Goal: Task Accomplishment & Management: Complete application form

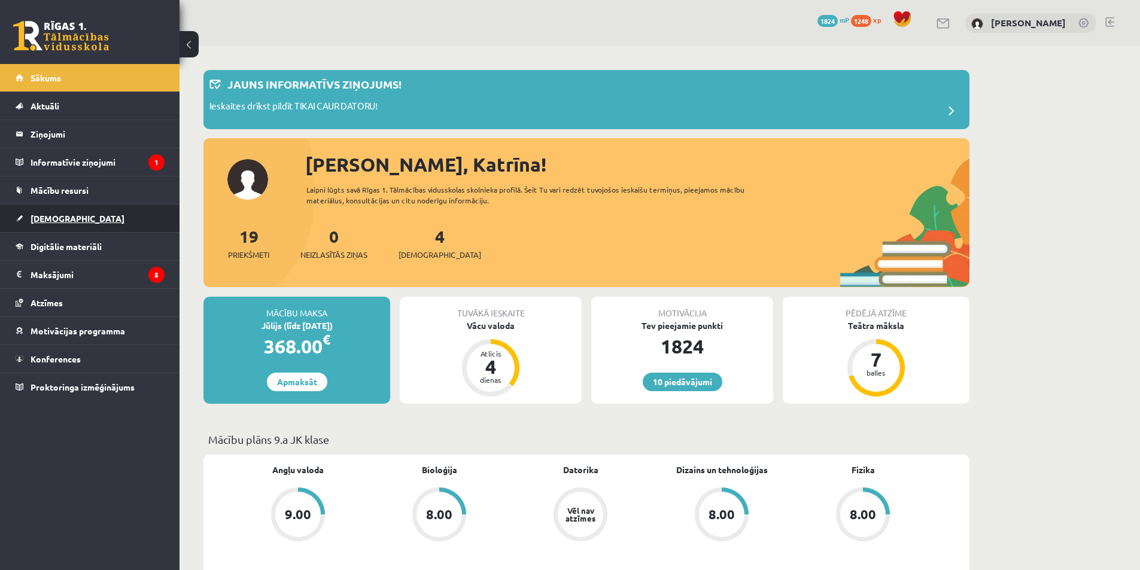
click at [83, 231] on link "[DEMOGRAPHIC_DATA]" at bounding box center [90, 219] width 149 height 28
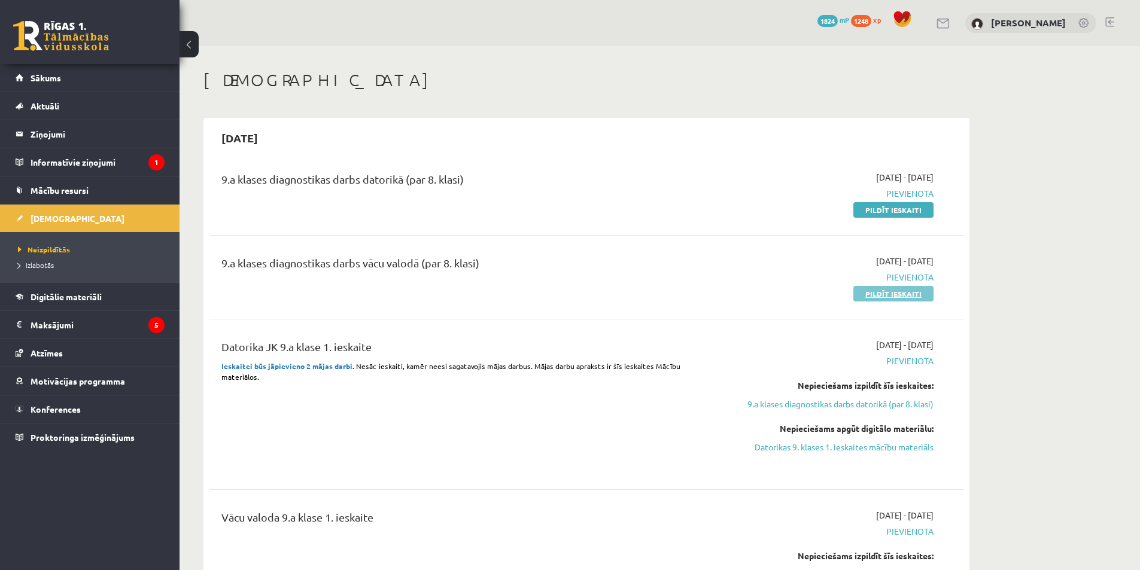
click at [888, 294] on link "Pildīt ieskaiti" at bounding box center [893, 294] width 80 height 16
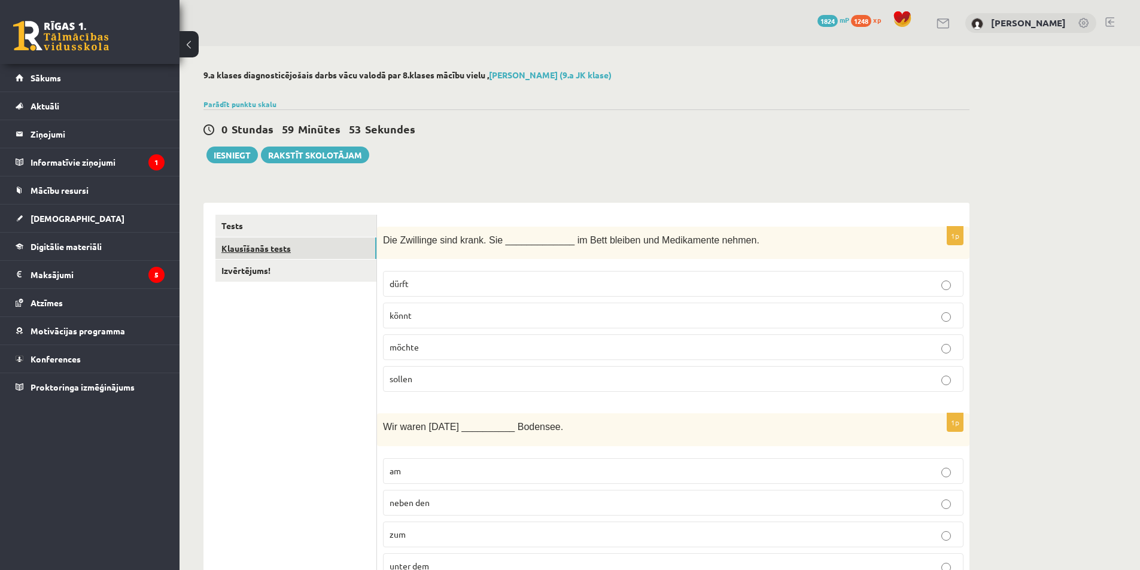
click at [347, 240] on link "Klausīšanās tests" at bounding box center [295, 248] width 161 height 22
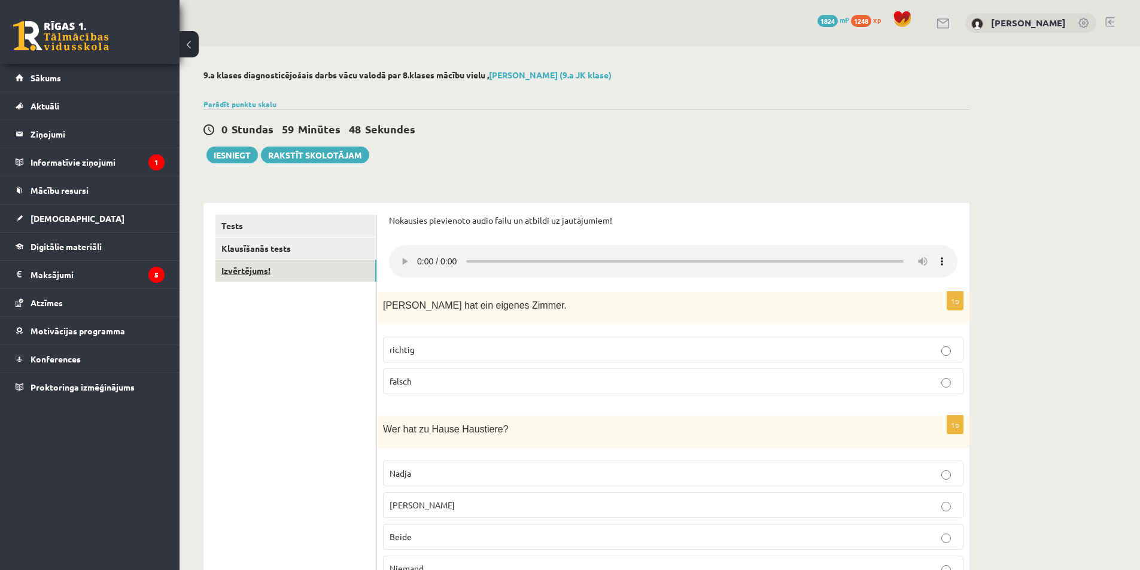
click at [298, 269] on link "Izvērtējums!" at bounding box center [295, 271] width 161 height 22
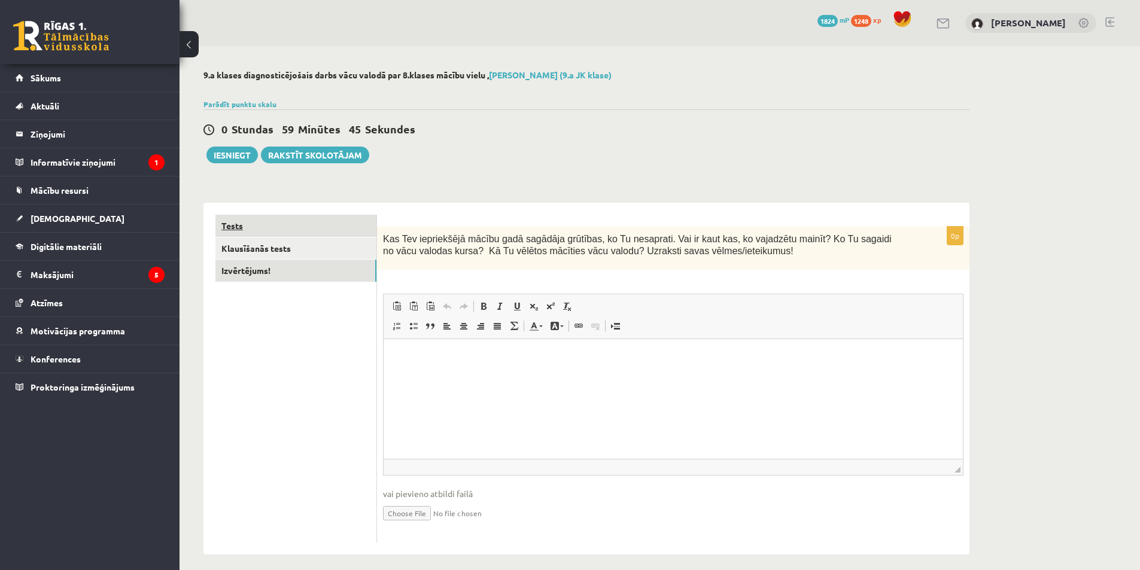
click at [304, 226] on link "Tests" at bounding box center [295, 226] width 161 height 22
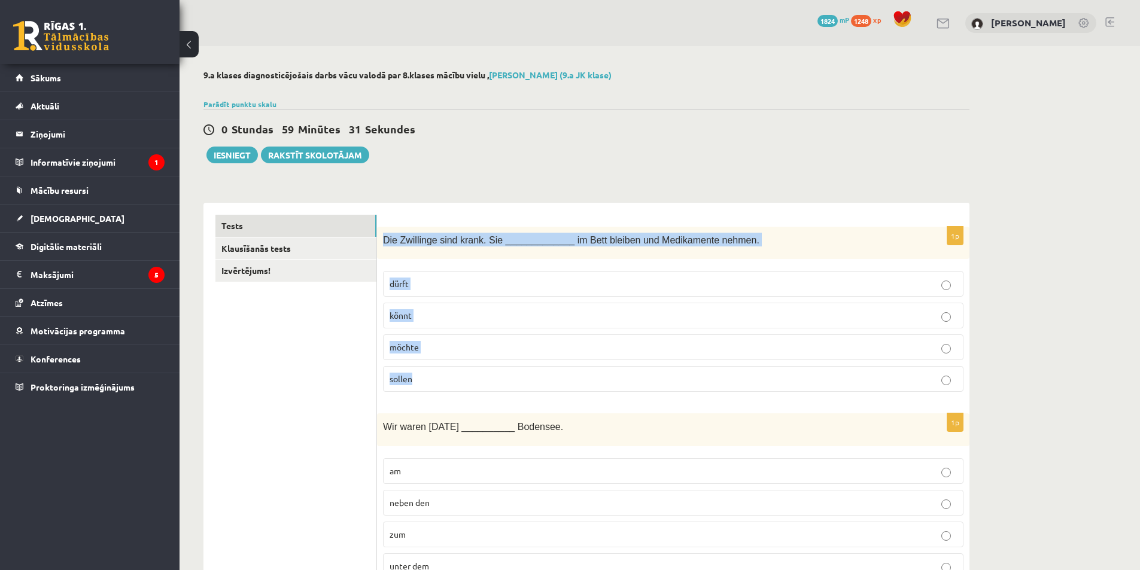
drag, startPoint x: 406, startPoint y: 238, endPoint x: 540, endPoint y: 380, distance: 194.7
click at [542, 386] on div "1p Die Zwillinge sind krank. Sie _____________ im Bett bleiben und Medikamente …" at bounding box center [673, 314] width 592 height 175
copy div "Die Zwillinge sind krank. Sie _____________ im Bett bleiben und Medikamente neh…"
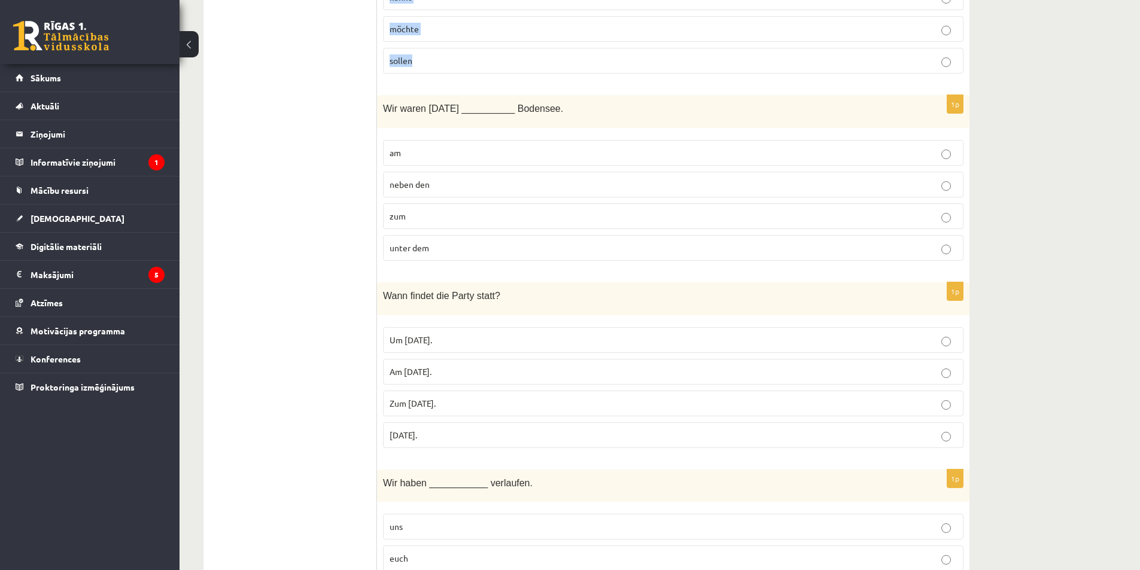
scroll to position [19, 0]
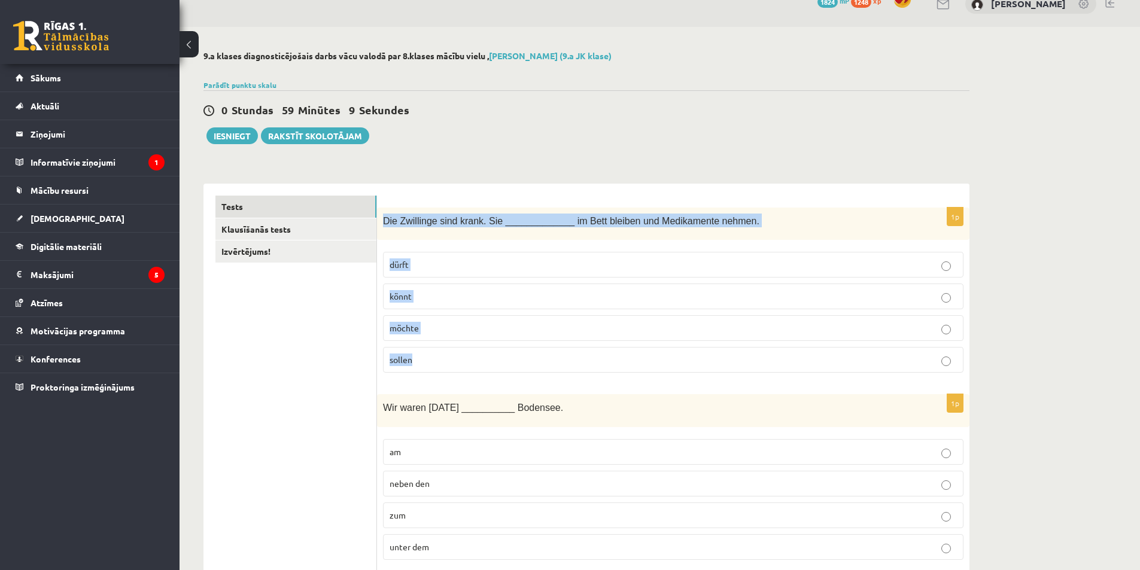
click at [438, 361] on p "sollen" at bounding box center [672, 360] width 567 height 13
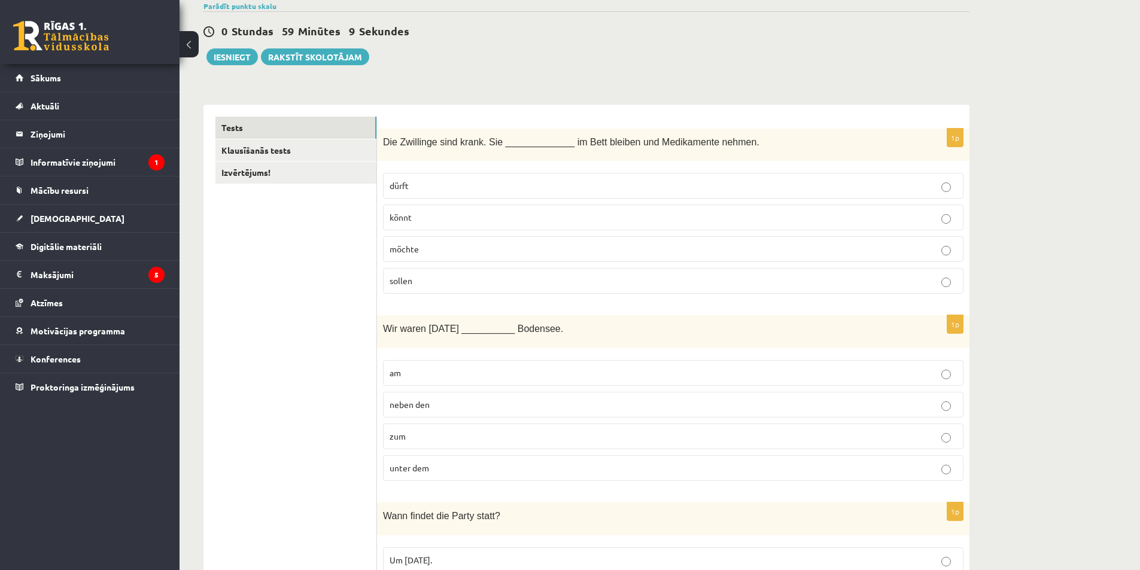
scroll to position [258, 0]
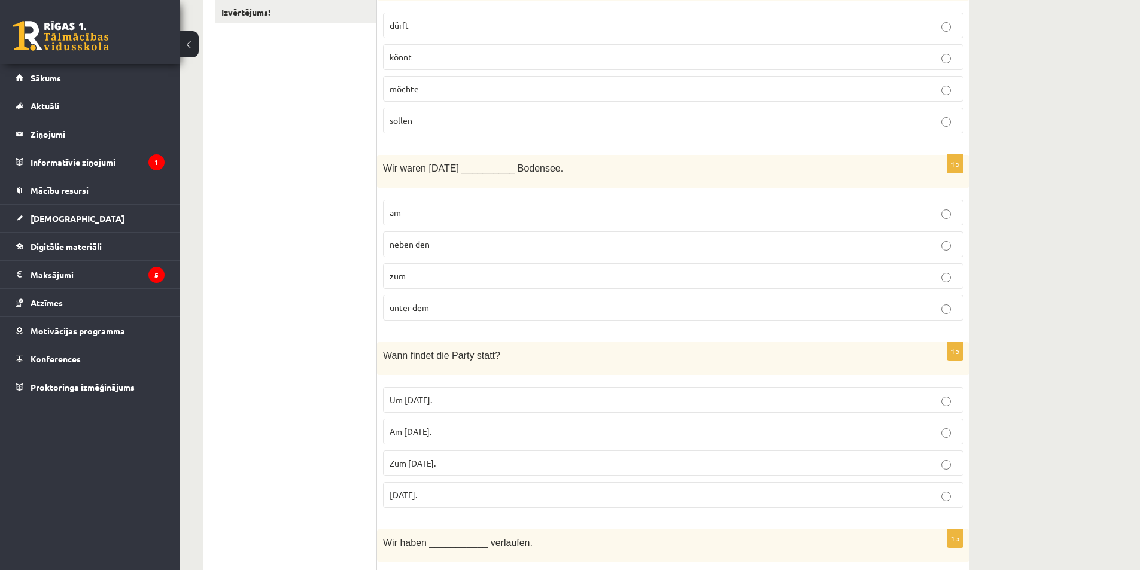
drag, startPoint x: 383, startPoint y: 166, endPoint x: 475, endPoint y: 500, distance: 346.3
copy form "Wir waren vor einem Jahr __________ Bodensee. am neben den zum unter dem 1p Wan…"
click at [414, 215] on p "am" at bounding box center [672, 212] width 567 height 13
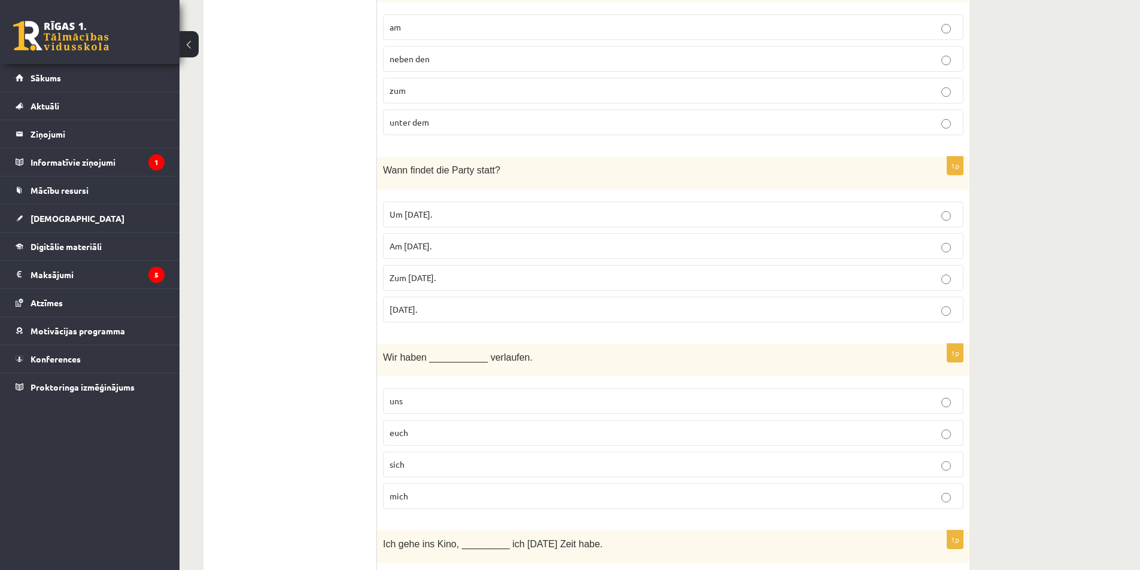
scroll to position [498, 0]
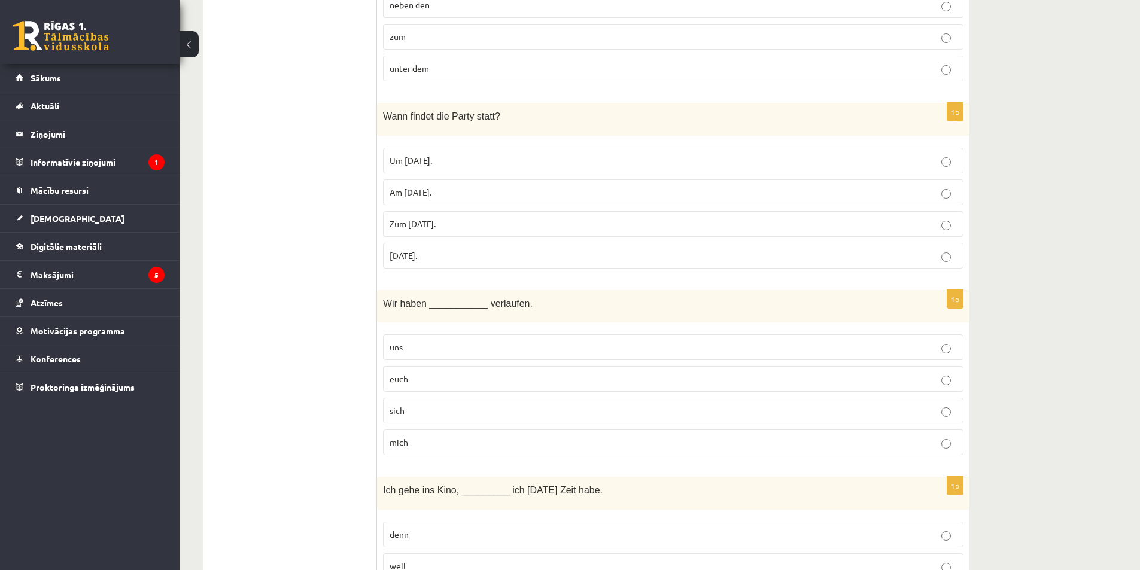
click at [431, 193] on span "Am Samstag." at bounding box center [410, 192] width 42 height 11
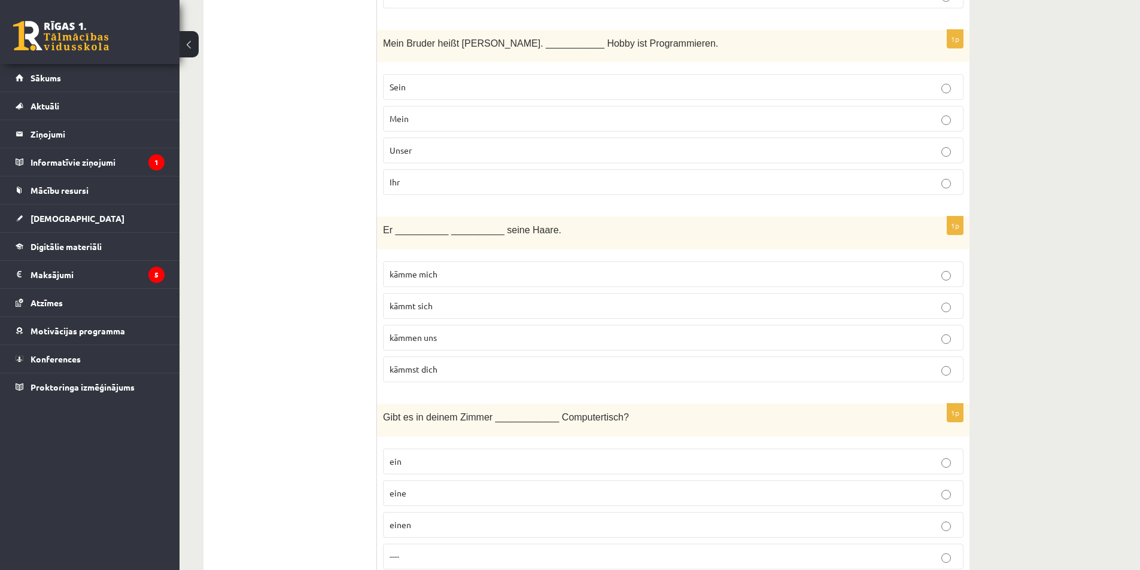
scroll to position [1177, 0]
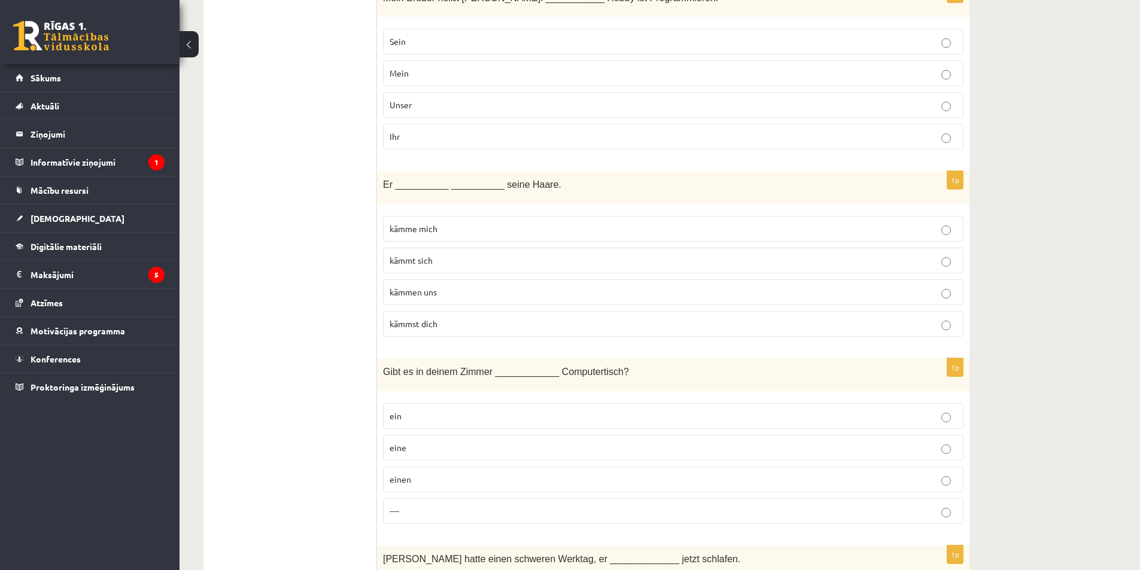
drag, startPoint x: 381, startPoint y: 59, endPoint x: 459, endPoint y: 498, distance: 446.0
copy form "Wir haben ___________ verlaufen. uns euch sich mich 1p Ich gehe ins Kino, _____…"
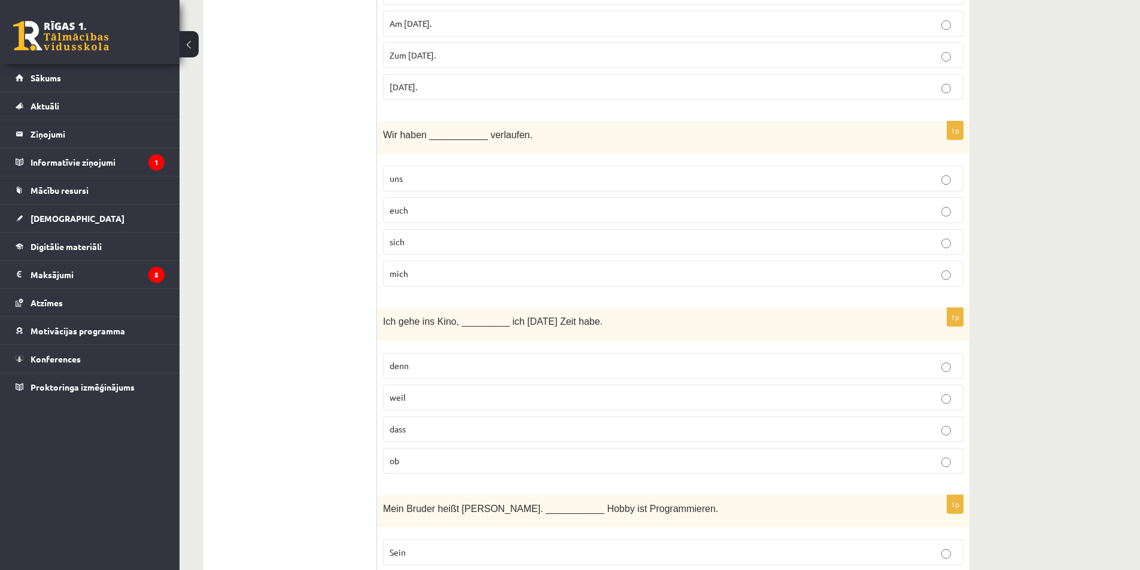
scroll to position [699, 0]
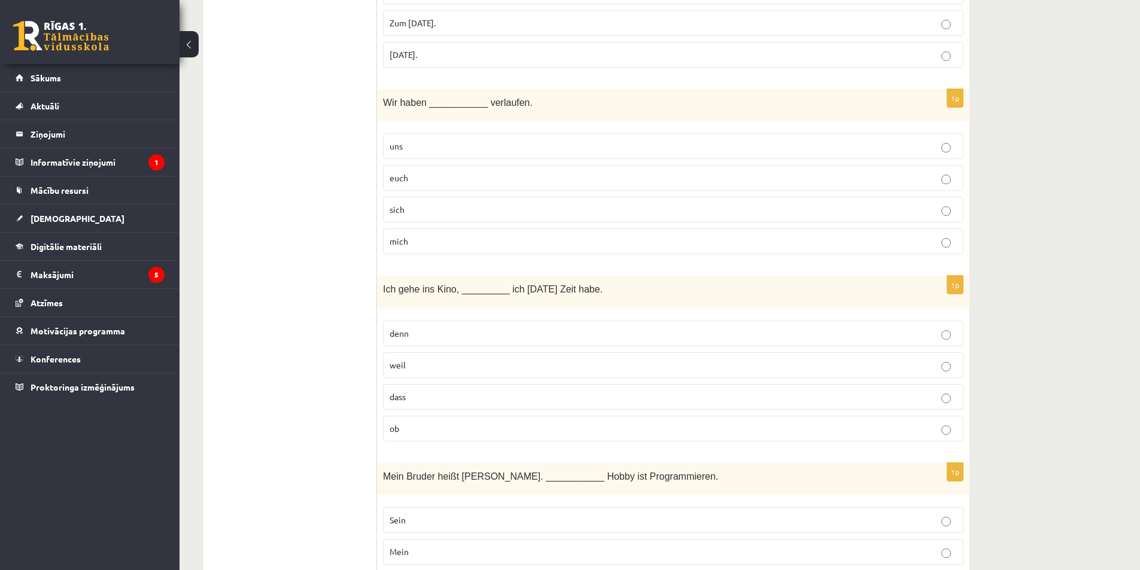
click at [401, 151] on span "uns" at bounding box center [395, 146] width 13 height 11
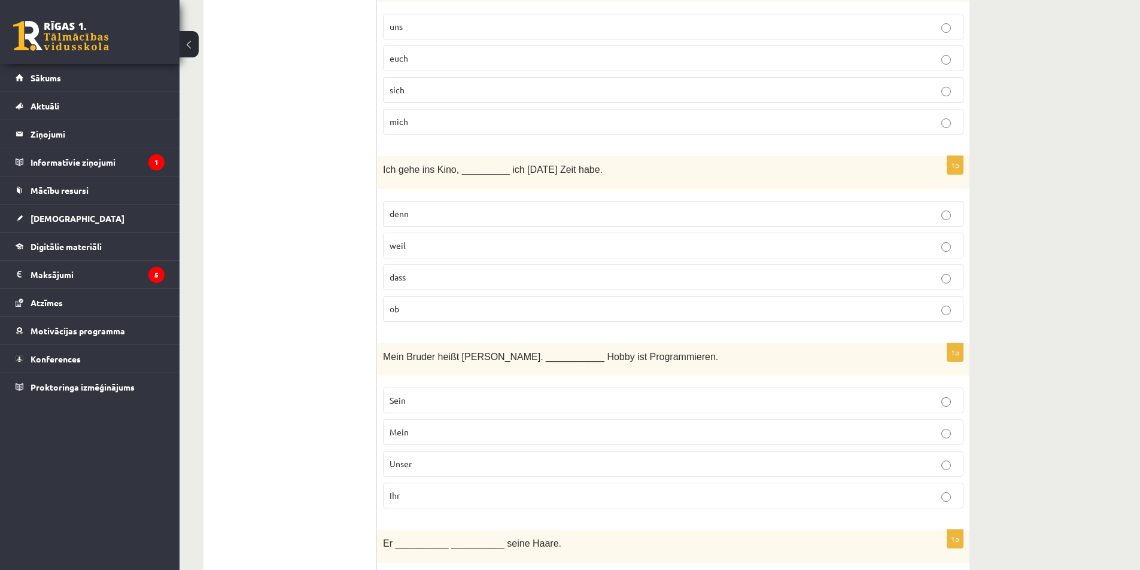
scroll to position [878, 0]
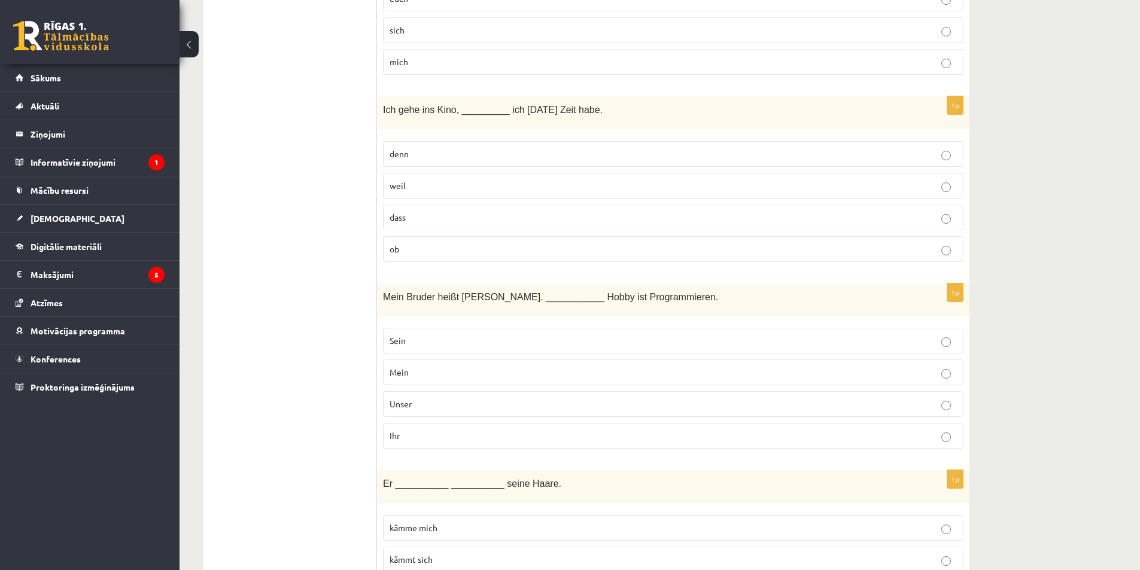
click at [422, 182] on p "weil" at bounding box center [672, 185] width 567 height 13
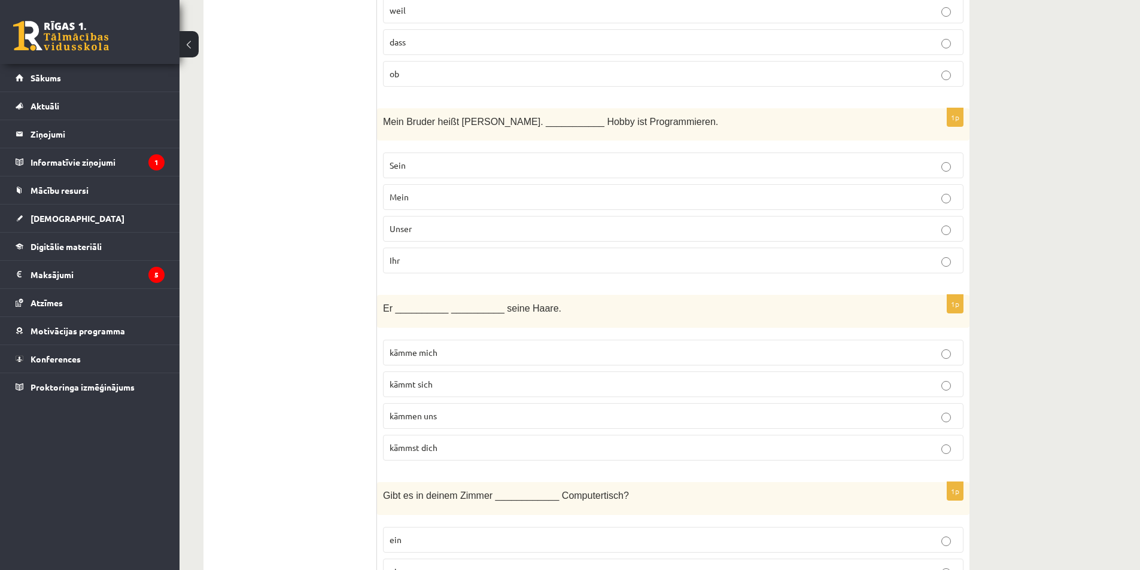
scroll to position [1058, 0]
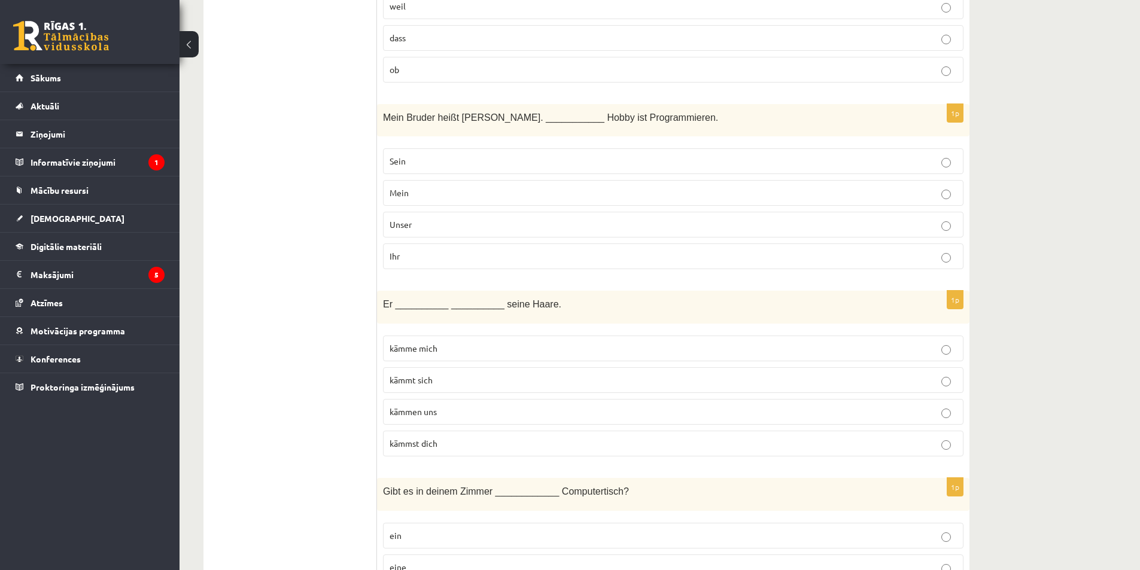
click at [424, 156] on p "Sein" at bounding box center [672, 161] width 567 height 13
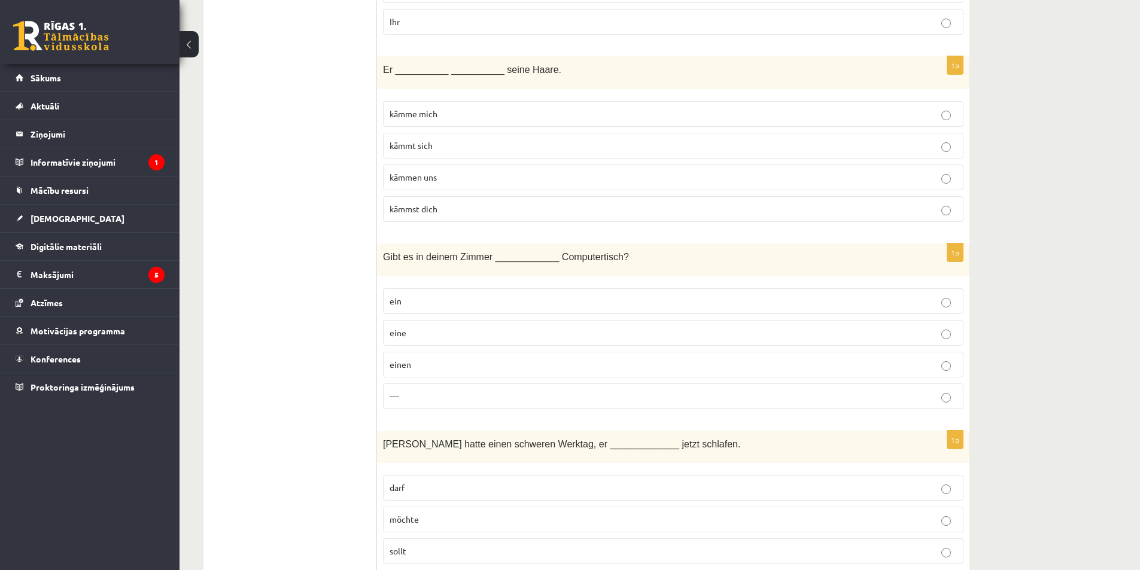
scroll to position [1297, 0]
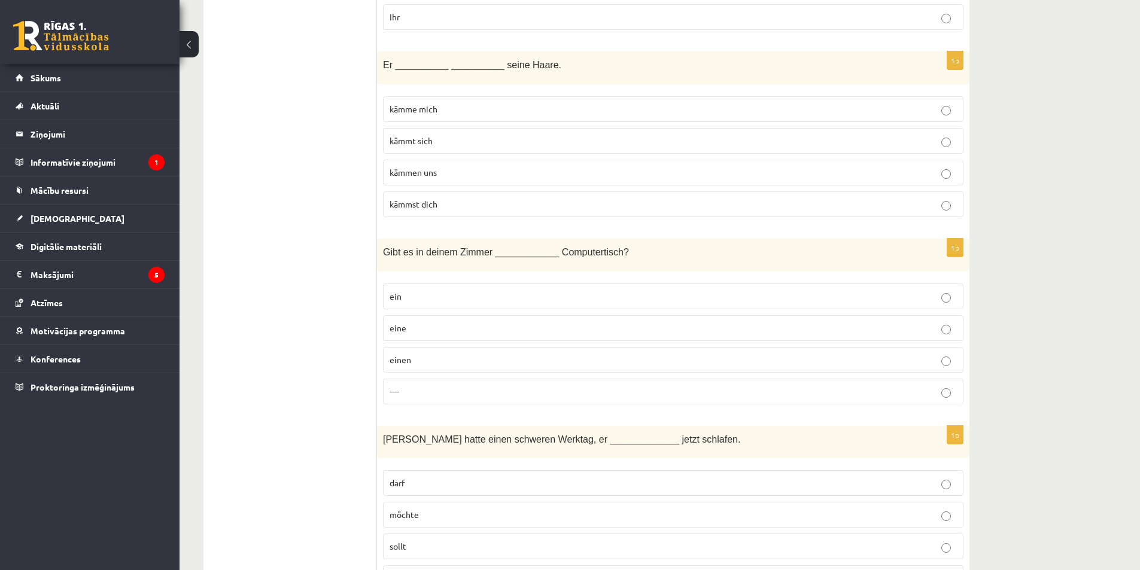
click at [416, 138] on span "kämmt sich" at bounding box center [410, 140] width 43 height 11
click at [414, 364] on p "einen" at bounding box center [672, 360] width 567 height 13
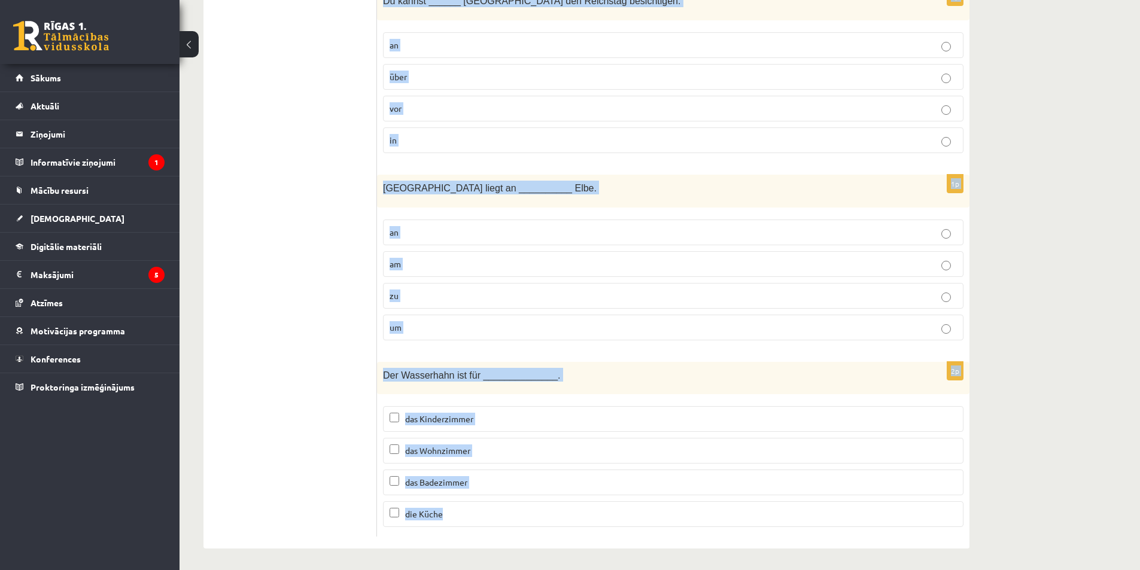
scroll to position [3608, 0]
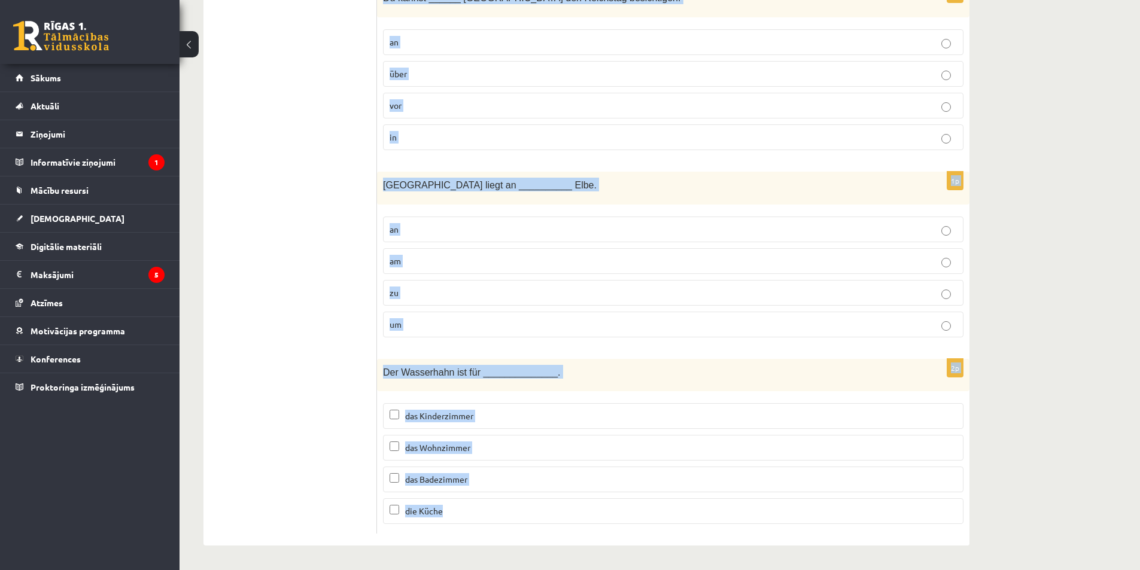
drag, startPoint x: 377, startPoint y: 78, endPoint x: 470, endPoint y: 576, distance: 506.8
drag, startPoint x: 272, startPoint y: 15, endPoint x: 397, endPoint y: 181, distance: 208.0
copy form "Erwin hatte einen schweren Werktag, er _____________ jetzt schlafen. darf möcht…"
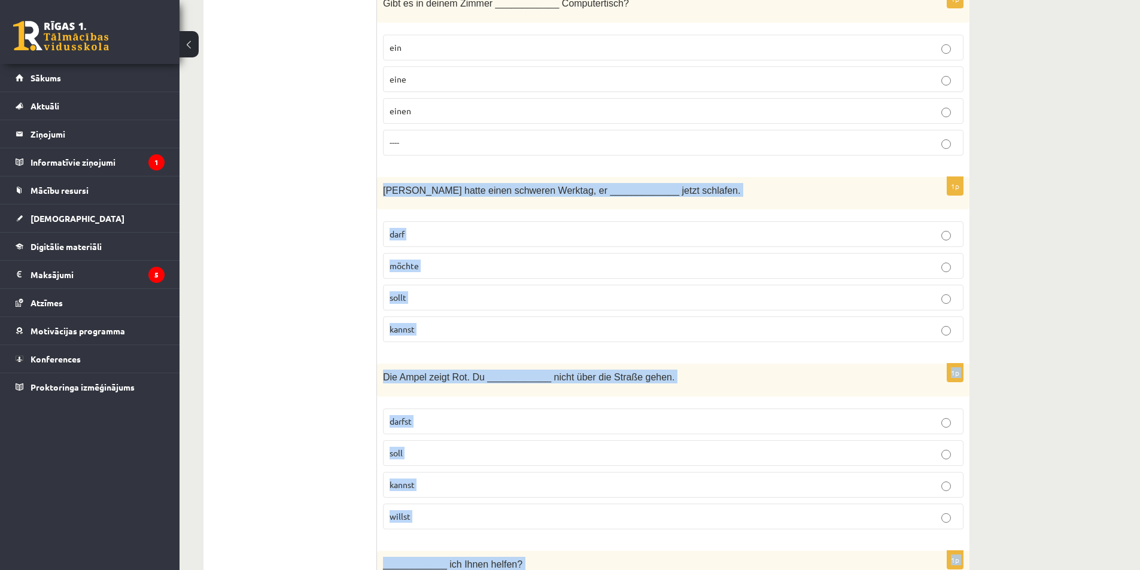
scroll to position [1574, 0]
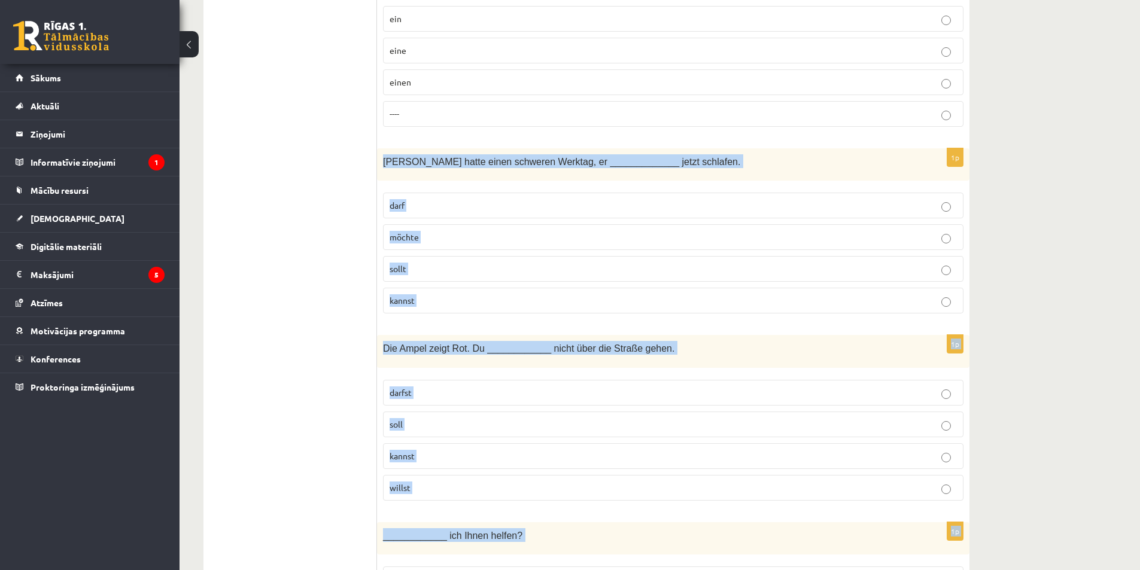
click at [434, 240] on p "möchte" at bounding box center [672, 237] width 567 height 13
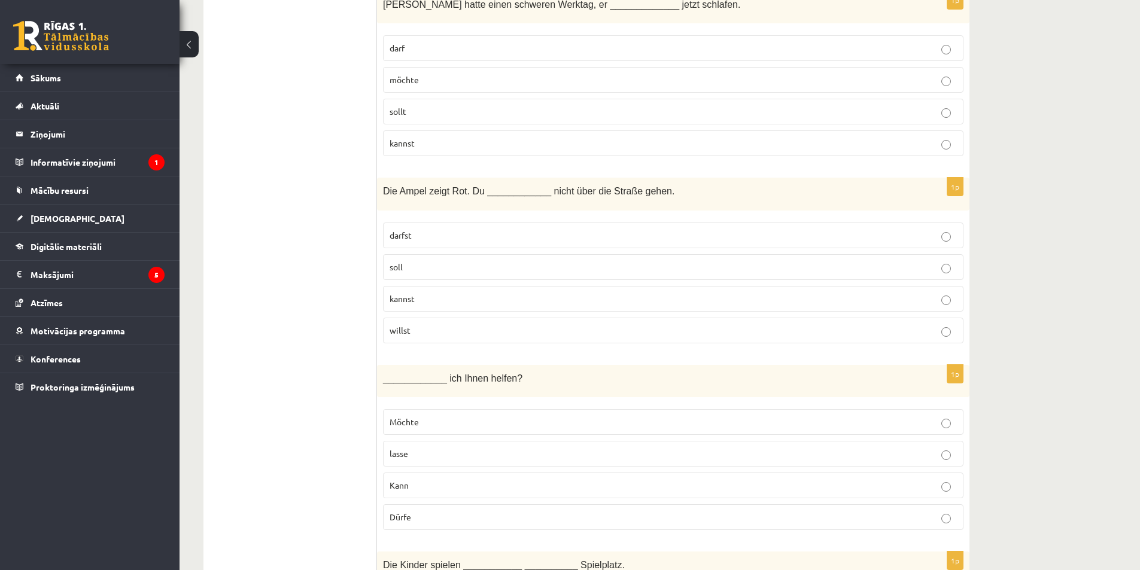
scroll to position [1754, 0]
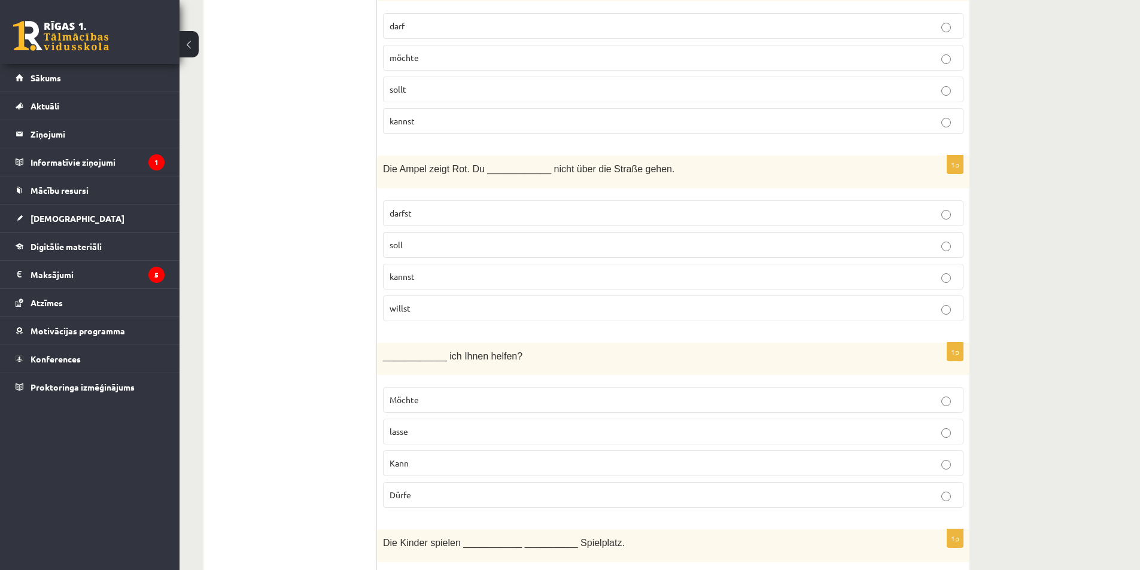
click at [413, 211] on p "darfst" at bounding box center [672, 213] width 567 height 13
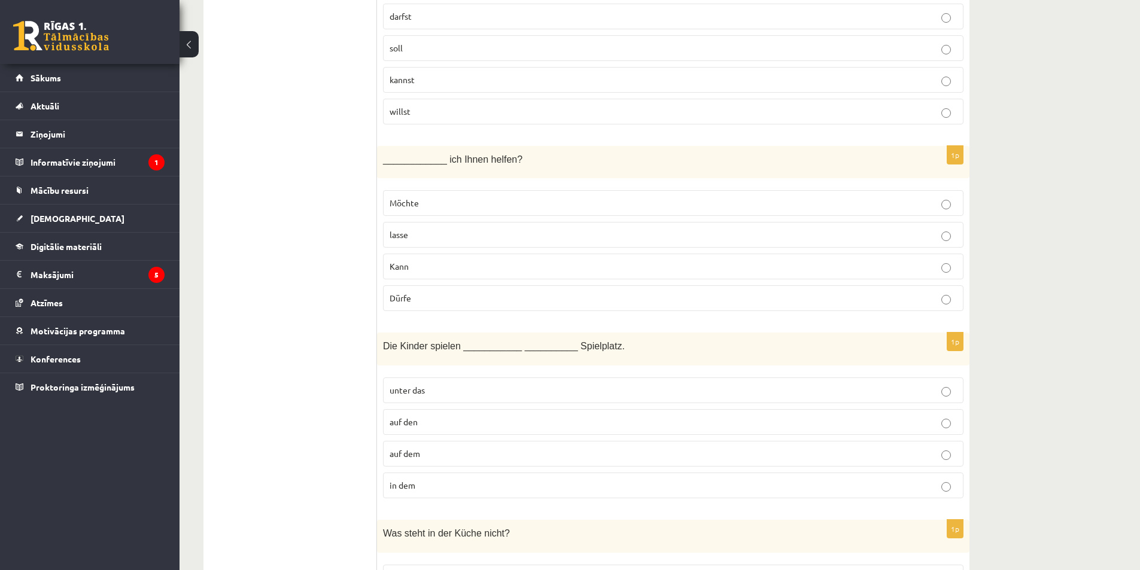
scroll to position [1993, 0]
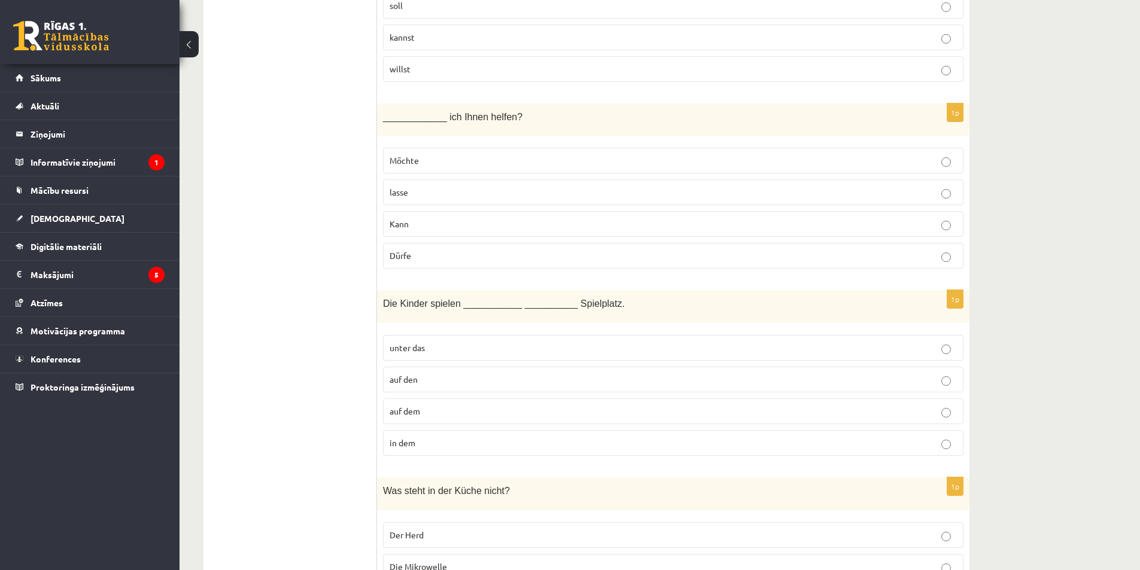
click at [439, 218] on label "Kann" at bounding box center [673, 224] width 580 height 26
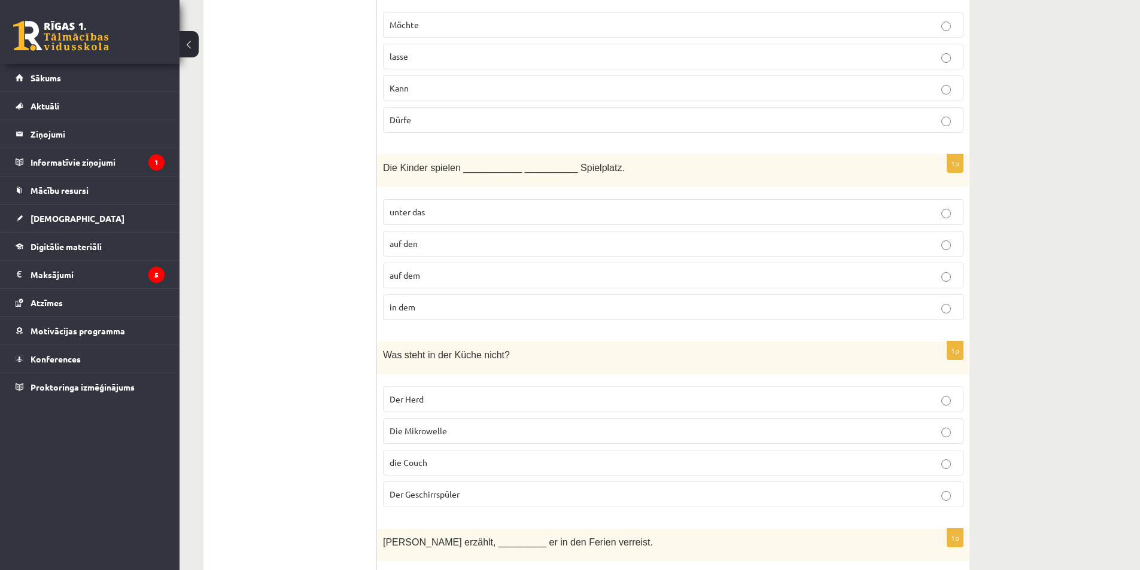
scroll to position [2173, 0]
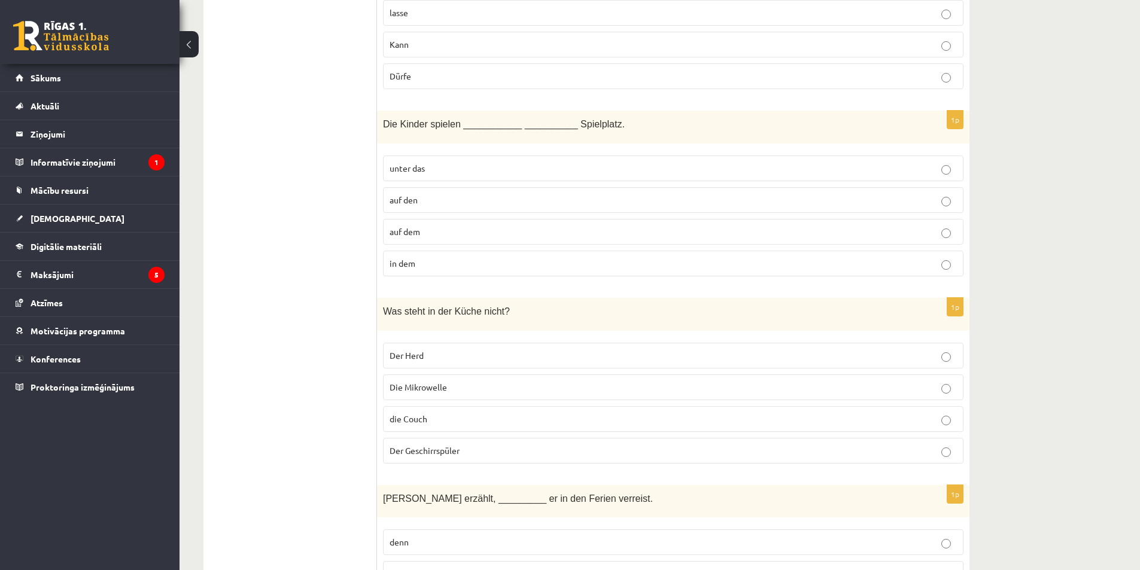
drag, startPoint x: 421, startPoint y: 237, endPoint x: 415, endPoint y: 233, distance: 7.0
click at [419, 237] on p "auf dem" at bounding box center [672, 232] width 567 height 13
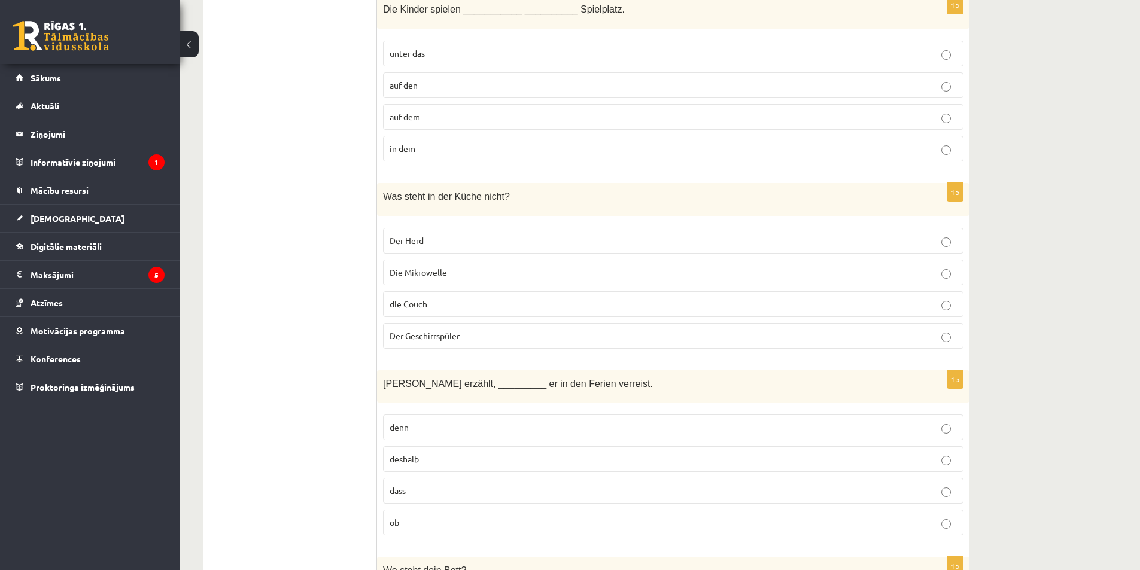
scroll to position [2292, 0]
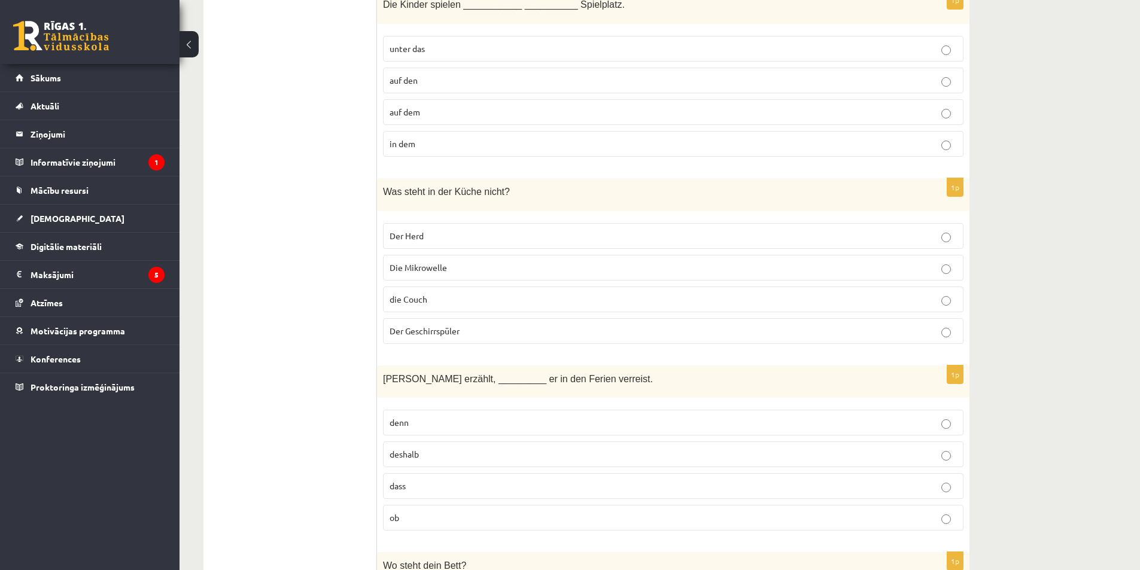
click at [471, 303] on p "die Couch" at bounding box center [672, 299] width 567 height 13
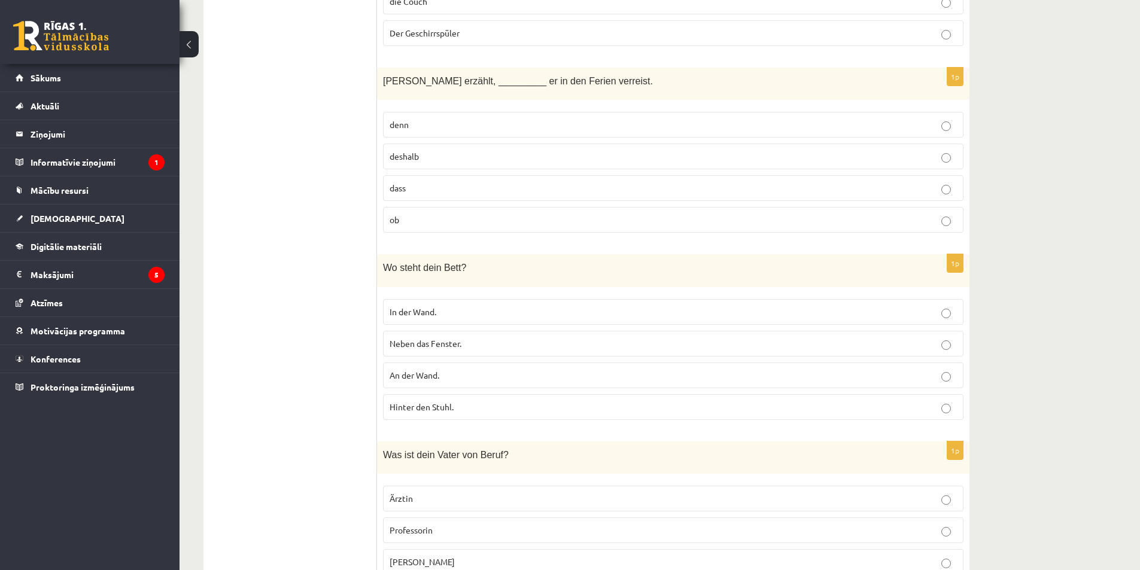
scroll to position [2591, 0]
click at [427, 309] on span "In der Wand." at bounding box center [412, 310] width 47 height 11
click at [429, 183] on p "dass" at bounding box center [672, 187] width 567 height 13
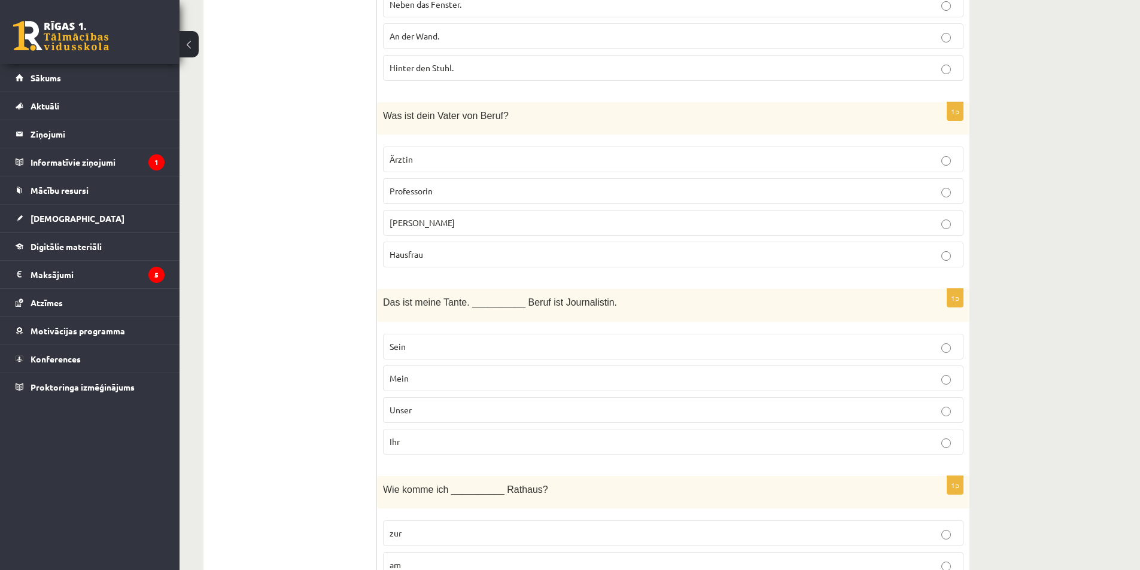
scroll to position [2950, 0]
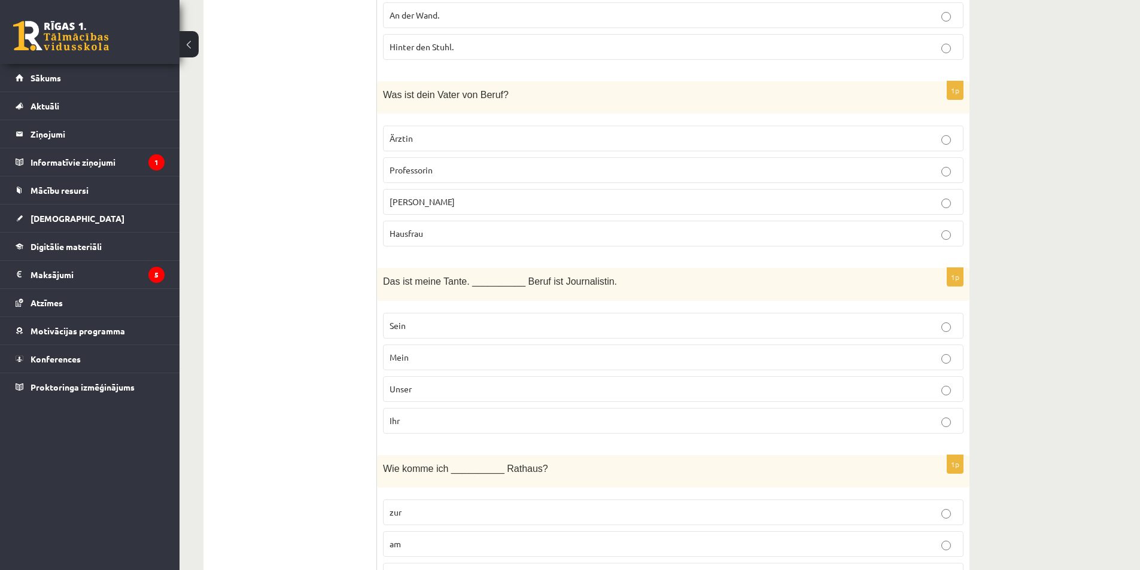
click at [411, 429] on label "Ihr" at bounding box center [673, 421] width 580 height 26
click at [395, 198] on span "Hausmann" at bounding box center [421, 201] width 65 height 11
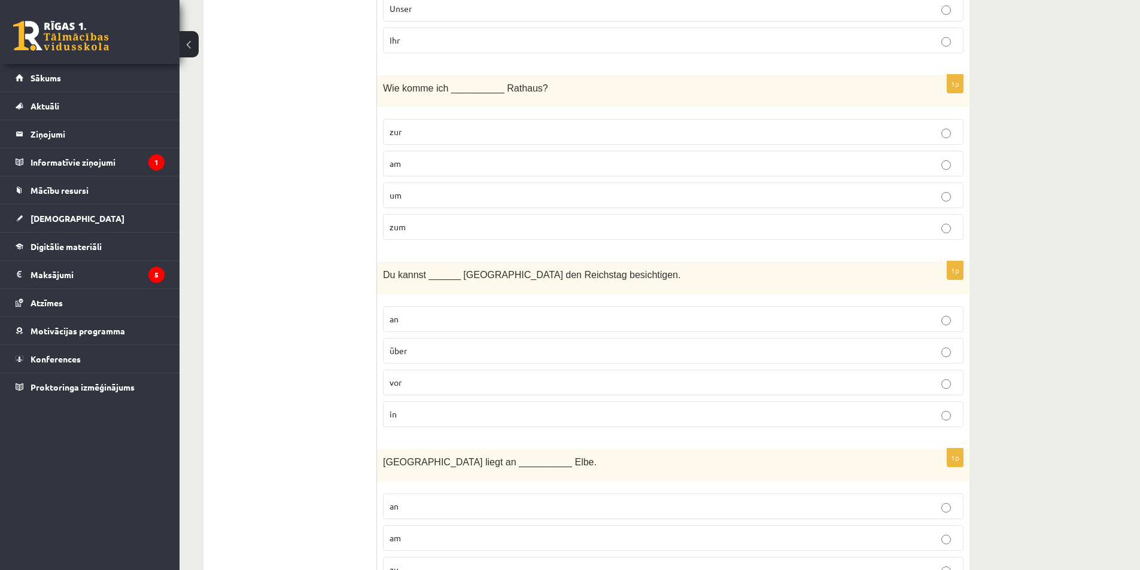
scroll to position [3369, 0]
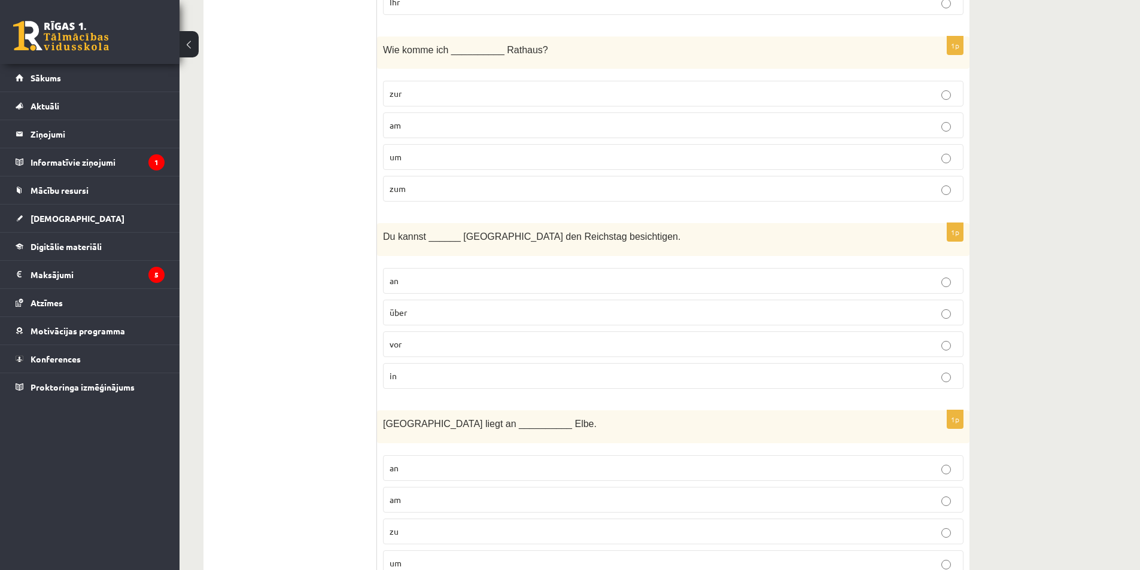
drag, startPoint x: 416, startPoint y: 185, endPoint x: 422, endPoint y: 191, distance: 8.0
click at [417, 184] on p "zum" at bounding box center [672, 188] width 567 height 13
click at [427, 385] on label "in" at bounding box center [673, 376] width 580 height 26
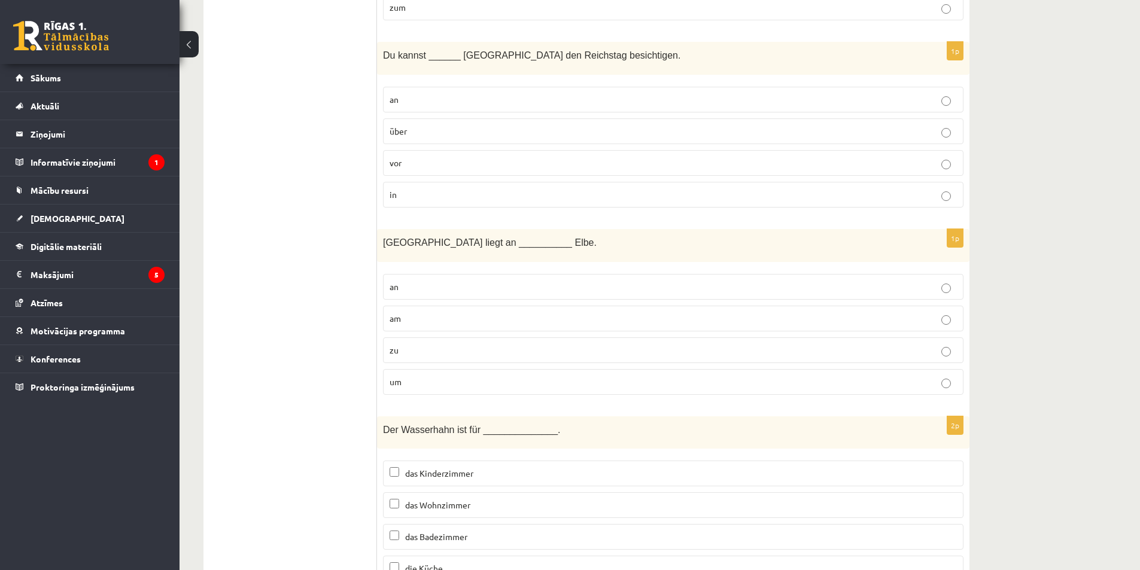
scroll to position [3608, 0]
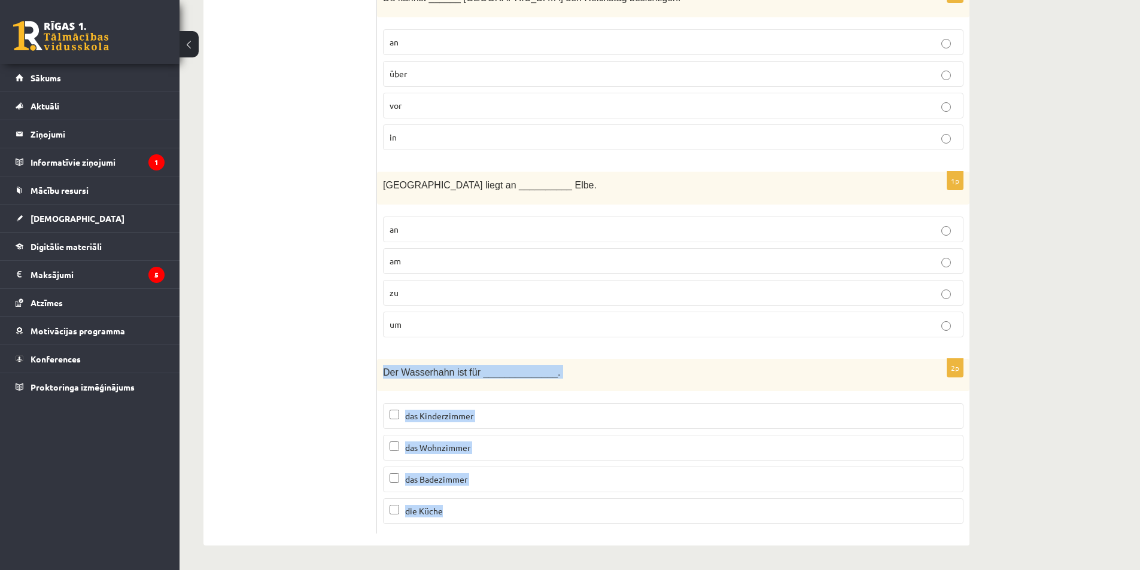
drag, startPoint x: 382, startPoint y: 373, endPoint x: 474, endPoint y: 544, distance: 194.3
copy div "Der Wasserhahn ist für ______________. das Kinderzimmer das Wohnzimmer das Bade…"
click at [401, 477] on p "das Badezimmer" at bounding box center [672, 479] width 567 height 13
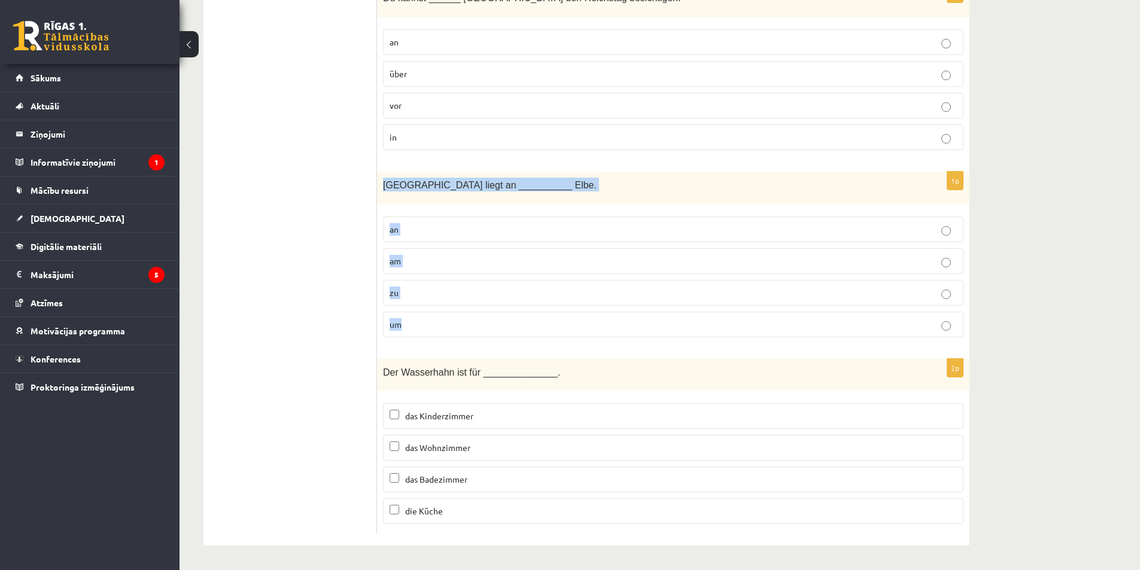
drag, startPoint x: 377, startPoint y: 180, endPoint x: 417, endPoint y: 306, distance: 131.7
click at [412, 325] on div "1p Hamburg liegt an __________ Elbe. an am zu um" at bounding box center [673, 259] width 592 height 175
copy div "Hamburg liegt an __________ Elbe. an am zu um"
click at [410, 258] on p "am" at bounding box center [672, 261] width 567 height 13
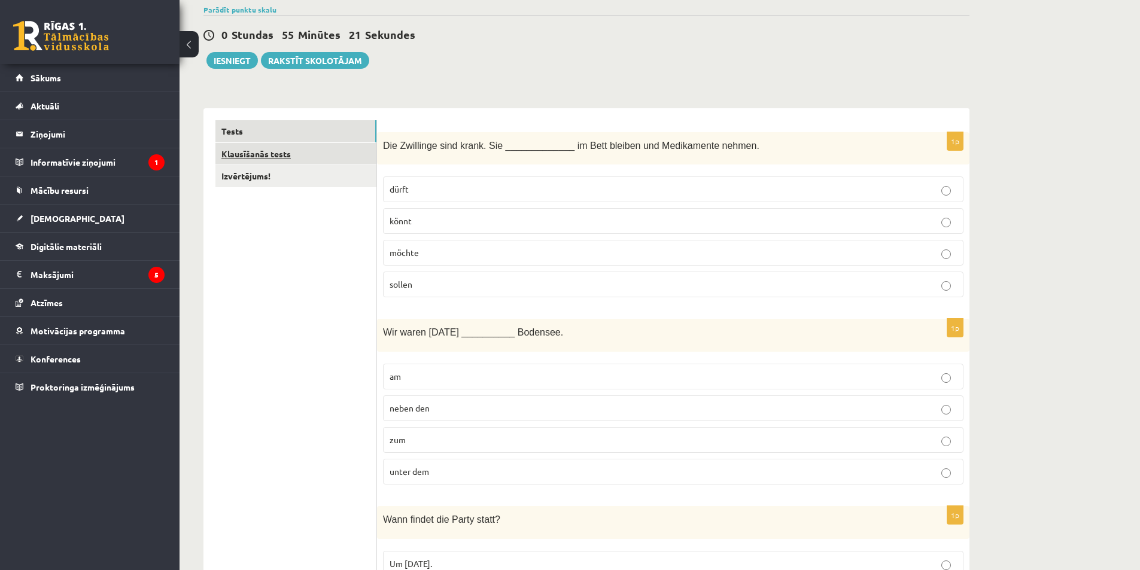
scroll to position [0, 0]
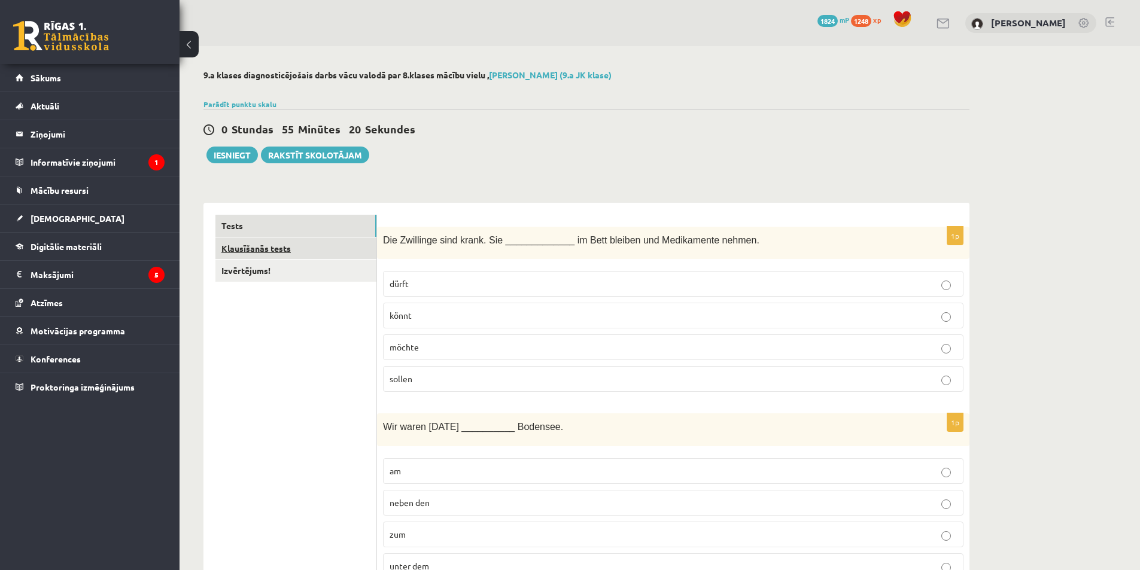
click at [268, 245] on link "Klausīšanās tests" at bounding box center [295, 248] width 161 height 22
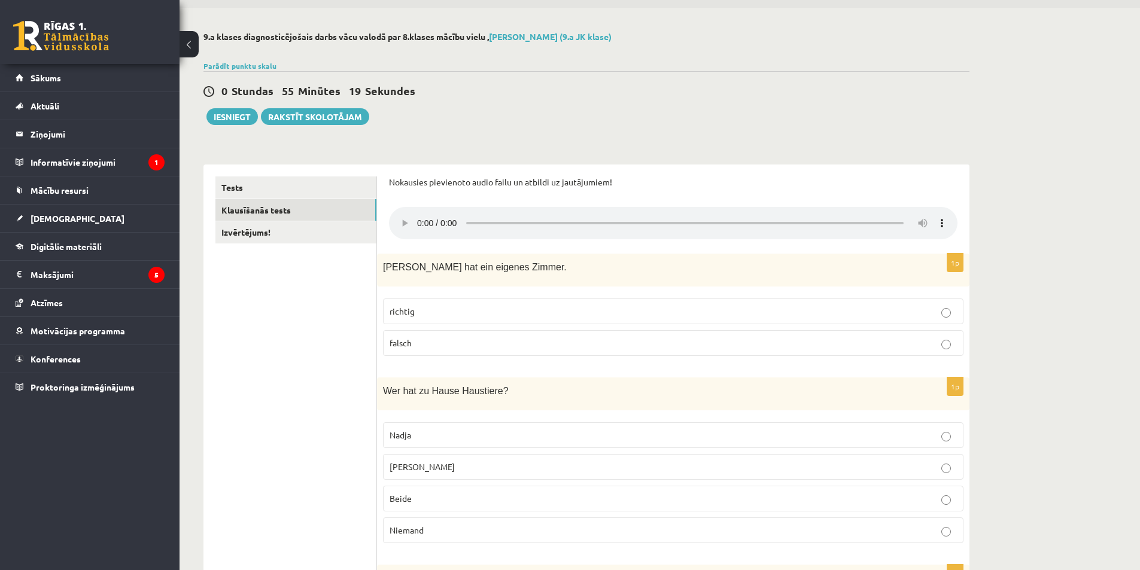
scroll to position [60, 0]
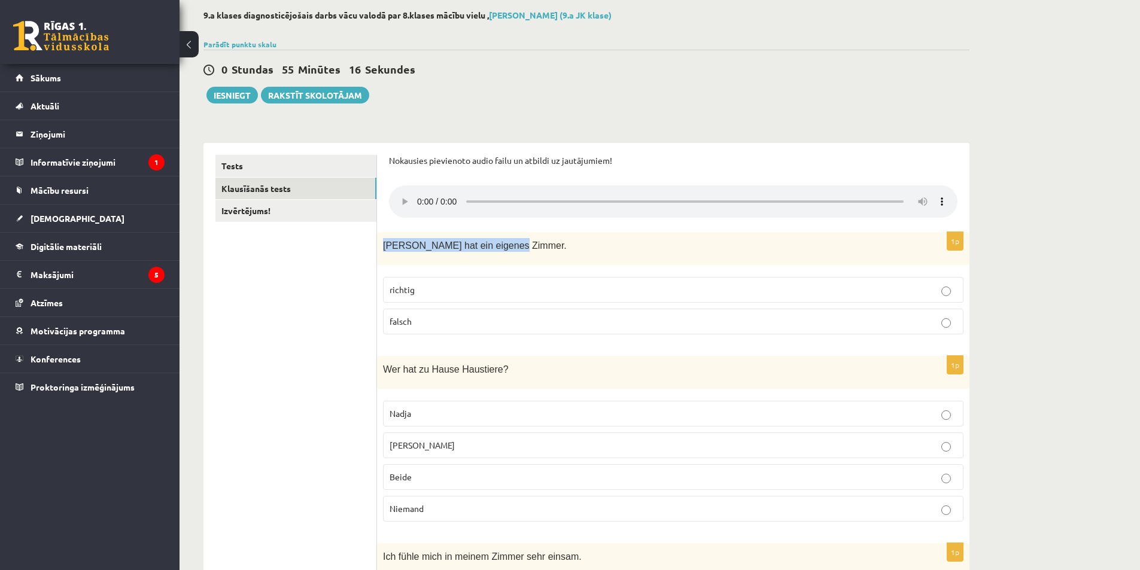
drag, startPoint x: 382, startPoint y: 249, endPoint x: 505, endPoint y: 257, distance: 122.9
click at [505, 257] on div "Frank hat ein eigenes Zimmer." at bounding box center [673, 248] width 592 height 33
copy span "Frank hat ein eigenes Zimmer."
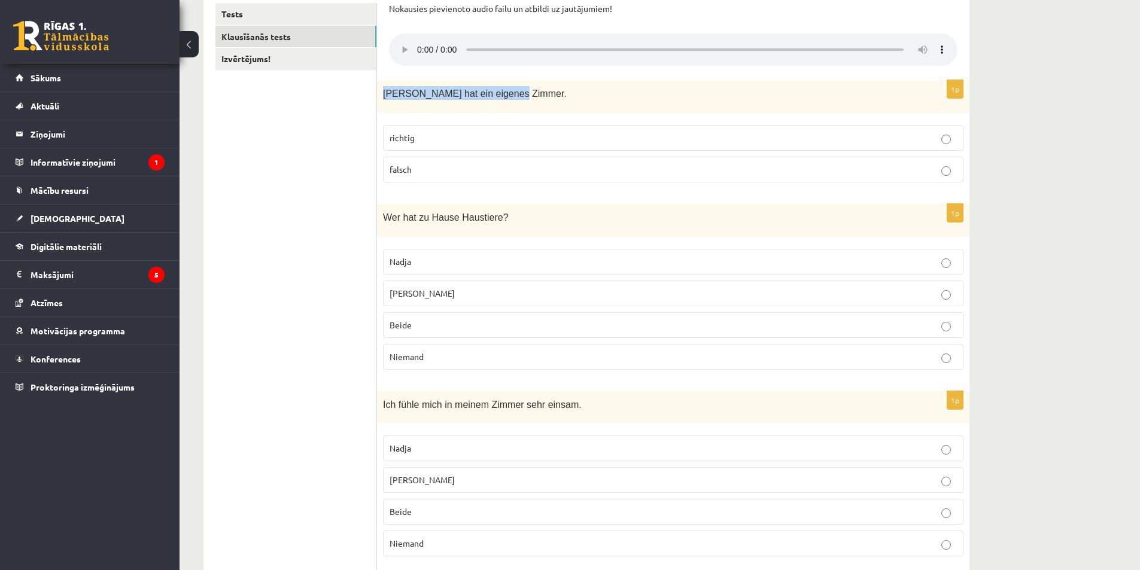
scroll to position [299, 0]
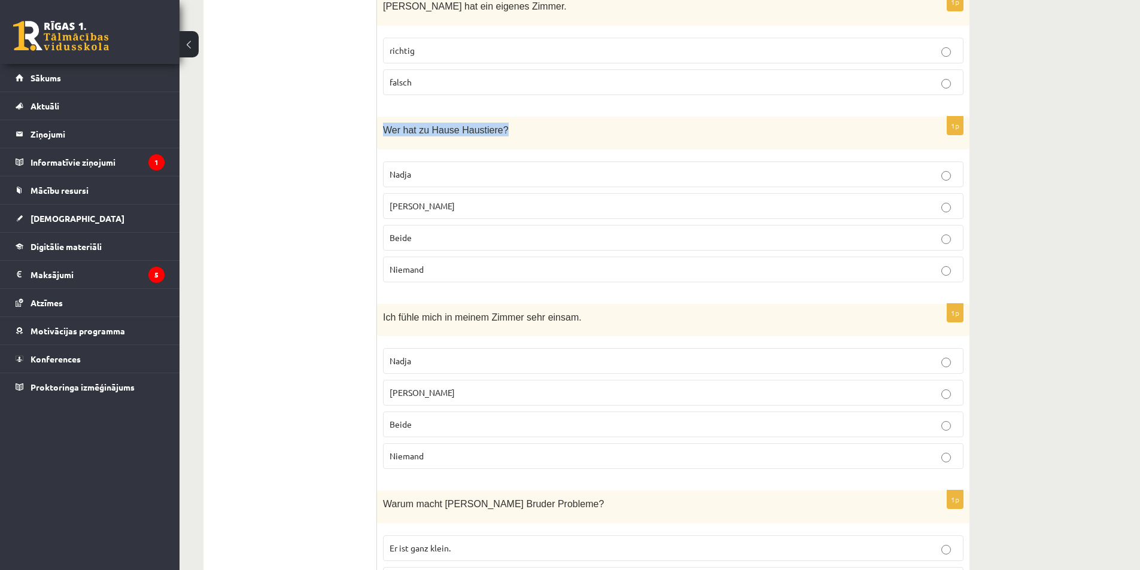
drag, startPoint x: 413, startPoint y: 135, endPoint x: 508, endPoint y: 133, distance: 95.1
click at [508, 133] on div "Wer hat zu Hause Haustiere?" at bounding box center [673, 133] width 592 height 33
copy span "Wer hat zu Hause Haustiere?"
drag, startPoint x: 382, startPoint y: 319, endPoint x: 580, endPoint y: 324, distance: 198.1
click at [586, 327] on div "Ich fühle mich in meinem Zimmer sehr einsam." at bounding box center [673, 320] width 592 height 33
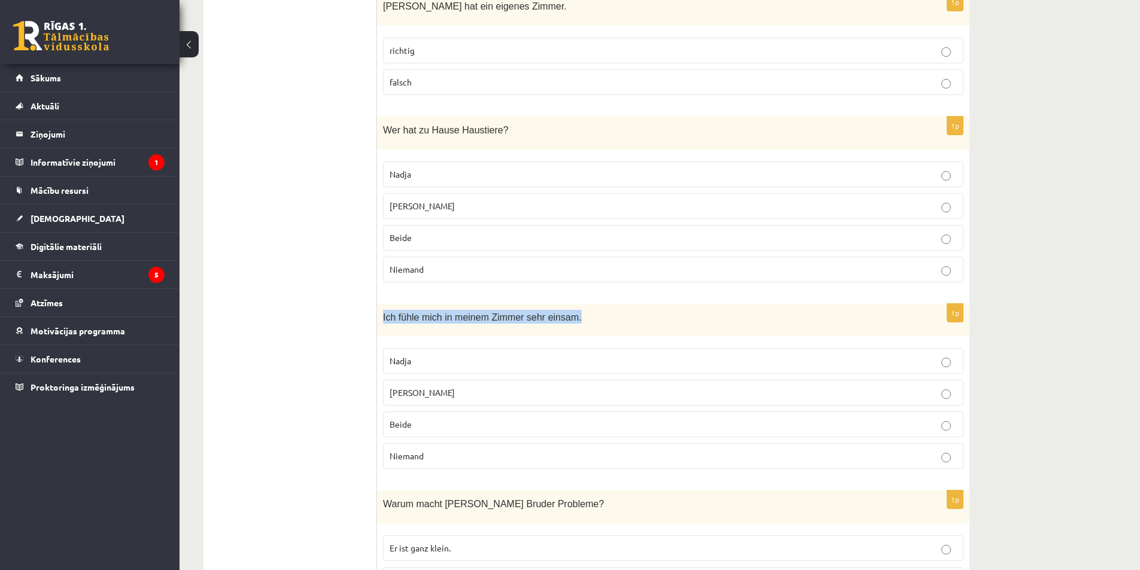
copy span "Ich fühle mich in meinem Zimmer sehr einsam."
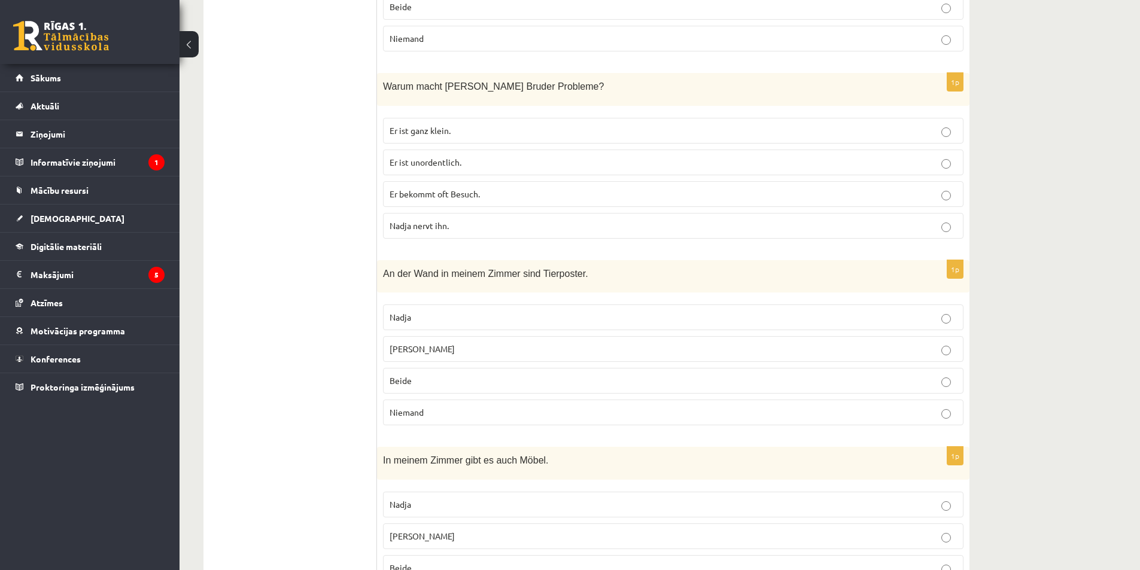
scroll to position [718, 0]
drag, startPoint x: 380, startPoint y: 84, endPoint x: 556, endPoint y: 111, distance: 177.3
click at [556, 111] on div "1p Warum macht Nadjas Bruder Probleme? Er ist ganz klein. Er ist unordentlich. …" at bounding box center [673, 159] width 592 height 175
click at [376, 101] on ul "Tests Klausīšanās tests Izvērtējums!" at bounding box center [296, 152] width 162 height 1311
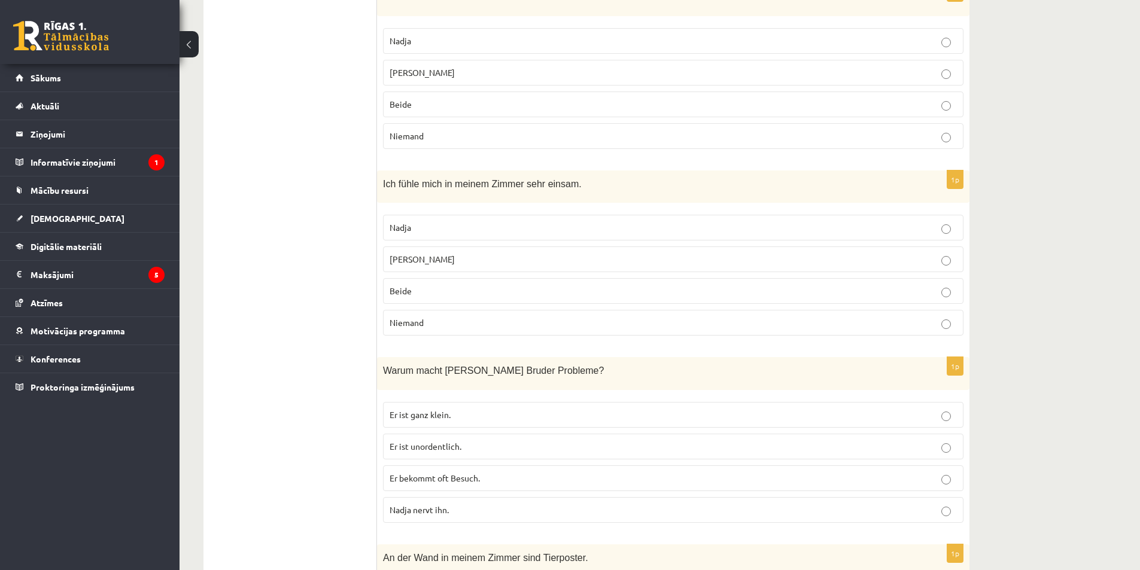
scroll to position [538, 0]
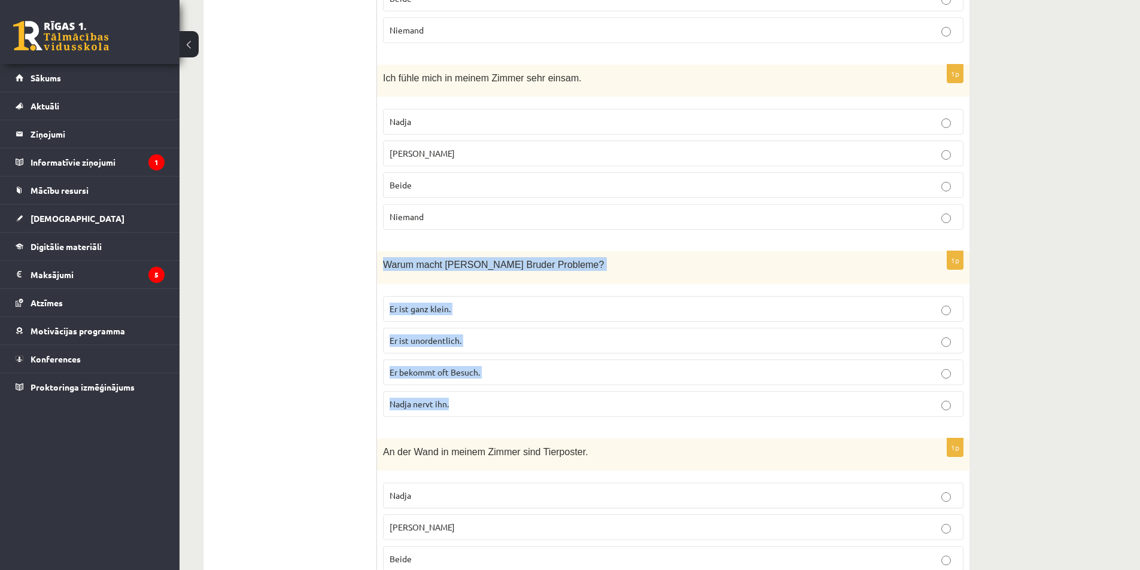
drag, startPoint x: 380, startPoint y: 266, endPoint x: 461, endPoint y: 390, distance: 148.7
click at [461, 390] on div "1p Warum macht Nadjas Bruder Probleme? Er ist ganz klein. Er ist unordentlich. …" at bounding box center [673, 338] width 592 height 175
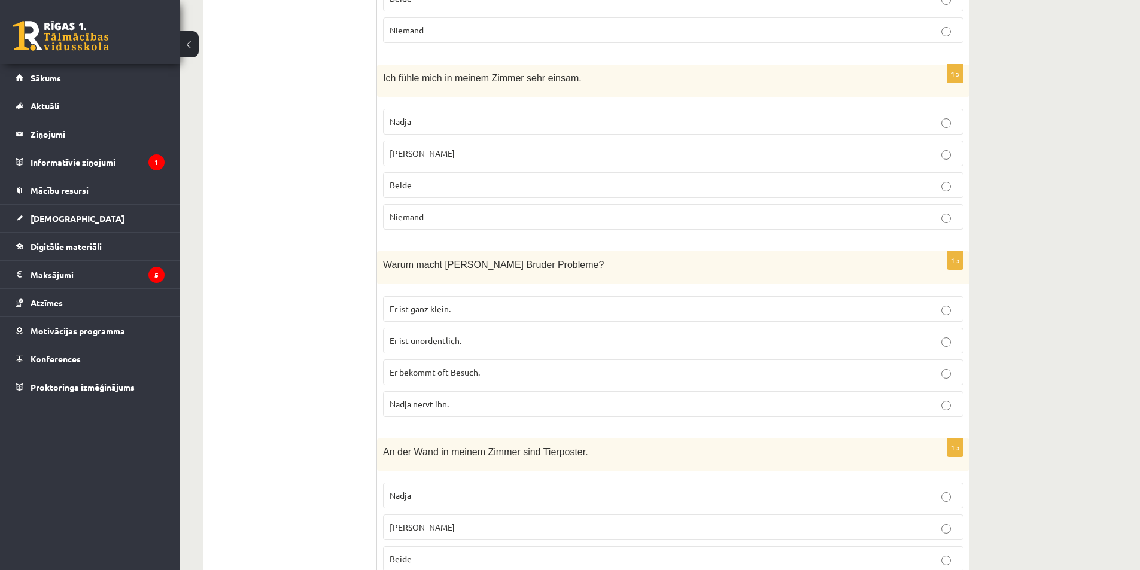
drag, startPoint x: 470, startPoint y: 260, endPoint x: 279, endPoint y: 227, distance: 194.2
click at [279, 227] on ul "Tests Klausīšanās tests Izvērtējums!" at bounding box center [296, 331] width 162 height 1311
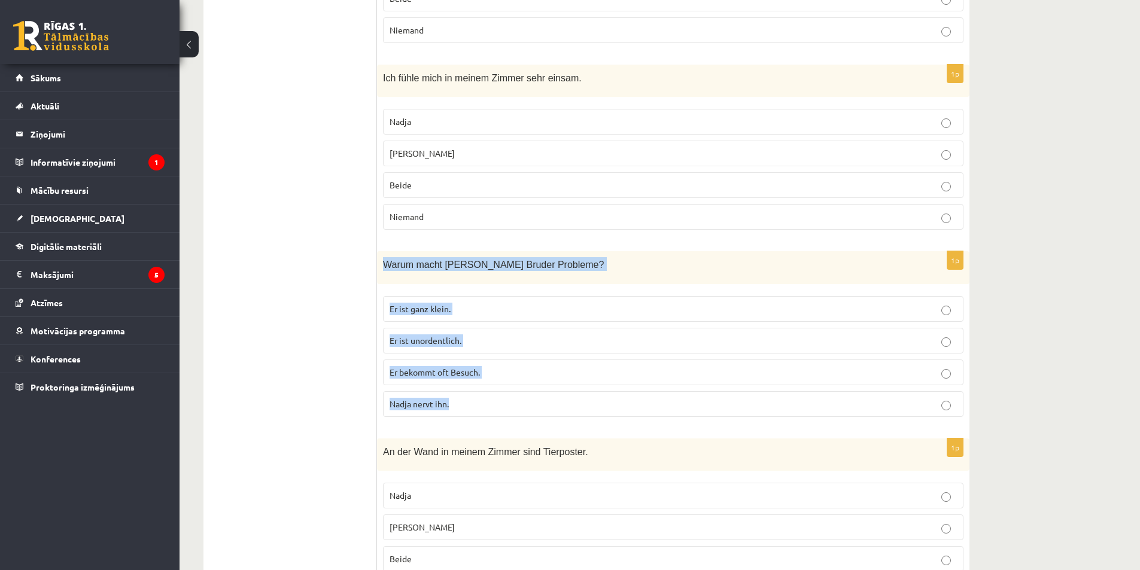
drag, startPoint x: 383, startPoint y: 266, endPoint x: 488, endPoint y: 419, distance: 185.2
click at [488, 419] on div "1p Warum macht Nadjas Bruder Probleme? Er ist ganz klein. Er ist unordentlich. …" at bounding box center [673, 338] width 592 height 175
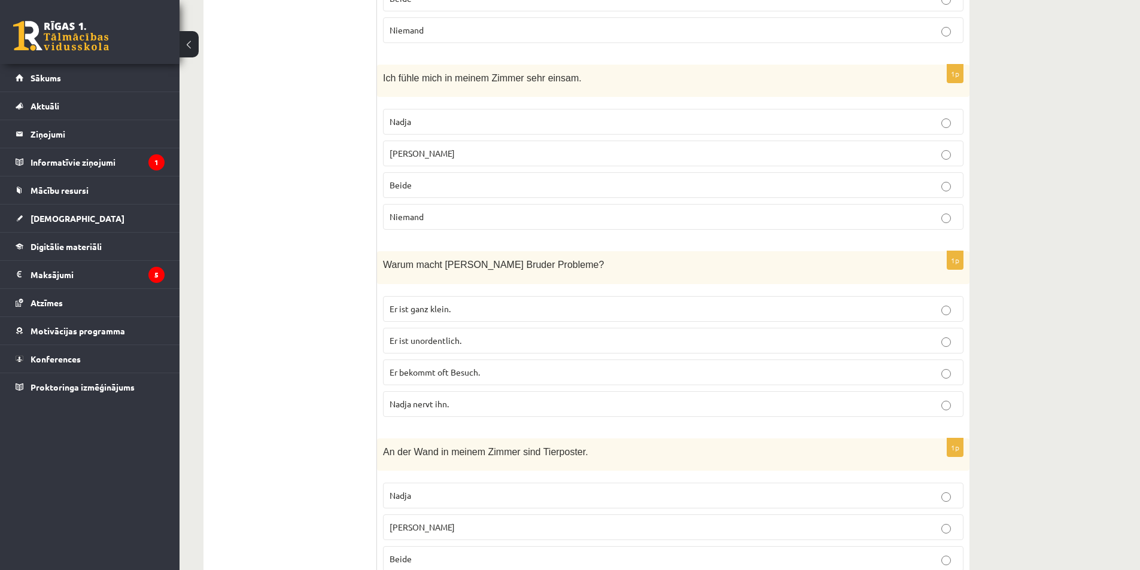
drag, startPoint x: 446, startPoint y: 264, endPoint x: 321, endPoint y: 266, distance: 125.0
click at [321, 266] on ul "Tests Klausīšanās tests Izvērtējums!" at bounding box center [296, 331] width 162 height 1311
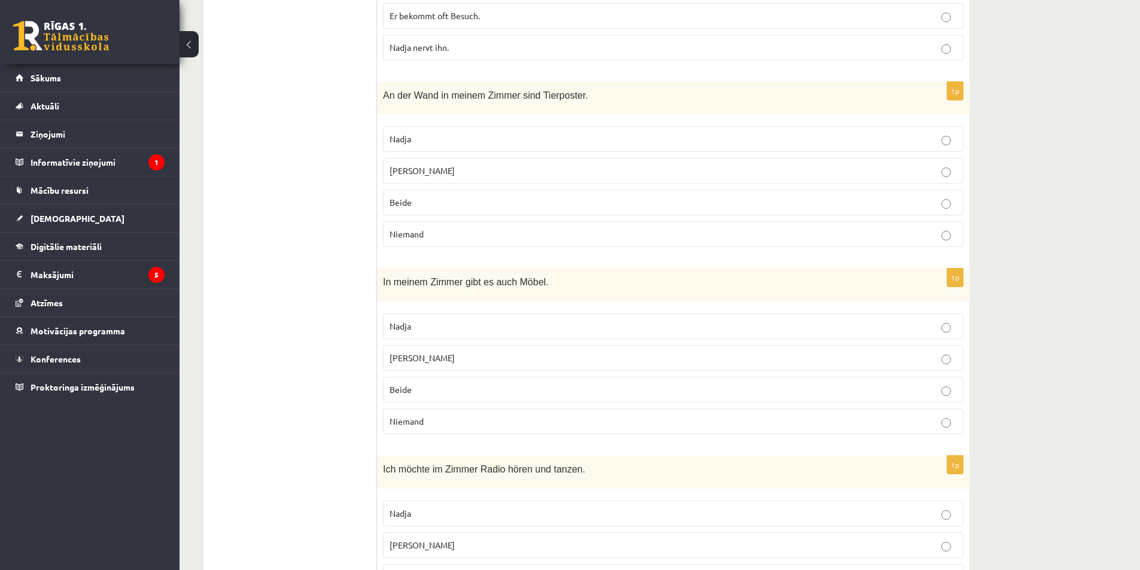
scroll to position [897, 0]
drag, startPoint x: 382, startPoint y: 93, endPoint x: 657, endPoint y: 106, distance: 275.5
click at [657, 106] on div "An der Wand in meinem Zimmer sind Tierposter." at bounding box center [673, 96] width 592 height 33
drag, startPoint x: 380, startPoint y: 281, endPoint x: 526, endPoint y: 284, distance: 145.4
click at [553, 288] on div "In meinem Zimmer gibt es auch Möbel." at bounding box center [673, 282] width 592 height 33
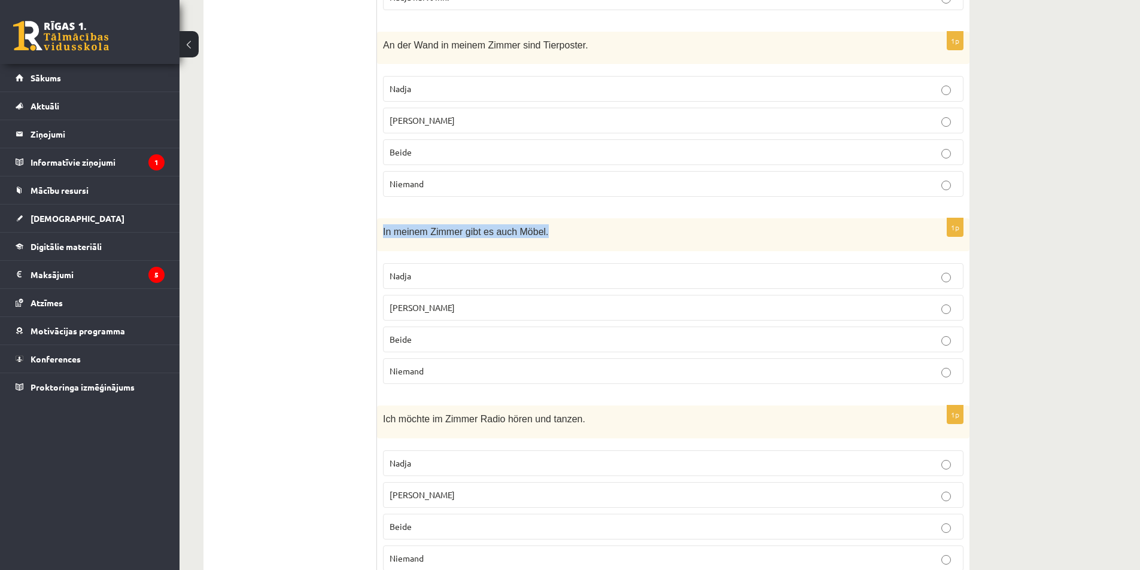
scroll to position [994, 0]
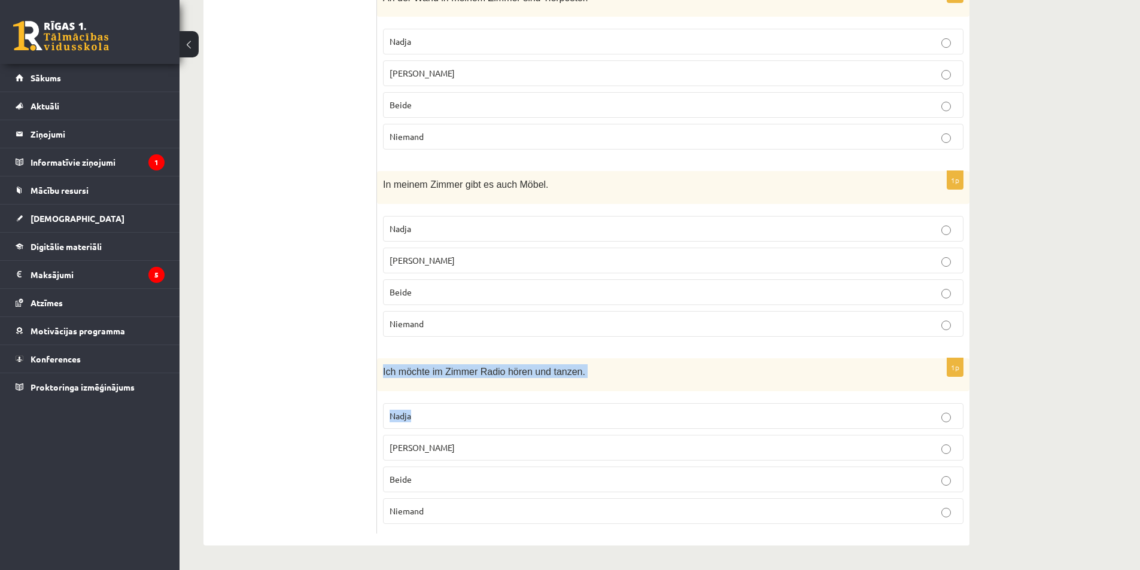
drag, startPoint x: 379, startPoint y: 374, endPoint x: 587, endPoint y: 398, distance: 210.1
click at [587, 398] on div "1p Ich m öchte im Zimmer Radio hören und tanzen. Nadja Frank Beide Niemand" at bounding box center [673, 445] width 592 height 175
drag, startPoint x: 382, startPoint y: 373, endPoint x: 583, endPoint y: 375, distance: 201.6
click at [583, 375] on div "Ich m öchte im Zimmer Radio hören und tanzen." at bounding box center [673, 374] width 592 height 33
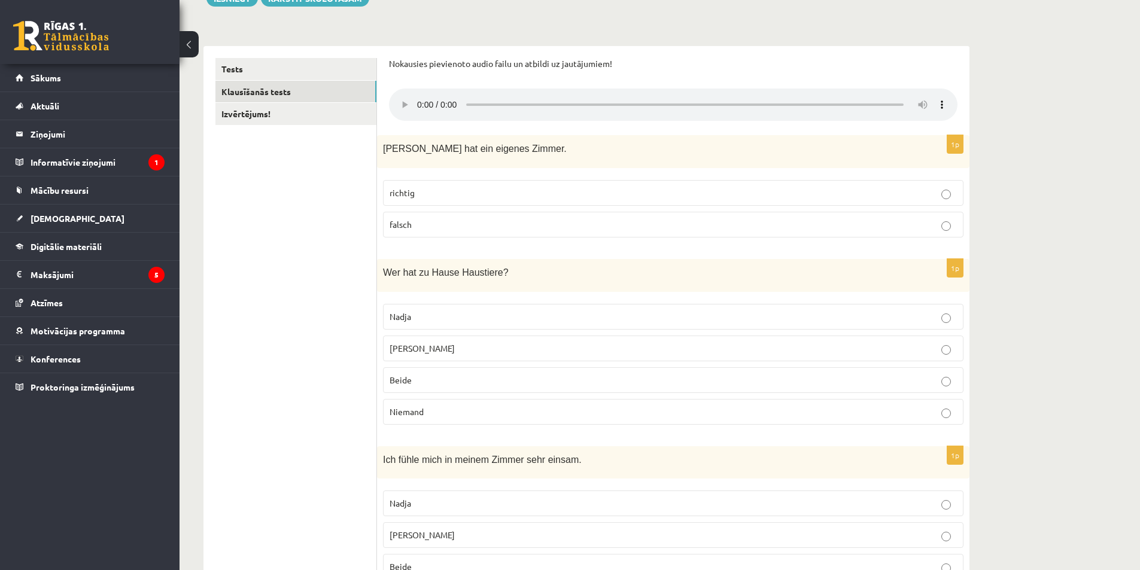
scroll to position [156, 0]
click at [397, 223] on span "falsch" at bounding box center [400, 225] width 22 height 11
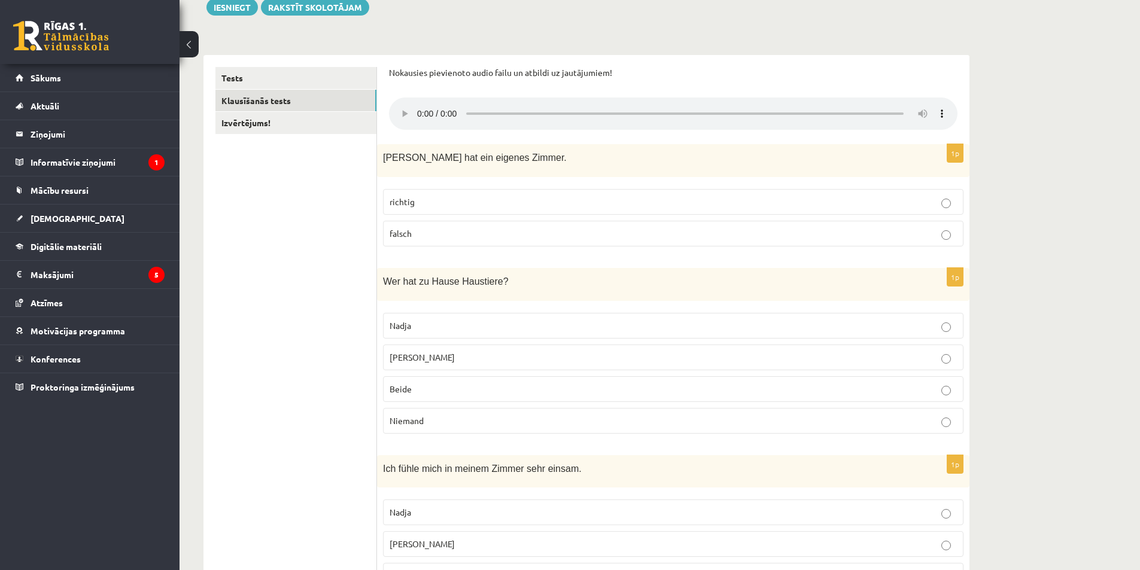
scroll to position [96, 0]
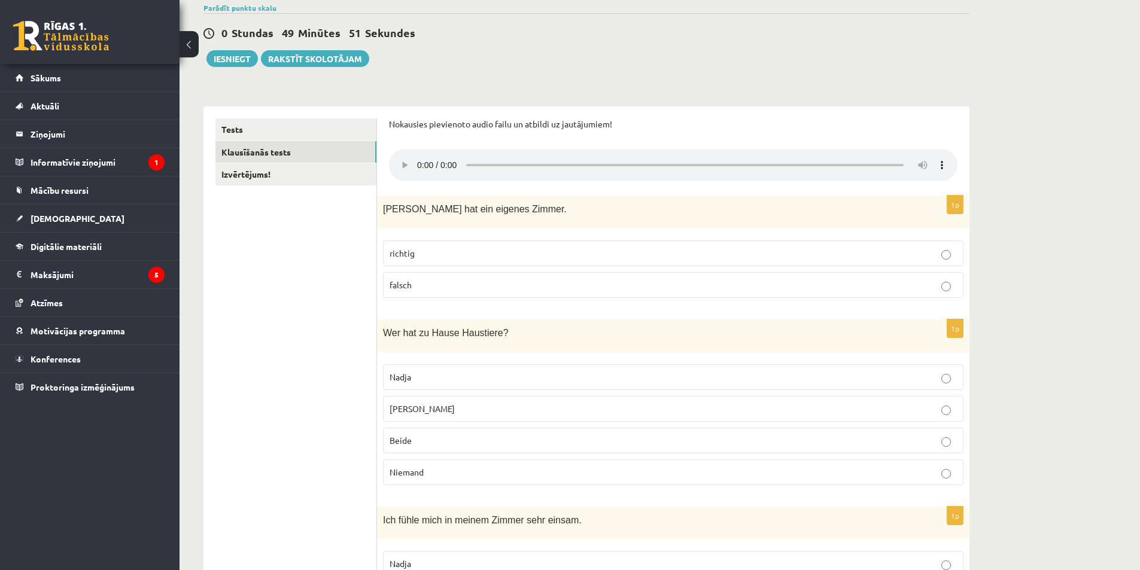
click at [412, 380] on p "Nadja" at bounding box center [672, 377] width 567 height 13
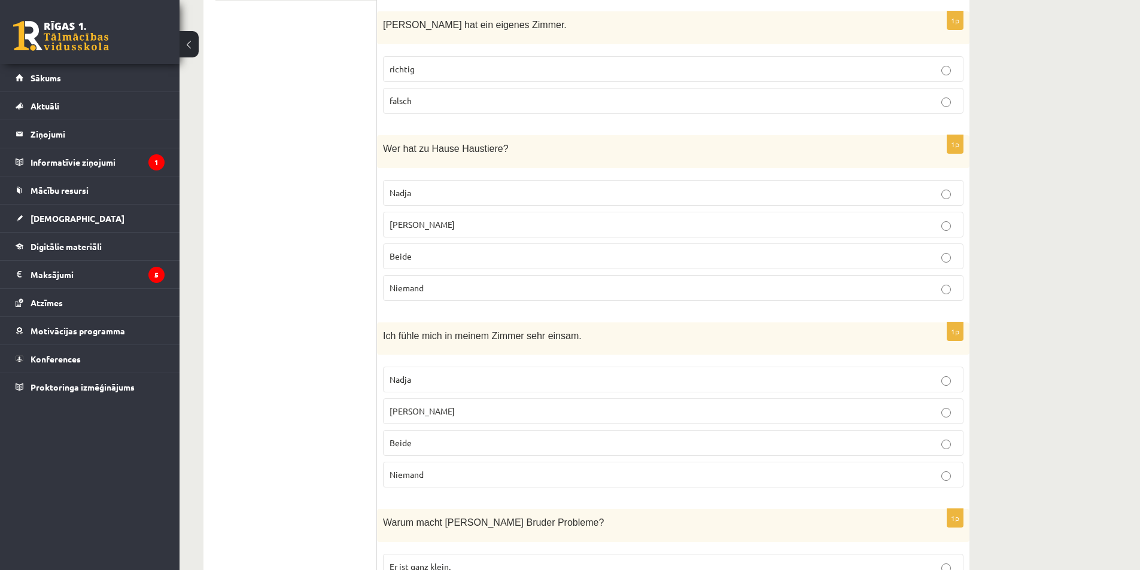
scroll to position [276, 0]
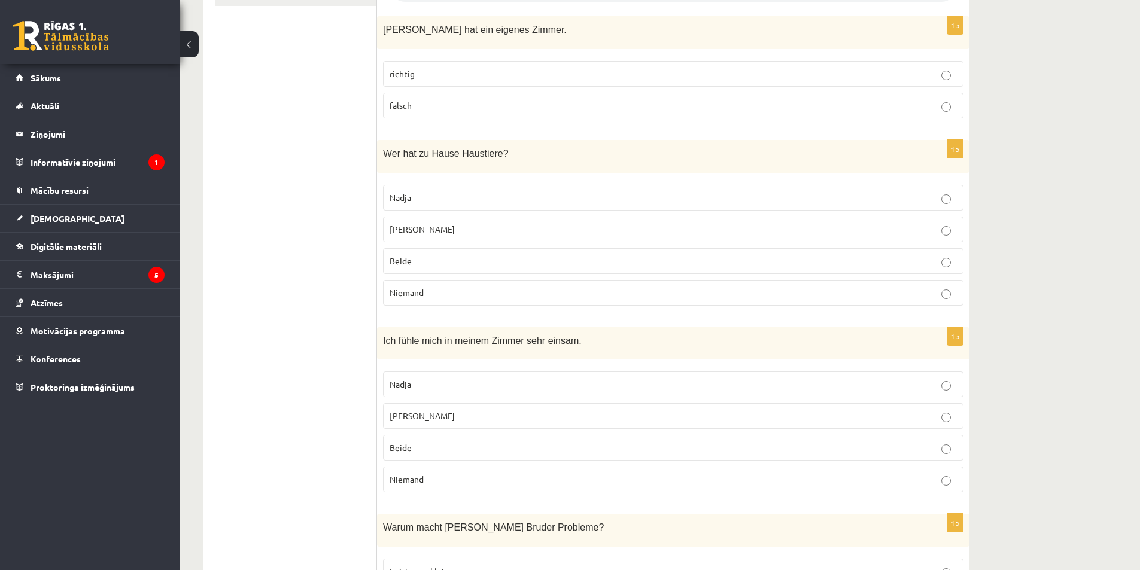
click at [416, 224] on p "Frank" at bounding box center [672, 229] width 567 height 13
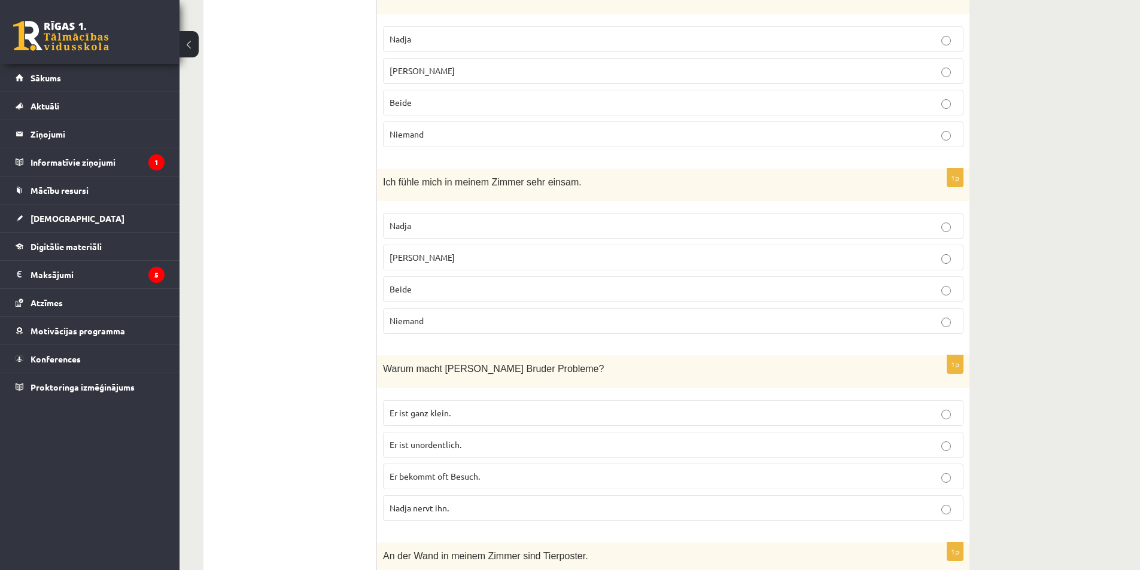
scroll to position [515, 0]
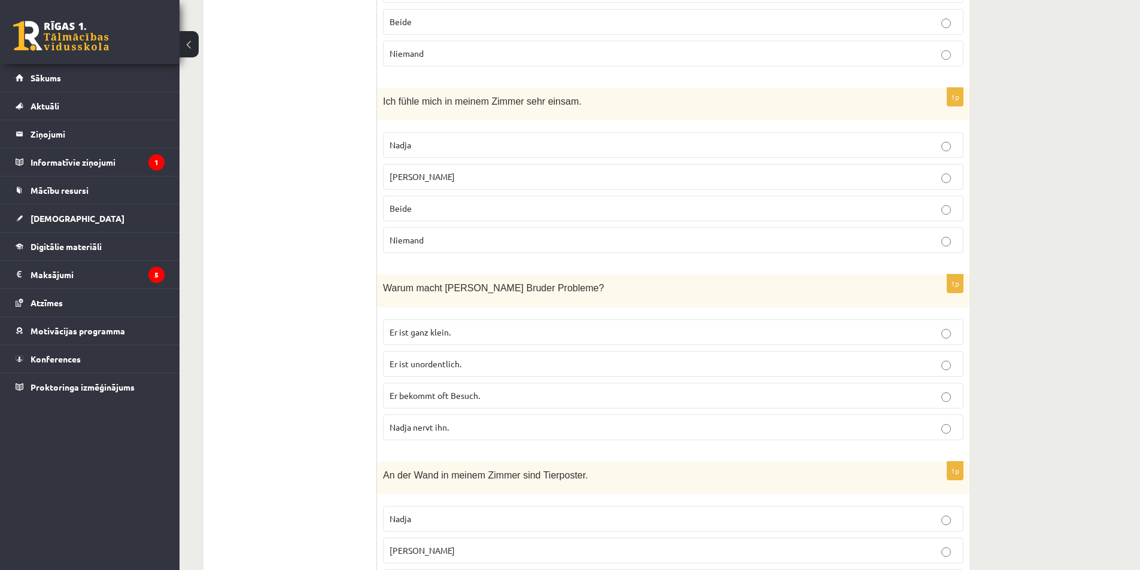
click at [450, 370] on p "Er ist unordentlich." at bounding box center [672, 364] width 567 height 13
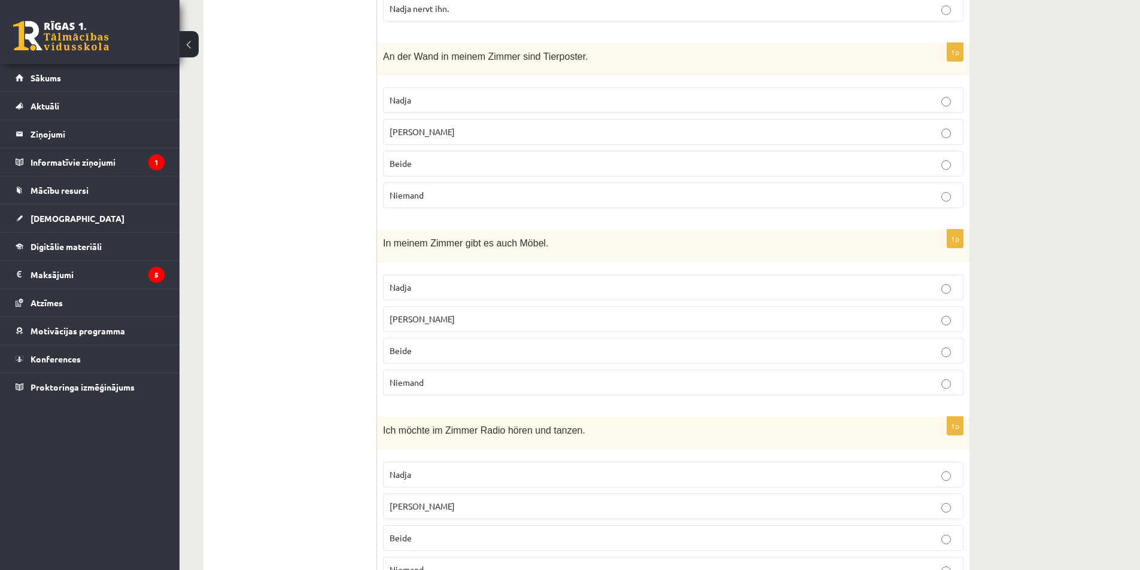
scroll to position [994, 0]
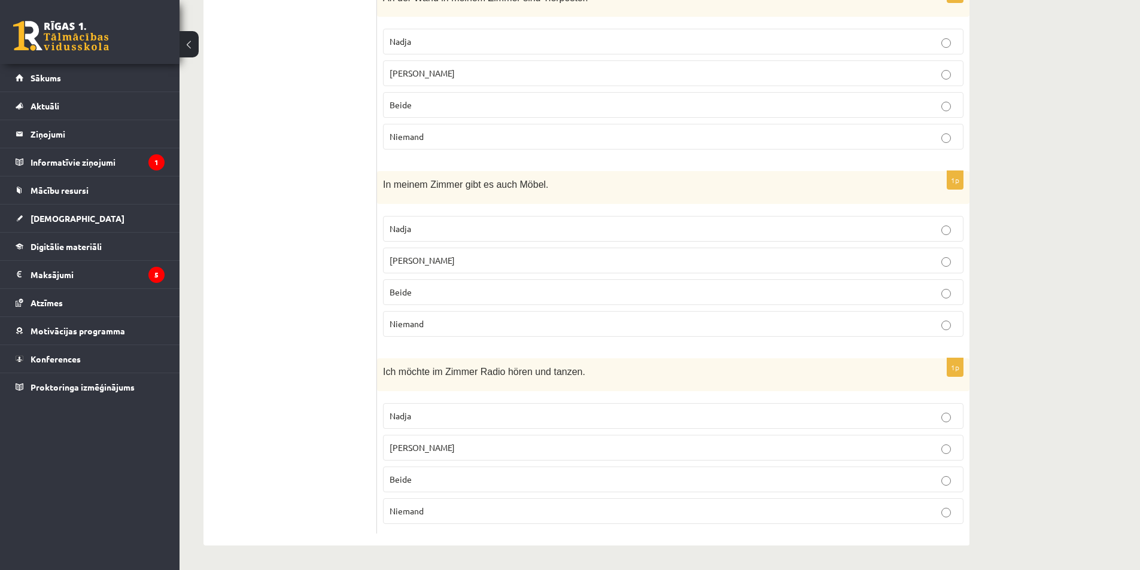
click at [419, 413] on p "Nadja" at bounding box center [672, 416] width 567 height 13
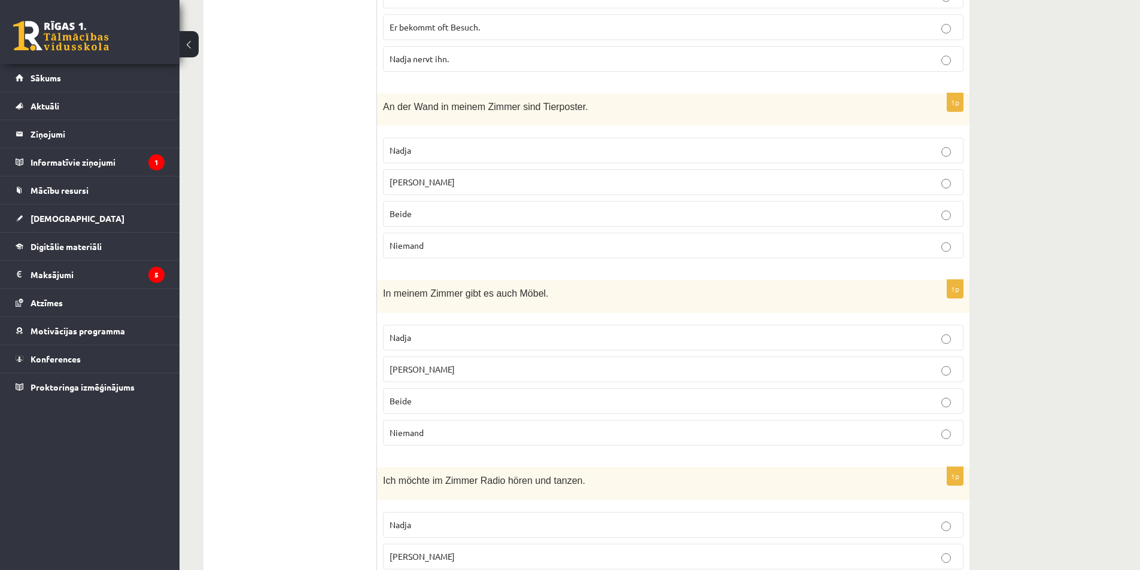
scroll to position [874, 0]
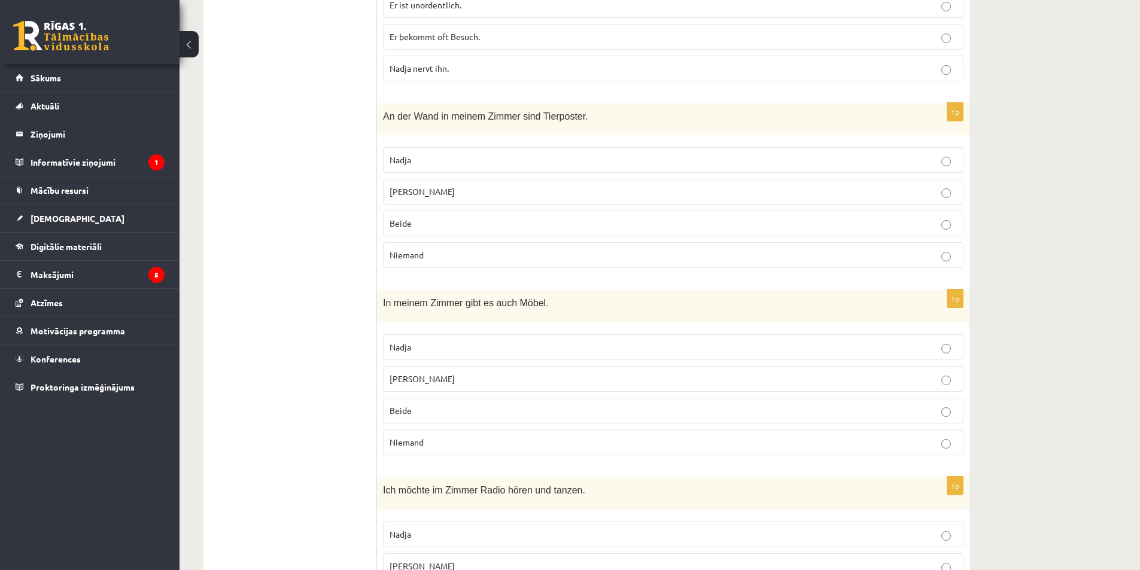
click at [401, 190] on span "Frank" at bounding box center [421, 191] width 65 height 11
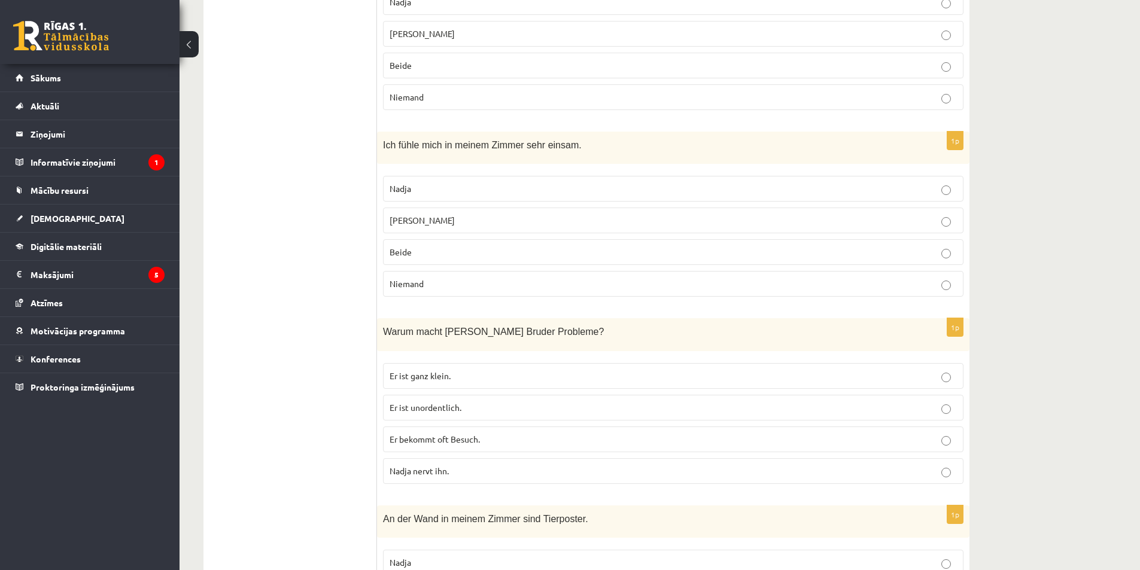
scroll to position [455, 0]
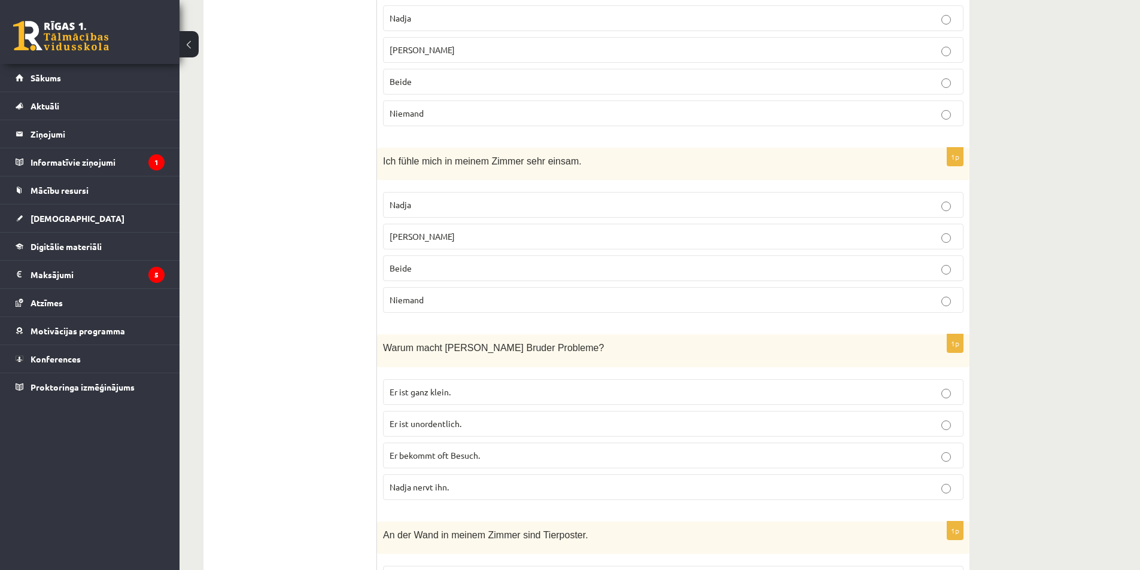
click at [434, 202] on p "Nadja" at bounding box center [672, 205] width 567 height 13
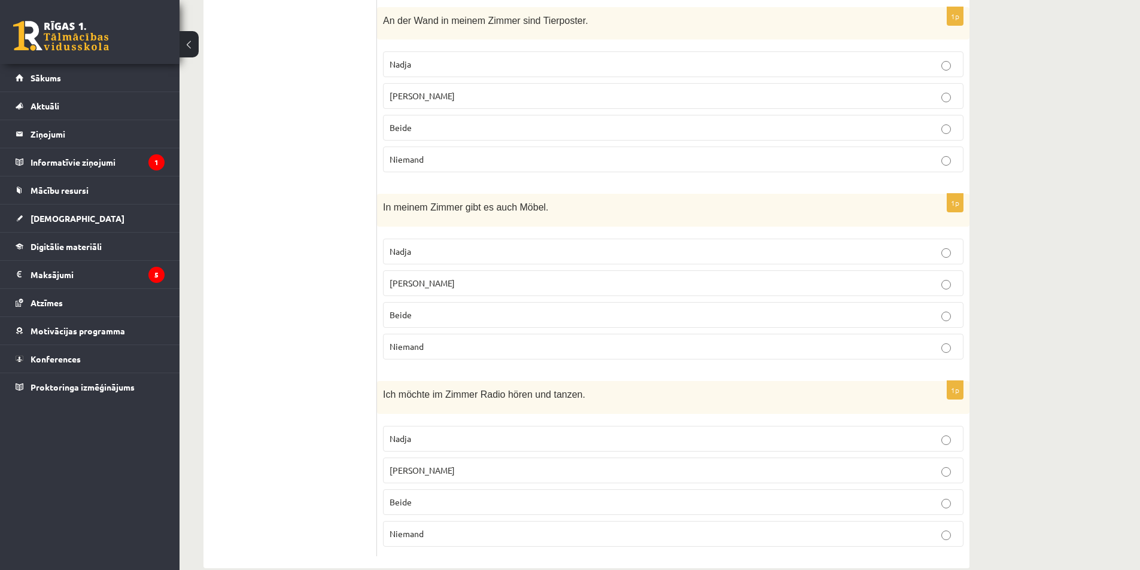
scroll to position [994, 0]
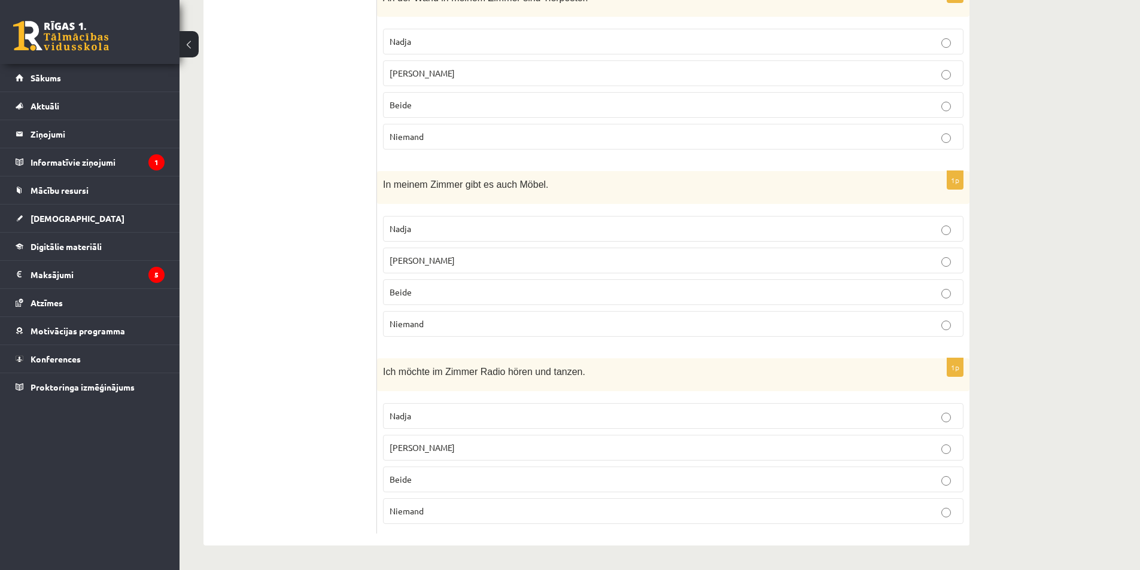
click at [446, 443] on p "Frank" at bounding box center [672, 447] width 567 height 13
click at [398, 233] on span "Nadja" at bounding box center [400, 228] width 22 height 11
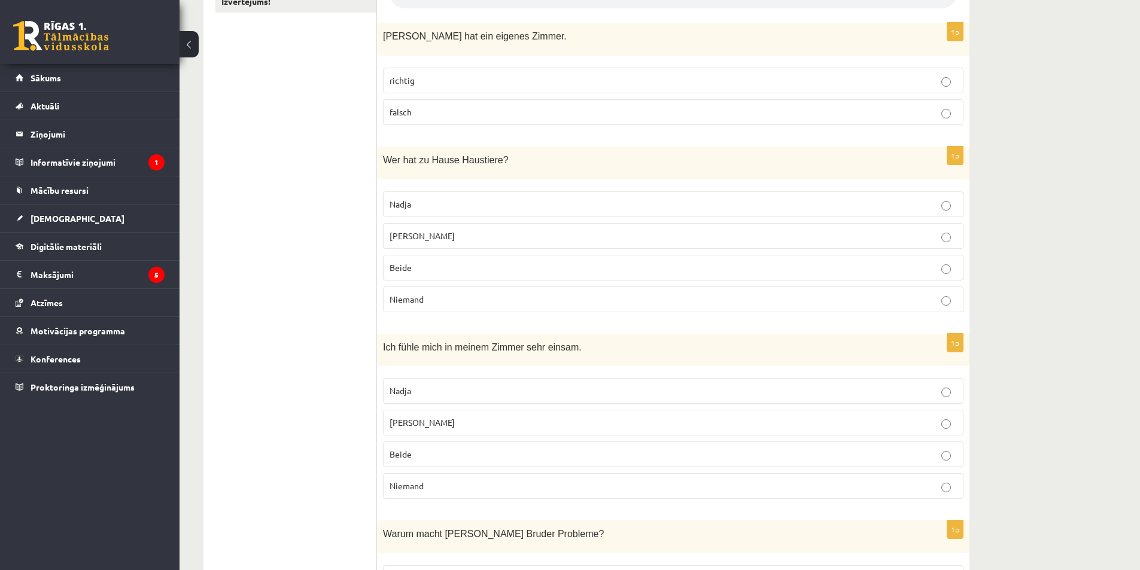
scroll to position [276, 0]
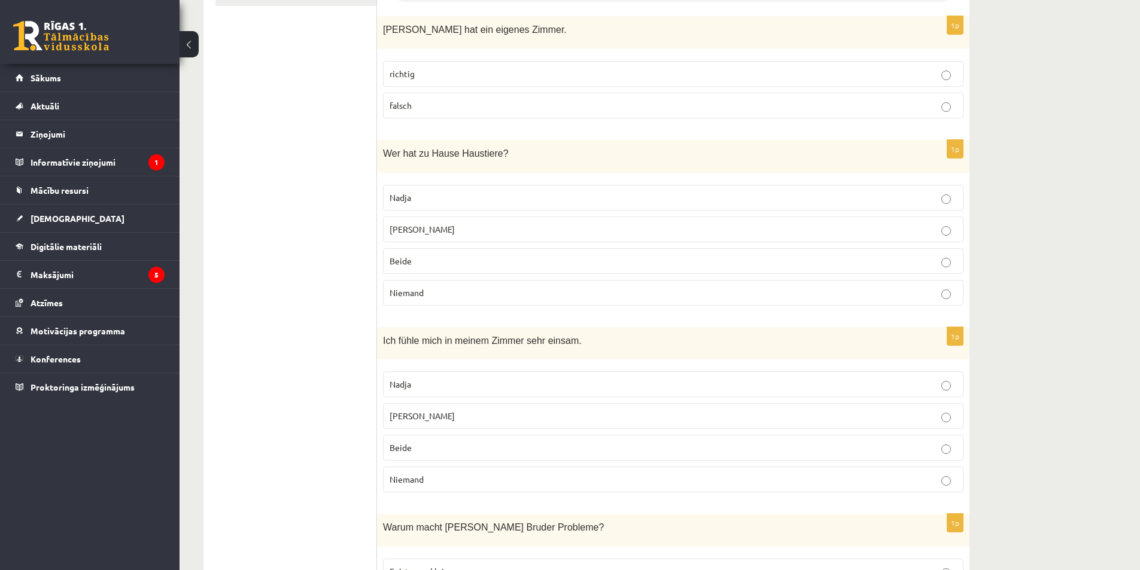
click at [419, 425] on label "Frank" at bounding box center [673, 416] width 580 height 26
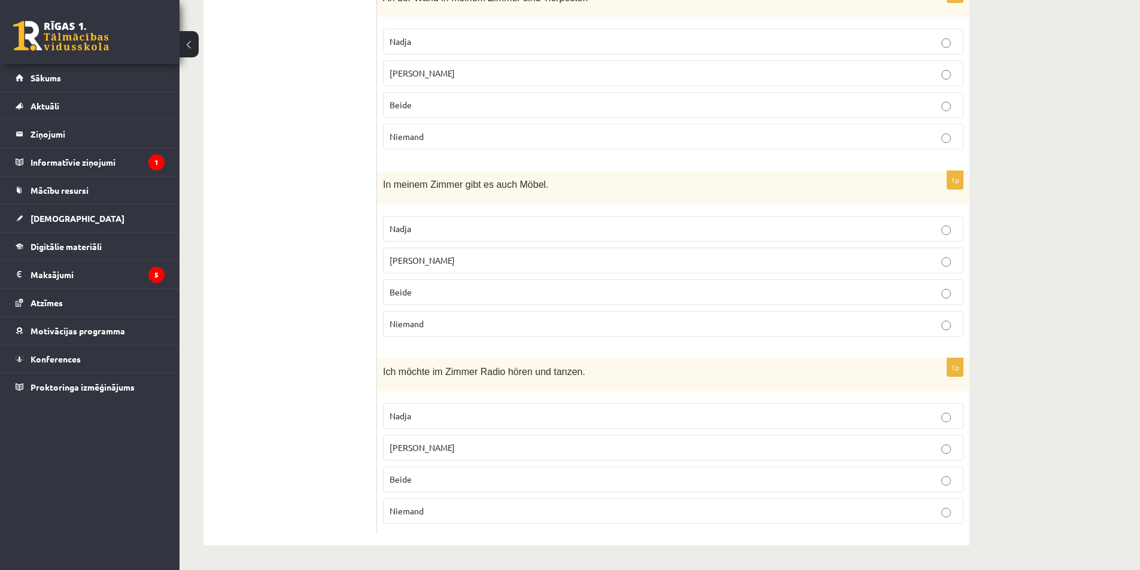
scroll to position [994, 0]
click at [398, 416] on span "Nadja" at bounding box center [400, 415] width 22 height 11
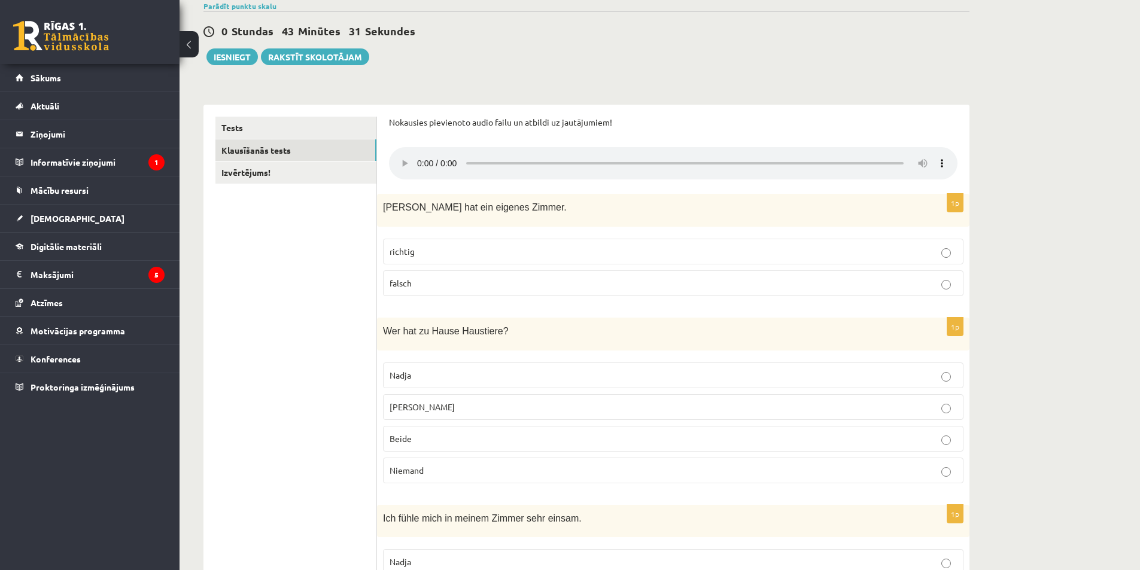
scroll to position [0, 0]
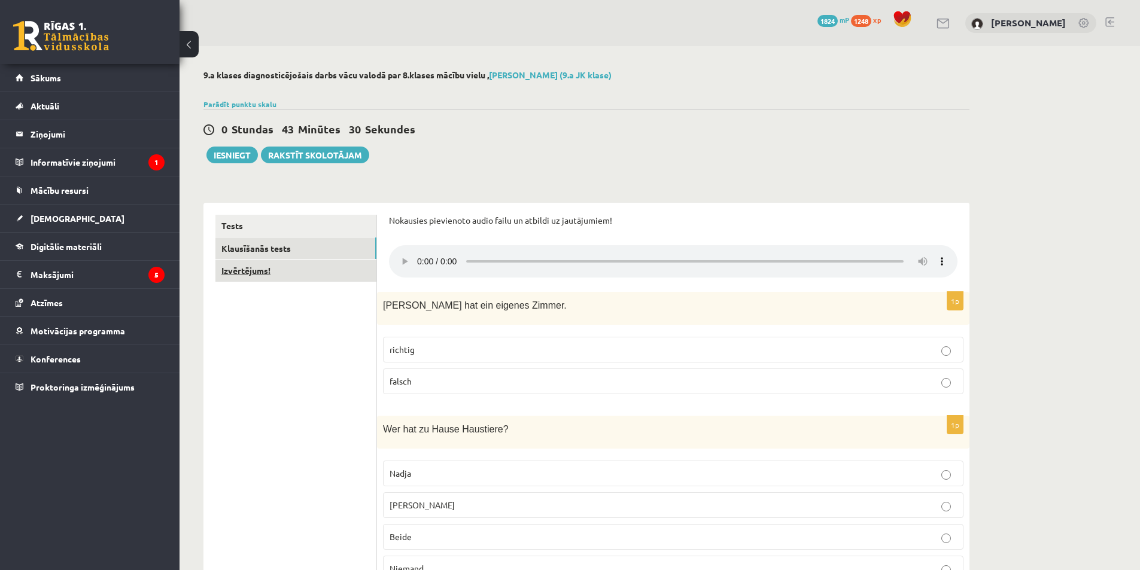
click at [257, 272] on link "Izvērtējums!" at bounding box center [295, 271] width 161 height 22
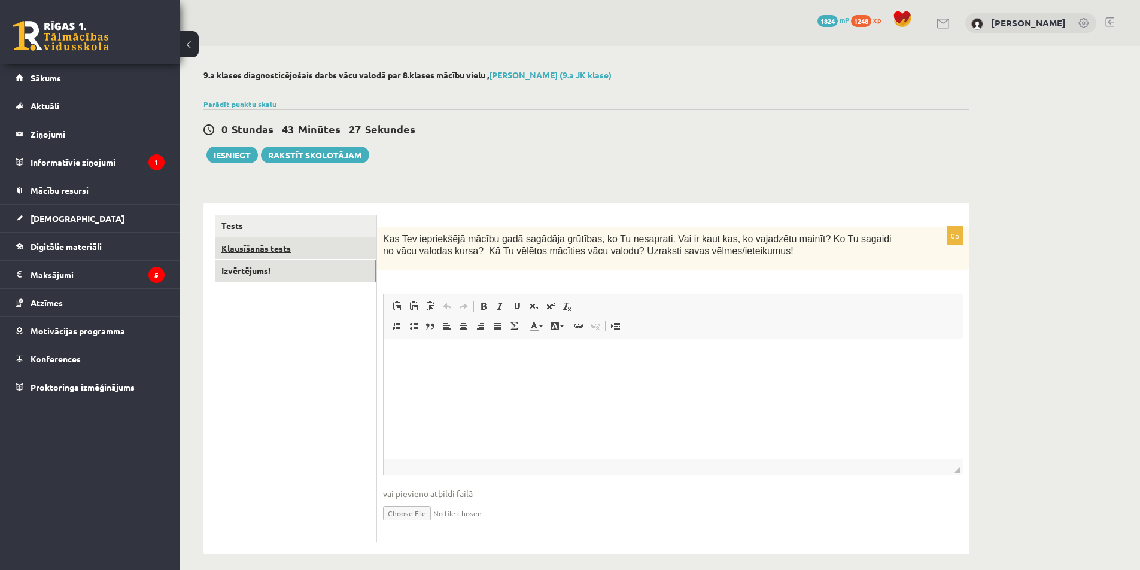
click at [322, 248] on link "Klausīšanās tests" at bounding box center [295, 248] width 161 height 22
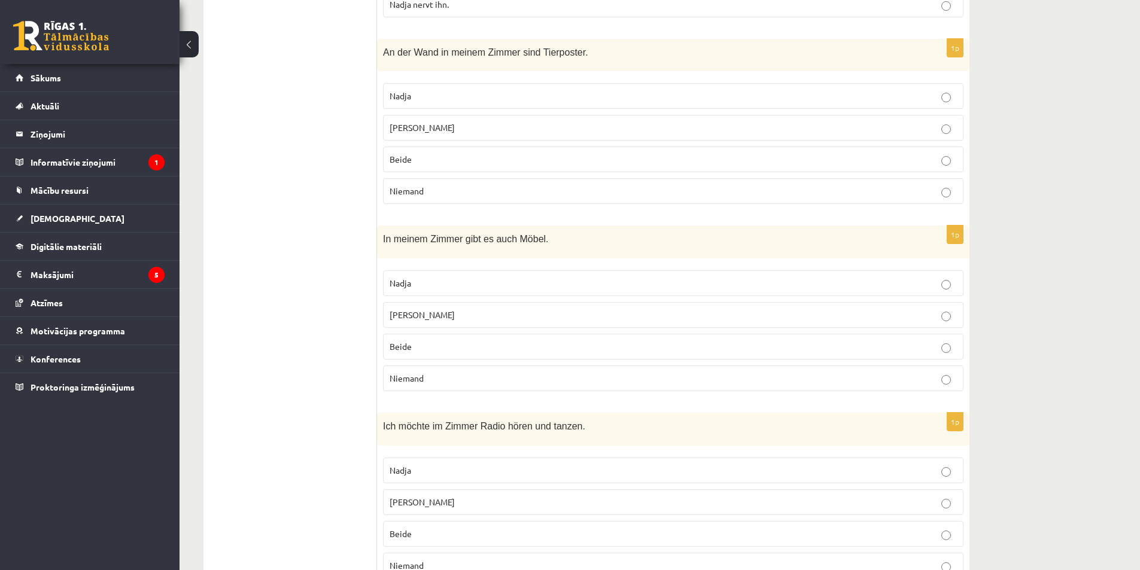
scroll to position [994, 0]
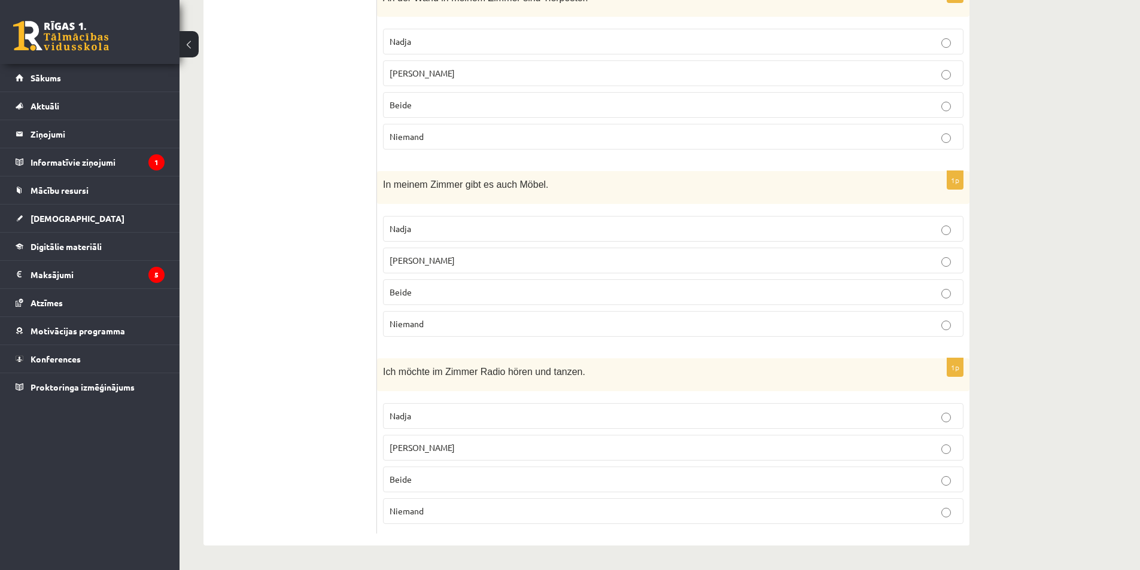
click at [422, 419] on p "Nadja" at bounding box center [672, 416] width 567 height 13
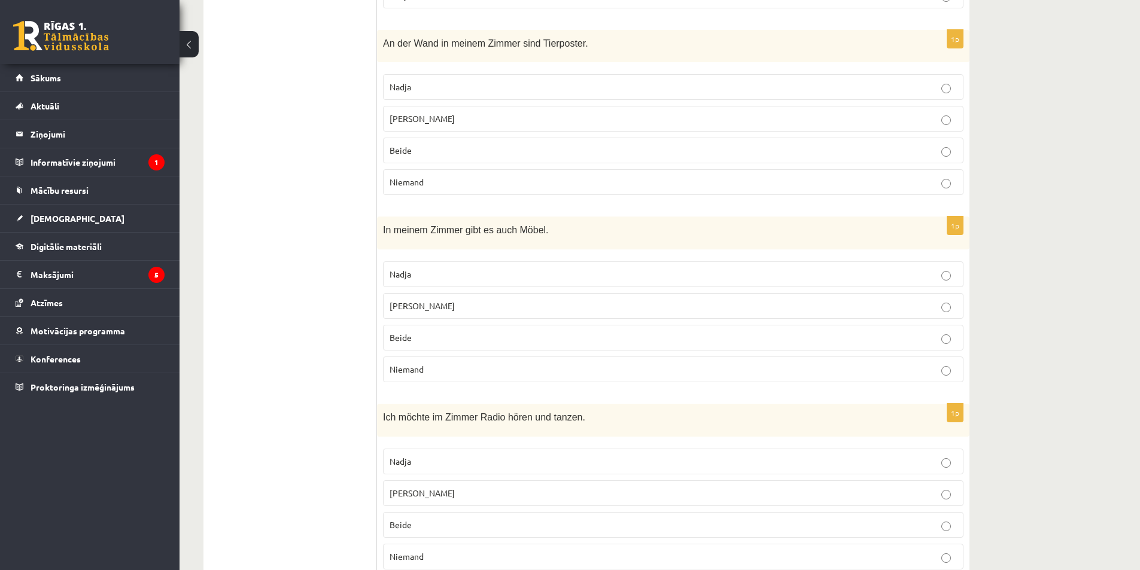
scroll to position [874, 0]
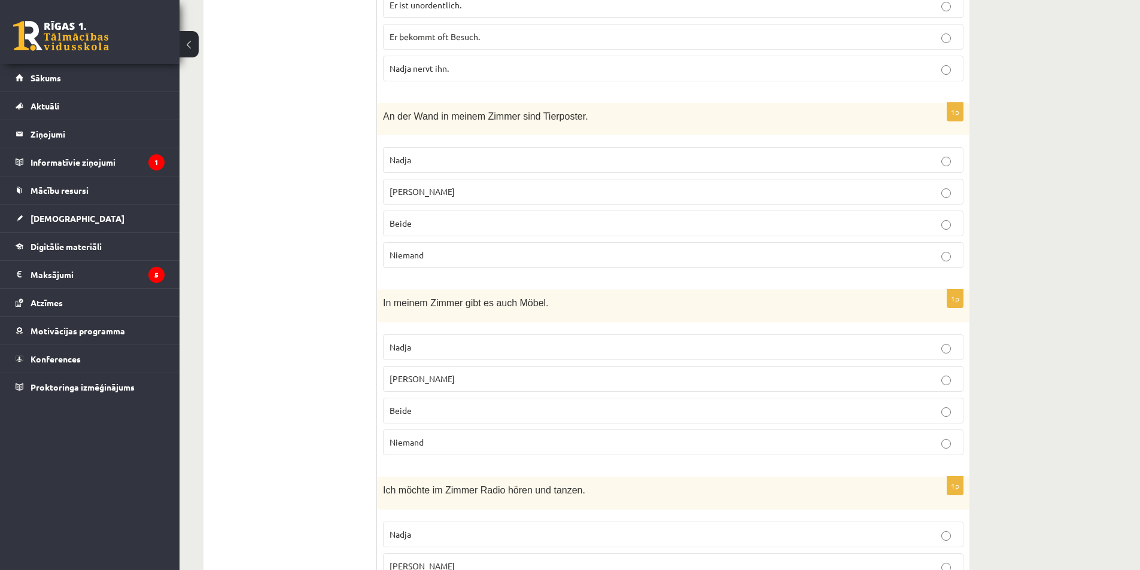
click at [422, 344] on p "Nadja" at bounding box center [672, 347] width 567 height 13
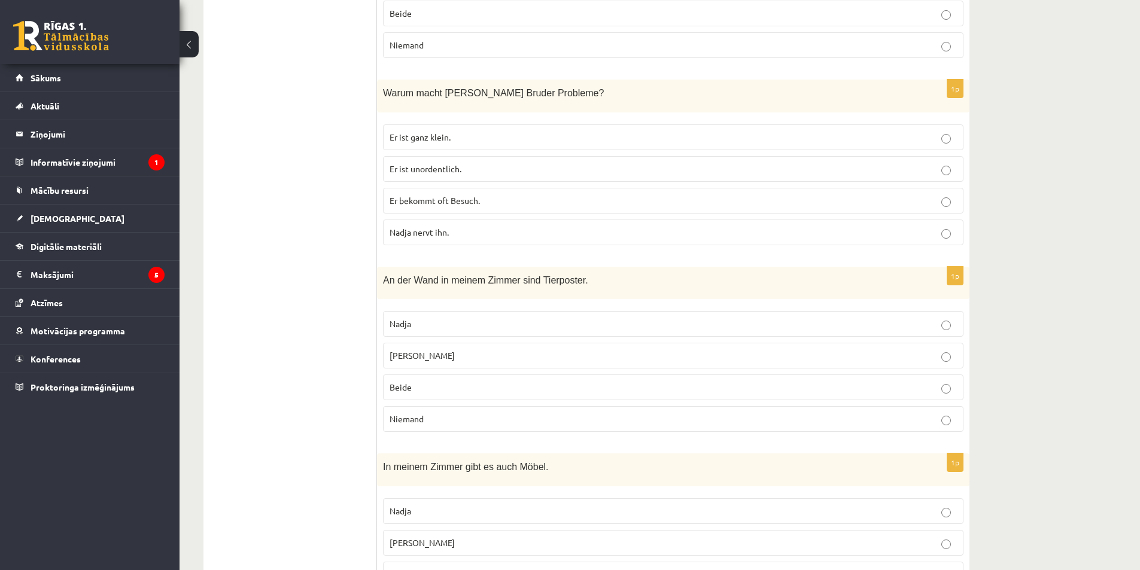
scroll to position [694, 0]
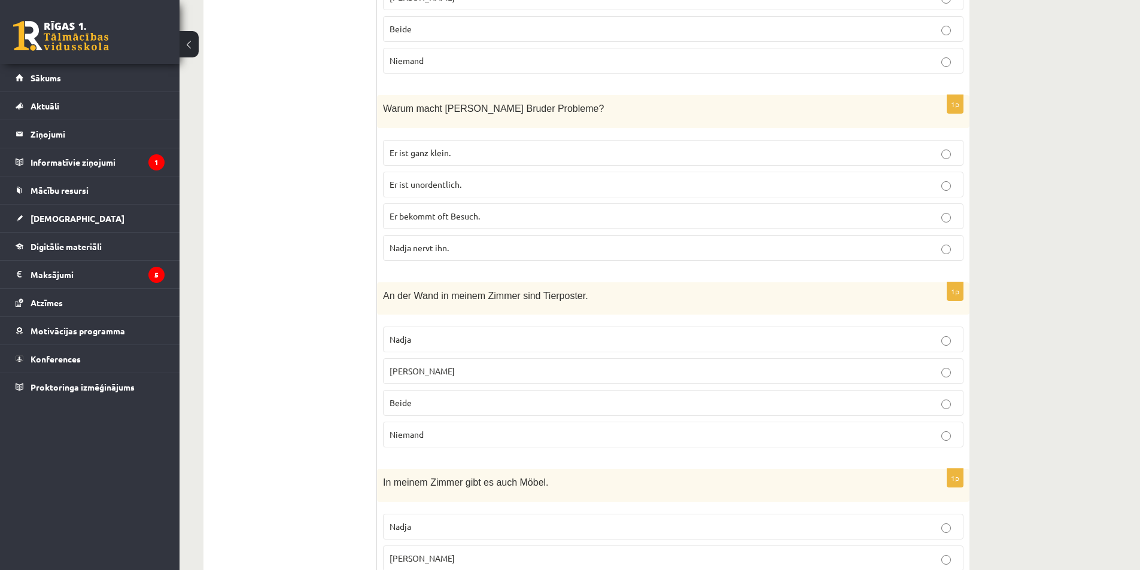
click at [398, 372] on span "Frank" at bounding box center [421, 370] width 65 height 11
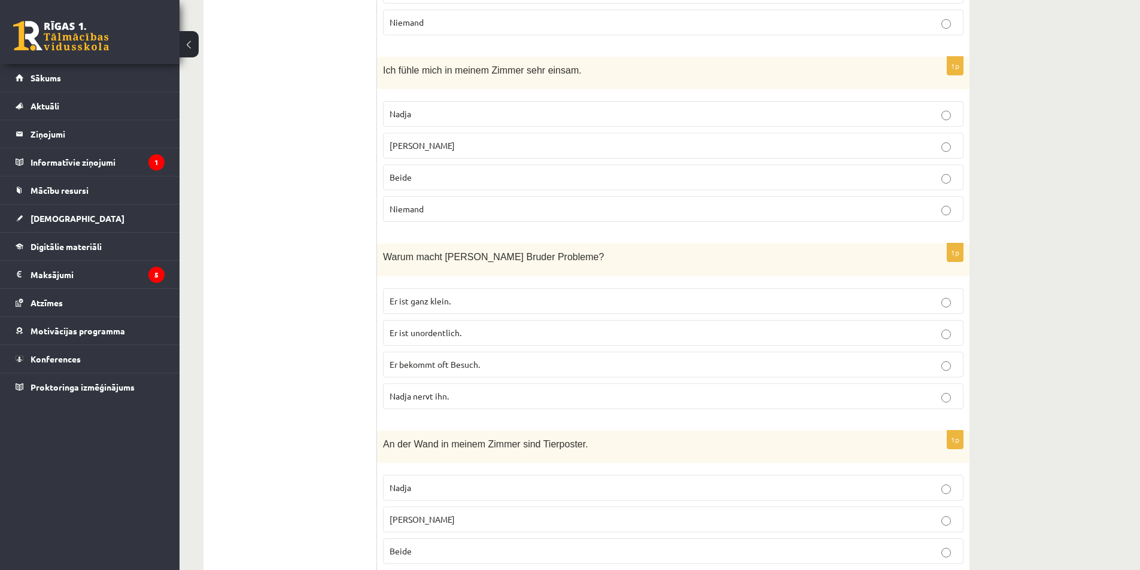
scroll to position [515, 0]
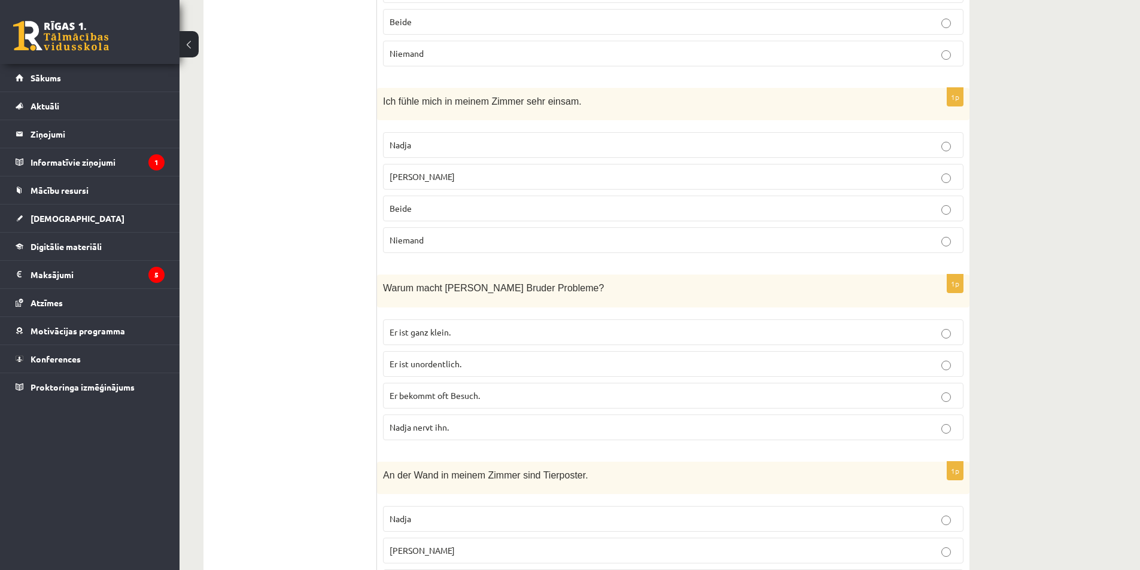
click at [430, 368] on span "Er ist unordentlich." at bounding box center [425, 363] width 72 height 11
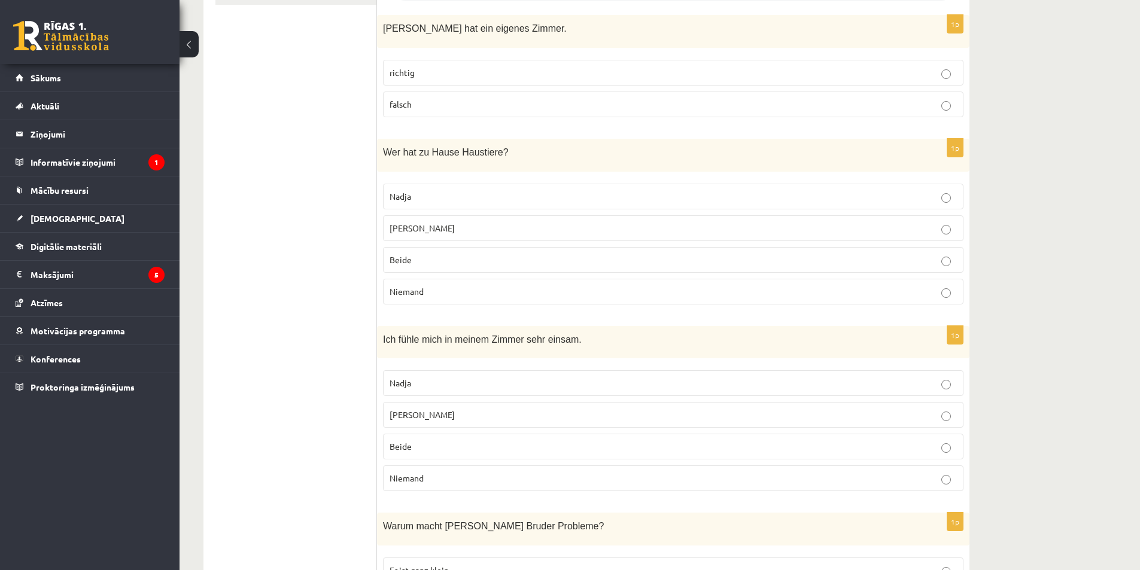
scroll to position [276, 0]
click at [428, 413] on p "Frank" at bounding box center [672, 416] width 567 height 13
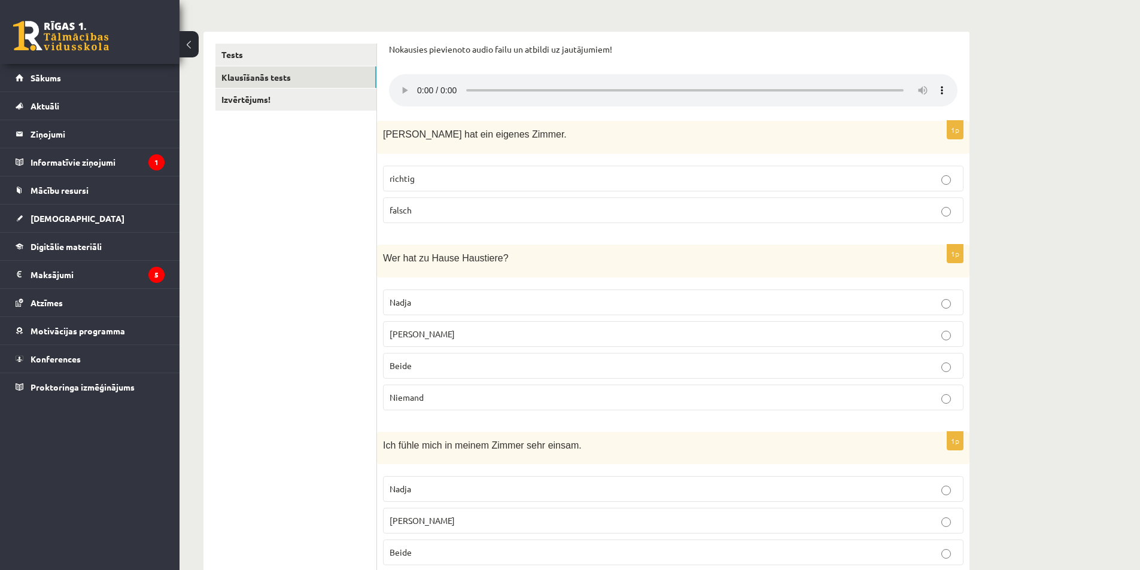
scroll to position [96, 0]
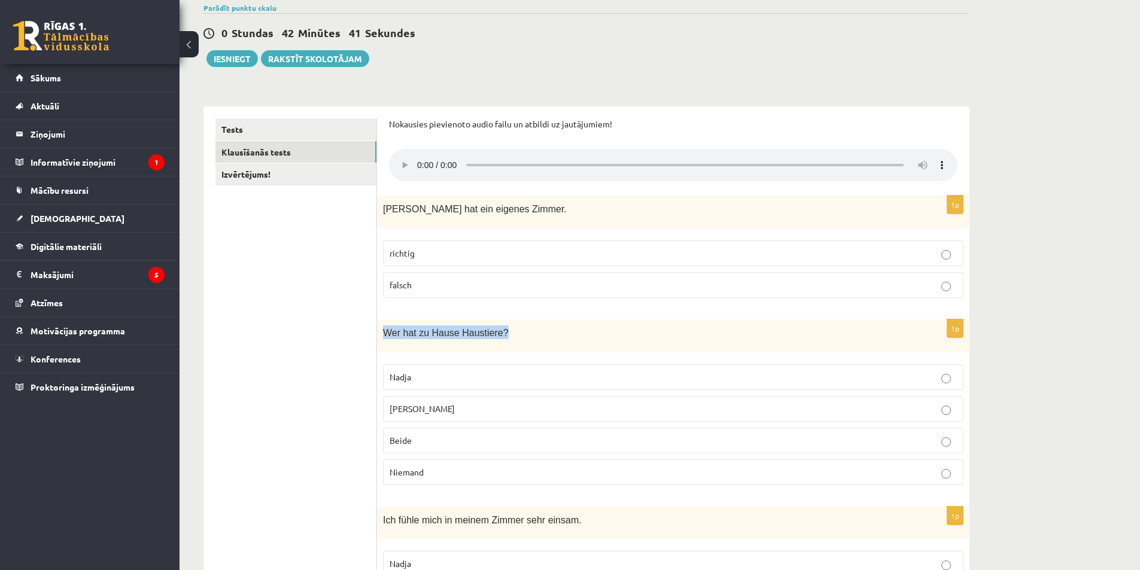
drag, startPoint x: 378, startPoint y: 327, endPoint x: 499, endPoint y: 343, distance: 122.0
click at [499, 343] on div "Wer hat zu Hause Haustiere?" at bounding box center [673, 335] width 592 height 33
click at [532, 417] on label "Frank" at bounding box center [673, 409] width 580 height 26
click at [409, 283] on span "falsch" at bounding box center [400, 284] width 22 height 11
click at [311, 175] on link "Izvērtējums!" at bounding box center [295, 174] width 161 height 22
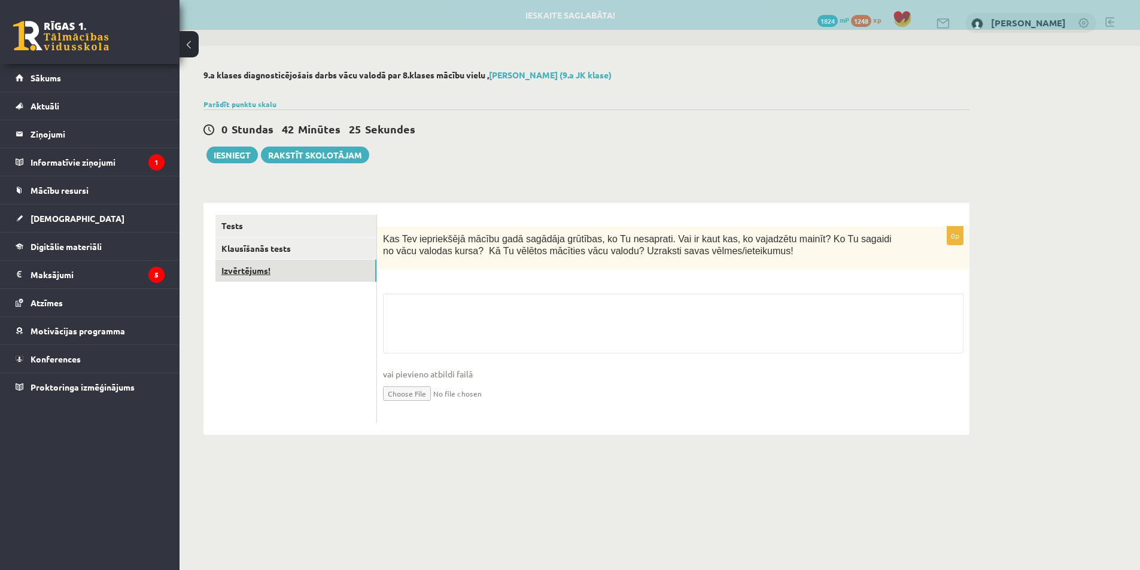
scroll to position [0, 0]
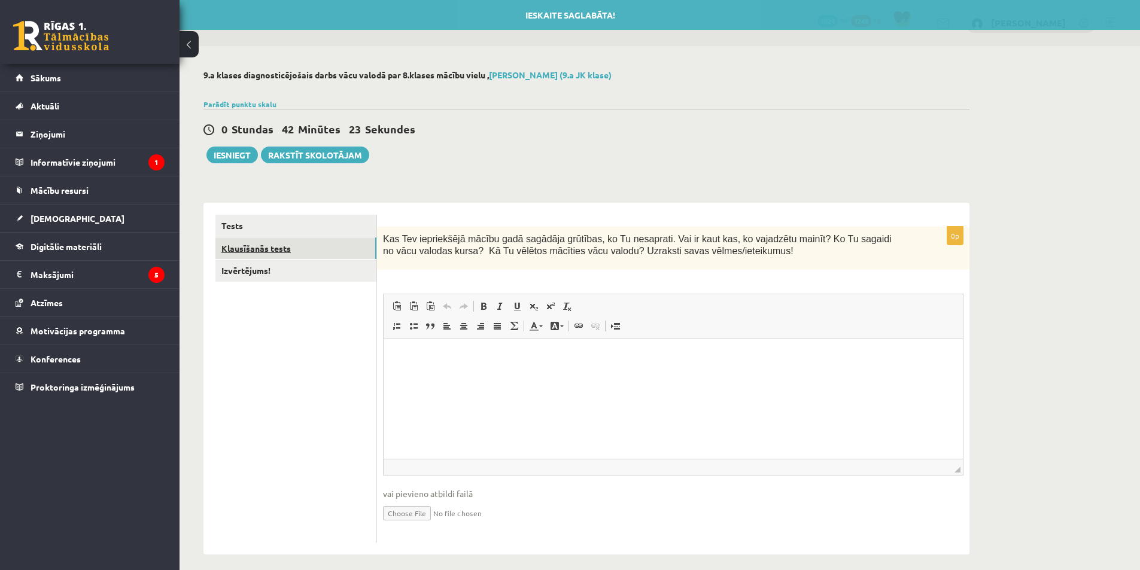
click at [297, 252] on link "Klausīšanās tests" at bounding box center [295, 248] width 161 height 22
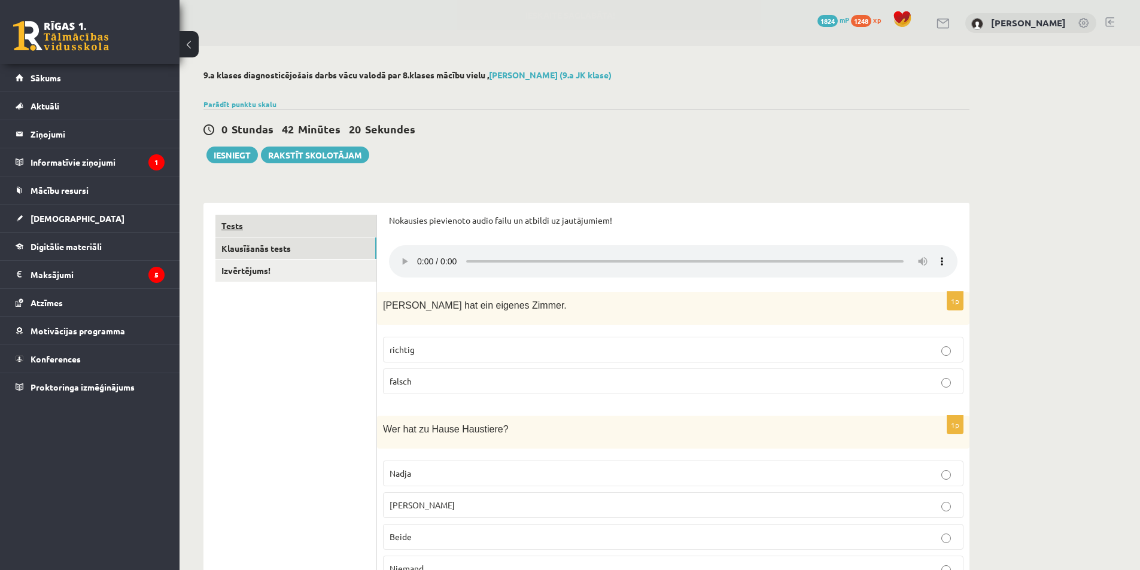
click at [329, 217] on link "Tests" at bounding box center [295, 226] width 161 height 22
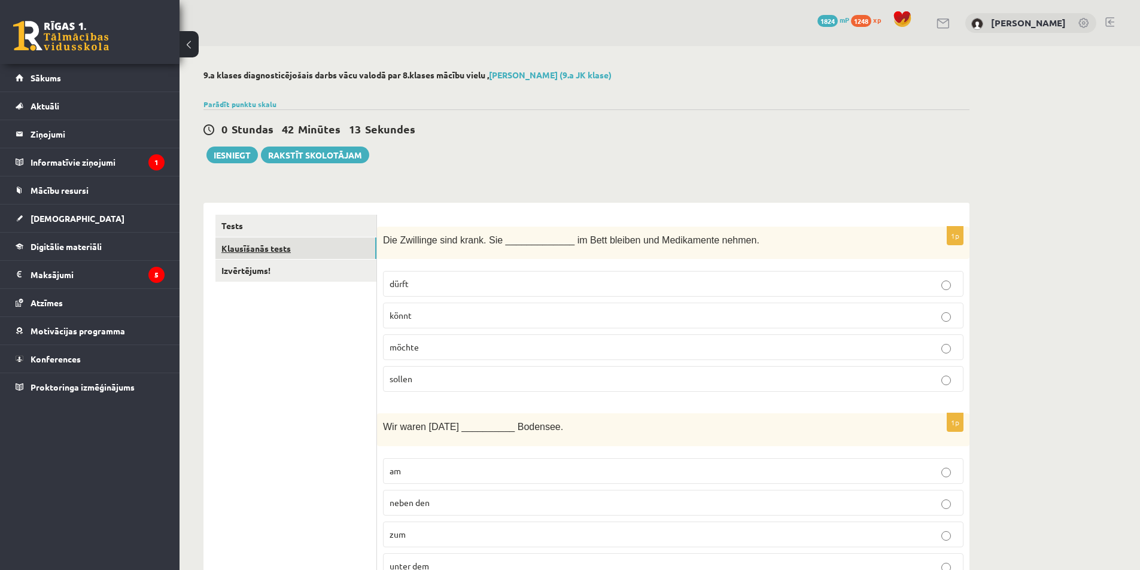
click at [314, 250] on link "Klausīšanās tests" at bounding box center [295, 248] width 161 height 22
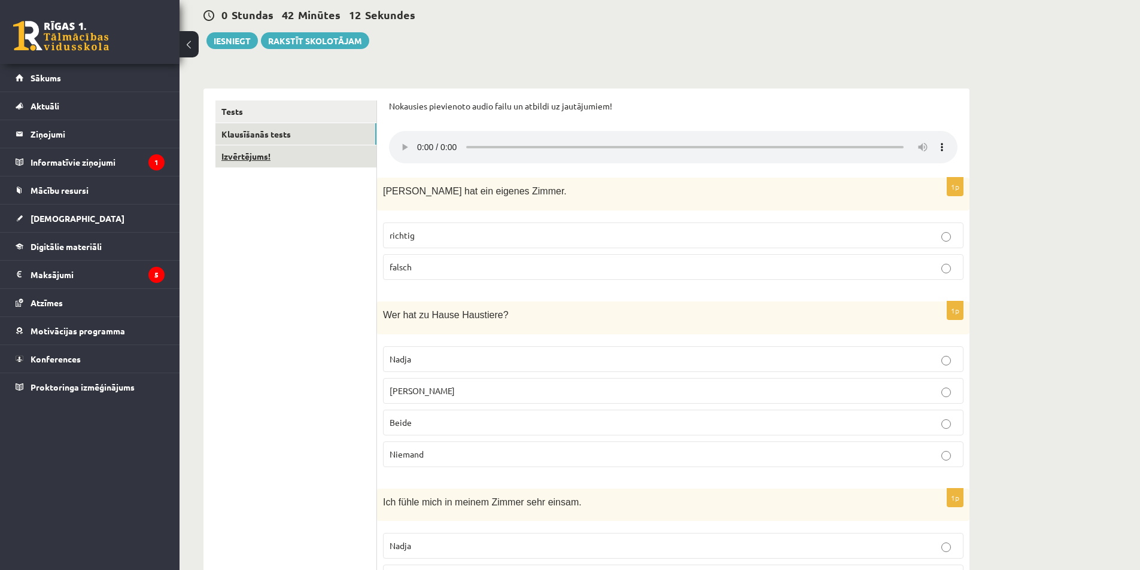
scroll to position [120, 0]
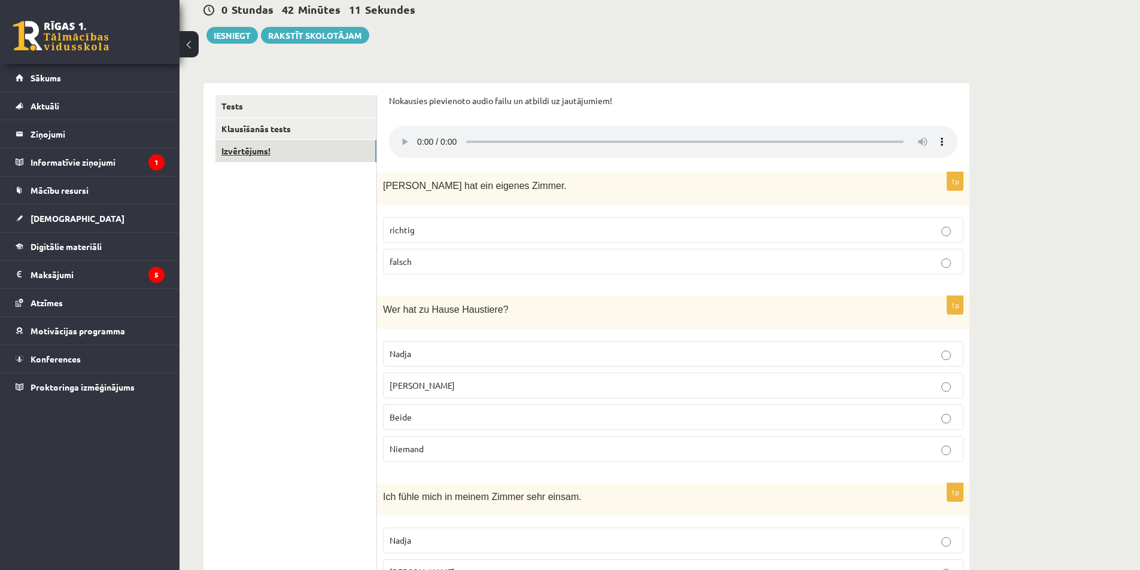
click at [288, 149] on link "Izvērtējums!" at bounding box center [295, 151] width 161 height 22
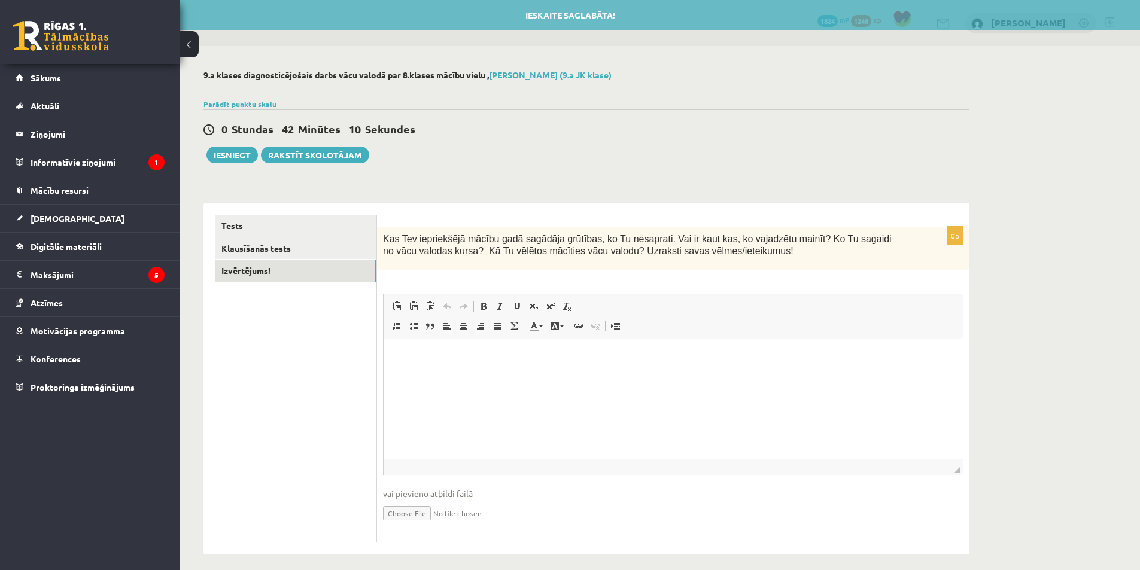
scroll to position [0, 0]
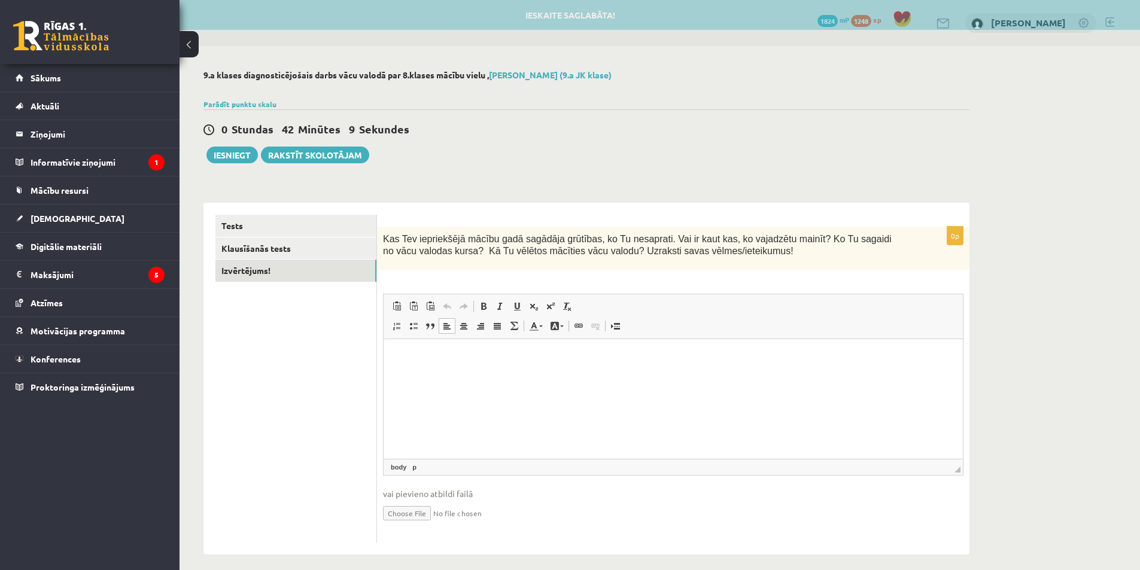
click at [476, 349] on html at bounding box center [672, 357] width 579 height 36
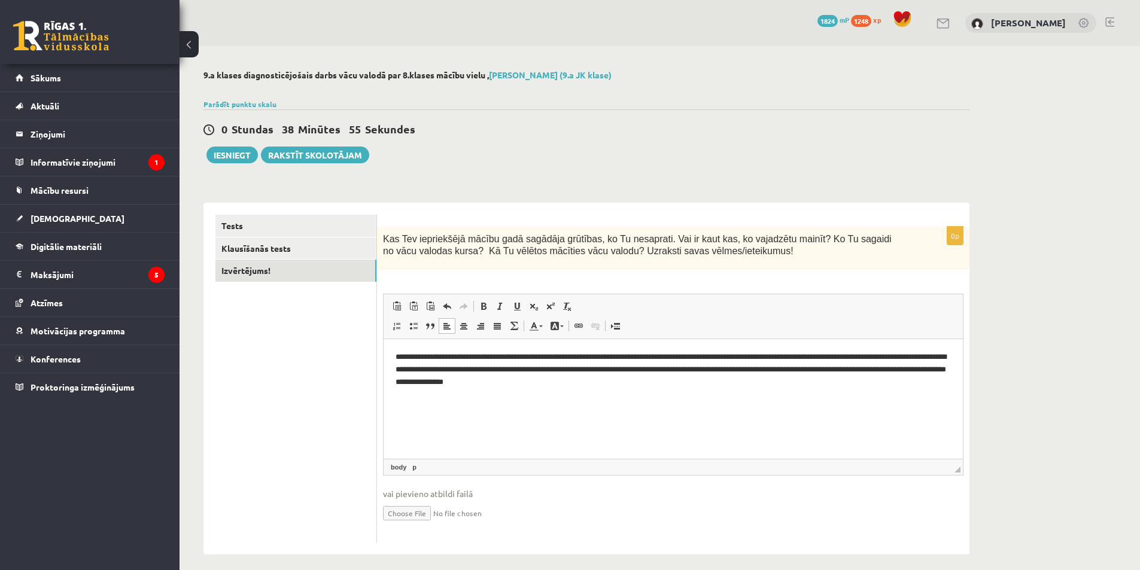
click at [494, 383] on p "**********" at bounding box center [672, 369] width 555 height 37
click at [495, 385] on p "**********" at bounding box center [672, 369] width 555 height 37
click at [223, 151] on button "Iesniegt" at bounding box center [231, 155] width 51 height 17
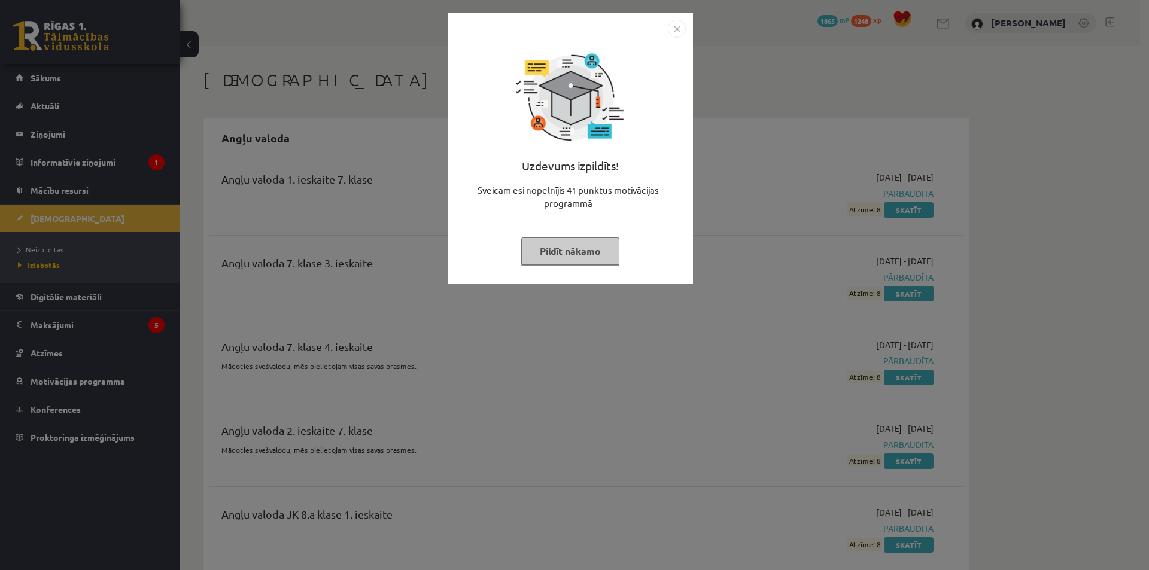
drag, startPoint x: 602, startPoint y: 261, endPoint x: 593, endPoint y: 258, distance: 9.9
click at [602, 261] on button "Pildīt nākamo" at bounding box center [570, 251] width 98 height 28
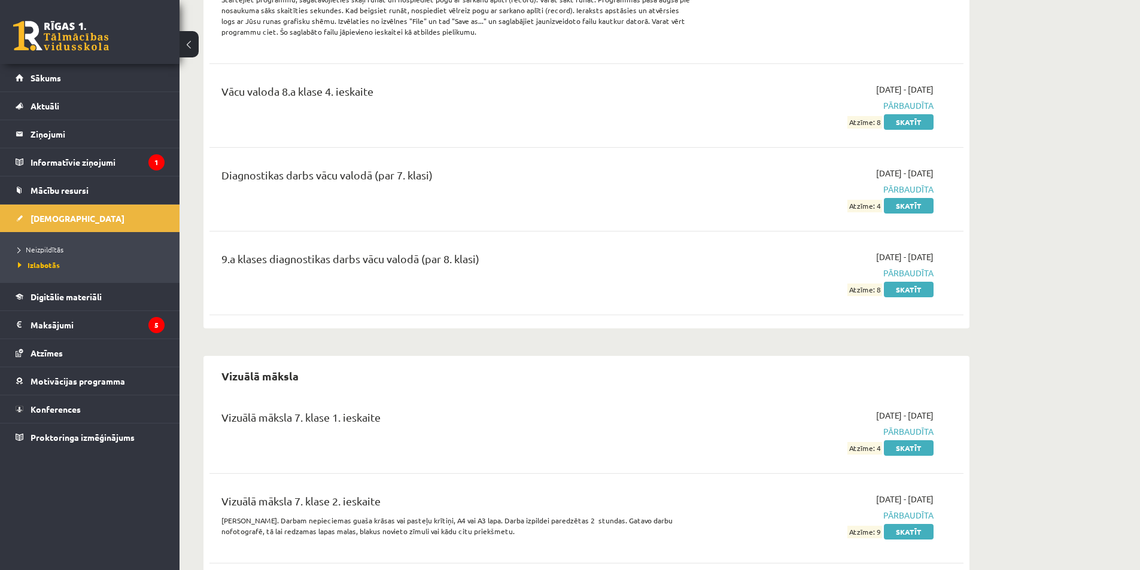
scroll to position [16350, 0]
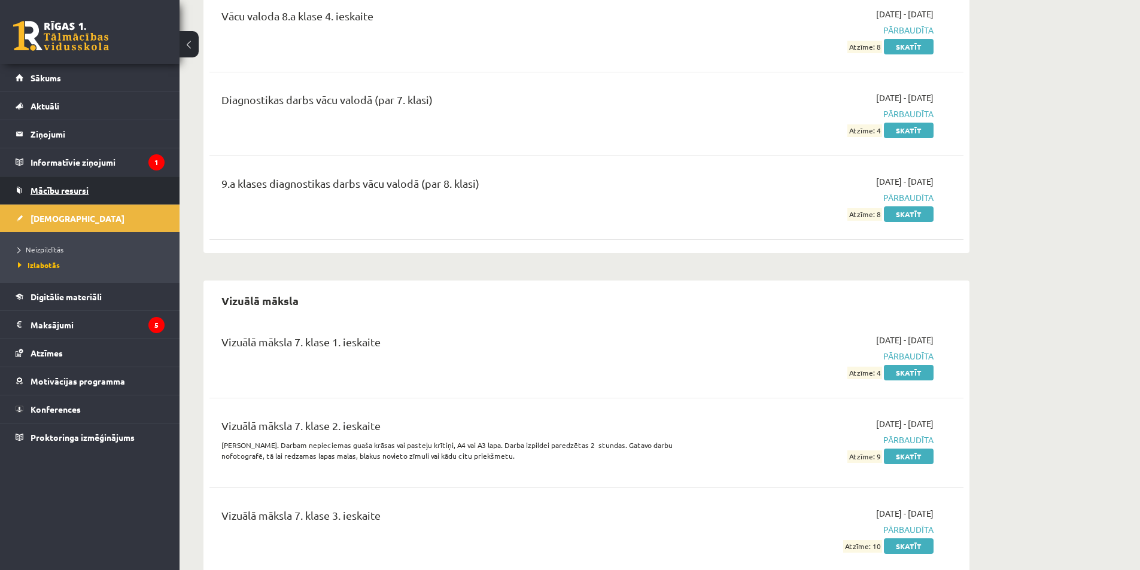
click at [49, 194] on span "Mācību resursi" at bounding box center [60, 190] width 58 height 11
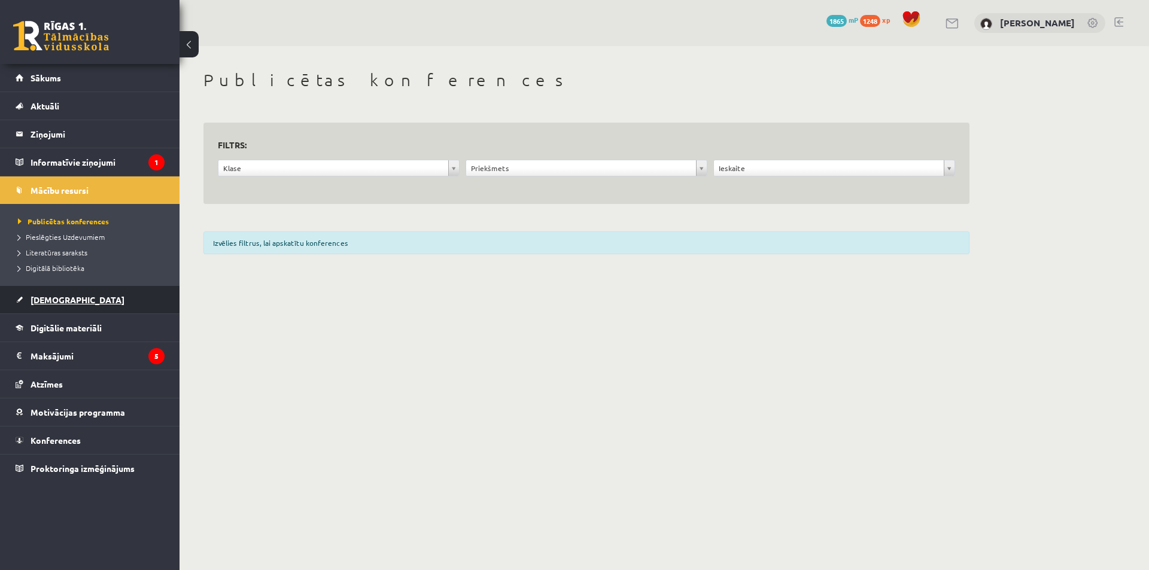
click at [102, 296] on link "[DEMOGRAPHIC_DATA]" at bounding box center [90, 300] width 149 height 28
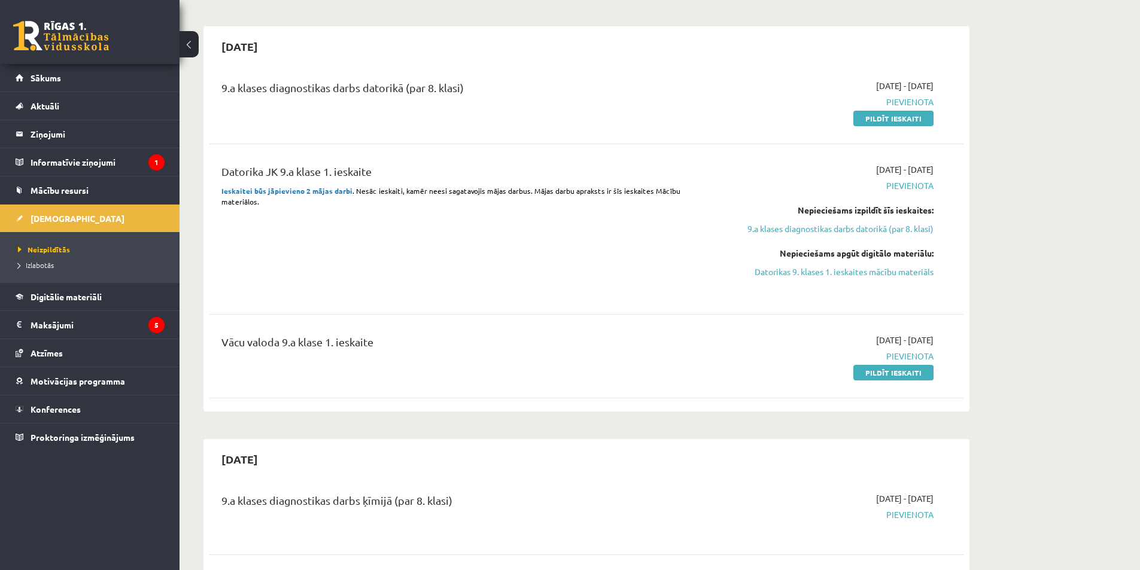
scroll to position [120, 0]
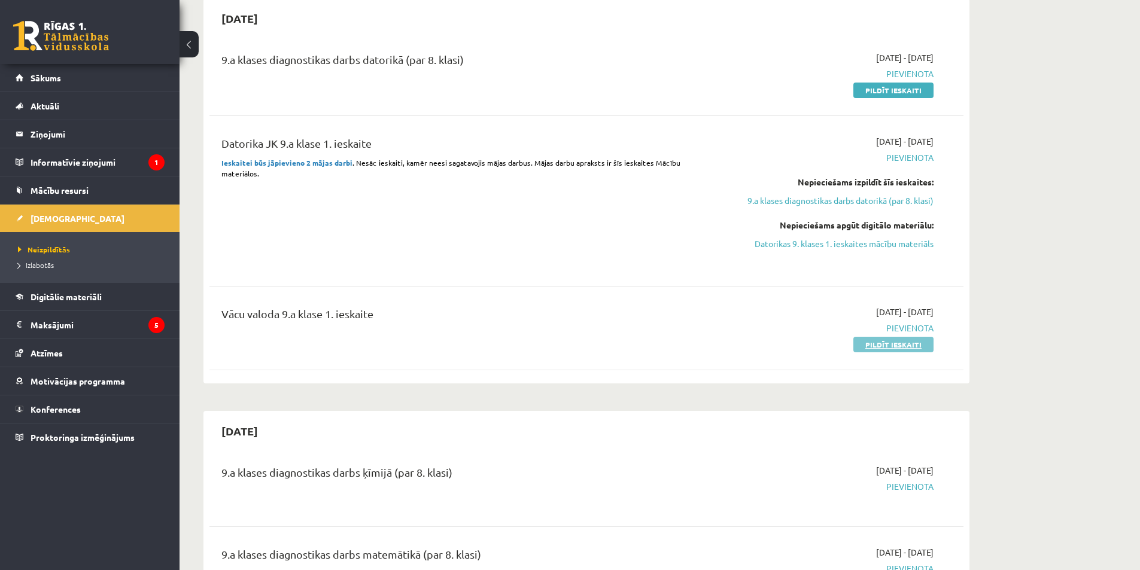
click at [901, 340] on link "Pildīt ieskaiti" at bounding box center [893, 345] width 80 height 16
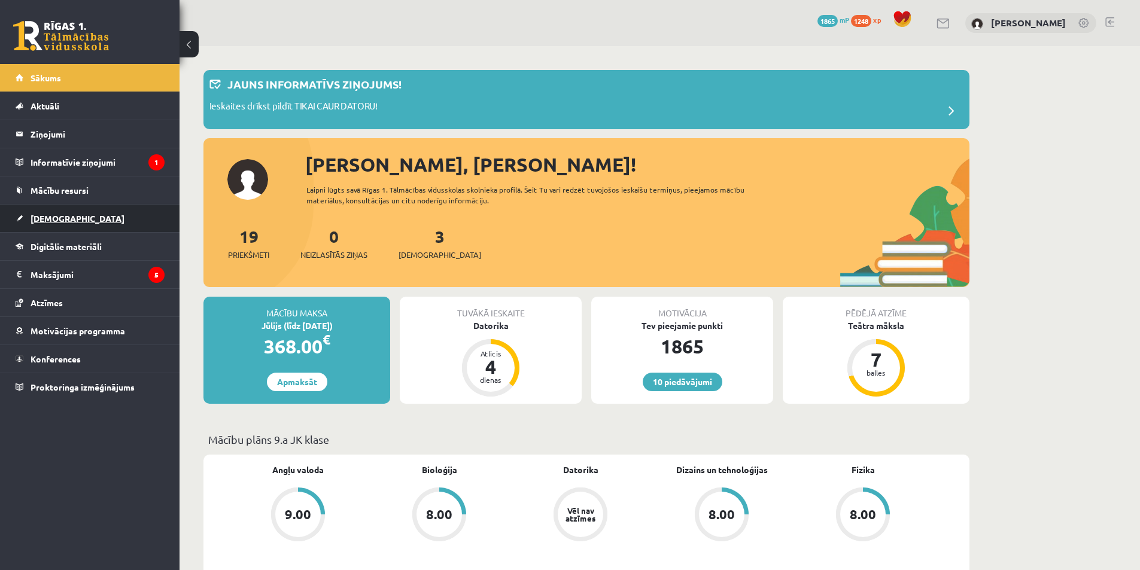
click at [48, 223] on span "[DEMOGRAPHIC_DATA]" at bounding box center [78, 218] width 94 height 11
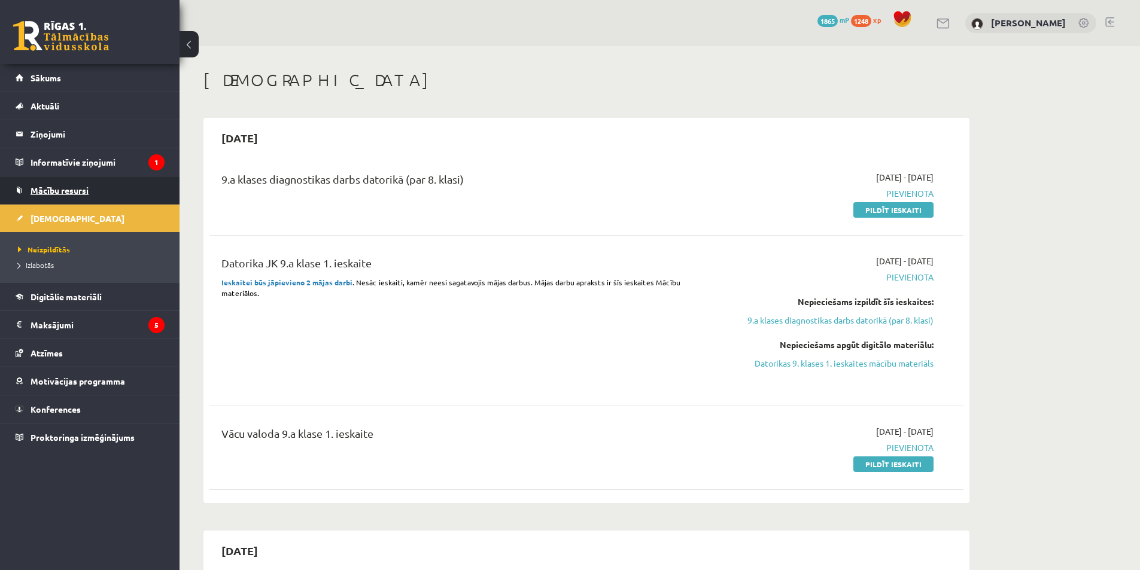
click at [47, 187] on span "Mācību resursi" at bounding box center [60, 190] width 58 height 11
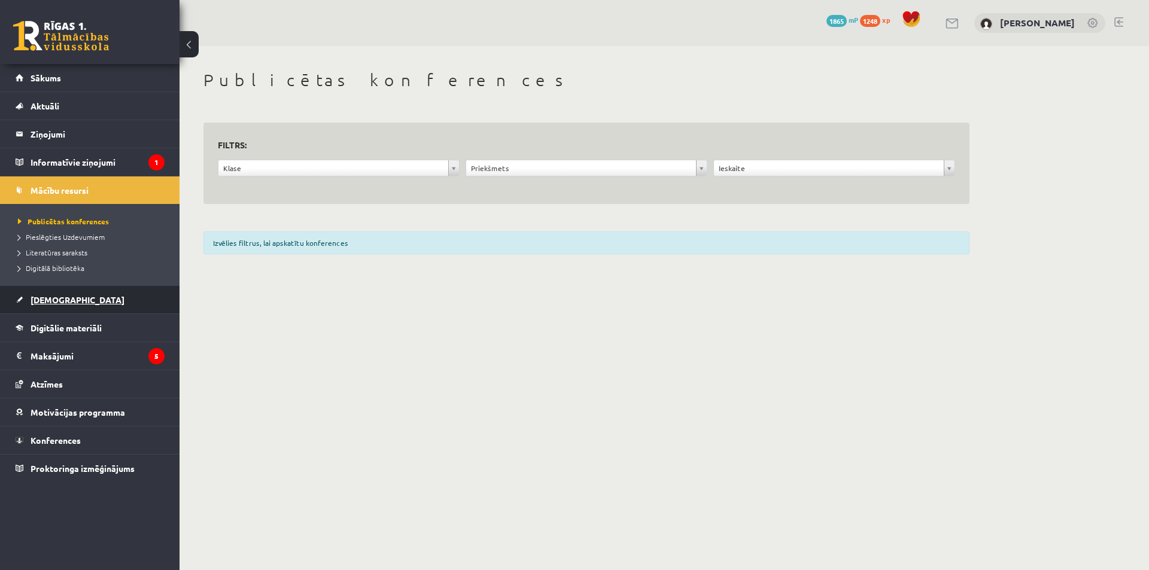
click at [86, 291] on link "[DEMOGRAPHIC_DATA]" at bounding box center [90, 300] width 149 height 28
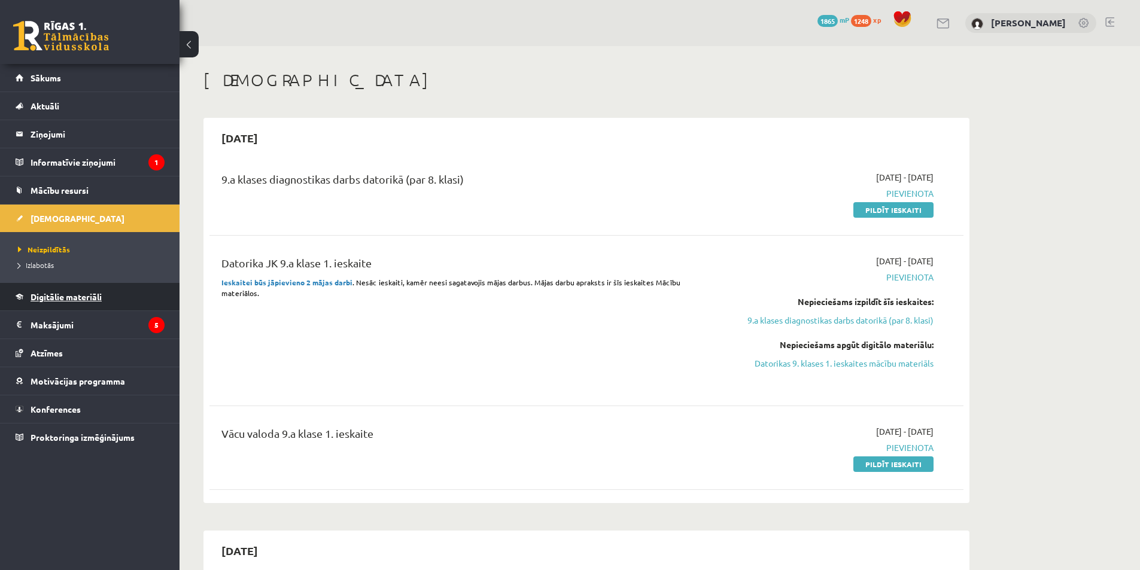
click at [86, 297] on span "Digitālie materiāli" at bounding box center [66, 296] width 71 height 11
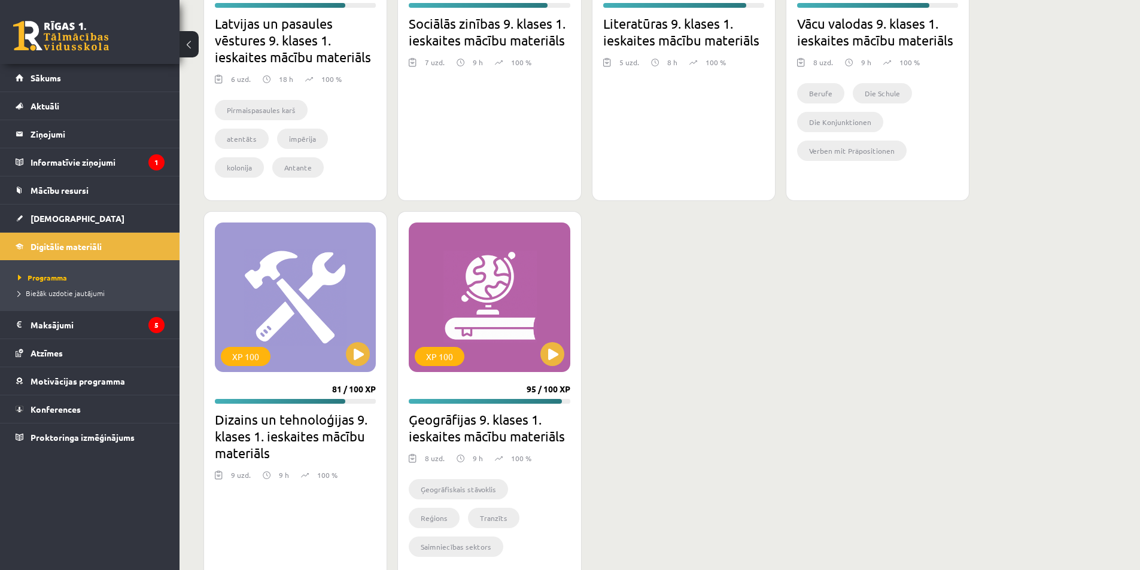
scroll to position [2034, 0]
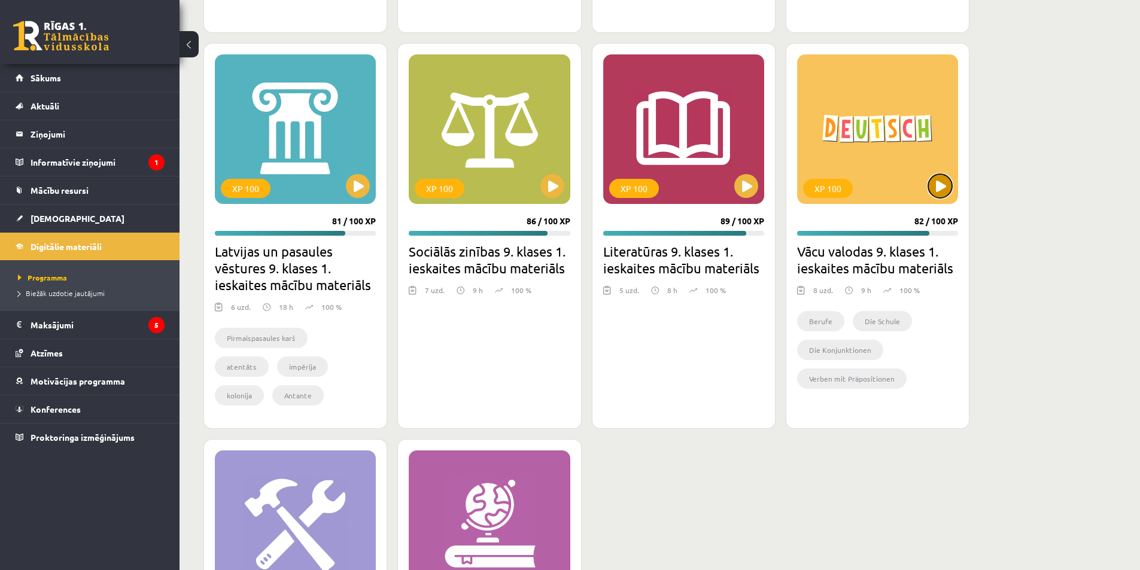
click at [949, 185] on button at bounding box center [940, 186] width 24 height 24
click at [925, 191] on div "XP 100" at bounding box center [877, 129] width 161 height 150
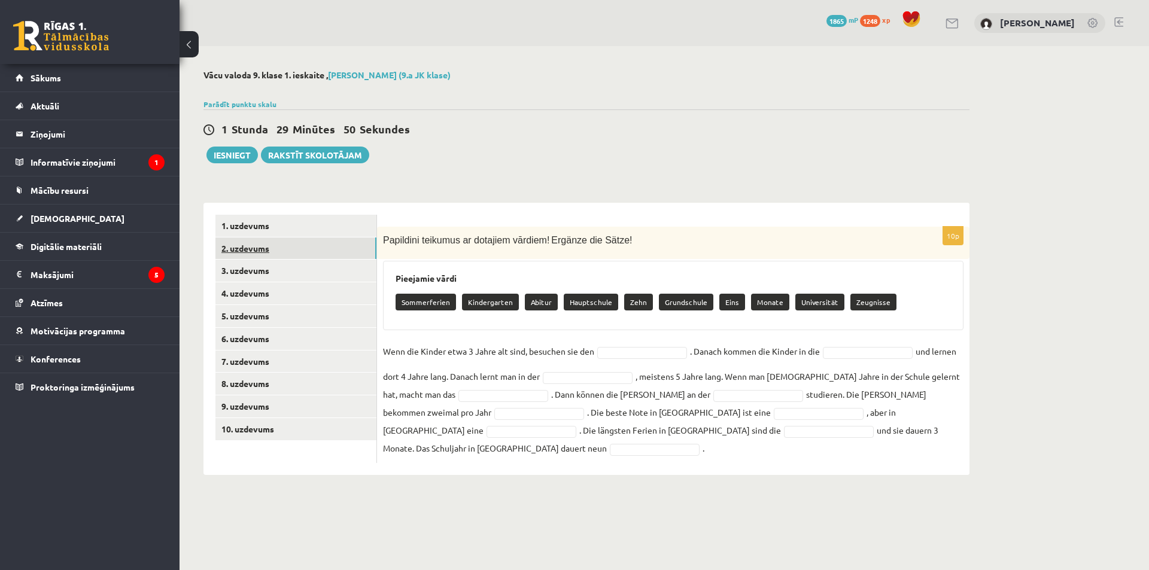
click at [266, 252] on link "2. uzdevums" at bounding box center [295, 248] width 161 height 22
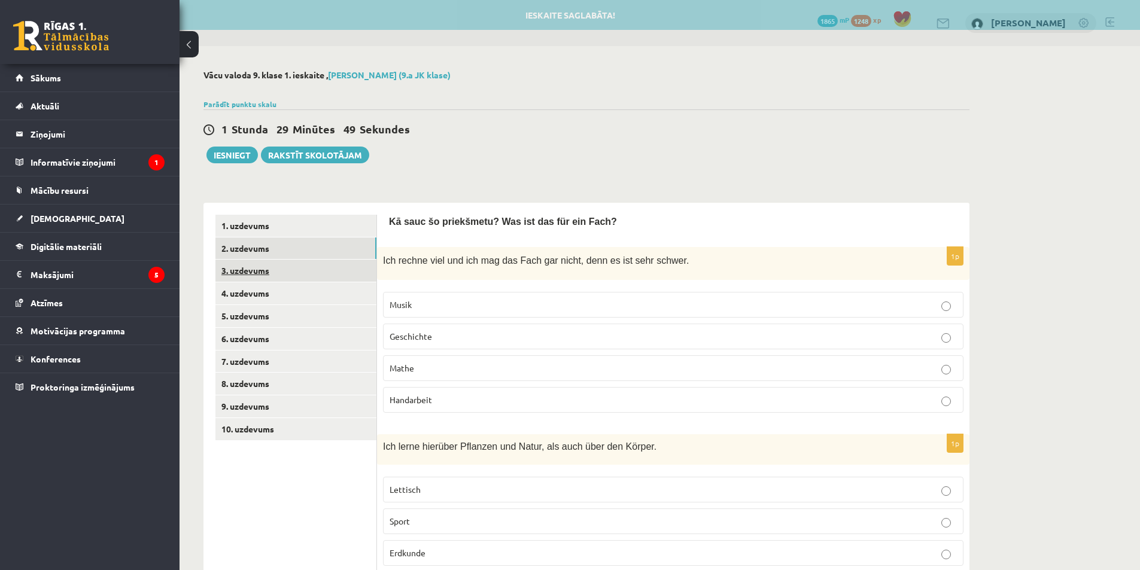
click at [284, 276] on link "3. uzdevums" at bounding box center [295, 271] width 161 height 22
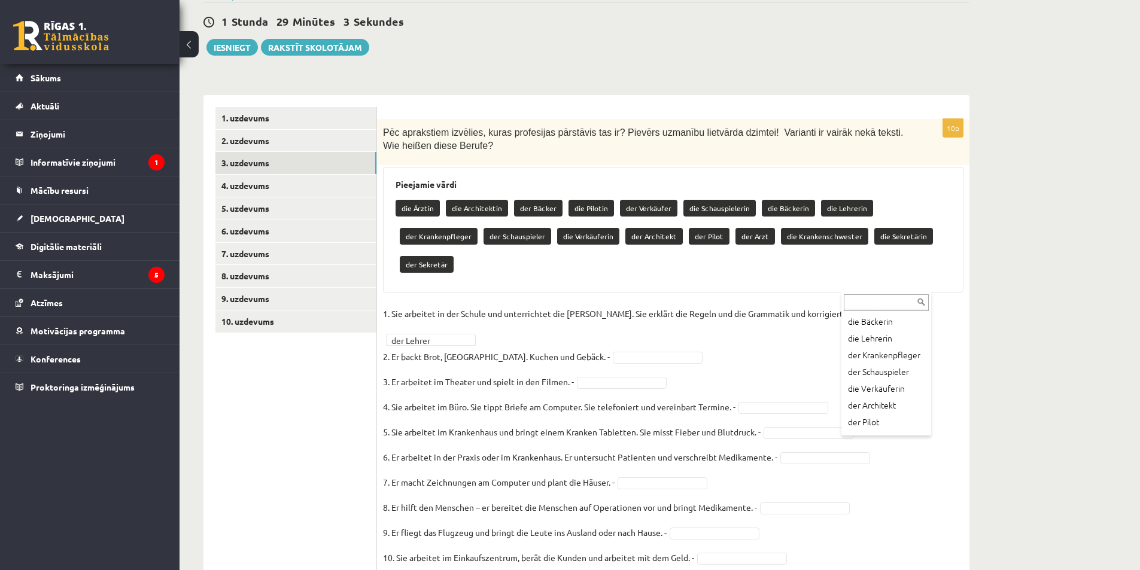
scroll to position [120, 0]
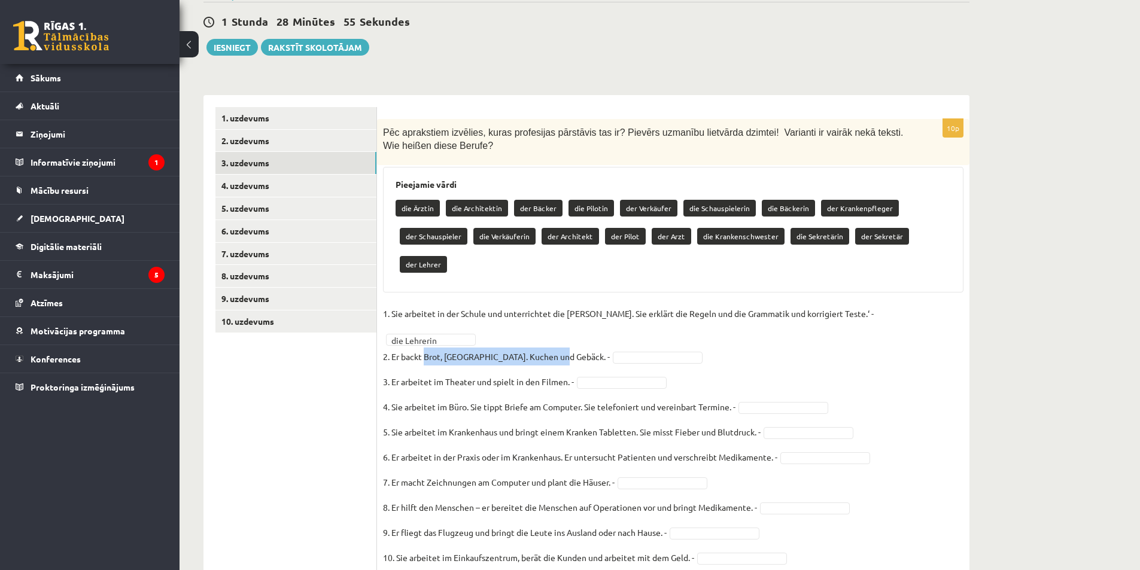
drag, startPoint x: 426, startPoint y: 308, endPoint x: 560, endPoint y: 312, distance: 134.6
click at [561, 348] on p "2. Er backt Brot, Brötchen. Kuchen und Gebäck. -" at bounding box center [496, 357] width 227 height 18
copy p "Brot, Brötchen. Kuchen und Gebäck."
drag, startPoint x: 516, startPoint y: 208, endPoint x: 560, endPoint y: 208, distance: 44.3
click at [560, 208] on div "die Ärztin die Architektin der Bäcker die Pilotin der Verkäufer die Schauspiele…" at bounding box center [672, 238] width 555 height 84
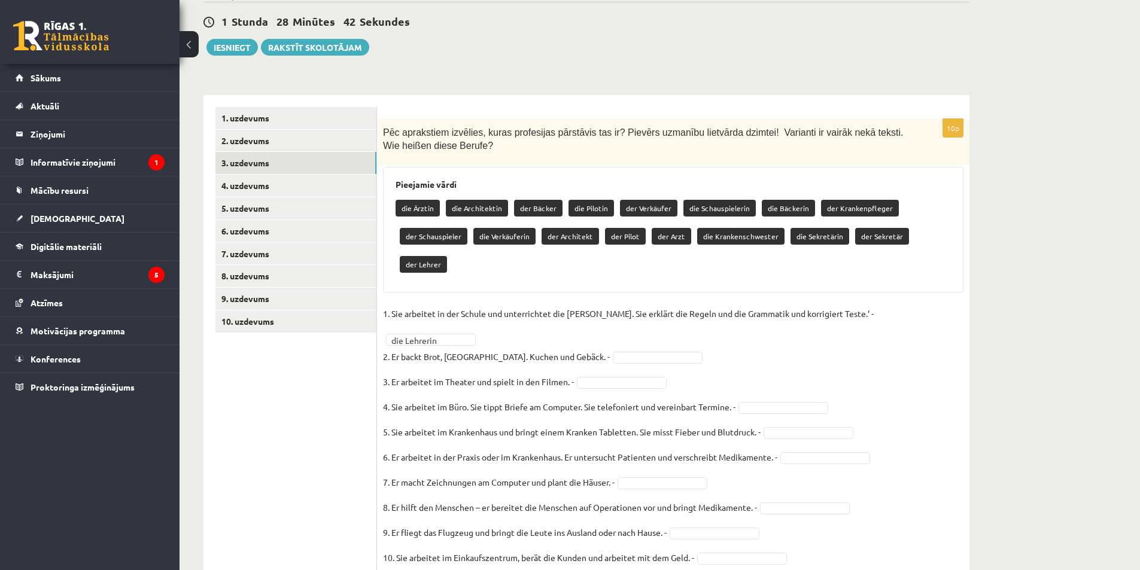
click at [560, 208] on div "die Ärztin die Architektin der Bäcker die Pilotin der Verkäufer die Schauspiele…" at bounding box center [672, 238] width 555 height 84
drag, startPoint x: 513, startPoint y: 203, endPoint x: 555, endPoint y: 208, distance: 42.1
click at [555, 208] on p "der Bäcker" at bounding box center [538, 208] width 48 height 17
copy p "der Bäcker"
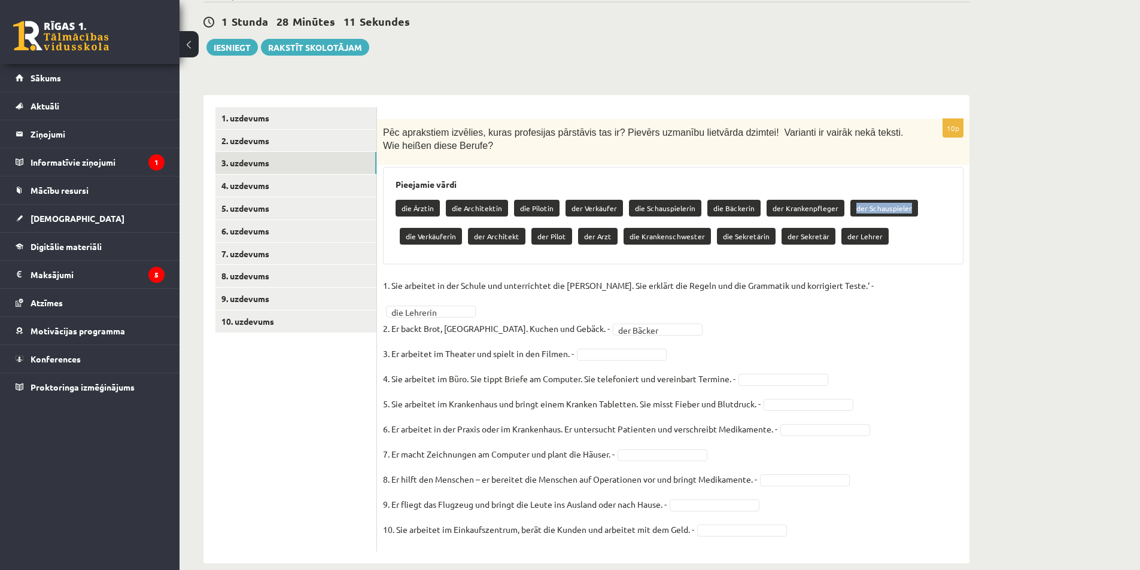
drag, startPoint x: 846, startPoint y: 203, endPoint x: 900, endPoint y: 213, distance: 54.1
click at [900, 213] on p "der Schauspieler" at bounding box center [884, 208] width 68 height 17
copy p "der Schauspieler"
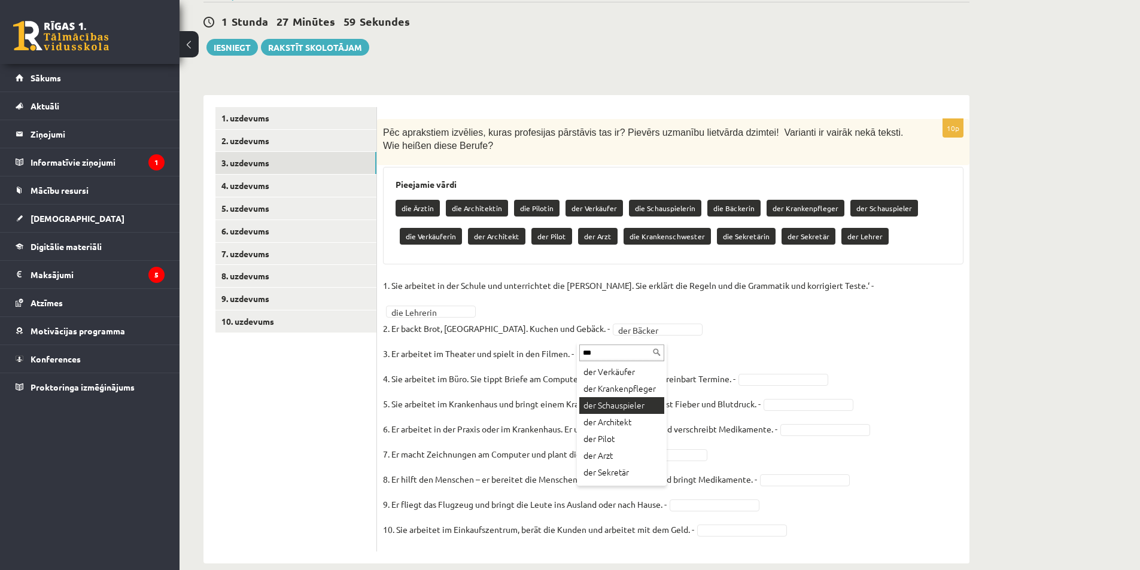
type input "***"
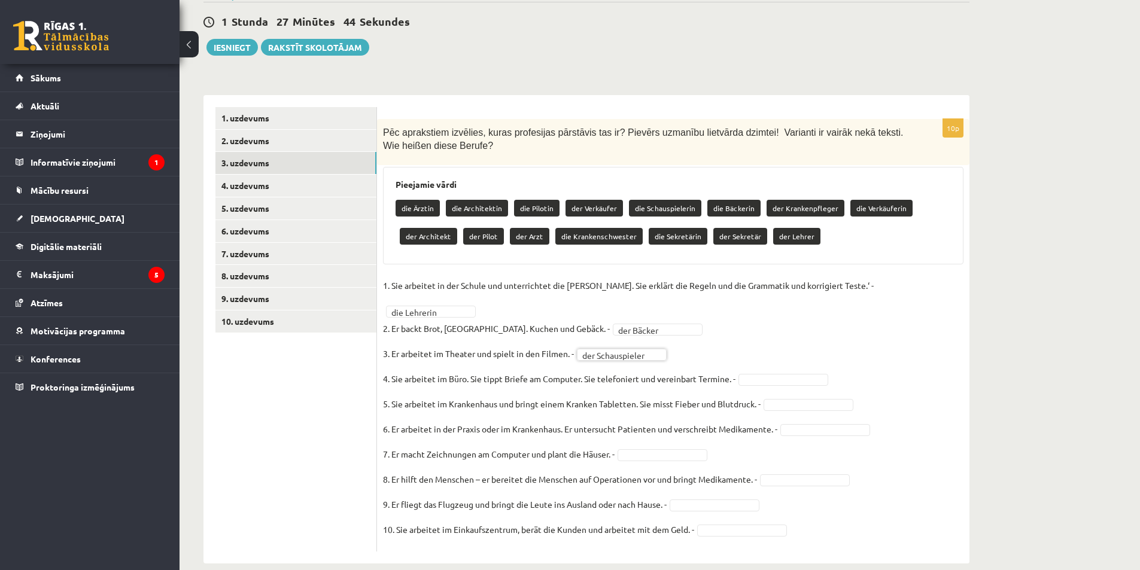
click at [681, 337] on fieldset "**********" at bounding box center [673, 410] width 580 height 269
type input "*****"
drag, startPoint x: 765, startPoint y: 202, endPoint x: 839, endPoint y: 217, distance: 75.0
click at [839, 217] on div "die Ärztin die Architektin die Pilotin der Verkäufer die Schauspielerin die Bäc…" at bounding box center [672, 224] width 555 height 56
copy div "der Krankenpfleger"
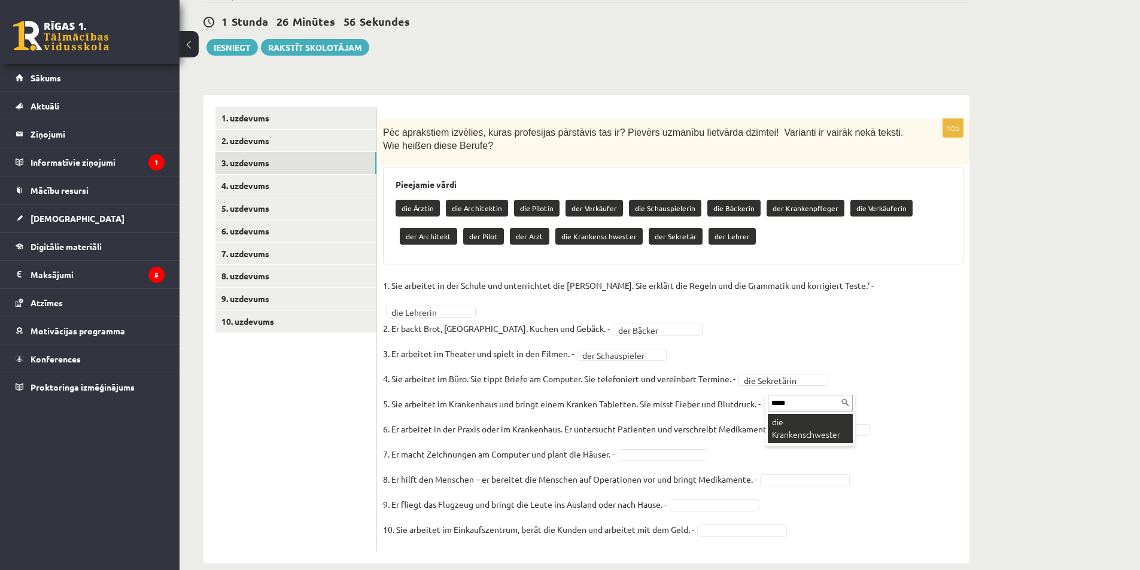
type input "*****"
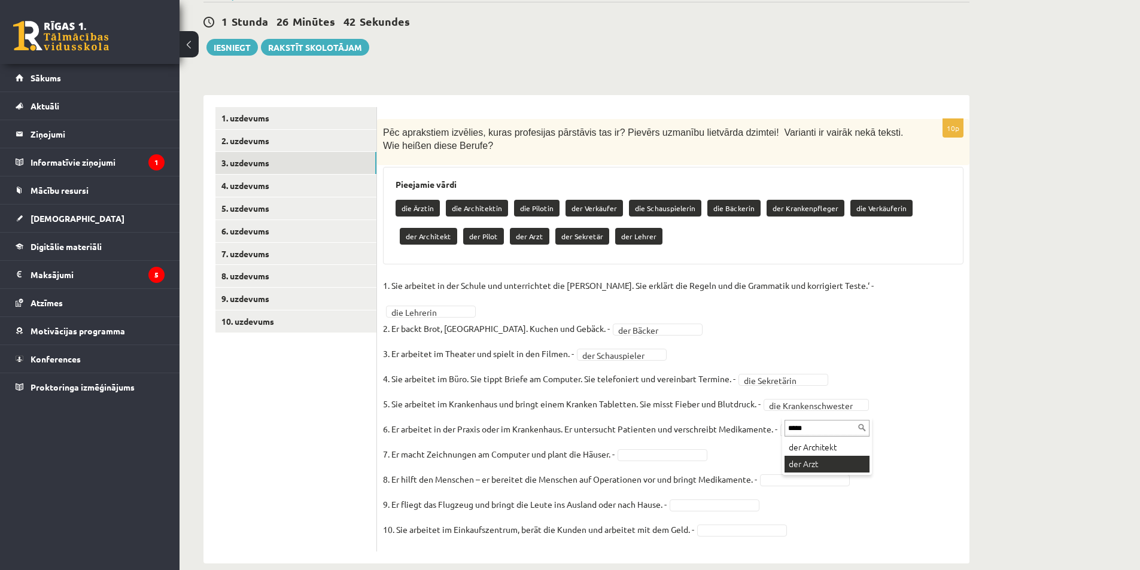
type input "*****"
drag, startPoint x: 566, startPoint y: 209, endPoint x: 613, endPoint y: 214, distance: 46.9
click at [613, 214] on p "der Verkäufer" at bounding box center [593, 208] width 57 height 17
copy p "der Verkäufer"
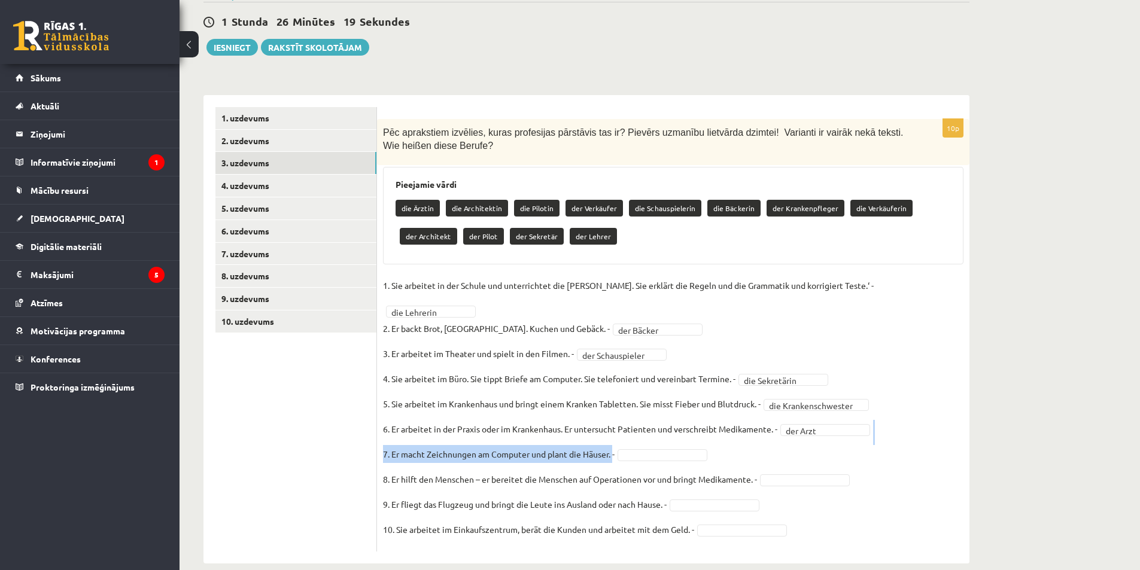
drag, startPoint x: 613, startPoint y: 436, endPoint x: 396, endPoint y: 422, distance: 217.6
click at [385, 423] on fieldset "**********" at bounding box center [673, 410] width 580 height 269
copy fieldset "der Arzt 7. Er macht Zeichnungen am Computer und plant die Häuser."
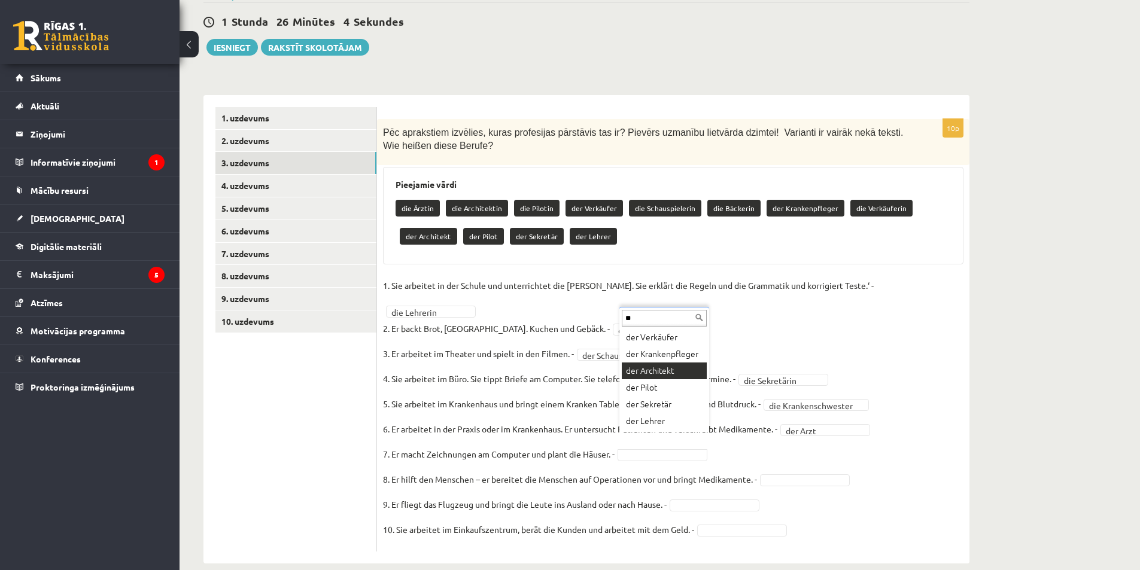
type input "**"
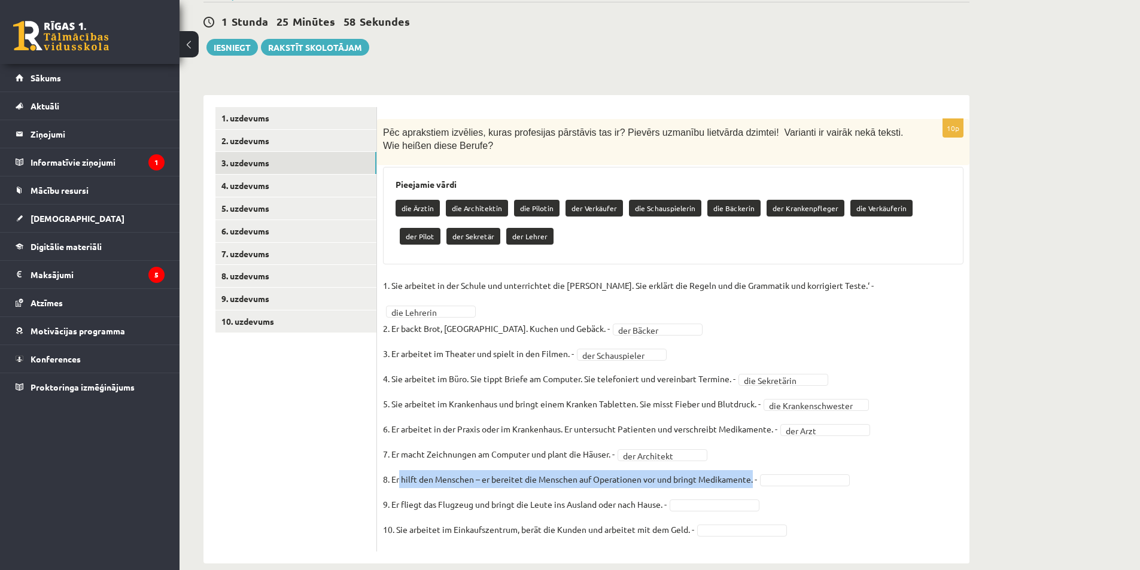
drag, startPoint x: 755, startPoint y: 463, endPoint x: 400, endPoint y: 464, distance: 354.7
click at [399, 470] on p "8. Er hilft den Menschen – er bereitet die Menschen auf Operationen vor und bri…" at bounding box center [570, 479] width 374 height 18
copy p "hilft den Menschen – er bereitet die Menschen auf Operationen vor und bringt Me…"
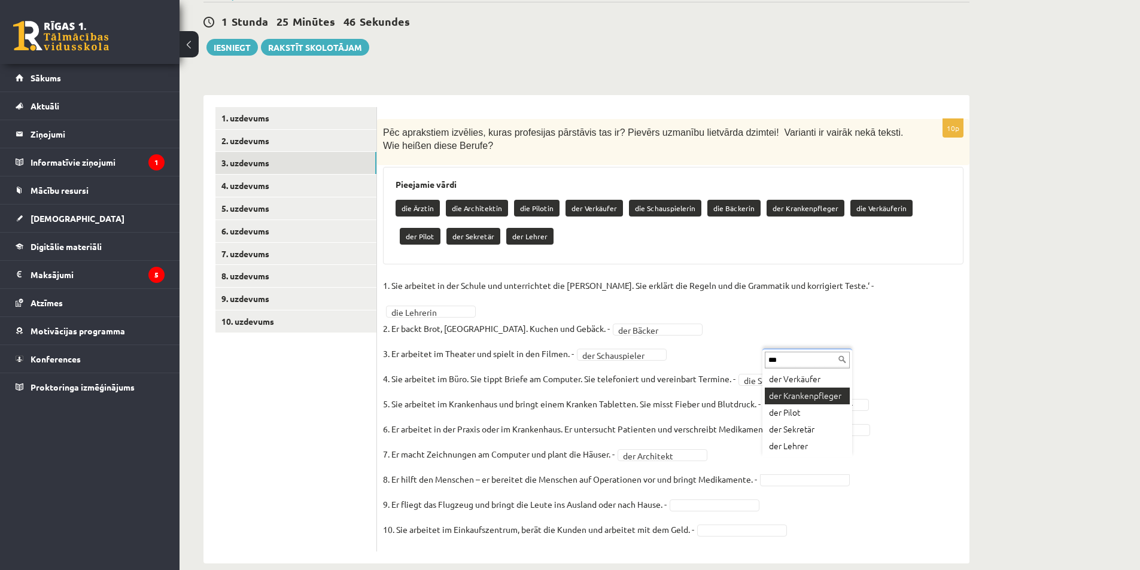
type input "***"
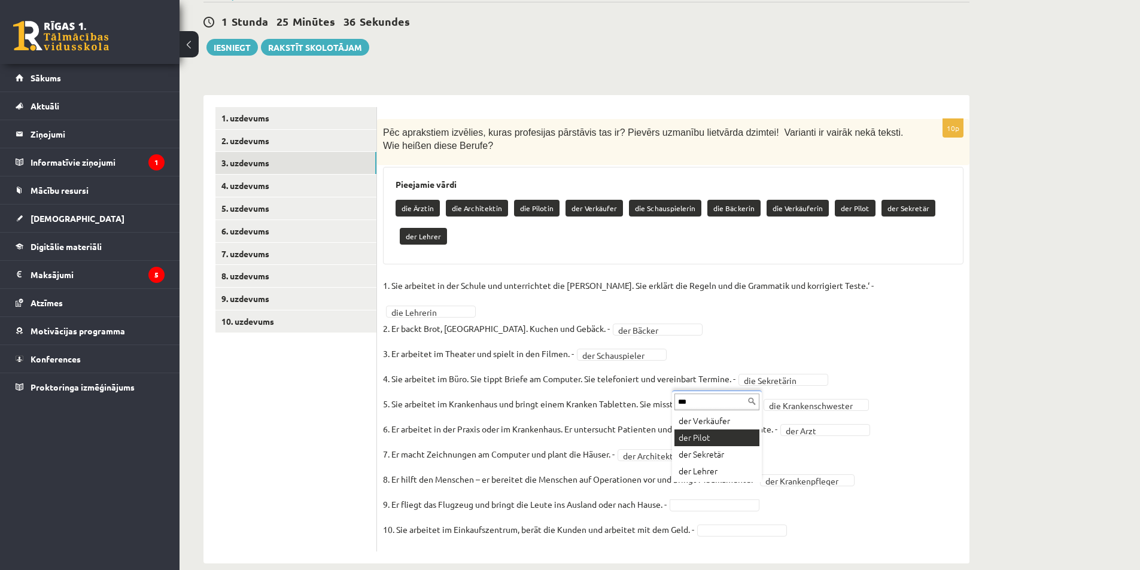
type input "***"
drag, startPoint x: 726, startPoint y: 436, endPoint x: 719, endPoint y: 439, distance: 7.8
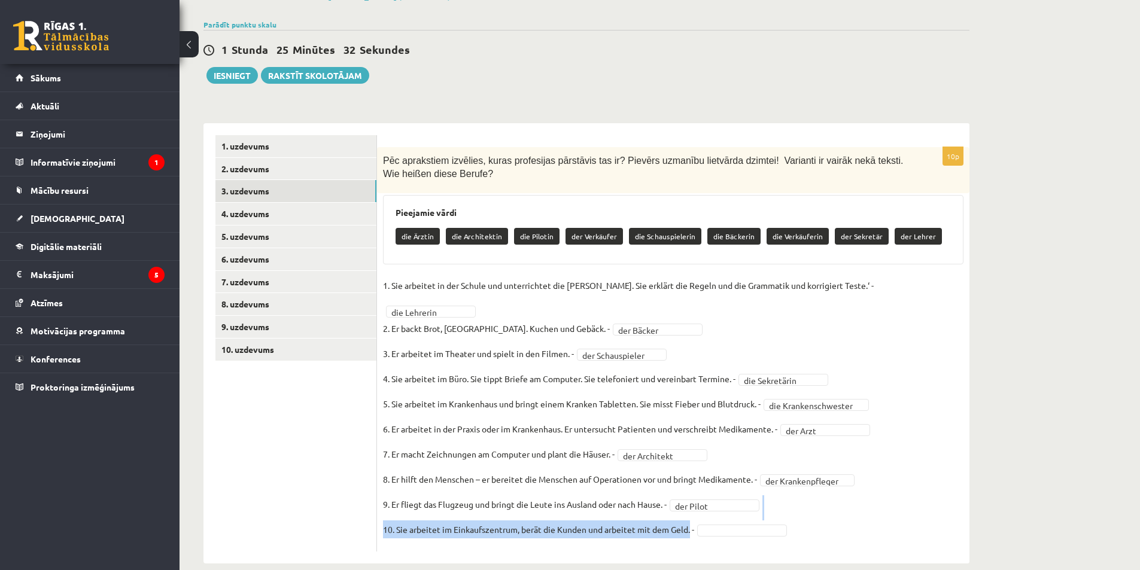
drag, startPoint x: 692, startPoint y: 514, endPoint x: 407, endPoint y: 501, distance: 285.0
click at [407, 501] on fieldset "**********" at bounding box center [673, 410] width 580 height 269
copy fieldset "der Pilot 10. Sie arbeitet im Einkaufszentrum, berät die Kunden und arbeitet mi…"
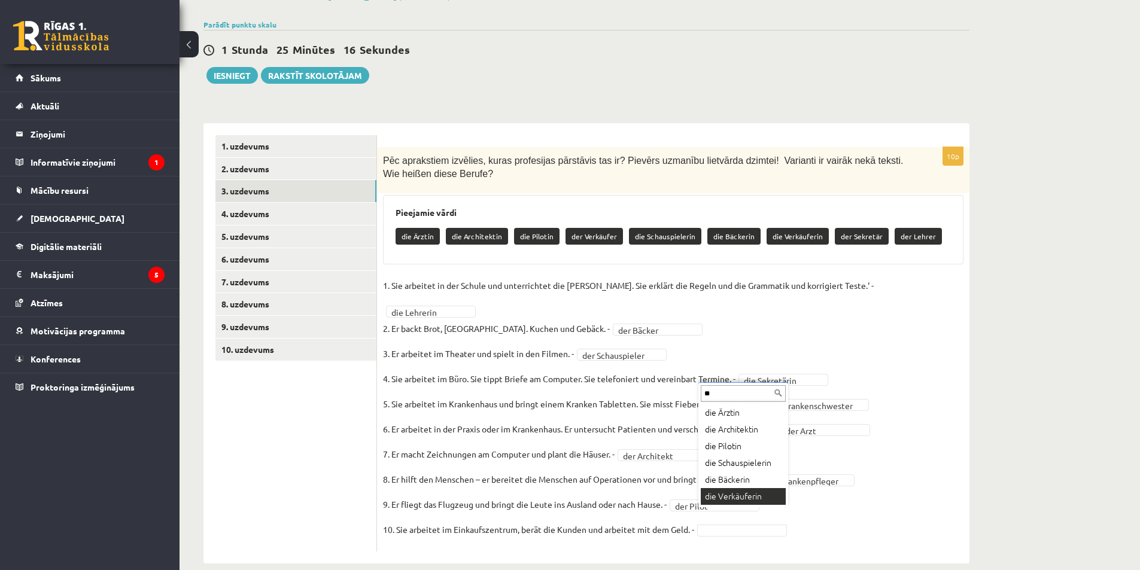
type input "**"
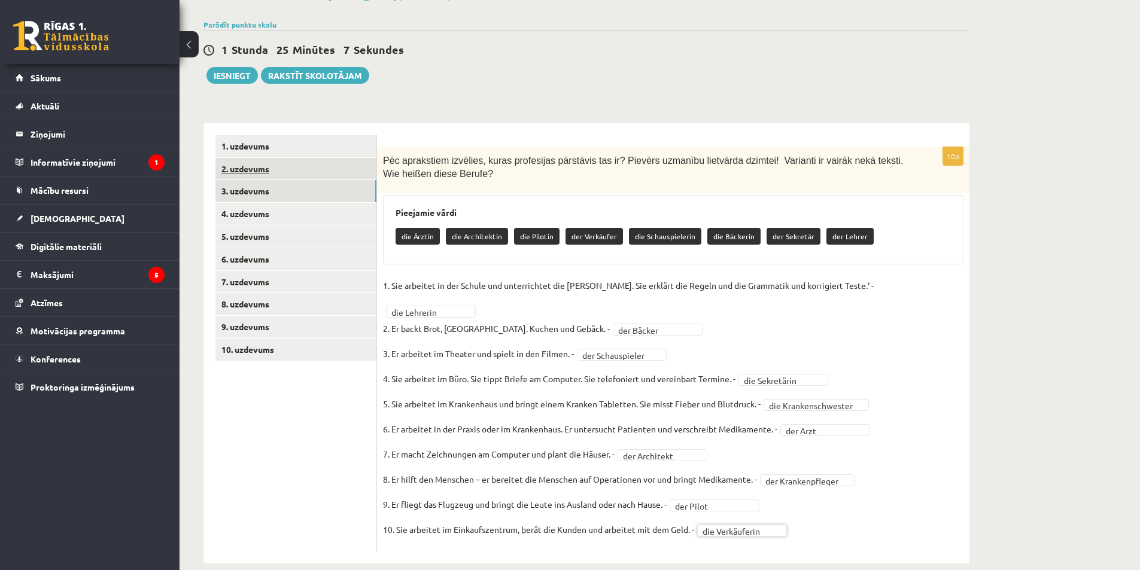
click at [243, 173] on link "2. uzdevums" at bounding box center [295, 169] width 161 height 22
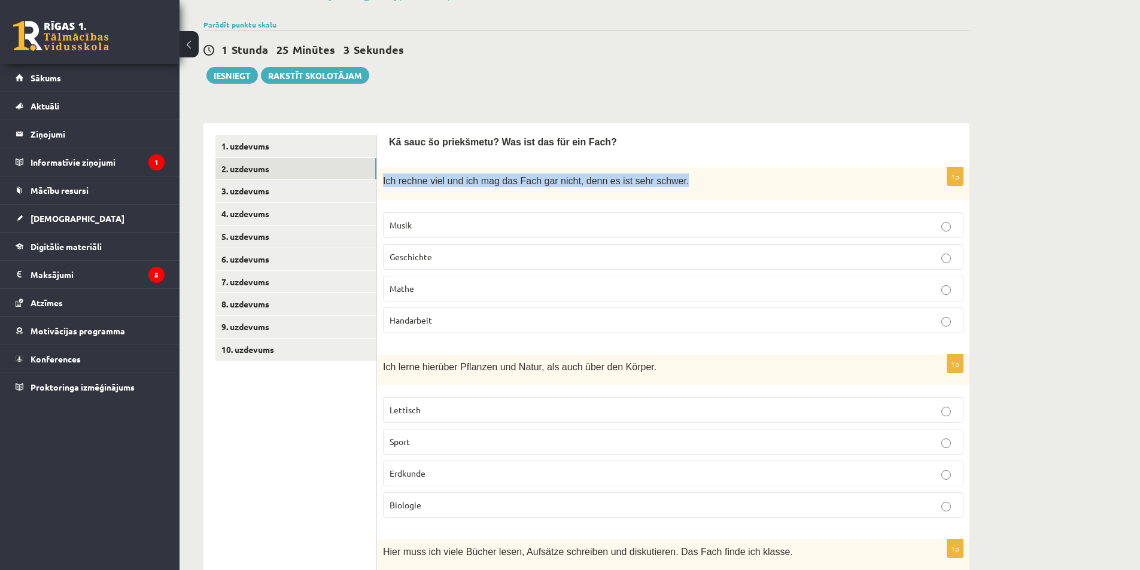
drag, startPoint x: 377, startPoint y: 182, endPoint x: 682, endPoint y: 172, distance: 305.2
click at [682, 172] on div "Ich rechne viel und ich mag das Fach gar nicht, denn es ist sehr schwer." at bounding box center [673, 183] width 592 height 33
copy span "Ich rechne viel und ich mag das Fach gar nicht, denn es ist sehr schwer."
click at [421, 286] on p "Mathe" at bounding box center [672, 288] width 567 height 13
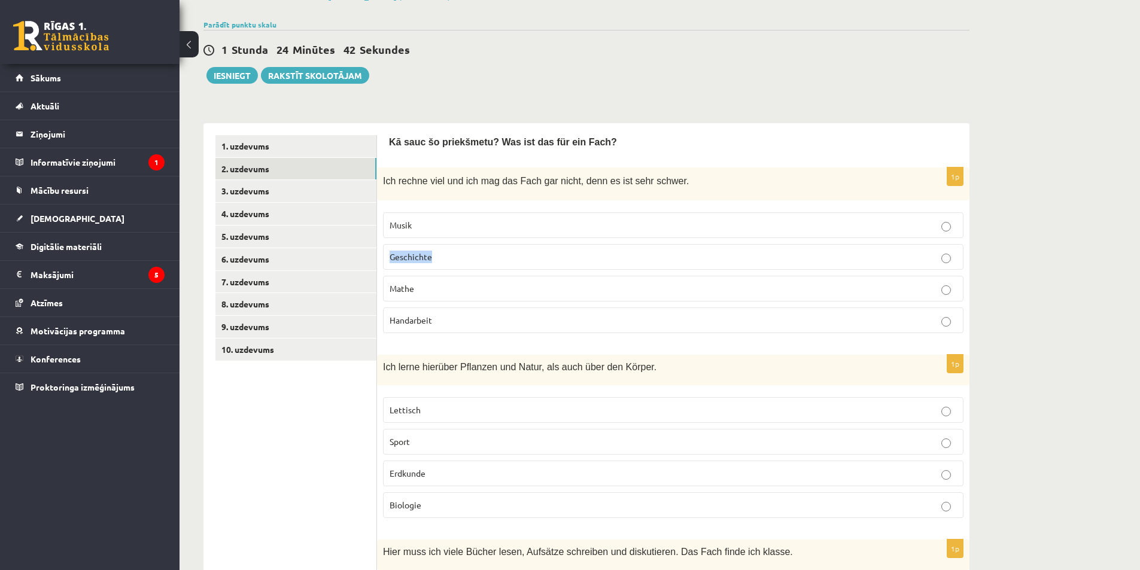
drag, startPoint x: 391, startPoint y: 258, endPoint x: 435, endPoint y: 263, distance: 43.9
click at [435, 263] on p "Geschichte" at bounding box center [672, 257] width 567 height 13
copy span "Geschichte"
drag, startPoint x: 388, startPoint y: 322, endPoint x: 435, endPoint y: 325, distance: 47.4
click at [435, 325] on label "Handarbeit" at bounding box center [673, 320] width 580 height 26
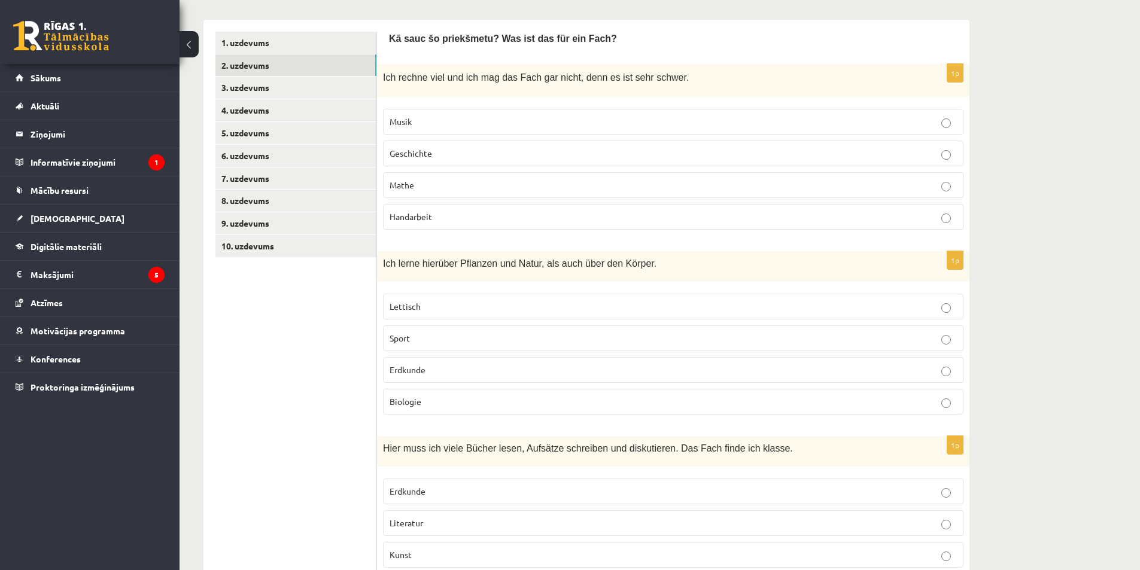
scroll to position [199, 0]
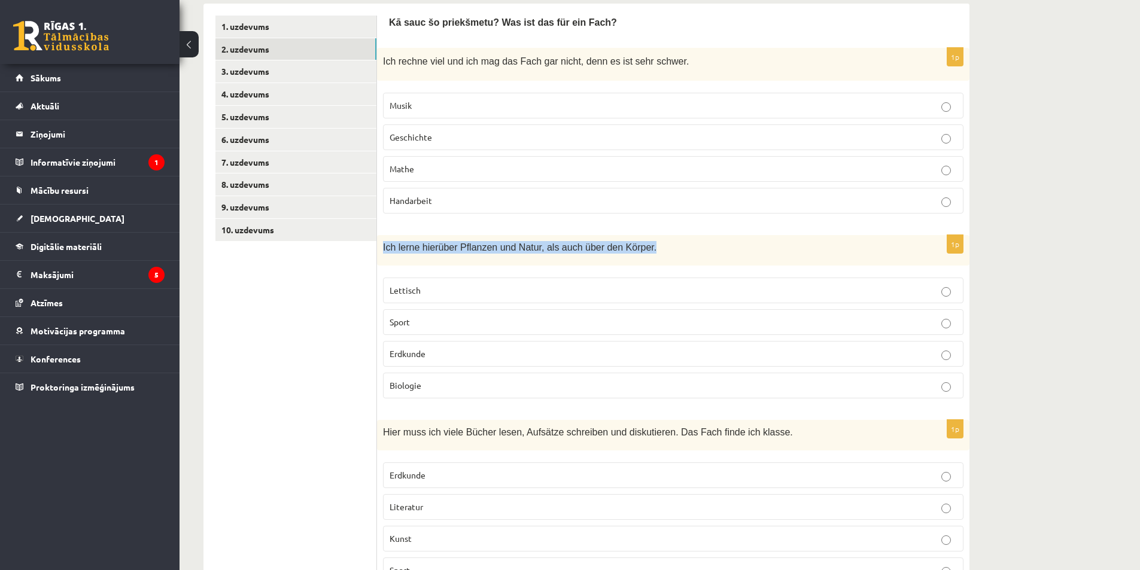
drag, startPoint x: 383, startPoint y: 246, endPoint x: 644, endPoint y: 253, distance: 261.5
click at [644, 253] on p "Ich lerne hier über Pflanzen und Natur, als auch über den Körper." at bounding box center [643, 247] width 520 height 13
drag, startPoint x: 452, startPoint y: 383, endPoint x: 438, endPoint y: 380, distance: 14.1
click at [449, 383] on p "Biologie" at bounding box center [672, 385] width 567 height 13
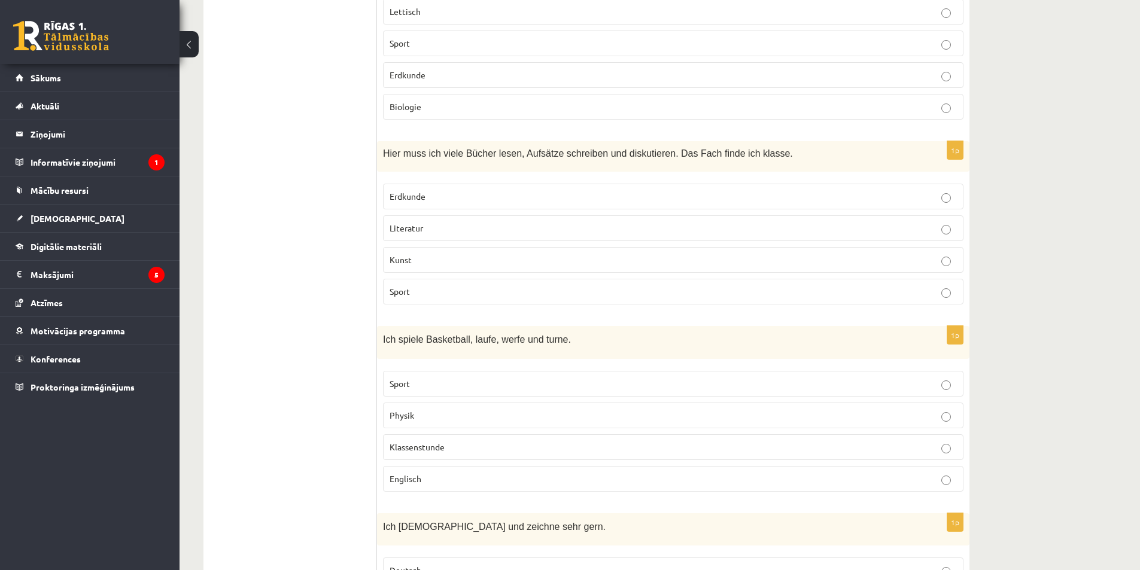
scroll to position [498, 0]
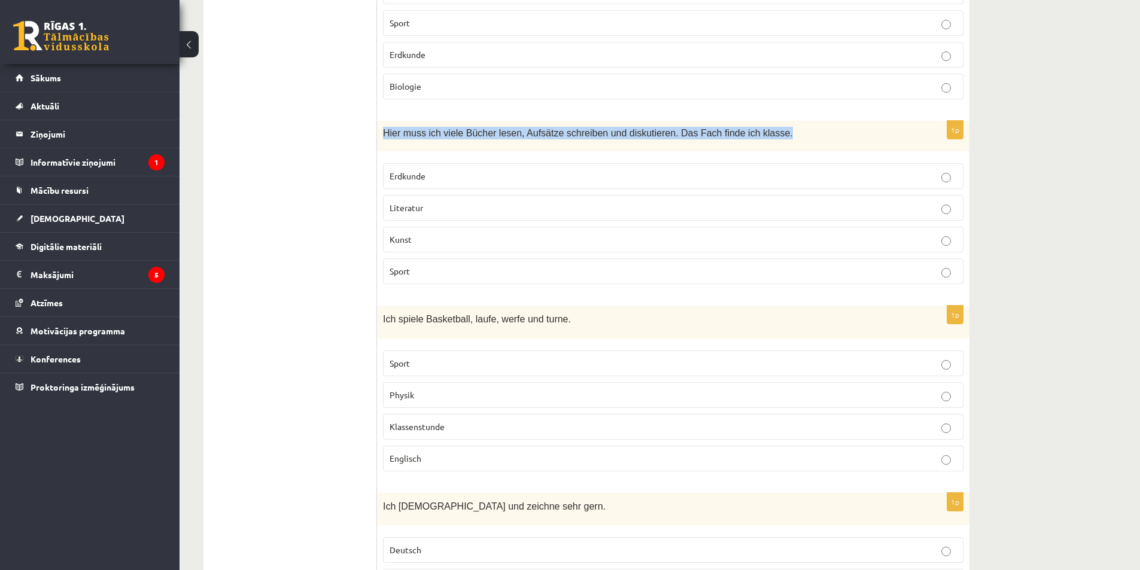
drag, startPoint x: 380, startPoint y: 128, endPoint x: 732, endPoint y: 130, distance: 351.1
click at [754, 138] on div "Hier muss ich viele Bücher lesen, Aufsätze schreiben und diskutieren. Das Fach …" at bounding box center [673, 136] width 592 height 31
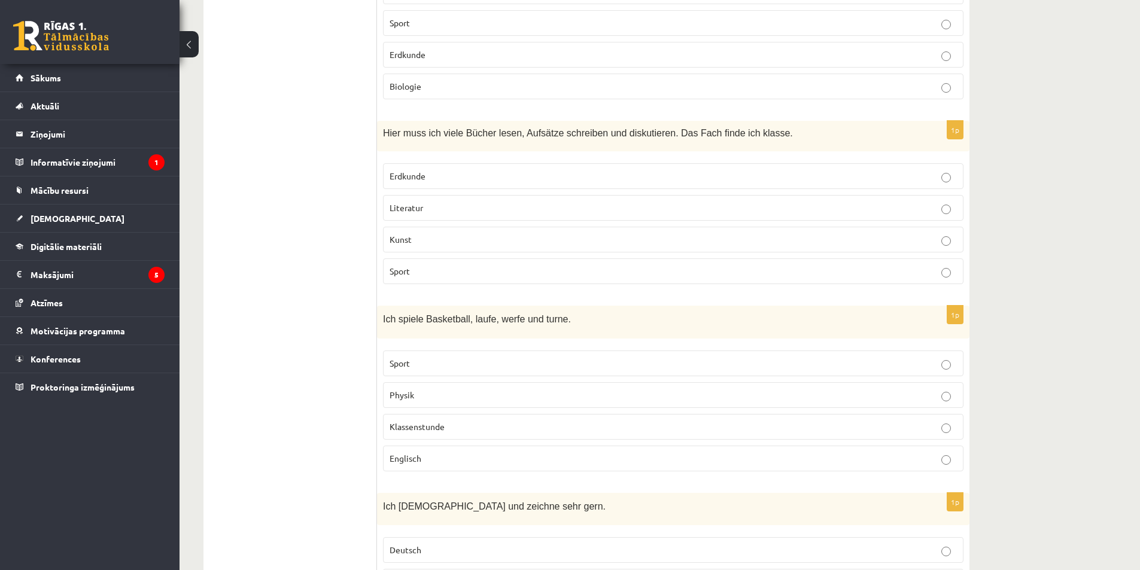
click at [431, 205] on p "Literatur" at bounding box center [672, 208] width 567 height 13
drag, startPoint x: 392, startPoint y: 175, endPoint x: 431, endPoint y: 176, distance: 38.9
click at [431, 176] on p "Erdkunde" at bounding box center [672, 176] width 567 height 13
click at [315, 176] on ul "1. uzdevums 2. uzdevums 3. uzdevums 4. uzdevums 5. uzdevums 6. uzdevums 7. uzde…" at bounding box center [296, 285] width 162 height 1138
drag, startPoint x: 388, startPoint y: 179, endPoint x: 425, endPoint y: 174, distance: 37.4
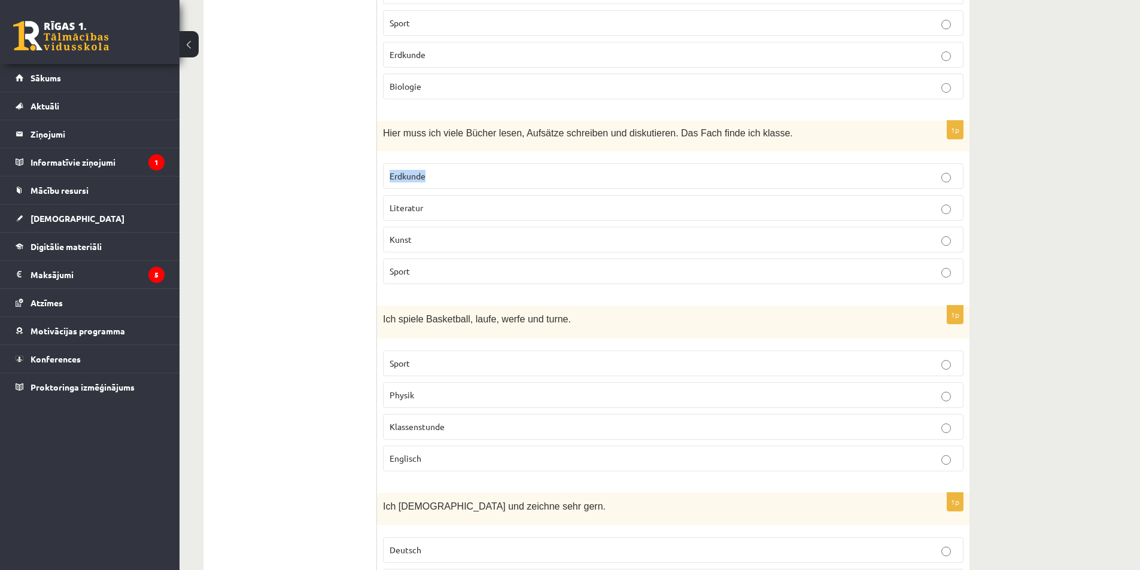
click at [425, 174] on label "Erdkunde" at bounding box center [673, 176] width 580 height 26
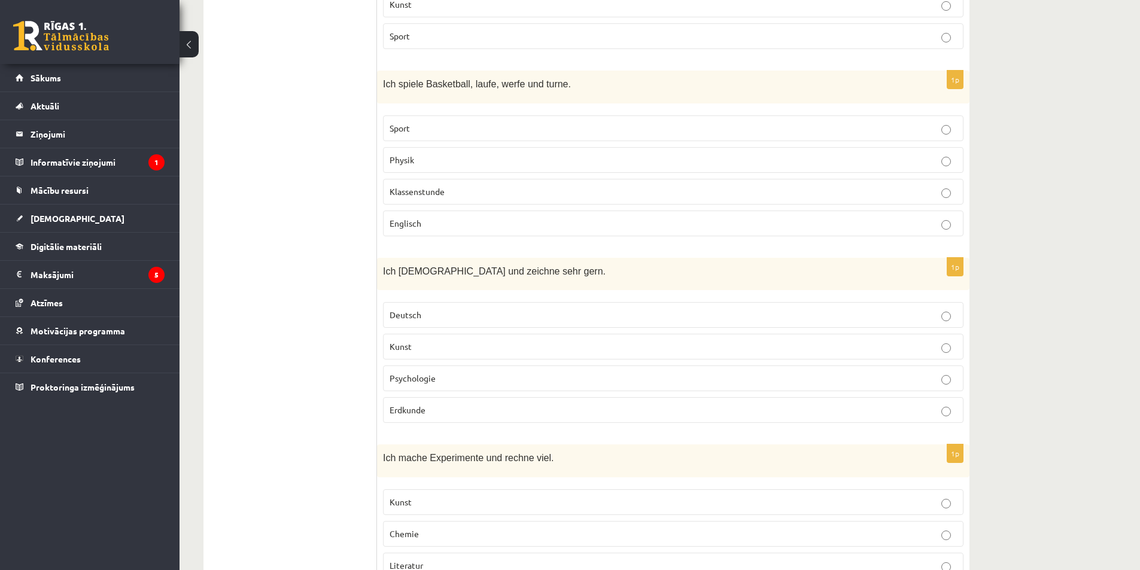
scroll to position [738, 0]
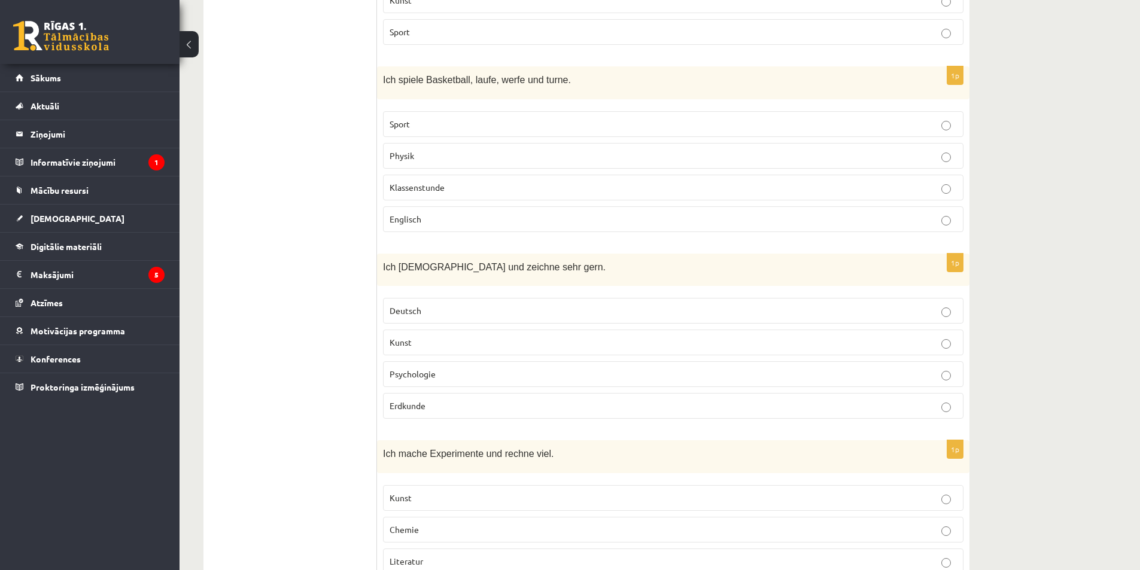
click at [437, 124] on p "Sport" at bounding box center [672, 124] width 567 height 13
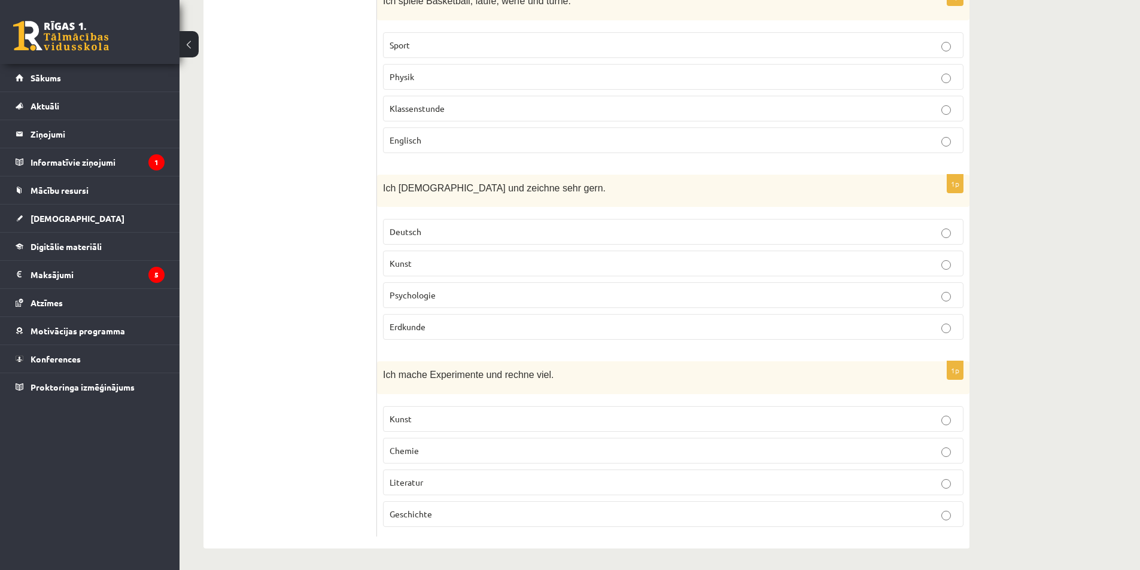
scroll to position [820, 0]
drag, startPoint x: 463, startPoint y: 188, endPoint x: 339, endPoint y: 199, distance: 124.3
click at [393, 211] on div "1p Ich male und zeichne sehr gern. Deutsch Kunst Psychologie Erdkunde" at bounding box center [673, 259] width 592 height 175
drag, startPoint x: 379, startPoint y: 187, endPoint x: 519, endPoint y: 193, distance: 140.1
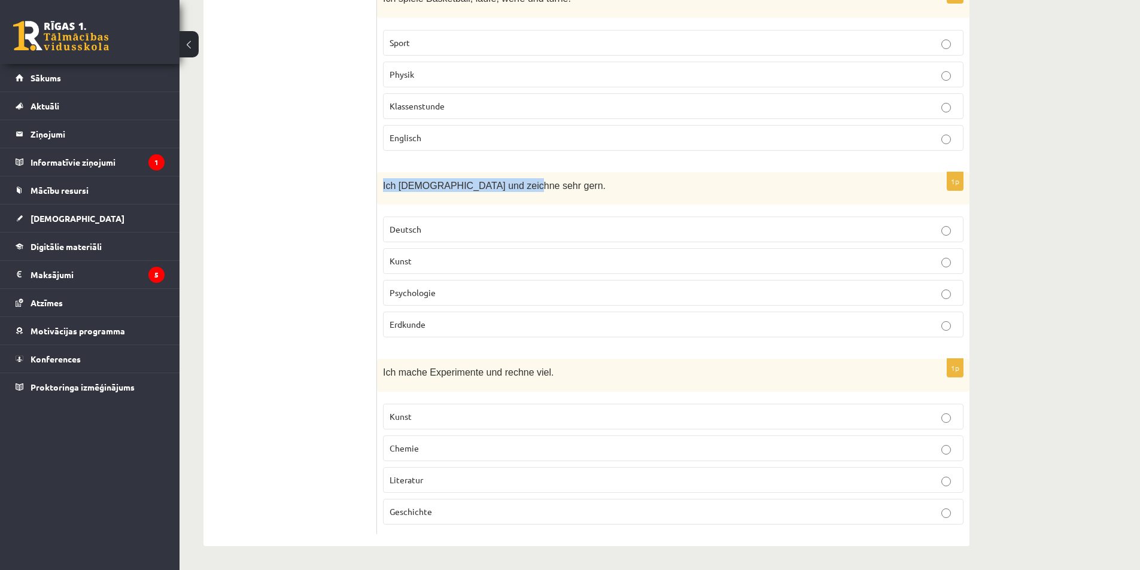
click at [519, 193] on div "Ich male und zeichne sehr gern." at bounding box center [673, 188] width 592 height 33
click at [410, 255] on p "Kunst" at bounding box center [672, 261] width 567 height 13
click at [434, 453] on p "Chemie" at bounding box center [672, 448] width 567 height 13
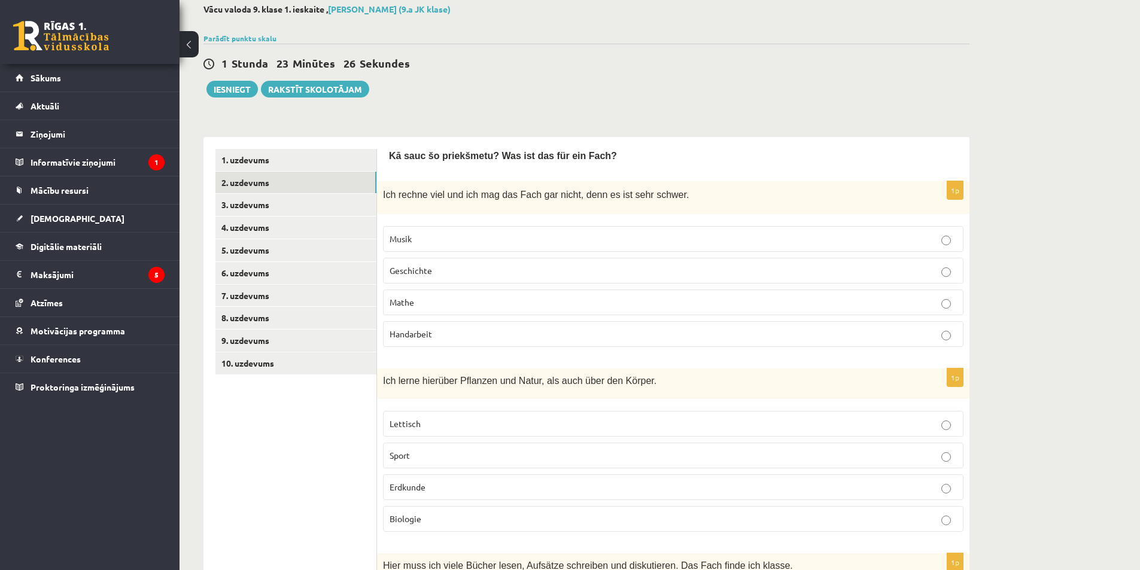
scroll to position [60, 0]
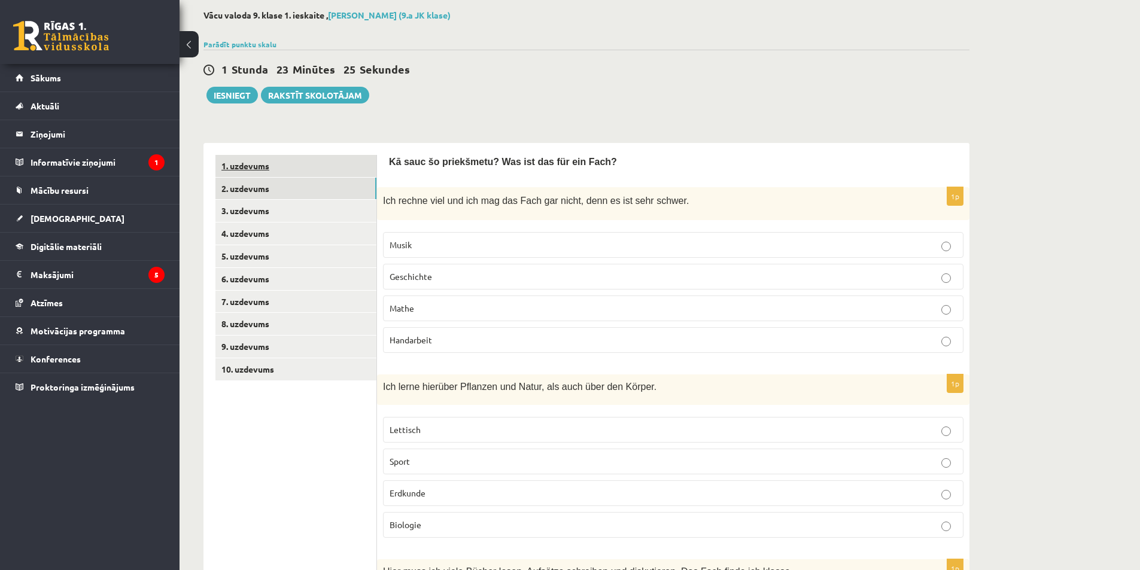
click at [261, 166] on link "1. uzdevums" at bounding box center [295, 166] width 161 height 22
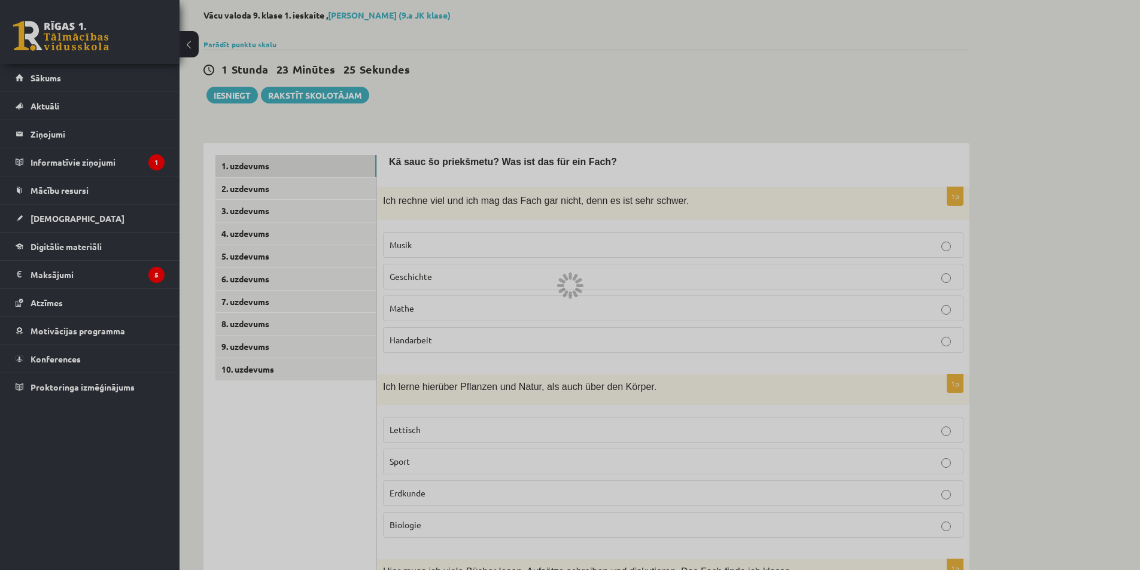
scroll to position [0, 0]
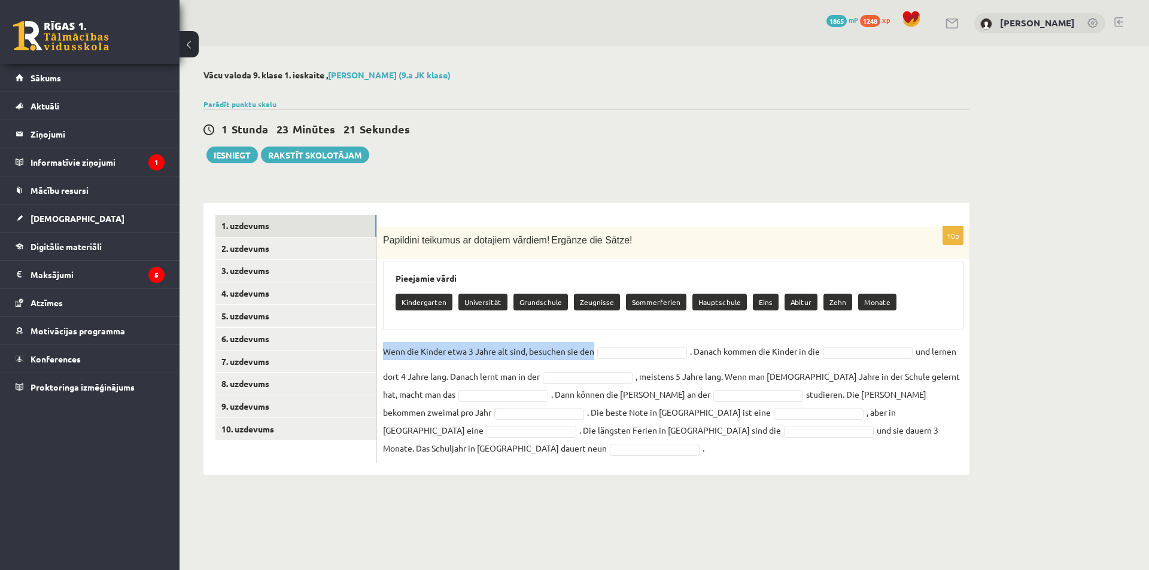
drag, startPoint x: 380, startPoint y: 350, endPoint x: 595, endPoint y: 357, distance: 214.3
click at [595, 357] on div "10p Papildini teikumus ar dotajiem vārdiem! Ergänze die Sätze! Pieejamie vārdi …" at bounding box center [673, 345] width 592 height 236
drag, startPoint x: 434, startPoint y: 313, endPoint x: 418, endPoint y: 310, distance: 16.4
click at [434, 313] on div "Kindergarten Universität Grundschule Zeugnisse Sommerferien Hauptschule Eins Ab…" at bounding box center [672, 304] width 555 height 28
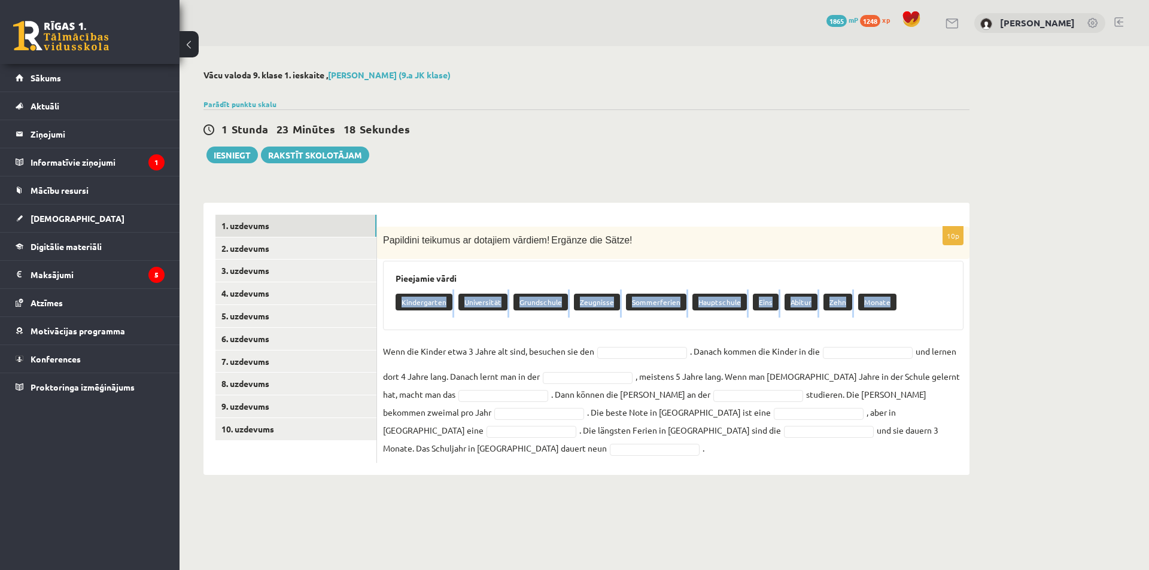
drag, startPoint x: 400, startPoint y: 300, endPoint x: 882, endPoint y: 296, distance: 482.8
click at [882, 296] on div "Kindergarten Universität Grundschule Zeugnisse Sommerferien Hauptschule Eins Ab…" at bounding box center [672, 304] width 555 height 28
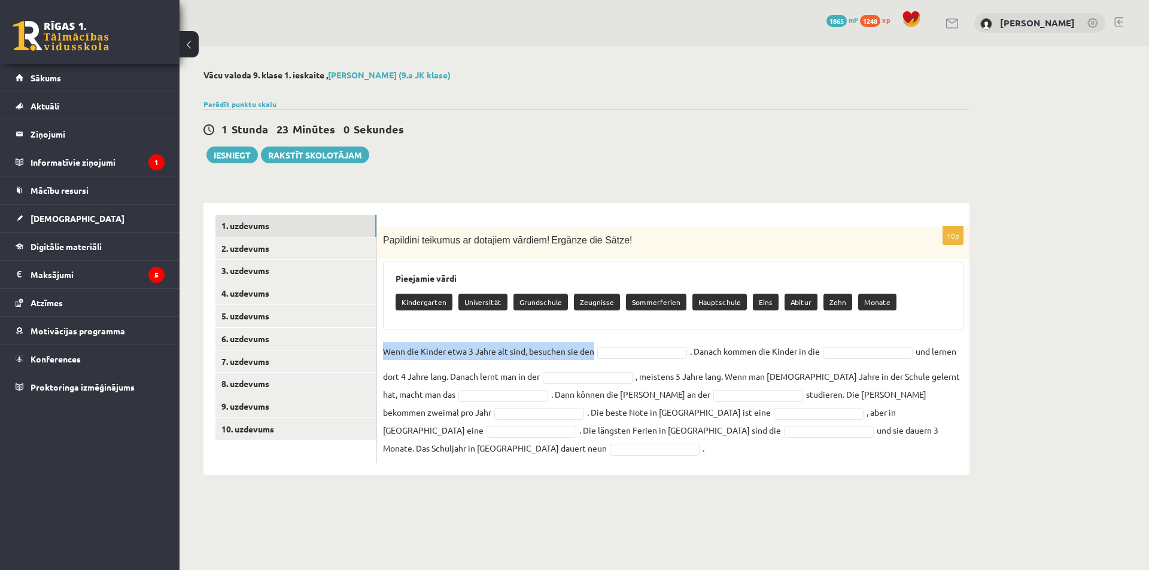
drag, startPoint x: 383, startPoint y: 350, endPoint x: 564, endPoint y: 365, distance: 181.9
click at [564, 365] on fieldset "Wenn die Kinder etwa 3 Jahre alt sind, besuchen sie den . Danach kommen die Kin…" at bounding box center [673, 399] width 580 height 115
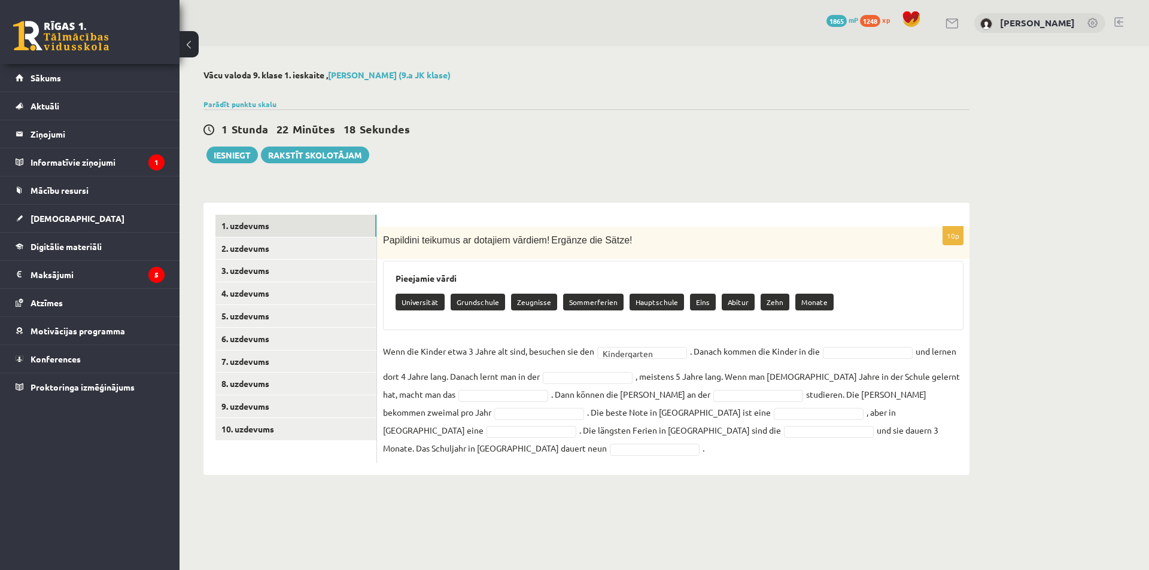
drag, startPoint x: 692, startPoint y: 347, endPoint x: 827, endPoint y: 345, distance: 134.6
click at [827, 345] on fieldset "**********" at bounding box center [673, 399] width 580 height 115
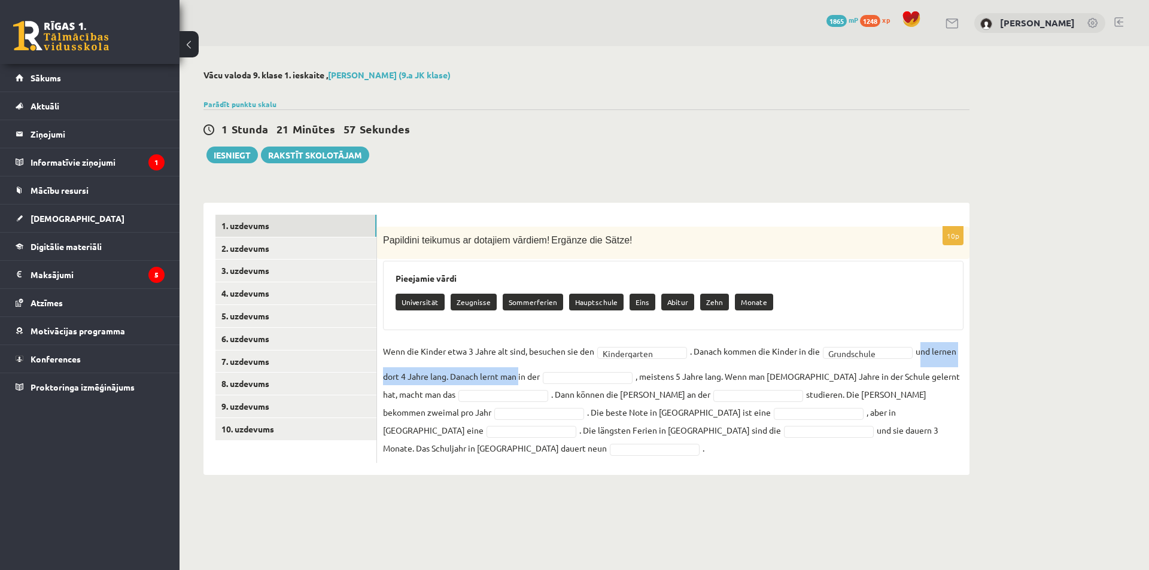
drag, startPoint x: 919, startPoint y: 349, endPoint x: 509, endPoint y: 382, distance: 411.7
click at [512, 383] on fieldset "**********" at bounding box center [673, 399] width 580 height 115
click at [540, 453] on div "**********" at bounding box center [673, 339] width 592 height 272
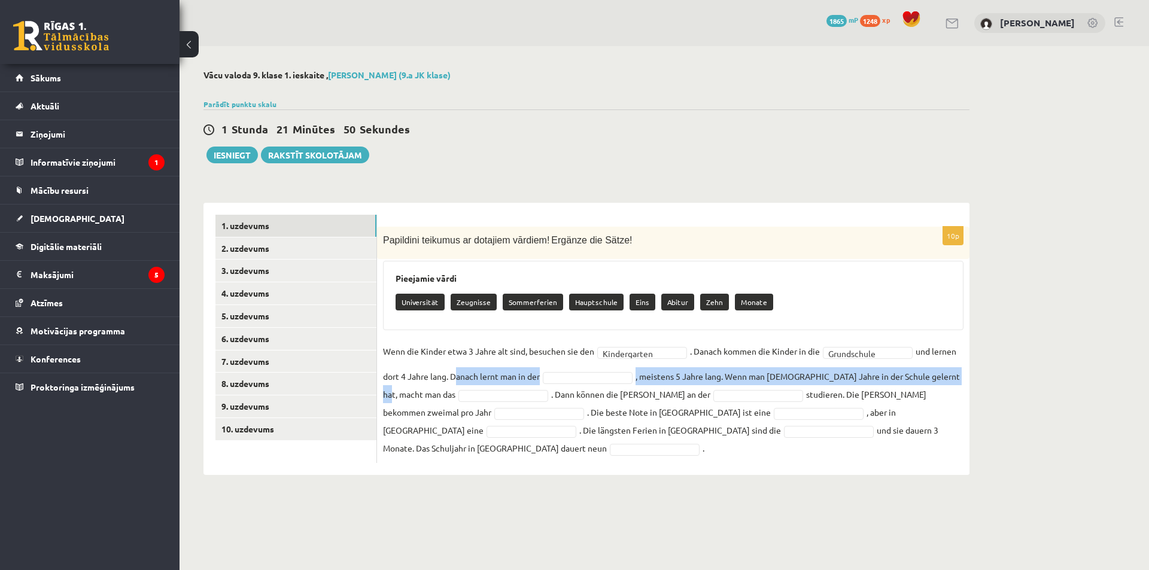
drag, startPoint x: 453, startPoint y: 377, endPoint x: 967, endPoint y: 375, distance: 513.8
click at [967, 375] on div "**********" at bounding box center [673, 345] width 592 height 236
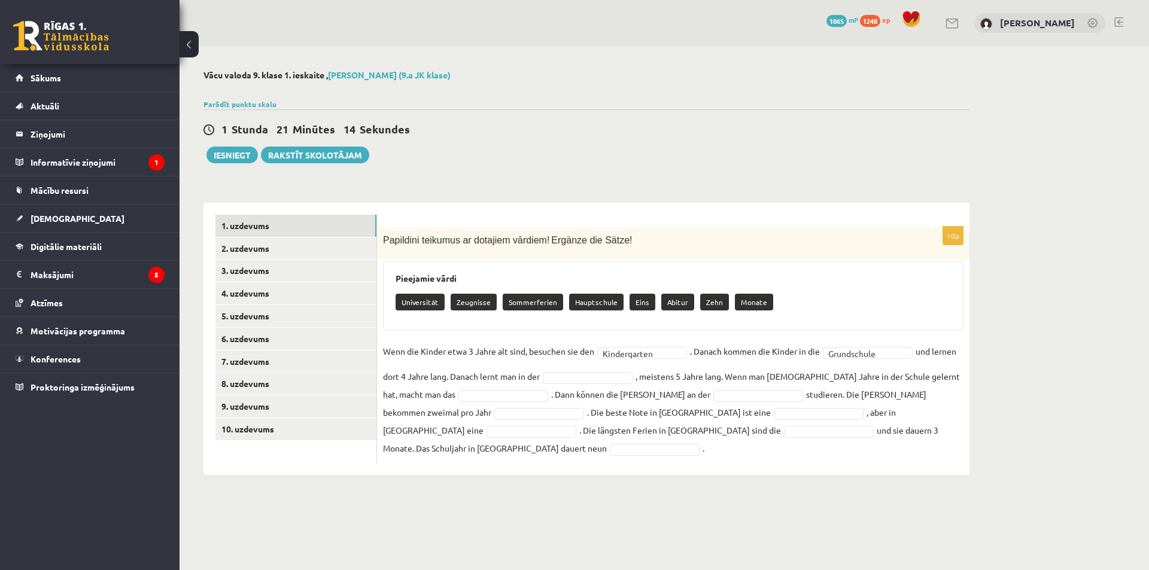
click at [544, 461] on div "**********" at bounding box center [586, 272] width 814 height 453
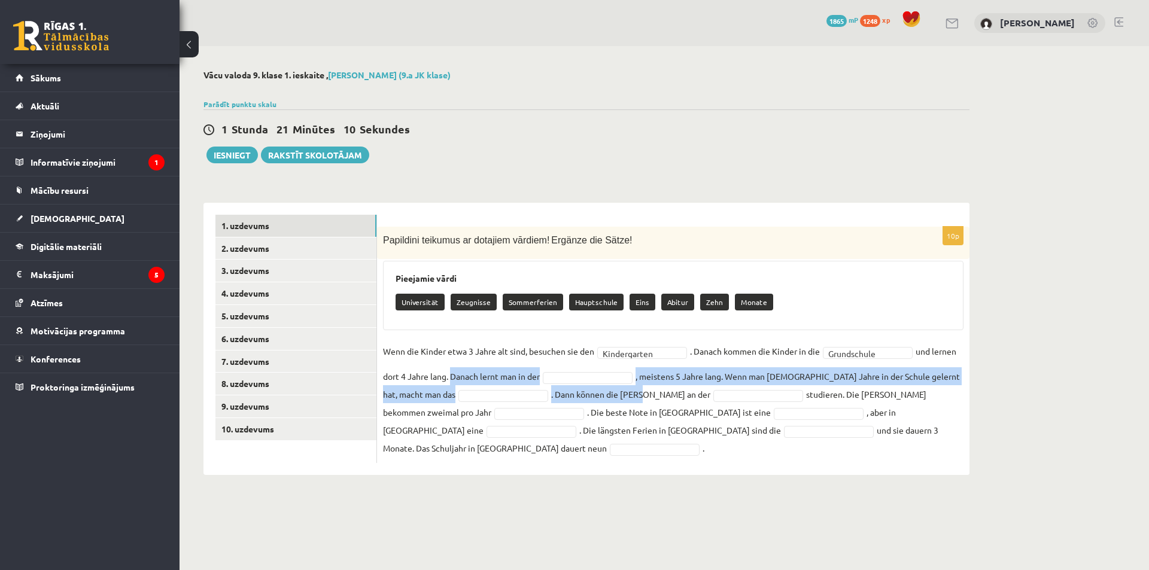
drag, startPoint x: 450, startPoint y: 379, endPoint x: 570, endPoint y: 403, distance: 122.6
click at [569, 403] on fieldset "**********" at bounding box center [673, 399] width 580 height 115
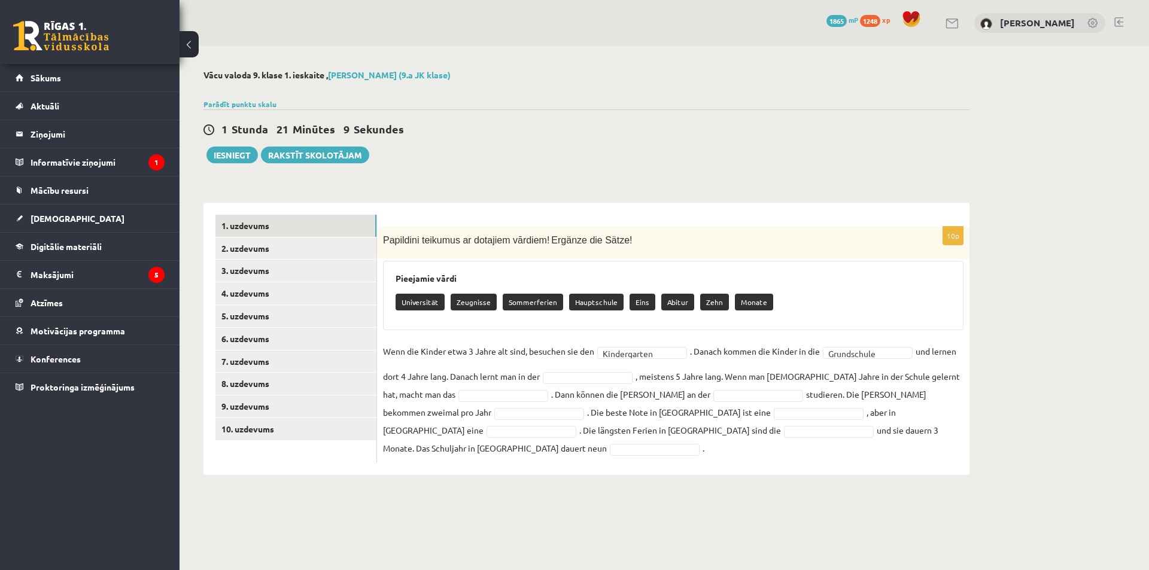
click at [544, 475] on div "**********" at bounding box center [586, 272] width 814 height 453
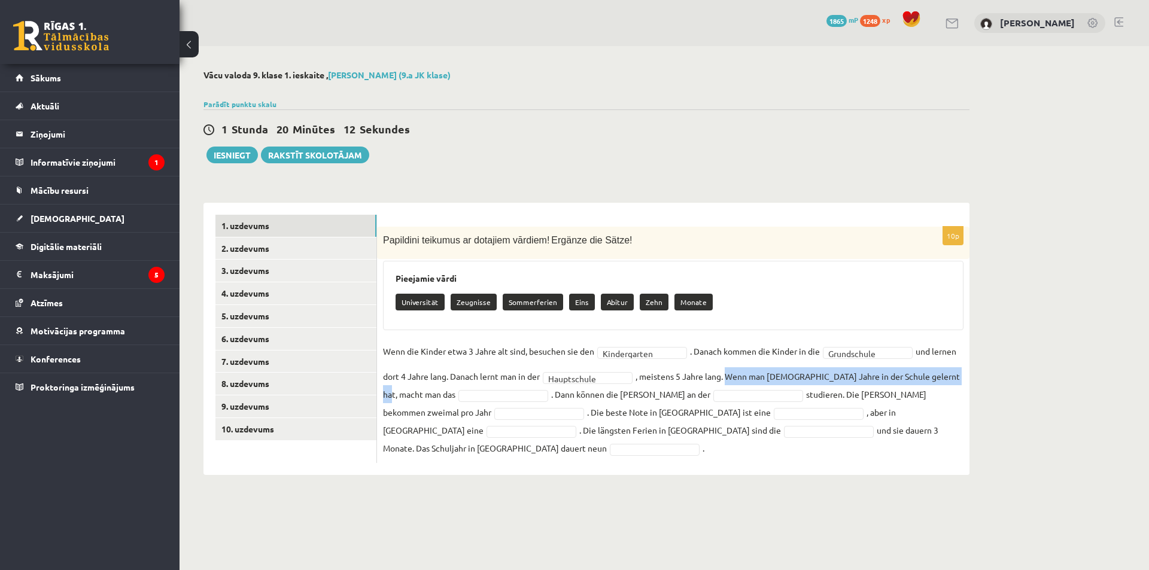
drag, startPoint x: 732, startPoint y: 377, endPoint x: 967, endPoint y: 377, distance: 235.7
click at [967, 377] on div "**********" at bounding box center [673, 345] width 592 height 236
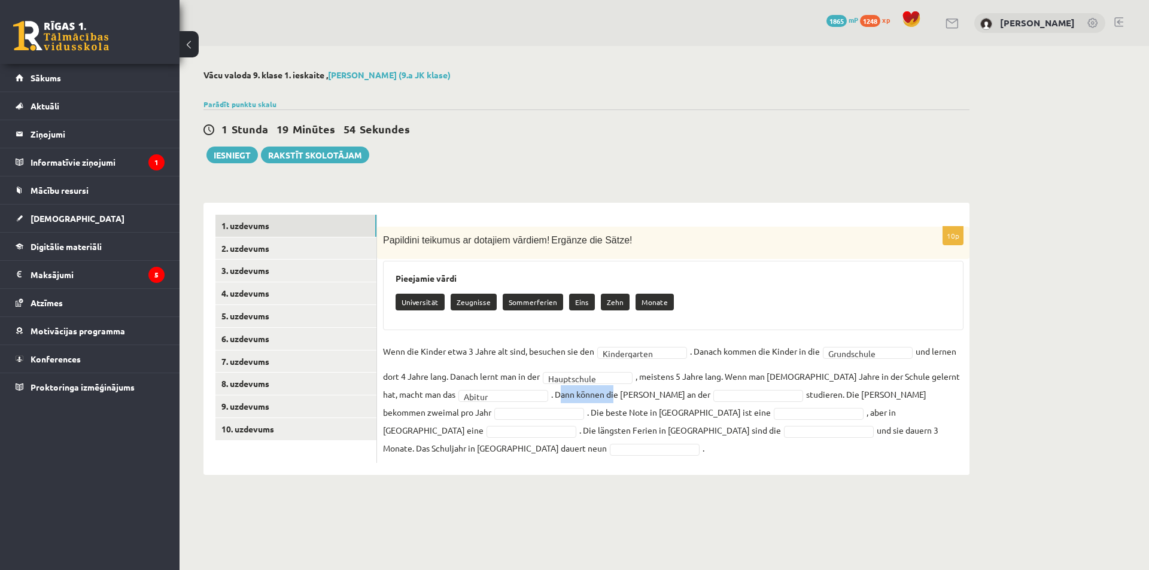
drag, startPoint x: 489, startPoint y: 395, endPoint x: 543, endPoint y: 397, distance: 53.9
click at [543, 397] on fieldset "**********" at bounding box center [673, 399] width 580 height 115
click at [516, 469] on div "**********" at bounding box center [586, 272] width 814 height 453
drag, startPoint x: 489, startPoint y: 393, endPoint x: 620, endPoint y: 393, distance: 130.4
click at [620, 393] on fieldset "**********" at bounding box center [673, 399] width 580 height 115
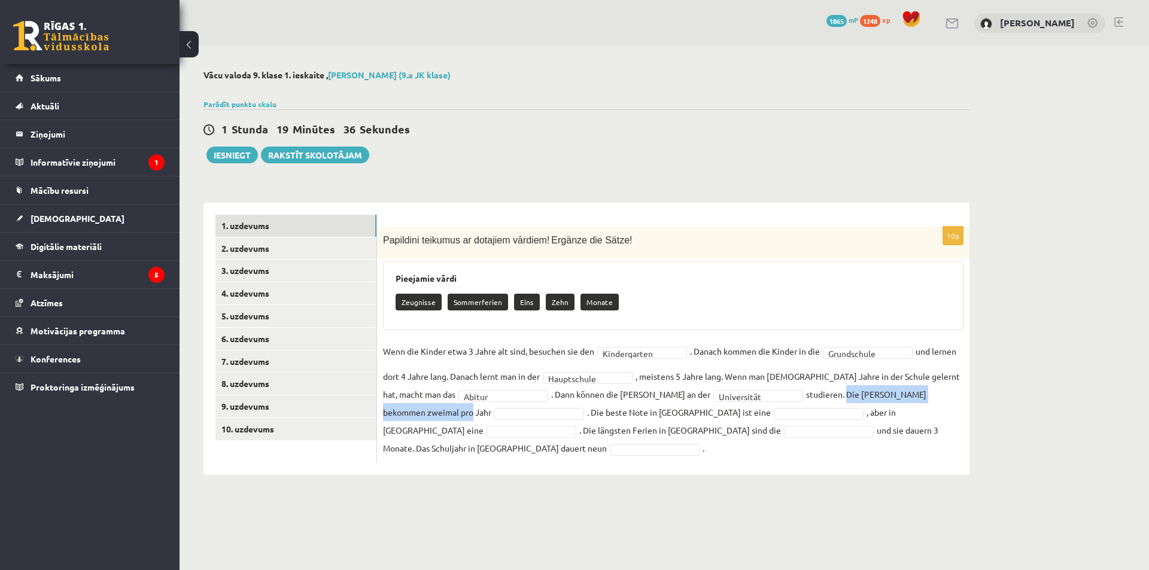
drag, startPoint x: 739, startPoint y: 396, endPoint x: 898, endPoint y: 395, distance: 159.1
click at [898, 395] on fieldset "**********" at bounding box center [673, 399] width 580 height 115
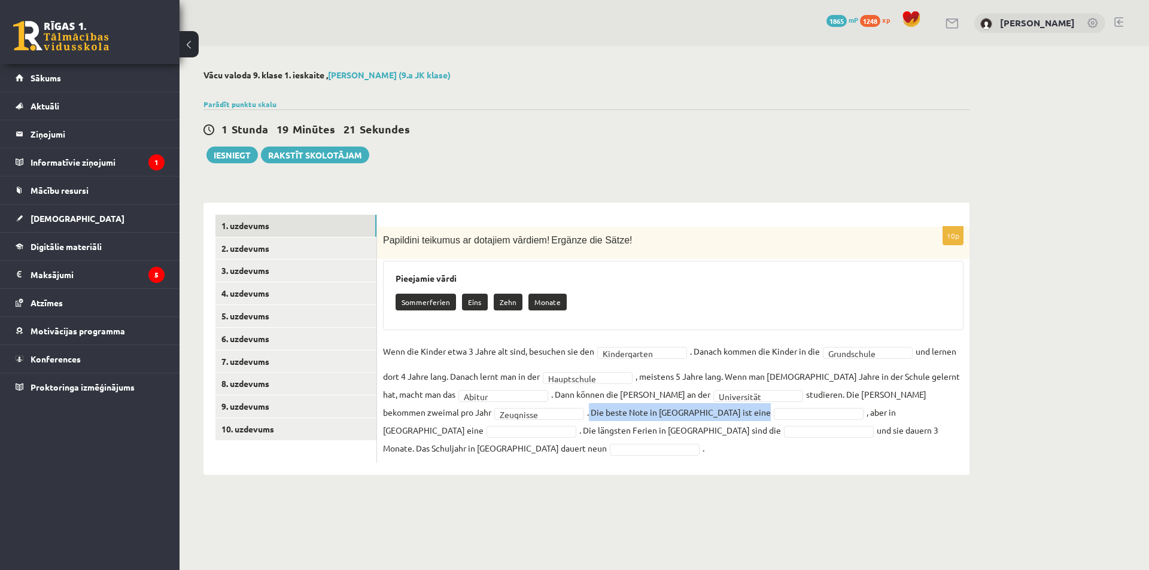
drag, startPoint x: 480, startPoint y: 411, endPoint x: 648, endPoint y: 410, distance: 167.5
click at [648, 410] on fieldset "**********" at bounding box center [673, 399] width 580 height 115
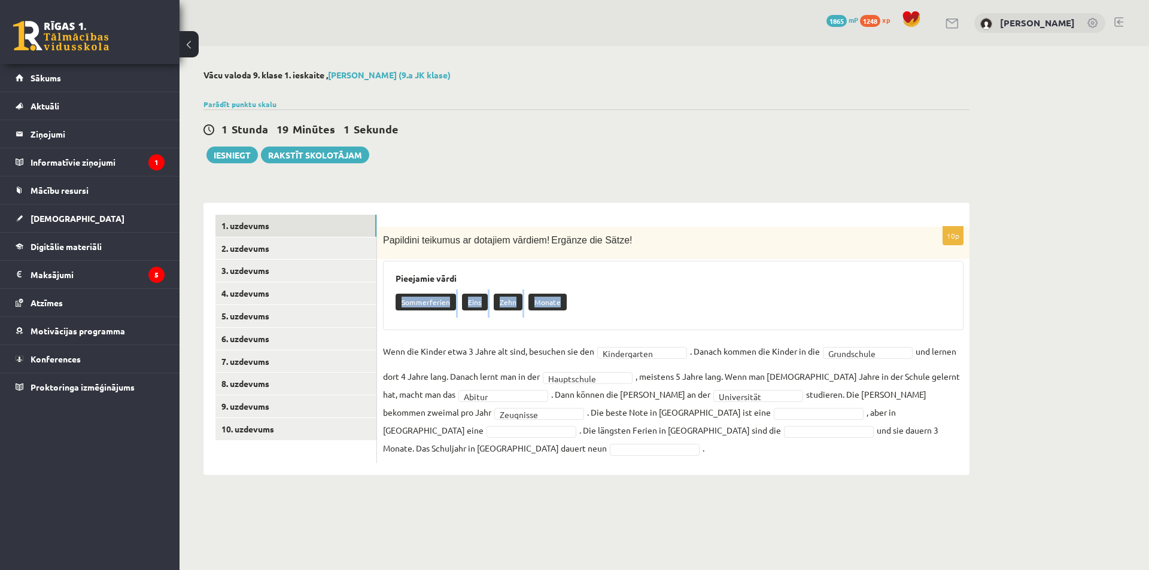
drag, startPoint x: 400, startPoint y: 304, endPoint x: 594, endPoint y: 304, distance: 194.4
click at [594, 304] on div "Sommerferien Eins Zehn Monate" at bounding box center [672, 304] width 555 height 28
drag, startPoint x: 728, startPoint y: 414, endPoint x: 822, endPoint y: 419, distance: 94.1
click at [822, 419] on fieldset "**********" at bounding box center [673, 399] width 580 height 115
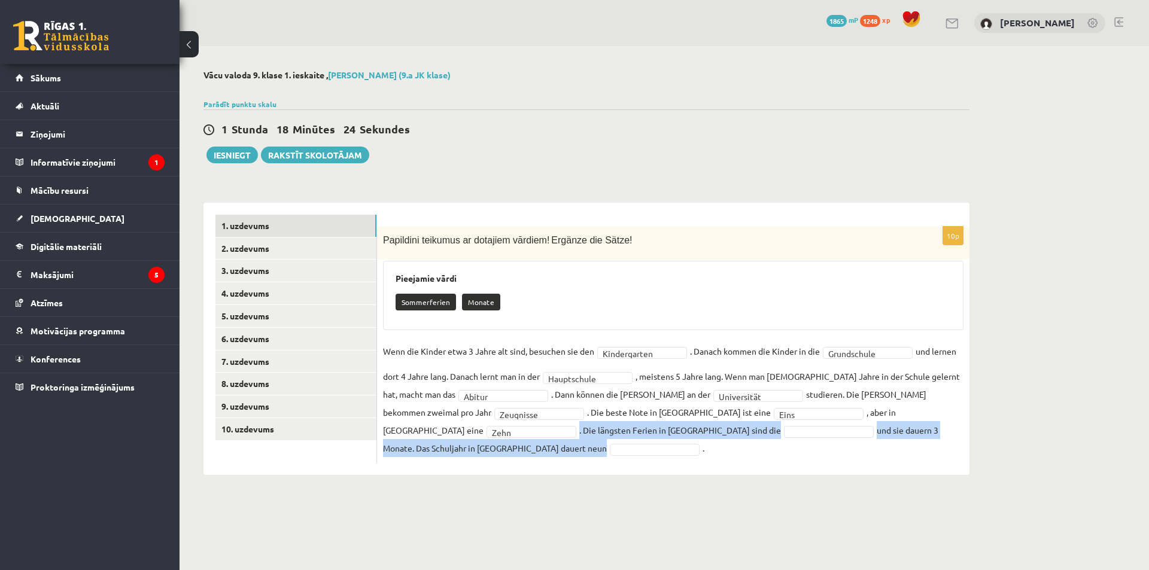
drag, startPoint x: 904, startPoint y: 409, endPoint x: 906, endPoint y: 445, distance: 35.9
click at [906, 445] on div "**********" at bounding box center [673, 345] width 592 height 236
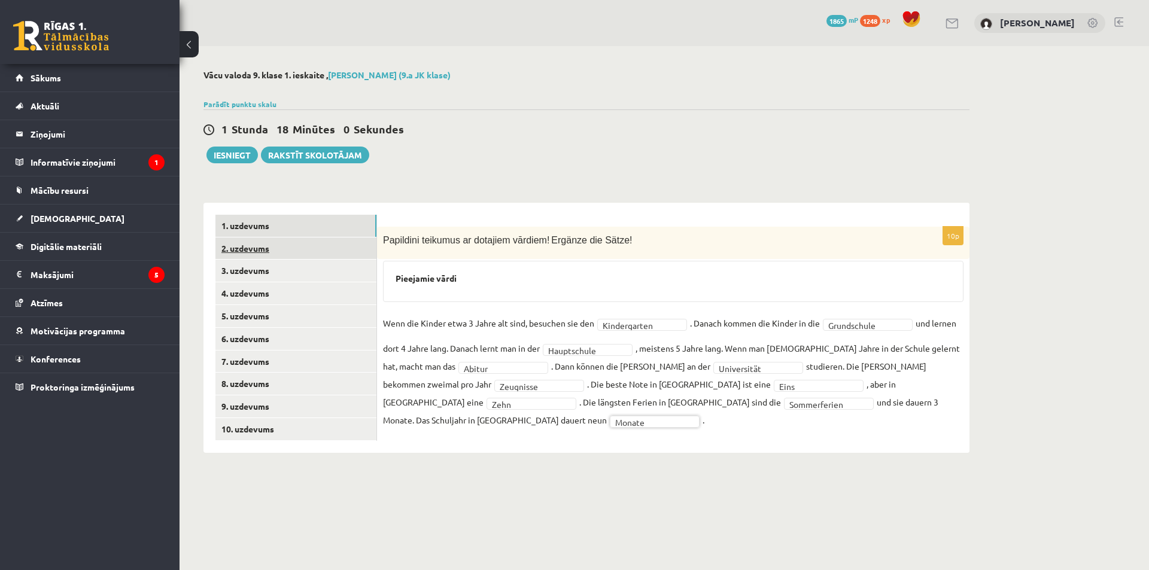
click at [226, 251] on link "2. uzdevums" at bounding box center [295, 248] width 161 height 22
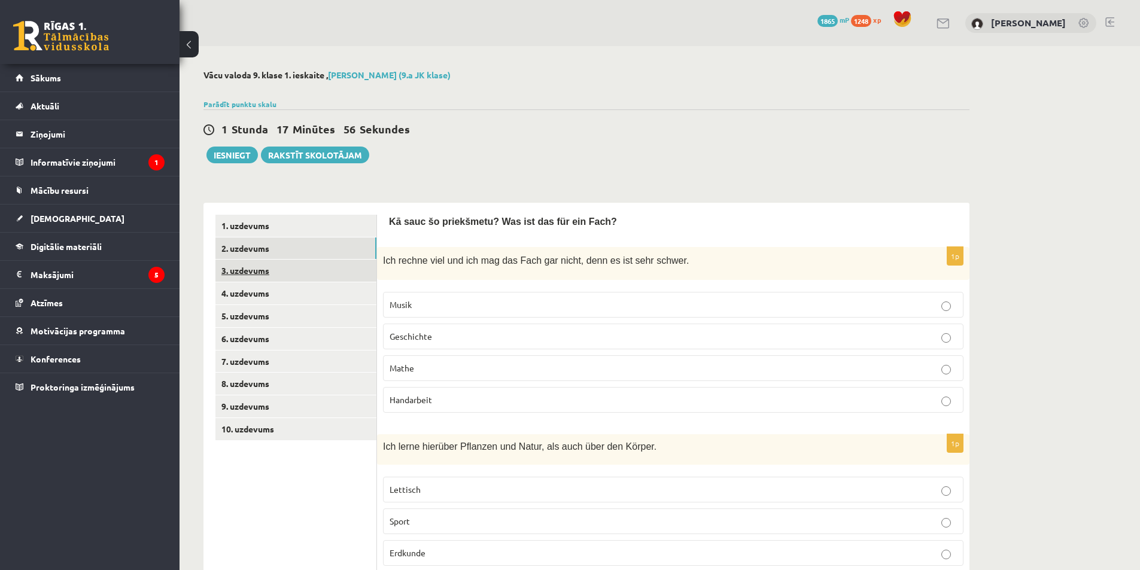
click at [254, 266] on link "3. uzdevums" at bounding box center [295, 271] width 161 height 22
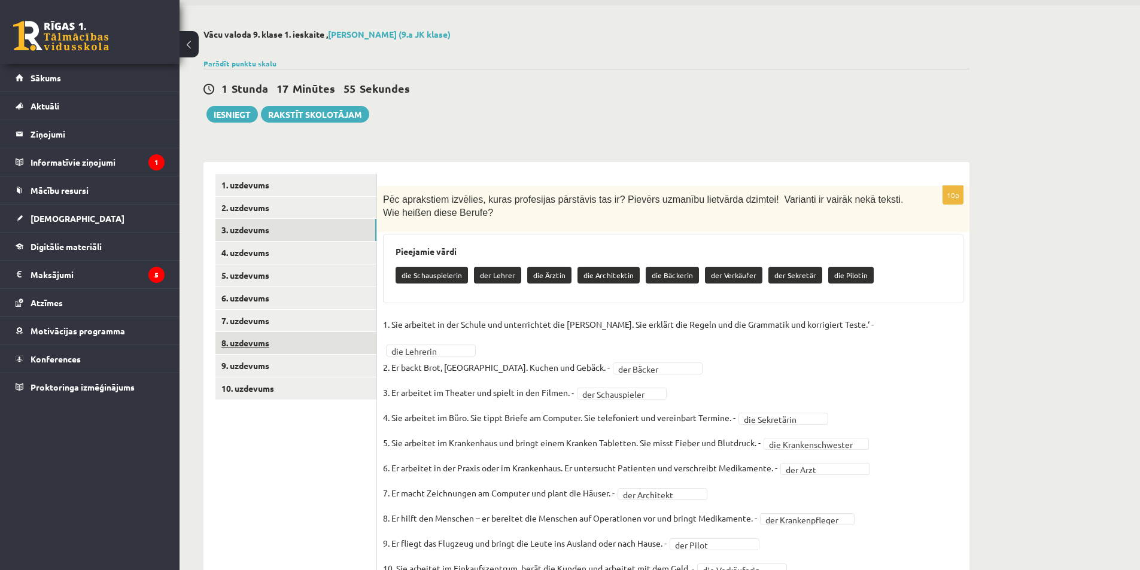
scroll to position [80, 0]
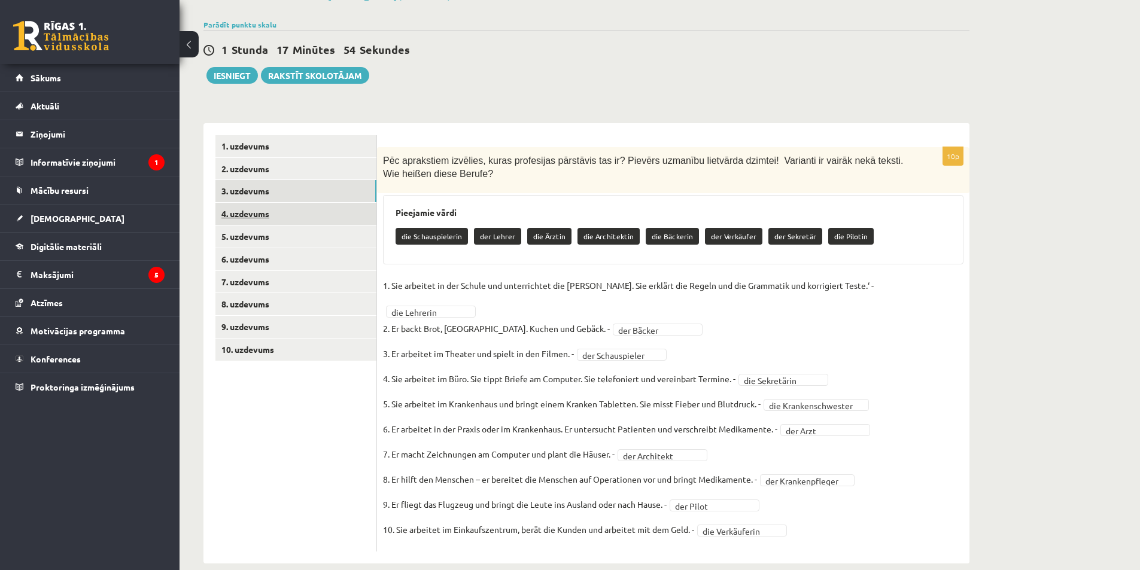
click at [258, 220] on link "4. uzdevums" at bounding box center [295, 214] width 161 height 22
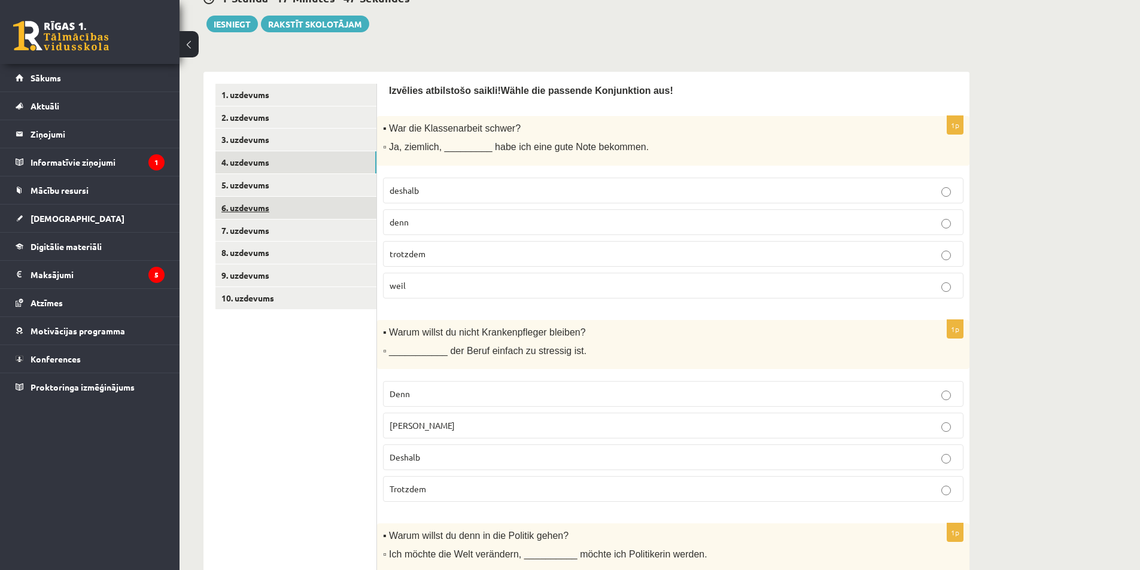
scroll to position [23, 0]
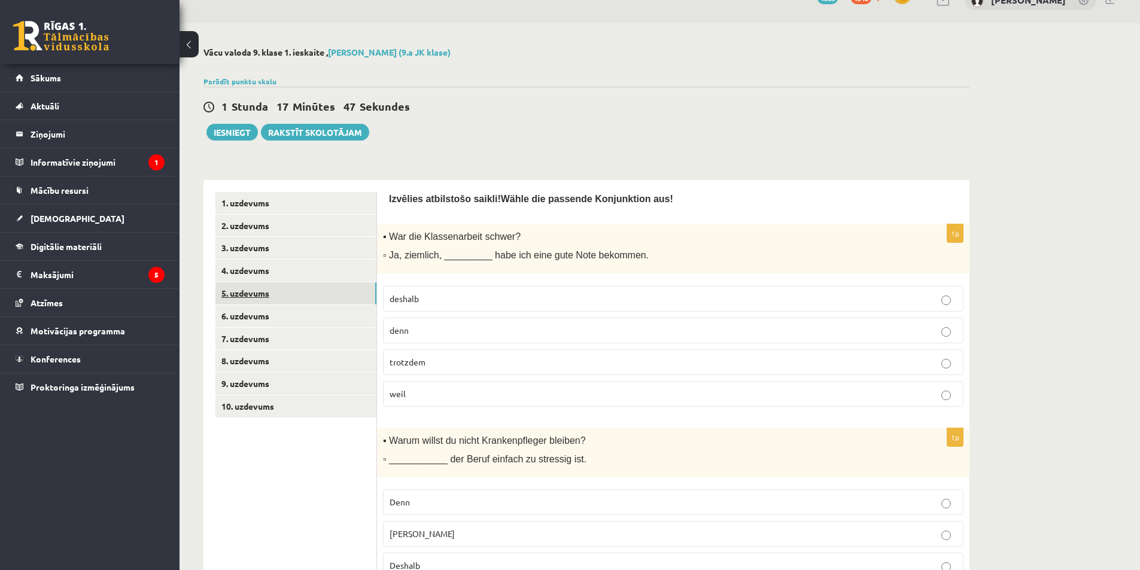
click at [273, 289] on link "5. uzdevums" at bounding box center [295, 293] width 161 height 22
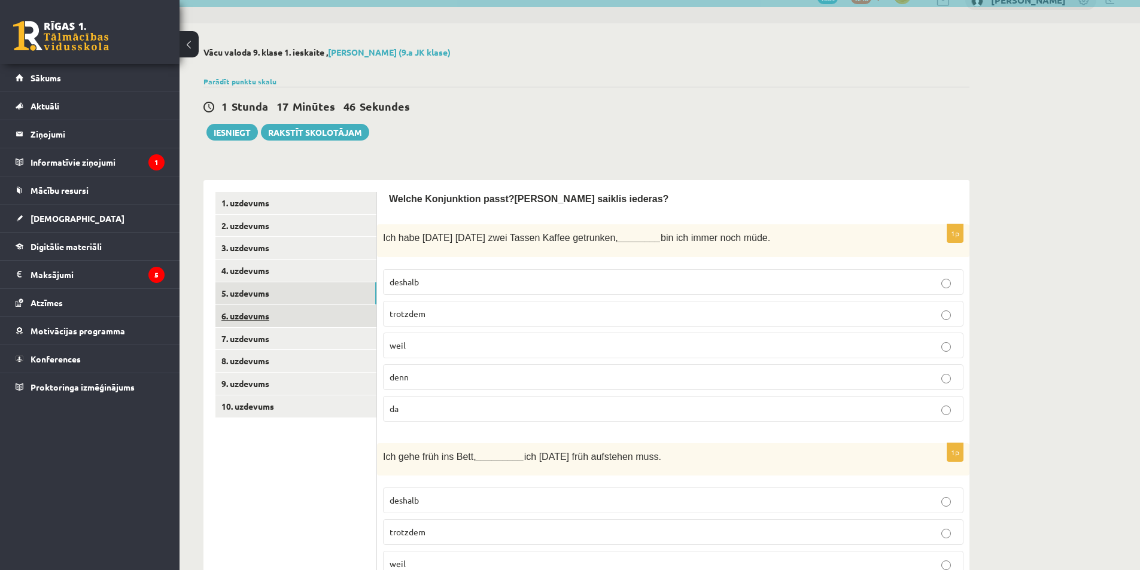
click at [280, 312] on link "6. uzdevums" at bounding box center [295, 316] width 161 height 22
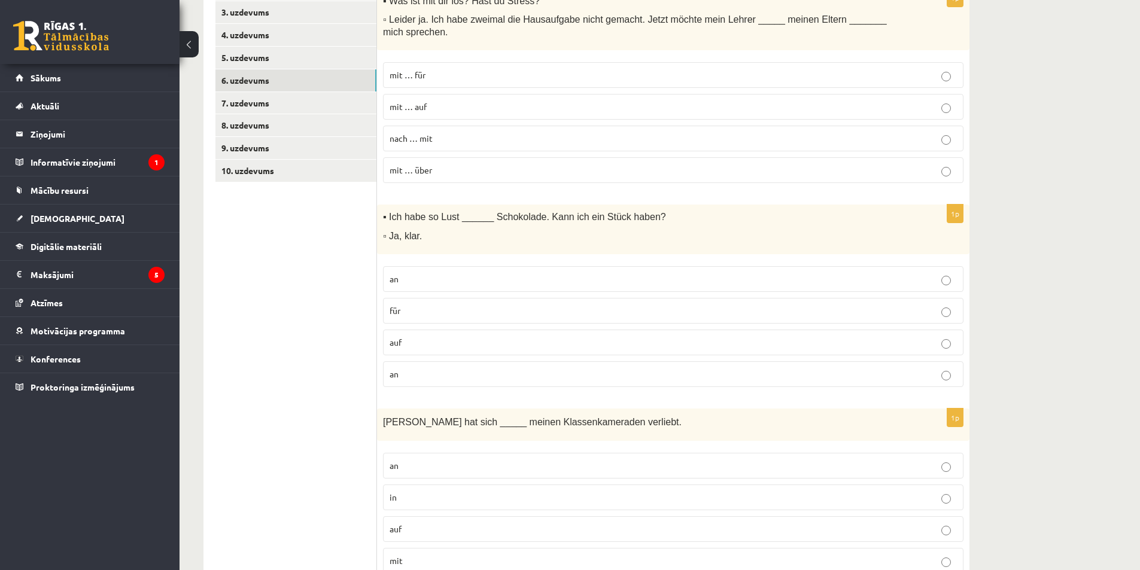
scroll to position [150, 0]
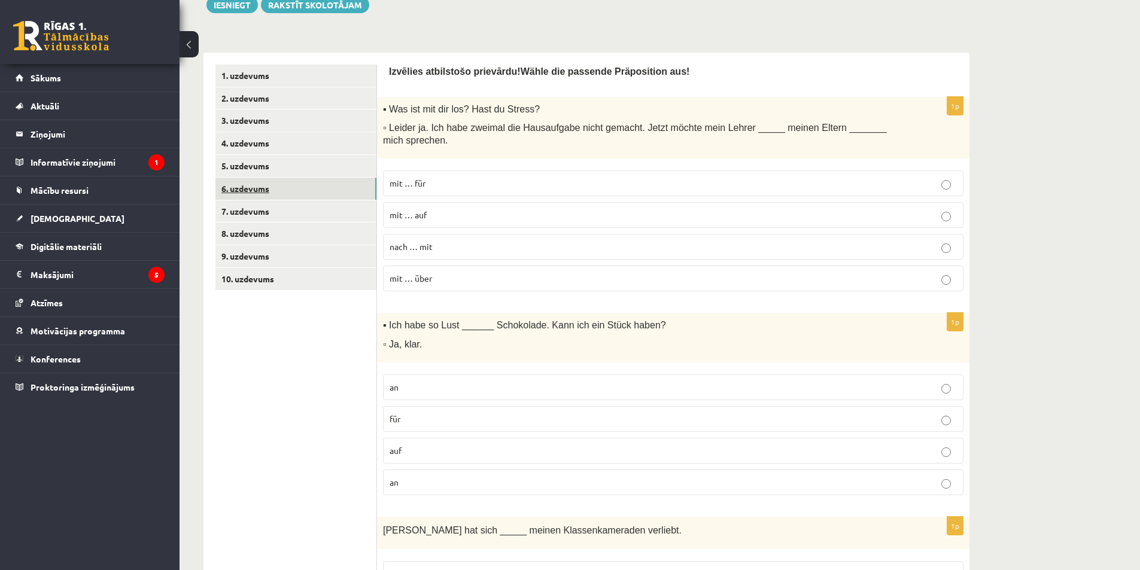
click at [291, 197] on link "6. uzdevums" at bounding box center [295, 189] width 161 height 22
click at [291, 200] on link "7. uzdevums" at bounding box center [295, 211] width 161 height 22
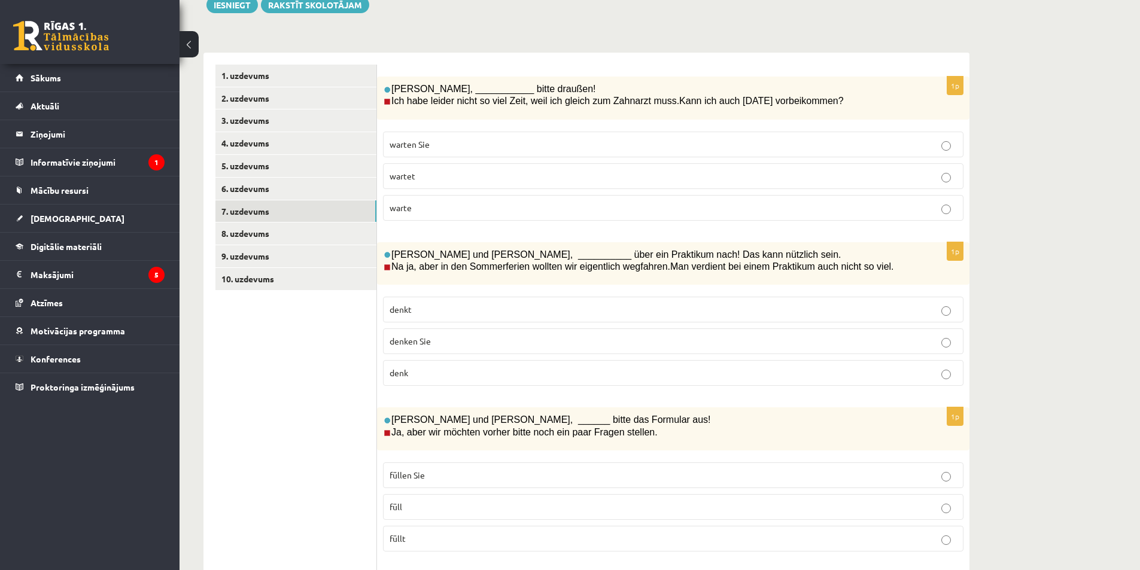
drag, startPoint x: 391, startPoint y: 86, endPoint x: 481, endPoint y: 171, distance: 123.6
click at [541, 224] on div "1p Thomas, ___________ bitte draußen! Ich habe leider nicht so viel Zeit, weil …" at bounding box center [673, 154] width 592 height 154
drag, startPoint x: 421, startPoint y: 202, endPoint x: 273, endPoint y: 158, distance: 154.2
click at [420, 202] on p "warte" at bounding box center [672, 208] width 567 height 13
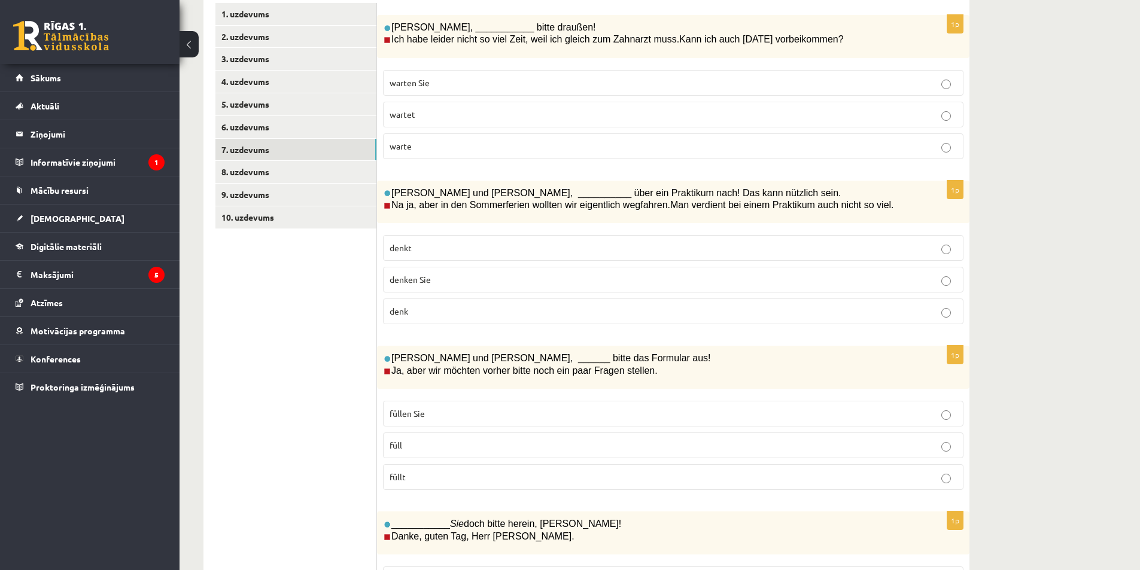
scroll to position [270, 0]
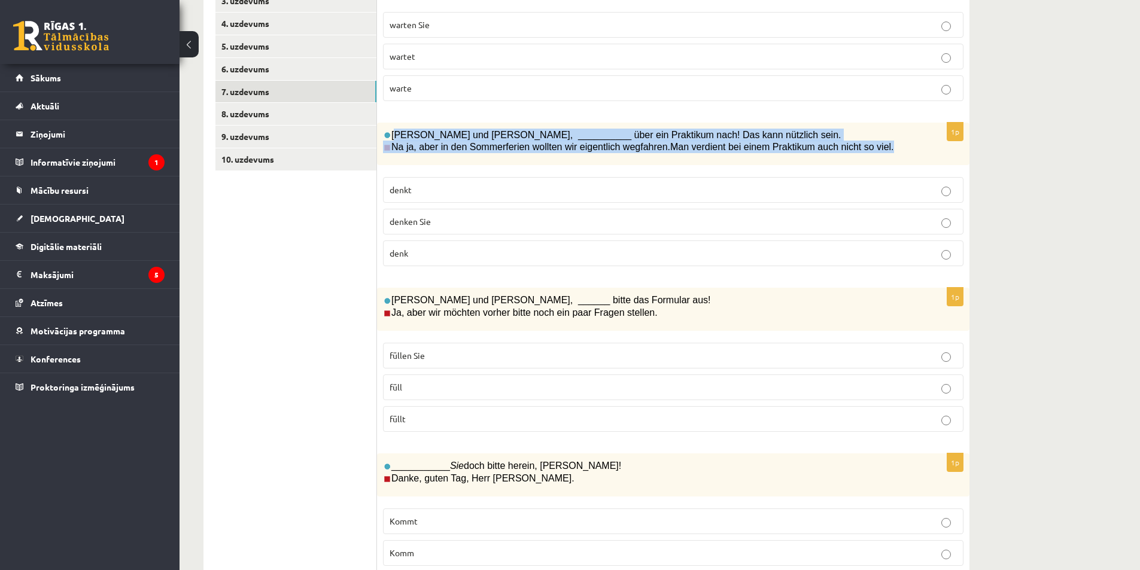
drag, startPoint x: 394, startPoint y: 131, endPoint x: 902, endPoint y: 150, distance: 508.2
click at [902, 150] on p "Lars und Manuel, __________ über ein Praktikum nach! Das kann nützlich sein. Na…" at bounding box center [643, 141] width 520 height 25
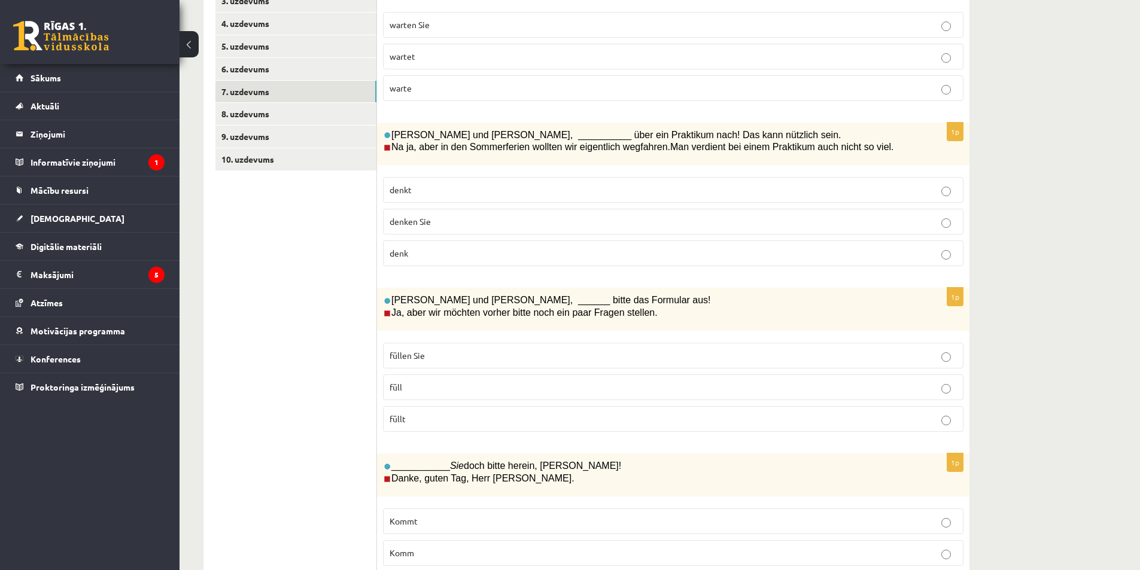
click at [438, 185] on p "denkt" at bounding box center [672, 190] width 567 height 13
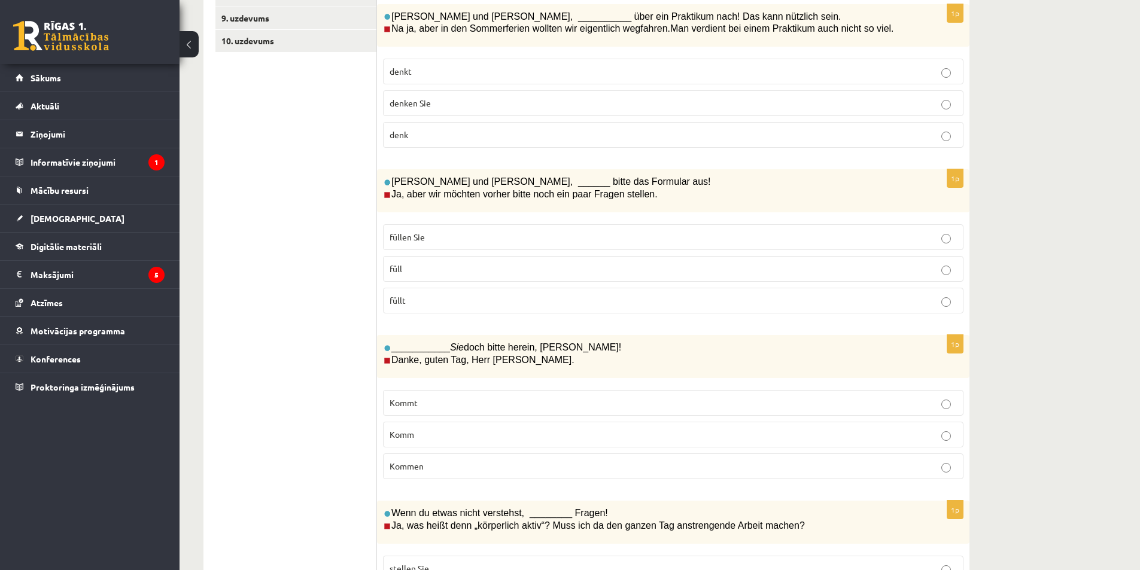
scroll to position [389, 0]
click at [420, 234] on span "füllen Sie" at bounding box center [406, 235] width 35 height 11
drag, startPoint x: 391, startPoint y: 177, endPoint x: 639, endPoint y: 204, distance: 249.7
click at [639, 204] on div "Herr Brauer und Frau Mayer, ______ bitte das Formular aus! Ja, aber wir möchten…" at bounding box center [673, 189] width 592 height 43
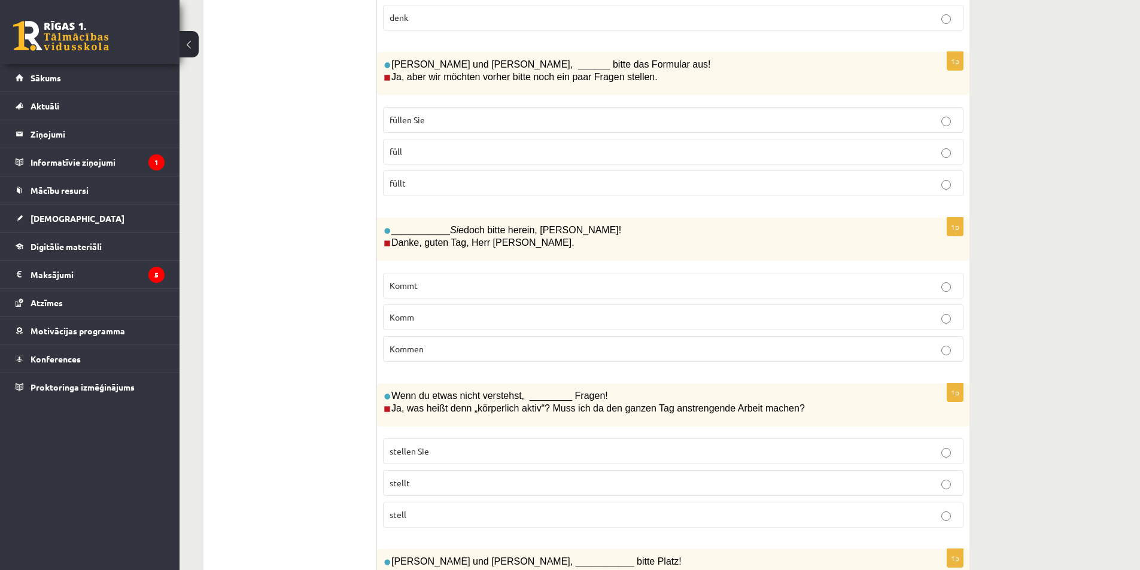
scroll to position [509, 0]
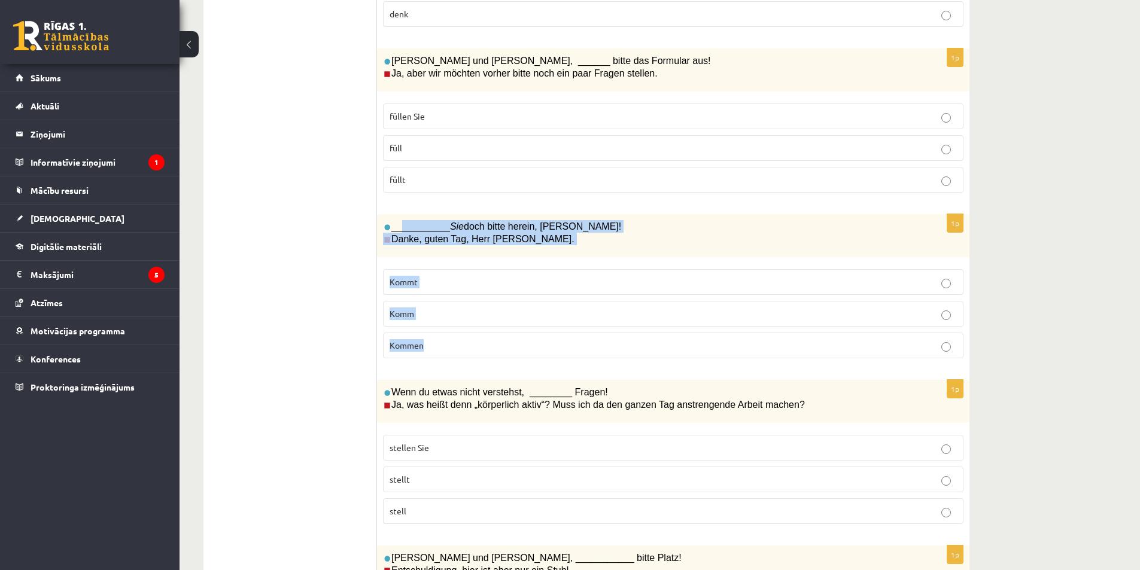
drag, startPoint x: 398, startPoint y: 226, endPoint x: 489, endPoint y: 344, distance: 149.3
click at [490, 360] on div "1p ___________ Sie doch bitte herein, Frau Lorenz! Danke, guten Tag, Herr Benz.…" at bounding box center [673, 291] width 592 height 154
click at [432, 345] on p "Kommen" at bounding box center [672, 345] width 567 height 13
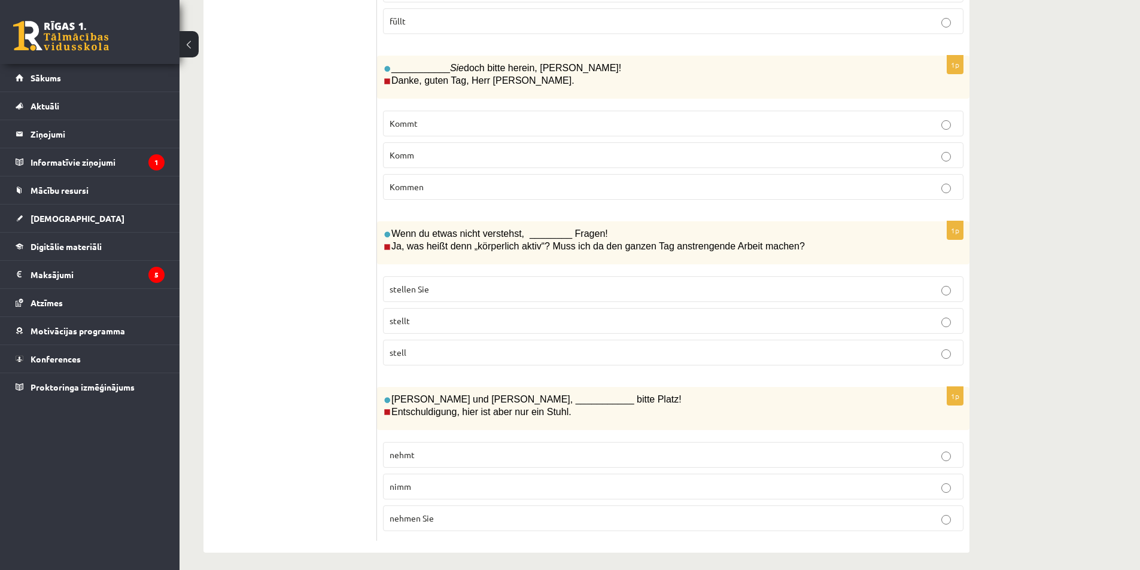
scroll to position [675, 0]
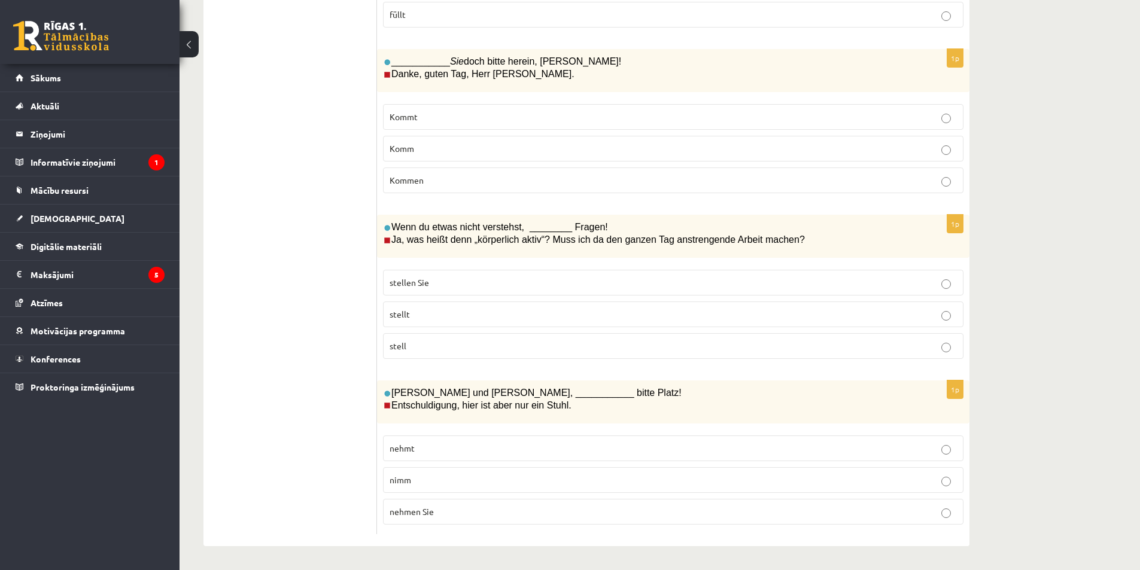
drag, startPoint x: 397, startPoint y: 221, endPoint x: 466, endPoint y: 358, distance: 154.1
click at [467, 358] on div "1p Wenn du etwas nicht verstehst, ________ Fragen! Ja, was heißt denn „körperli…" at bounding box center [673, 292] width 592 height 154
click at [436, 346] on p "stell" at bounding box center [672, 346] width 567 height 13
click at [297, 391] on ul "1. uzdevums 2. uzdevums 3. uzdevums 4. uzdevums 5. uzdevums 6. uzdevums 7. uzde…" at bounding box center [296, 38] width 162 height 994
click at [425, 443] on p "nehmt" at bounding box center [672, 448] width 567 height 13
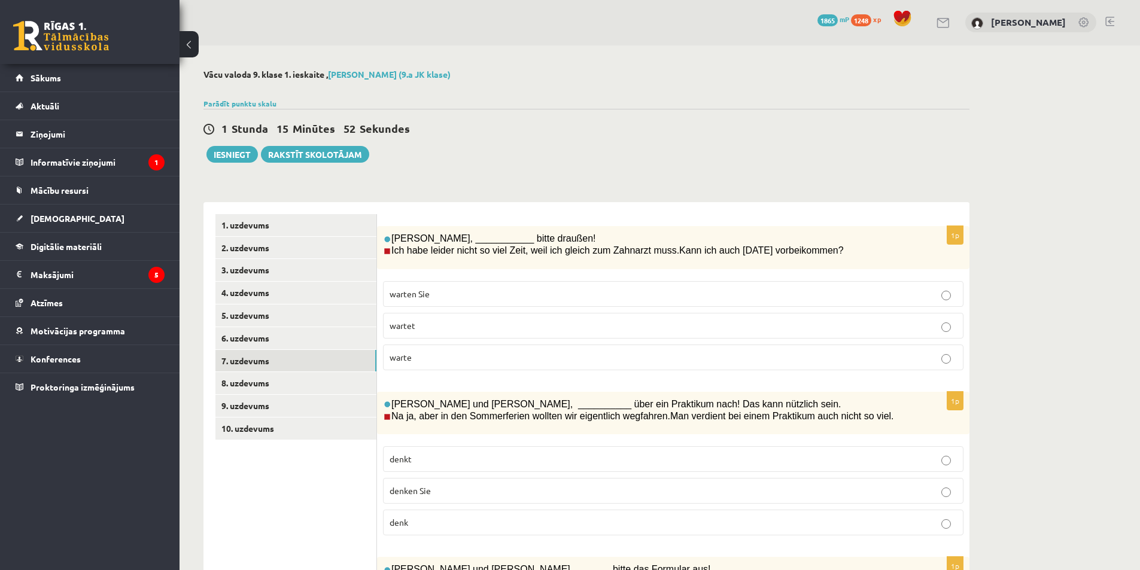
scroll to position [0, 0]
click at [284, 381] on link "8. uzdevums" at bounding box center [295, 384] width 161 height 22
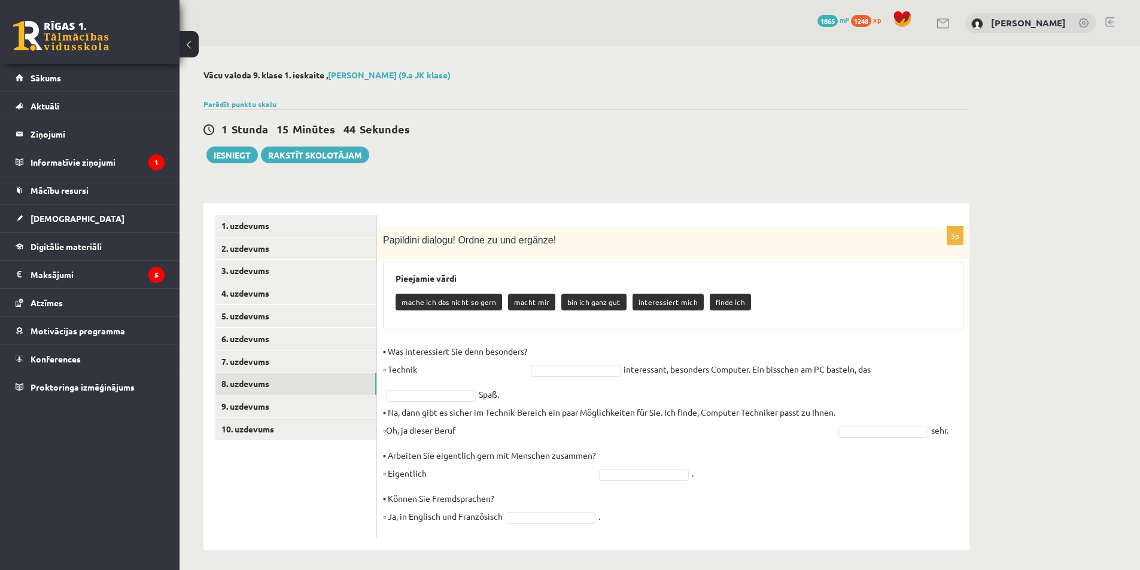
click at [462, 373] on p "▪ Was interessiert Sie denn besonders? ▫ Technik" at bounding box center [455, 360] width 145 height 36
drag, startPoint x: 473, startPoint y: 369, endPoint x: 546, endPoint y: 369, distance: 73.6
click at [473, 369] on p "▪ Was interessiert Sie denn besonders? ▫ Technik" at bounding box center [455, 360] width 145 height 36
drag, startPoint x: 379, startPoint y: 367, endPoint x: 492, endPoint y: 375, distance: 112.7
click at [492, 375] on div "5p Papildini dialogu! Ordne zu und ergänze! Pieejamie vārdi mache ich das nicht…" at bounding box center [673, 383] width 592 height 312
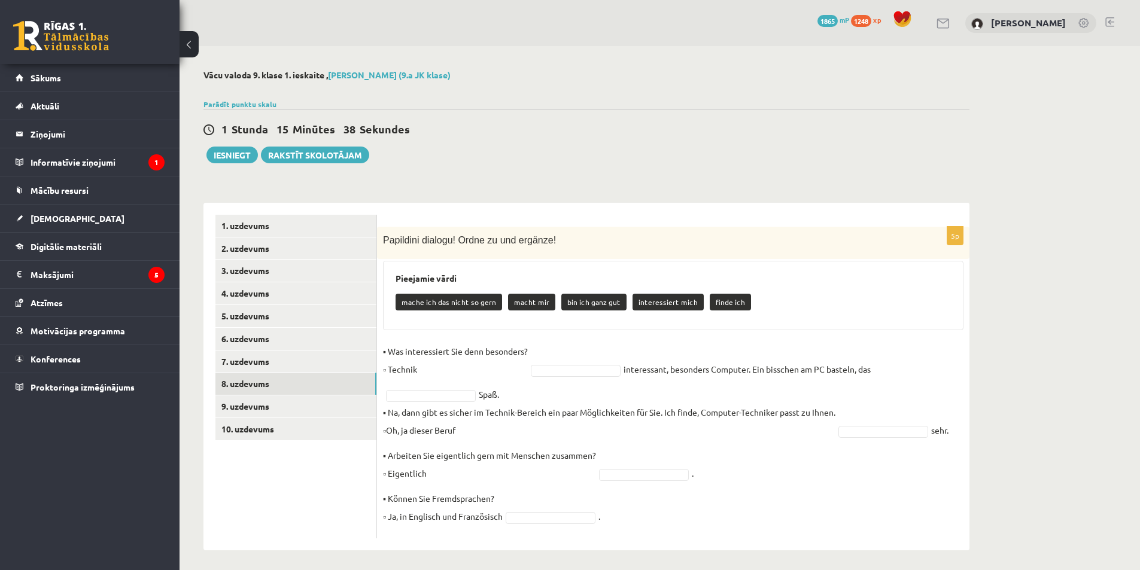
click at [567, 390] on fieldset "▪ Was interessiert Sie denn besonders? ▫ Technik interessant, besonders Compute…" at bounding box center [673, 437] width 580 height 190
click at [291, 411] on link "9. uzdevums" at bounding box center [295, 406] width 161 height 22
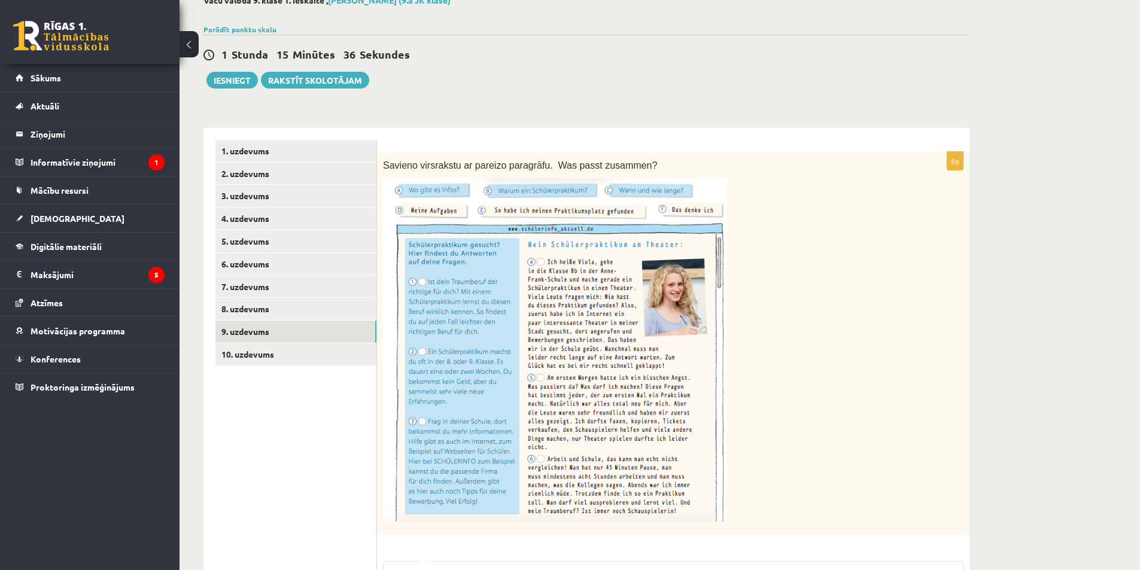
scroll to position [239, 0]
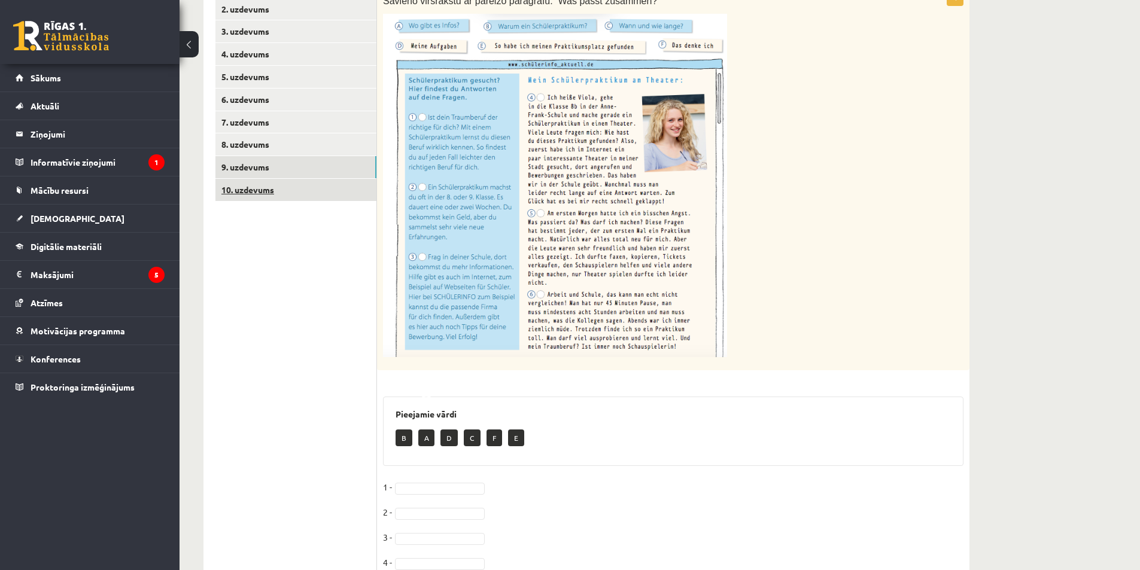
click at [283, 188] on link "10. uzdevums" at bounding box center [295, 190] width 161 height 22
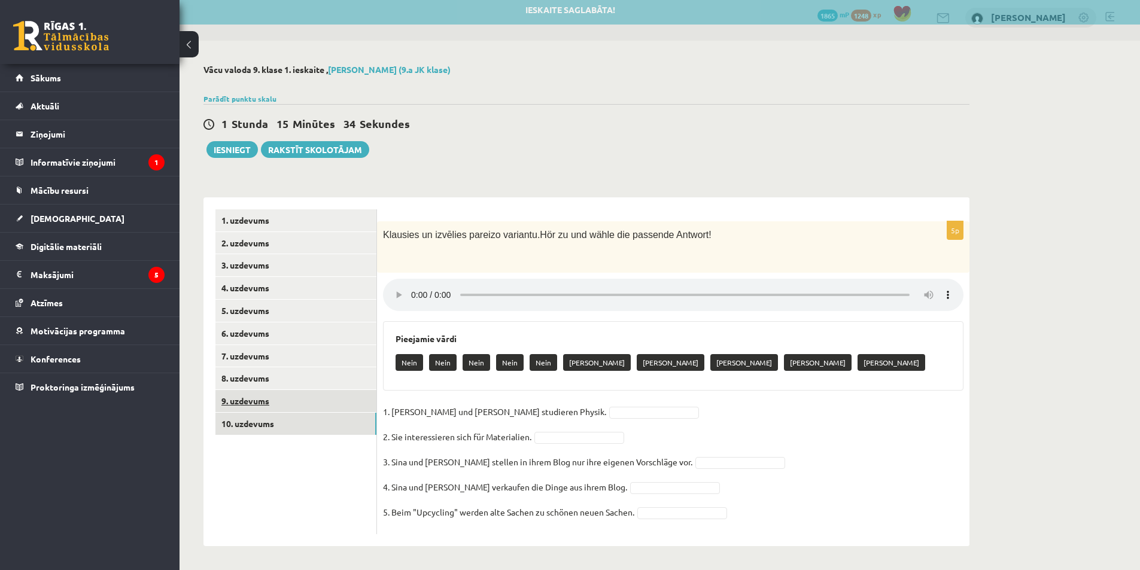
click at [331, 398] on link "9. uzdevums" at bounding box center [295, 401] width 161 height 22
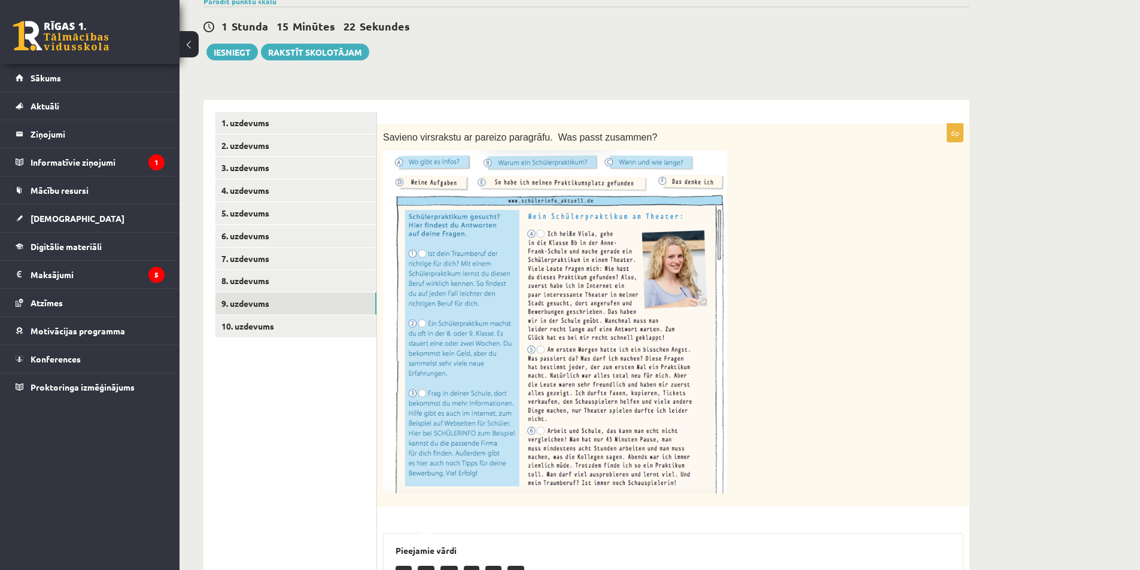
scroll to position [101, 0]
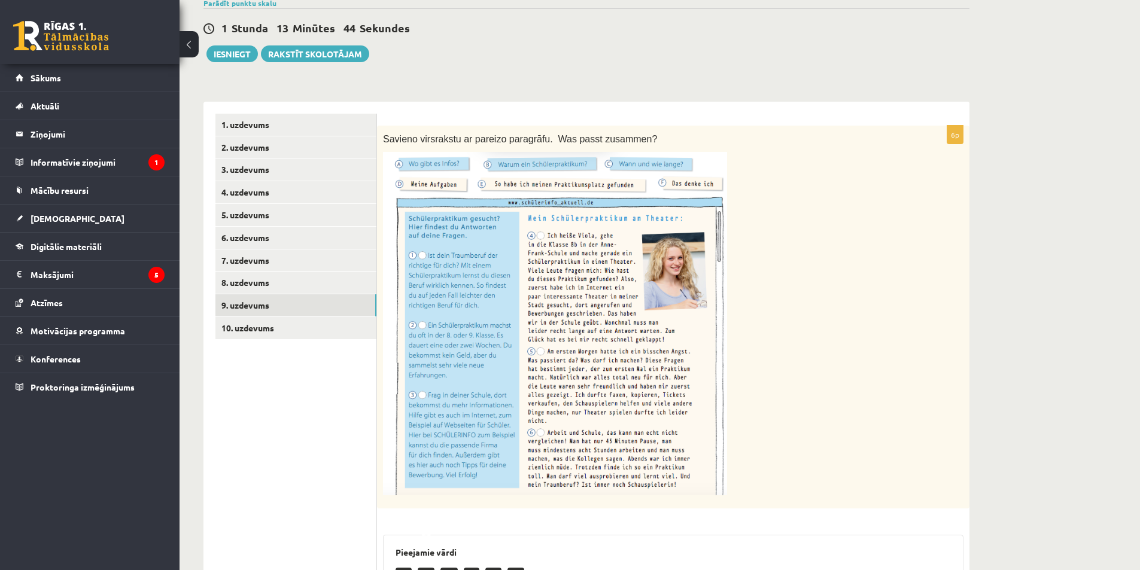
click at [520, 207] on img at bounding box center [555, 323] width 344 height 343
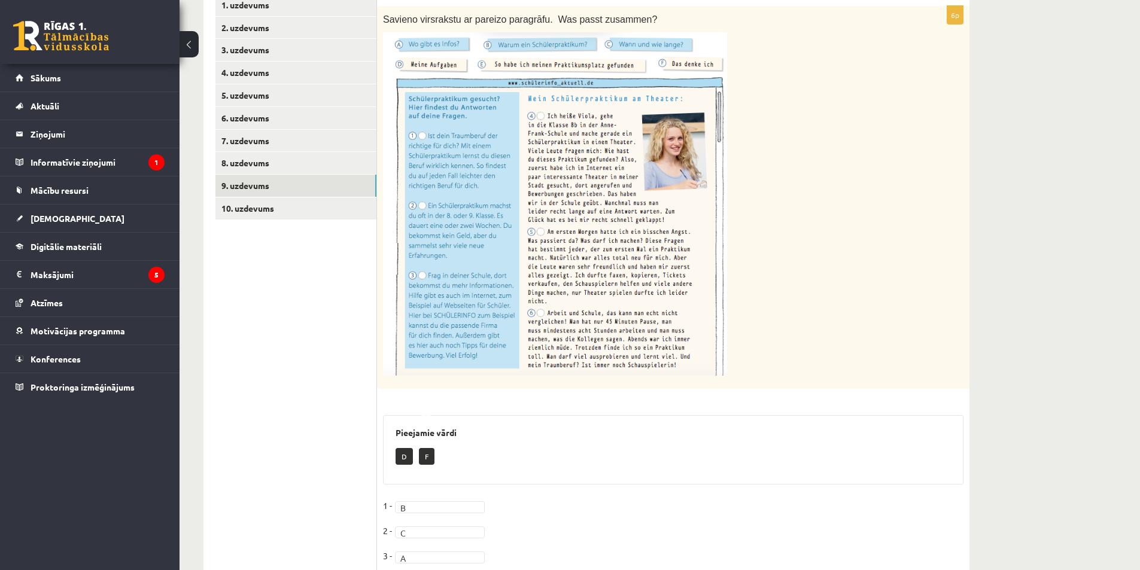
scroll to position [340, 0]
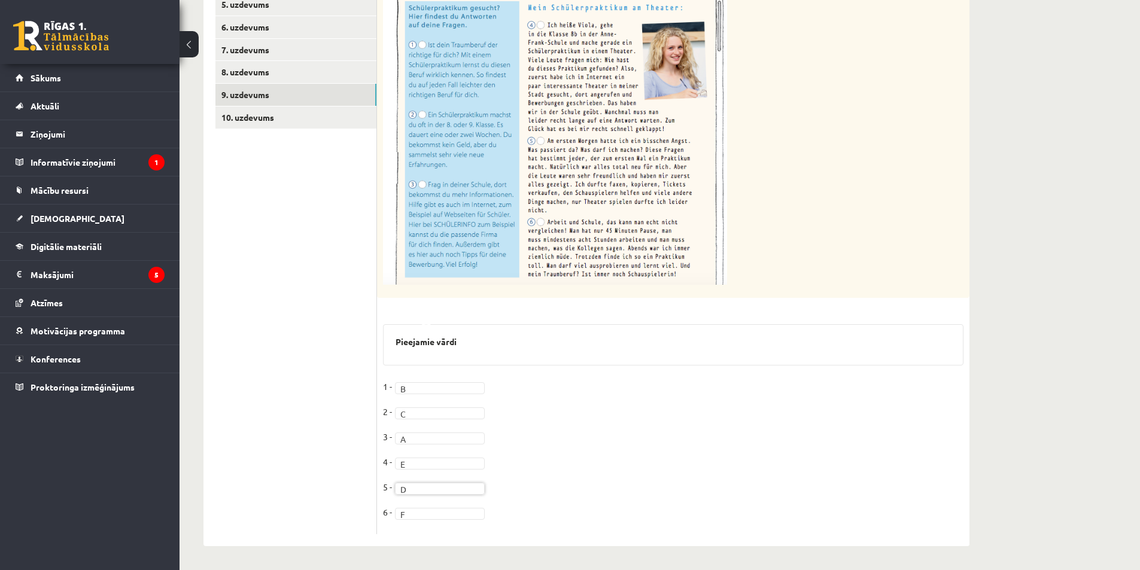
click at [689, 464] on fieldset "1 - B * 2 - C * 3 - A * 4 - E * 5 - D * 6 - F *" at bounding box center [673, 452] width 580 height 151
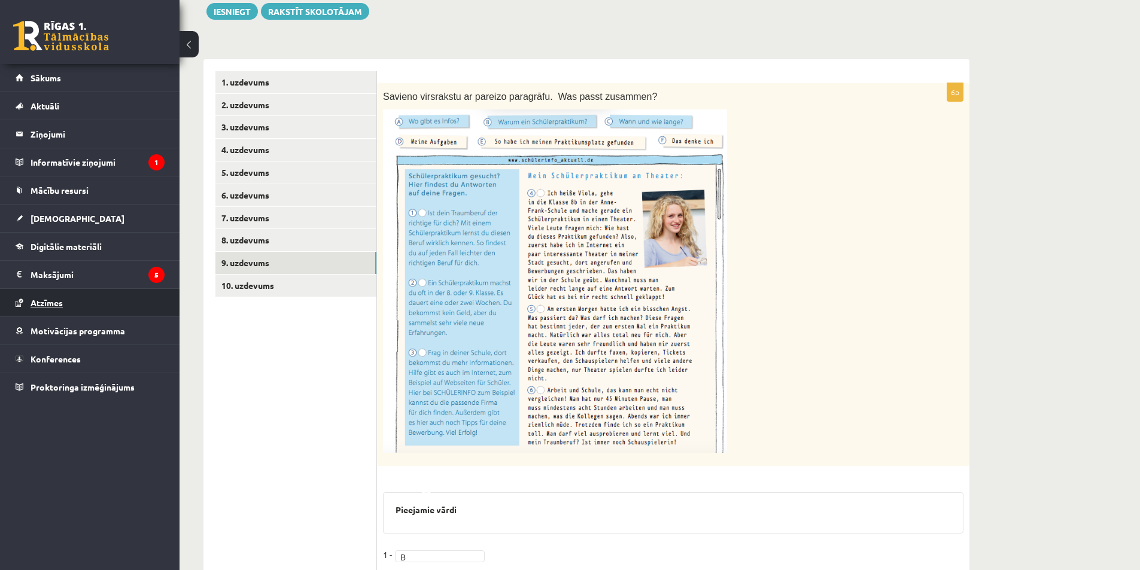
scroll to position [133, 0]
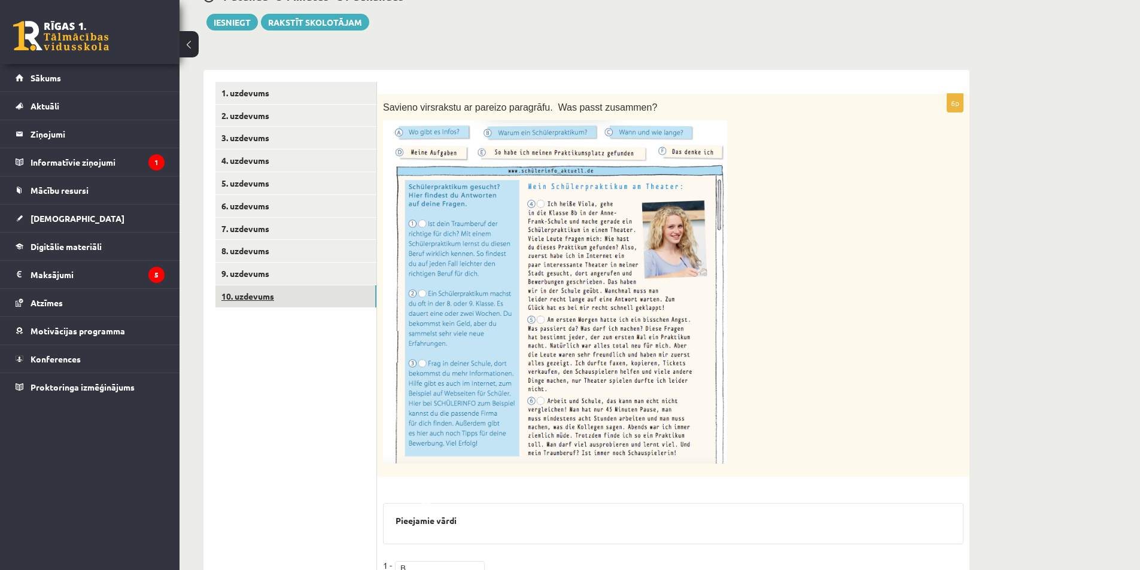
click at [240, 301] on link "10. uzdevums" at bounding box center [295, 296] width 161 height 22
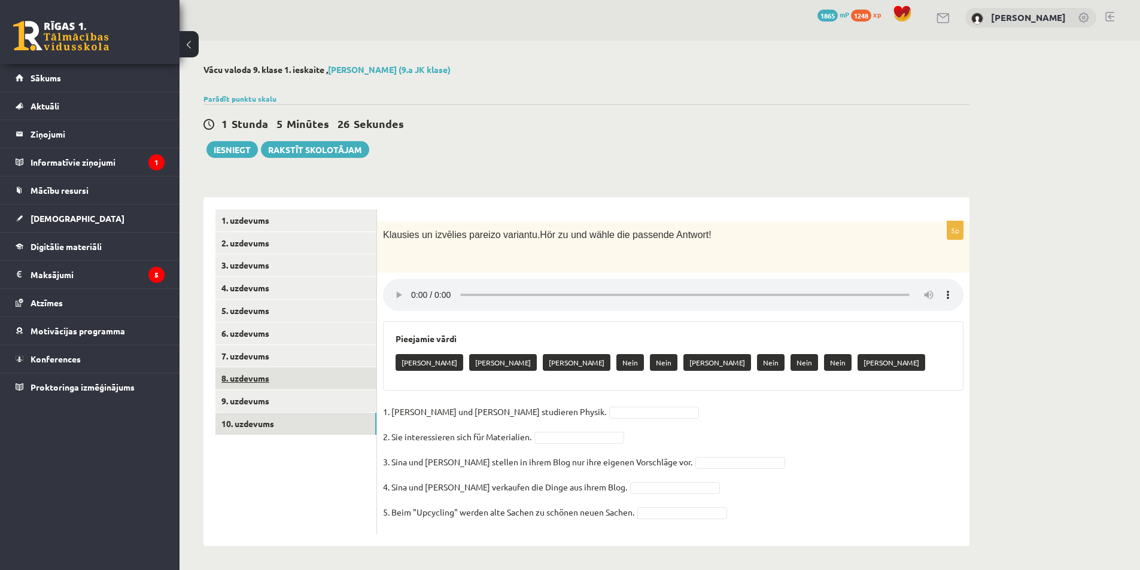
click at [306, 373] on link "8. uzdevums" at bounding box center [295, 378] width 161 height 22
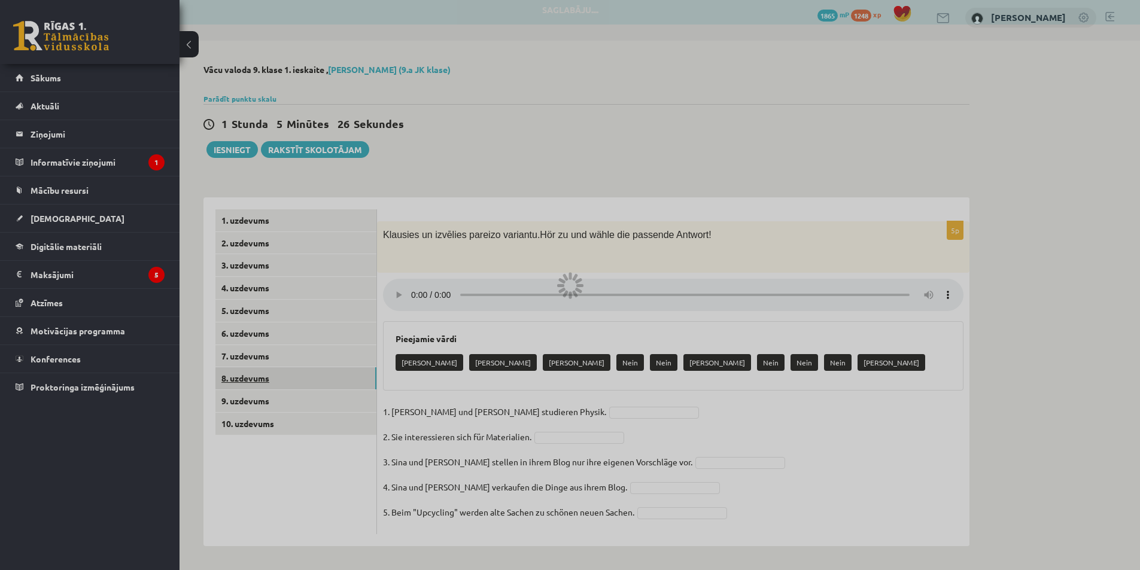
scroll to position [5, 0]
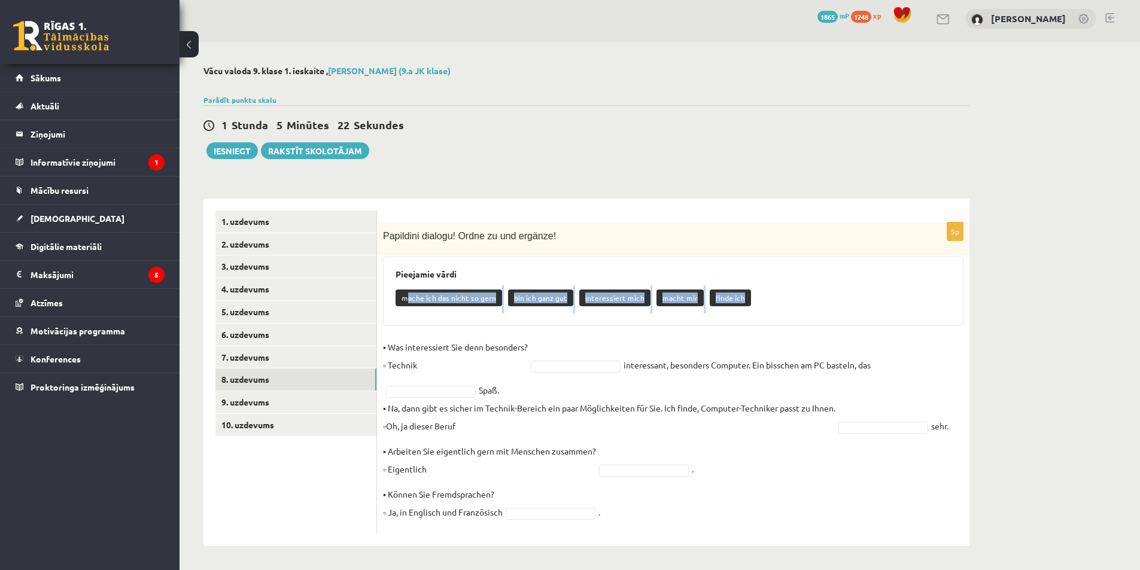
drag, startPoint x: 411, startPoint y: 295, endPoint x: 766, endPoint y: 291, distance: 354.7
click at [766, 291] on div "mache ich das nicht so gern bin ich ganz gut interessiert mich macht mir finde …" at bounding box center [672, 299] width 555 height 28
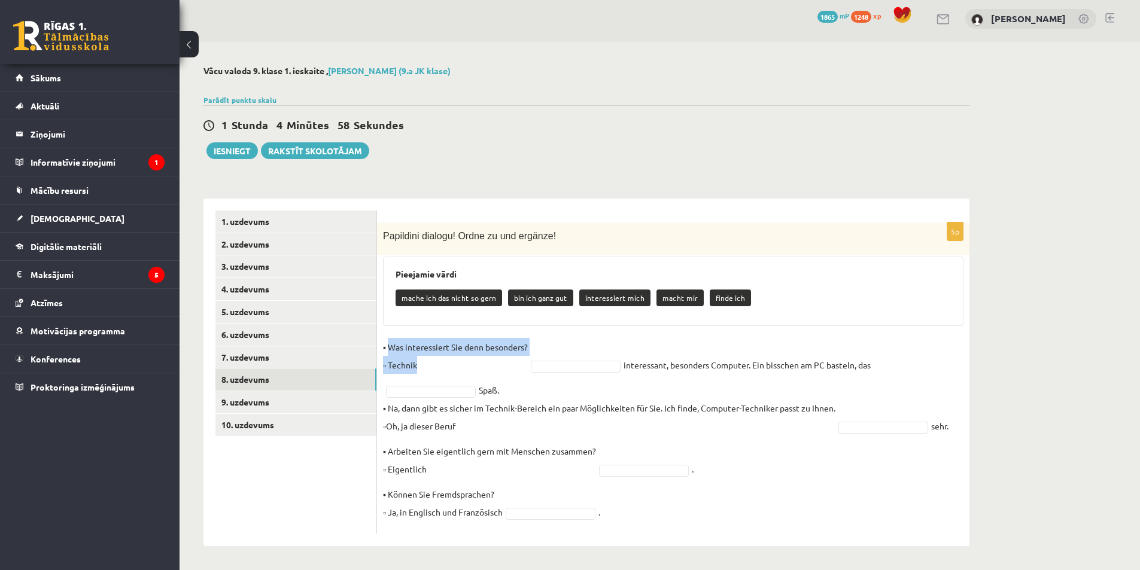
drag, startPoint x: 389, startPoint y: 346, endPoint x: 537, endPoint y: 343, distance: 147.2
click at [537, 343] on fieldset "▪ Was interessiert Sie denn besonders? ▫ Technik interessant, besonders Compute…" at bounding box center [673, 433] width 580 height 190
drag, startPoint x: 746, startPoint y: 409, endPoint x: 672, endPoint y: 394, distance: 75.7
click at [741, 409] on p "▪ Na, dann gibt es sicher im Technik-Bereich ein paar Möglichkeiten für Sie. Ic…" at bounding box center [609, 417] width 452 height 36
drag, startPoint x: 378, startPoint y: 345, endPoint x: 432, endPoint y: 370, distance: 60.0
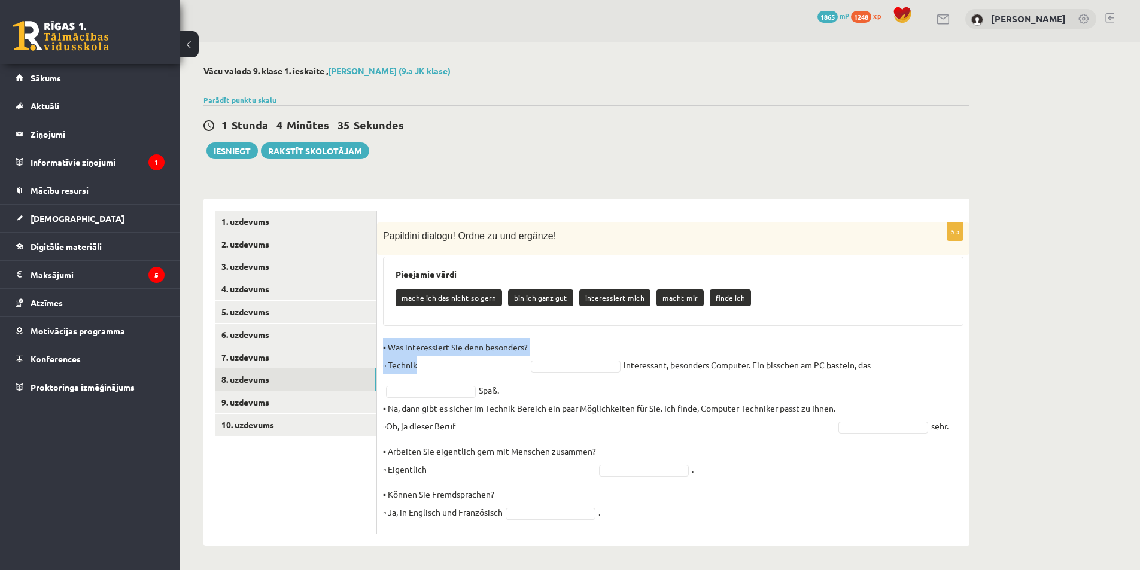
click at [432, 370] on div "5p Papildini dialogu! Ordne zu und ergänze! Pieejamie vārdi mache ich das nicht…" at bounding box center [673, 379] width 592 height 312
click at [658, 386] on fieldset "▪ Was interessiert Sie denn besonders? ▫ Technik interessant, besonders Compute…" at bounding box center [673, 433] width 580 height 190
drag, startPoint x: 384, startPoint y: 348, endPoint x: 832, endPoint y: 371, distance: 448.6
click at [914, 356] on fieldset "▪ Was interessiert Sie denn besonders? ▫ Technik interessant, besonders Compute…" at bounding box center [673, 433] width 580 height 190
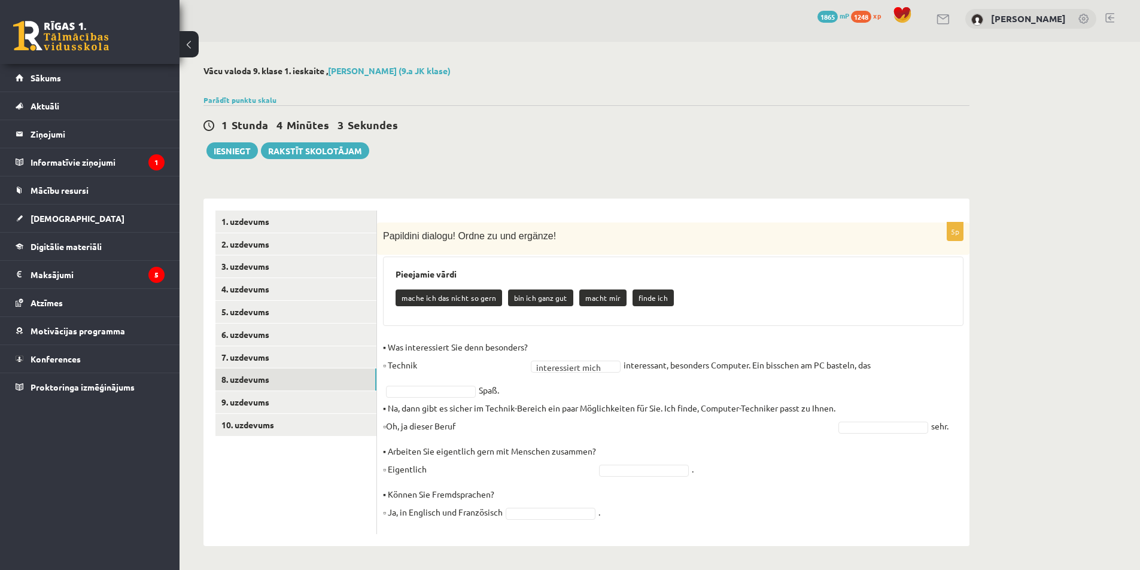
drag, startPoint x: 756, startPoint y: 367, endPoint x: 781, endPoint y: 386, distance: 31.6
click at [781, 386] on fieldset "**********" at bounding box center [673, 433] width 580 height 190
click at [497, 429] on p "▪ Na, dann gibt es sicher im Technik-Bereich ein paar Möglichkeiten für Sie. Ic…" at bounding box center [609, 417] width 452 height 36
drag, startPoint x: 399, startPoint y: 298, endPoint x: 491, endPoint y: 301, distance: 92.2
click at [491, 301] on p "mache ich das nicht so gern" at bounding box center [448, 298] width 106 height 17
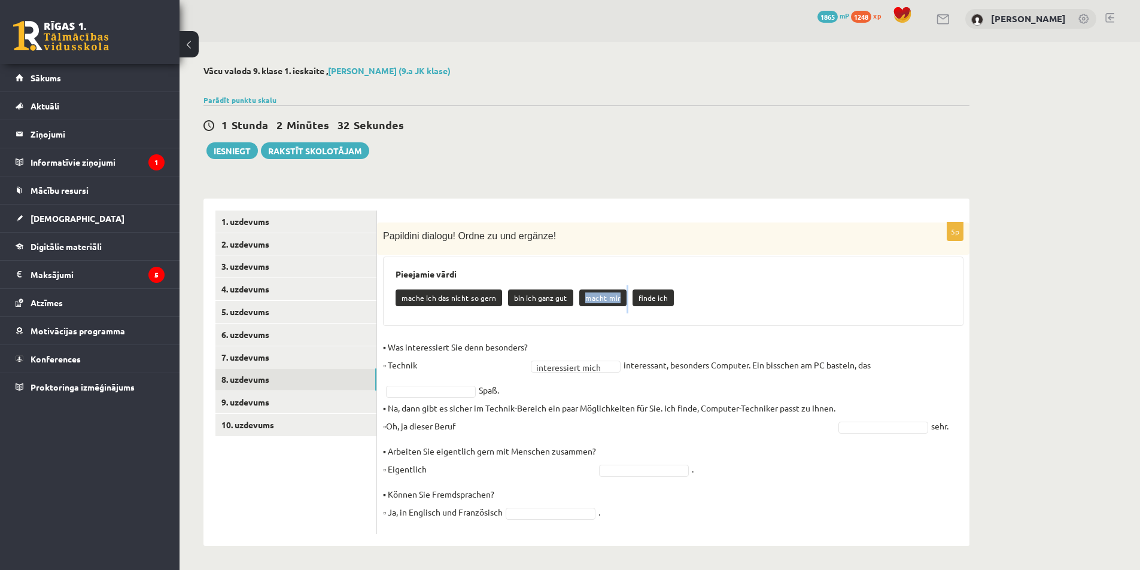
drag, startPoint x: 579, startPoint y: 295, endPoint x: 620, endPoint y: 301, distance: 41.1
click at [625, 300] on div "mache ich das nicht so gern bin ich ganz gut macht mir finde ich" at bounding box center [672, 299] width 555 height 28
drag, startPoint x: 388, startPoint y: 410, endPoint x: 953, endPoint y: 433, distance: 565.7
click at [953, 433] on fieldset "**********" at bounding box center [673, 433] width 580 height 190
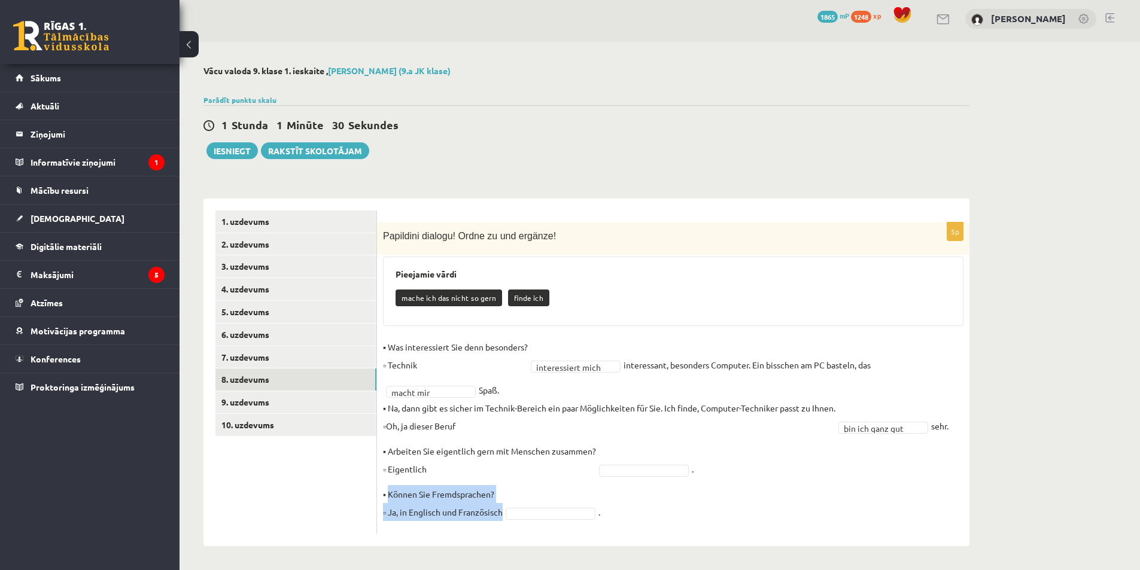
drag, startPoint x: 388, startPoint y: 496, endPoint x: 508, endPoint y: 528, distance: 124.3
click at [508, 528] on fieldset "**********" at bounding box center [673, 433] width 580 height 190
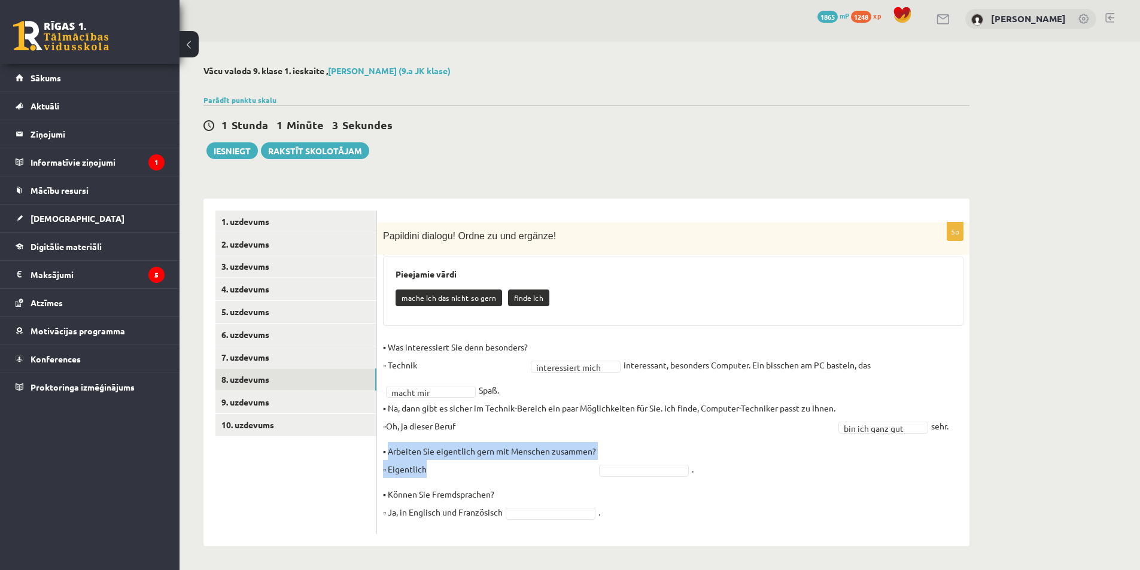
drag, startPoint x: 387, startPoint y: 452, endPoint x: 587, endPoint y: 465, distance: 200.2
click at [587, 465] on p "▪ Arbeiten Sie eigentlich gern mit Menschen zusammen? ▫ Eigentlich" at bounding box center [489, 460] width 213 height 36
drag, startPoint x: 400, startPoint y: 296, endPoint x: 514, endPoint y: 295, distance: 114.3
click at [514, 295] on div "mache ich das nicht so gern finde ich" at bounding box center [672, 299] width 555 height 28
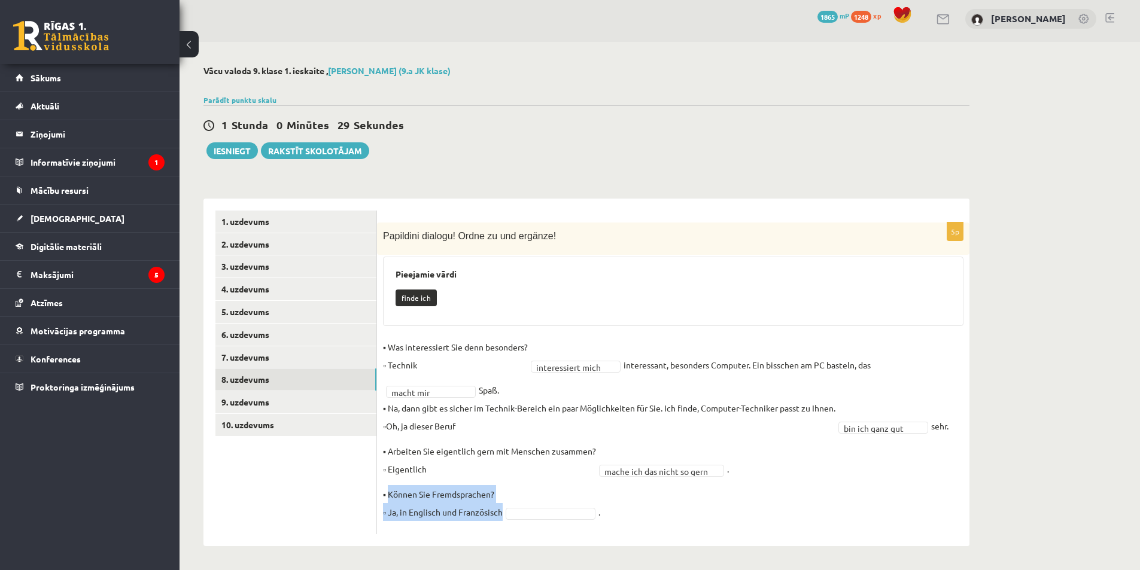
drag, startPoint x: 388, startPoint y: 494, endPoint x: 522, endPoint y: 531, distance: 139.2
click at [522, 531] on div "**********" at bounding box center [673, 379] width 592 height 312
drag, startPoint x: 383, startPoint y: 404, endPoint x: 955, endPoint y: 422, distance: 572.1
click at [955, 422] on fieldset "**********" at bounding box center [673, 433] width 580 height 190
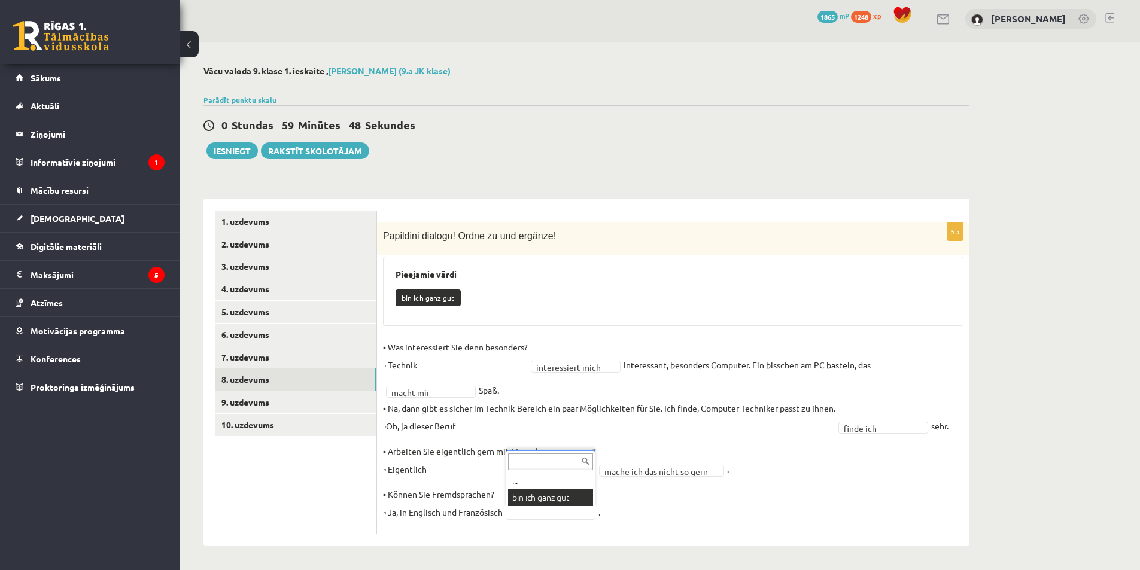
drag, startPoint x: 542, startPoint y: 494, endPoint x: 470, endPoint y: 498, distance: 71.9
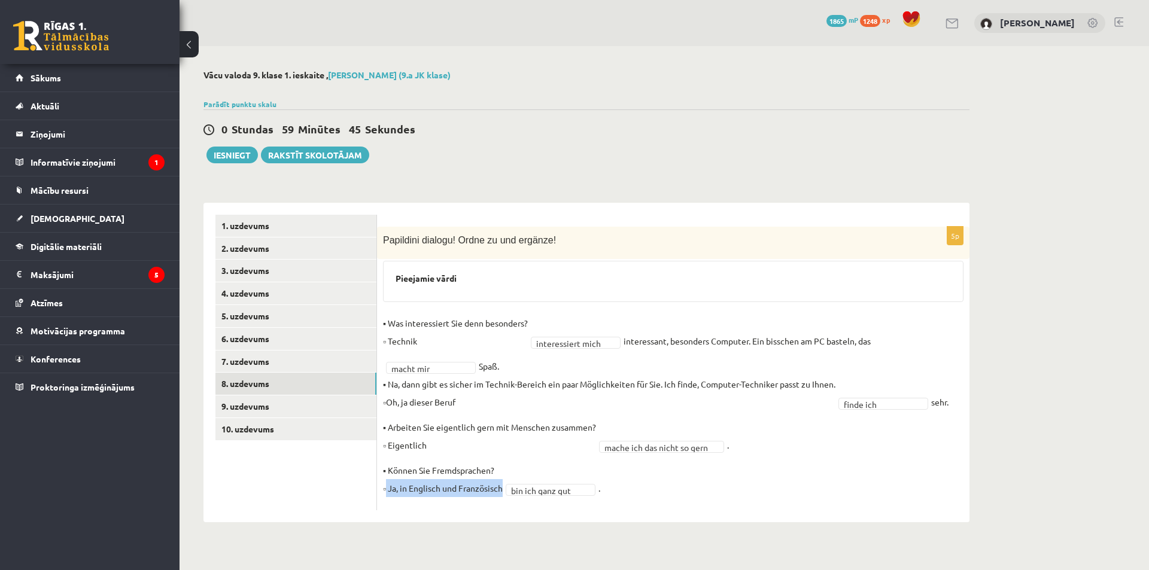
drag, startPoint x: 386, startPoint y: 491, endPoint x: 556, endPoint y: 489, distance: 169.9
click at [571, 492] on fieldset "**********" at bounding box center [673, 409] width 580 height 190
drag, startPoint x: 511, startPoint y: 491, endPoint x: 577, endPoint y: 495, distance: 65.9
drag, startPoint x: 389, startPoint y: 430, endPoint x: 469, endPoint y: 451, distance: 82.8
click at [469, 451] on p "▪ Arbeiten Sie eigentlich gern mit Menschen zusammen? ▫ Eigentlich" at bounding box center [489, 436] width 213 height 36
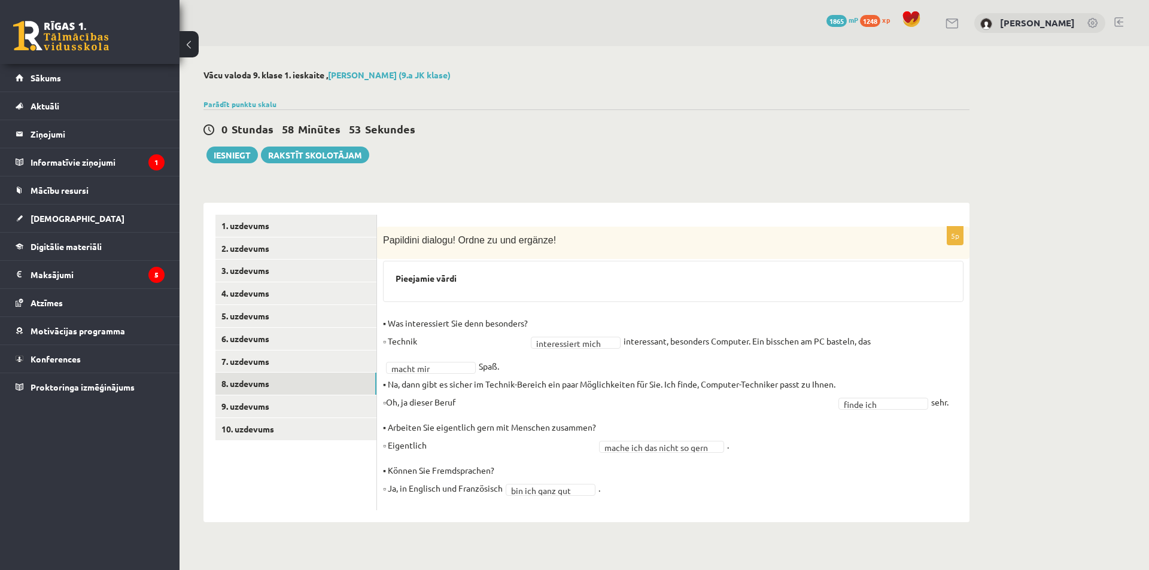
click at [304, 502] on ul "1. uzdevums 2. uzdevums 3. uzdevums 4. uzdevums 5. uzdevums 6. uzdevums 7. uzde…" at bounding box center [296, 363] width 162 height 296
click at [267, 345] on link "6. uzdevums" at bounding box center [295, 339] width 161 height 22
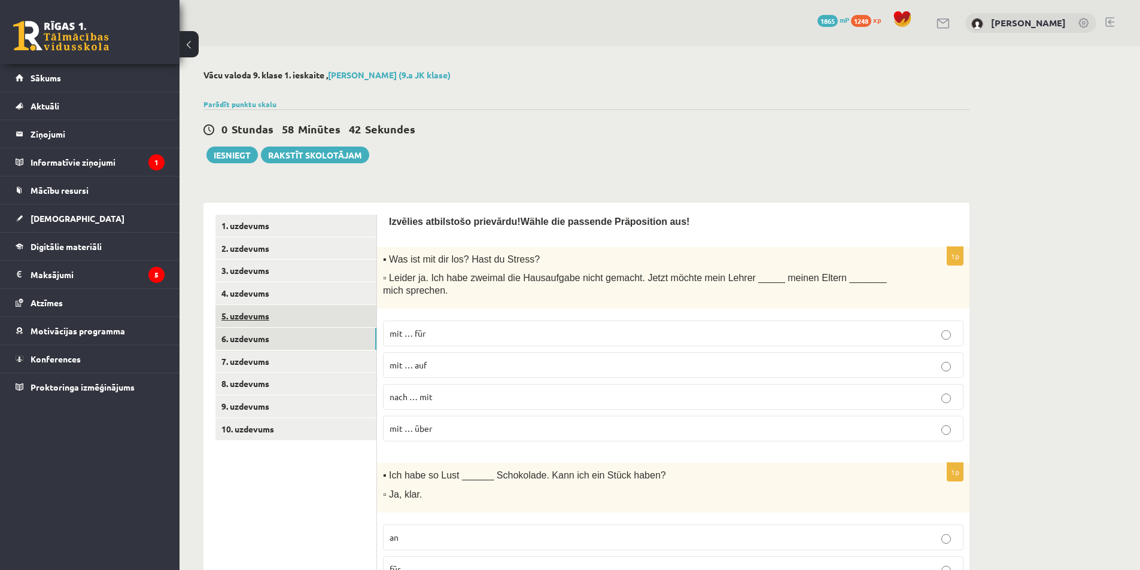
click at [298, 321] on link "5. uzdevums" at bounding box center [295, 316] width 161 height 22
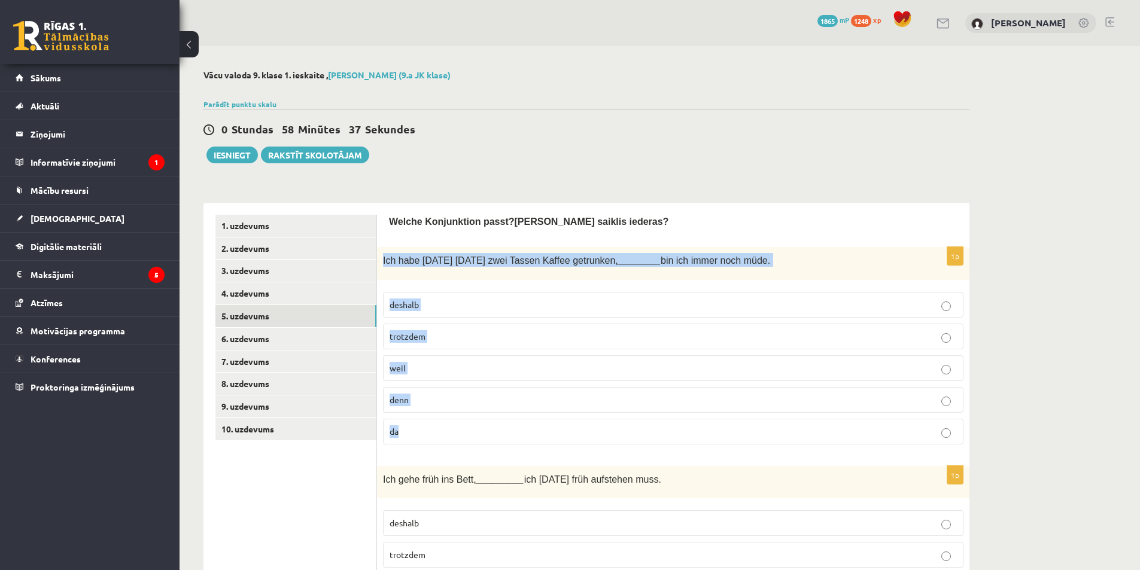
drag, startPoint x: 380, startPoint y: 261, endPoint x: 434, endPoint y: 434, distance: 180.9
click at [434, 434] on div "1p Ich habe heute Morgen zwei Tassen Kaffee getrunken, ________ bin ich immer n…" at bounding box center [673, 350] width 592 height 207
click at [408, 284] on div "1p Ich habe heute Morgen zwei Tassen Kaffee getrunken, ________ bin ich immer n…" at bounding box center [673, 350] width 592 height 207
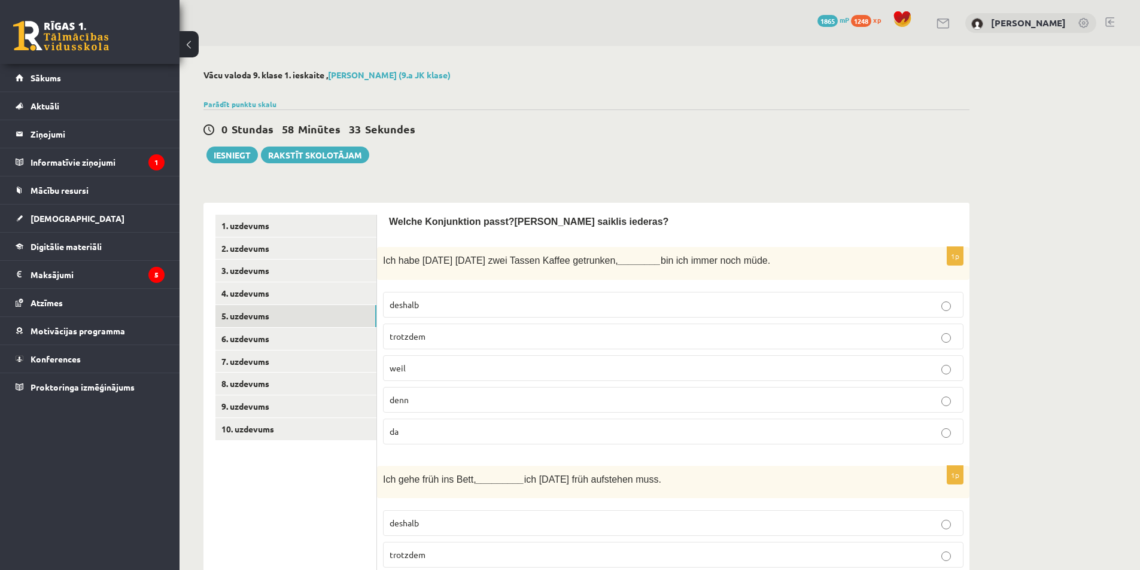
drag, startPoint x: 380, startPoint y: 263, endPoint x: 771, endPoint y: 263, distance: 390.6
click at [771, 263] on div "Ich habe heute Morgen zwei Tassen Kaffee getrunken, ________ bin ich immer noch…" at bounding box center [673, 263] width 592 height 33
click at [424, 282] on div "1p Ich habe heute Morgen zwei Tassen Kaffee getrunken, ________ bin ich immer n…" at bounding box center [673, 350] width 592 height 207
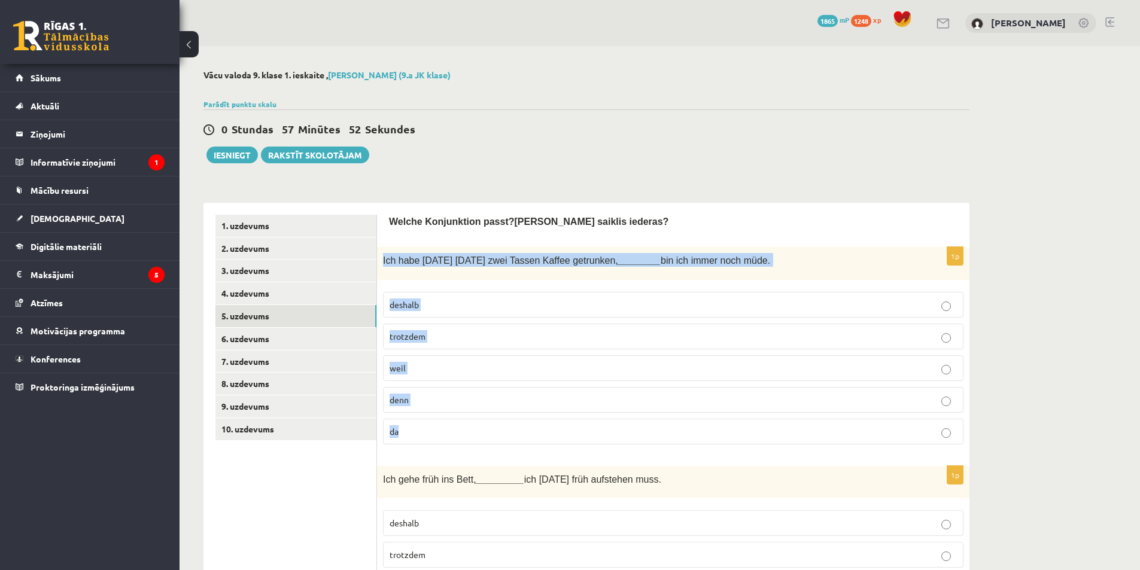
drag, startPoint x: 380, startPoint y: 259, endPoint x: 428, endPoint y: 437, distance: 183.8
click at [428, 437] on div "1p Ich habe heute Morgen zwei Tassen Kaffee getrunken, ________ bin ich immer n…" at bounding box center [673, 350] width 592 height 207
click at [455, 346] on label "trotzdem" at bounding box center [673, 337] width 580 height 26
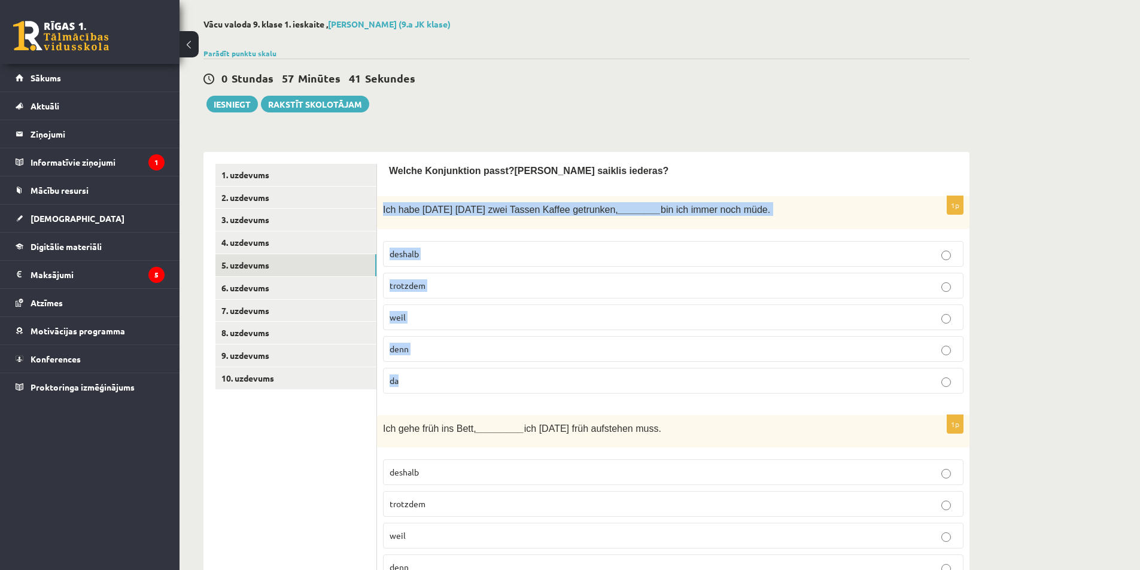
scroll to position [239, 0]
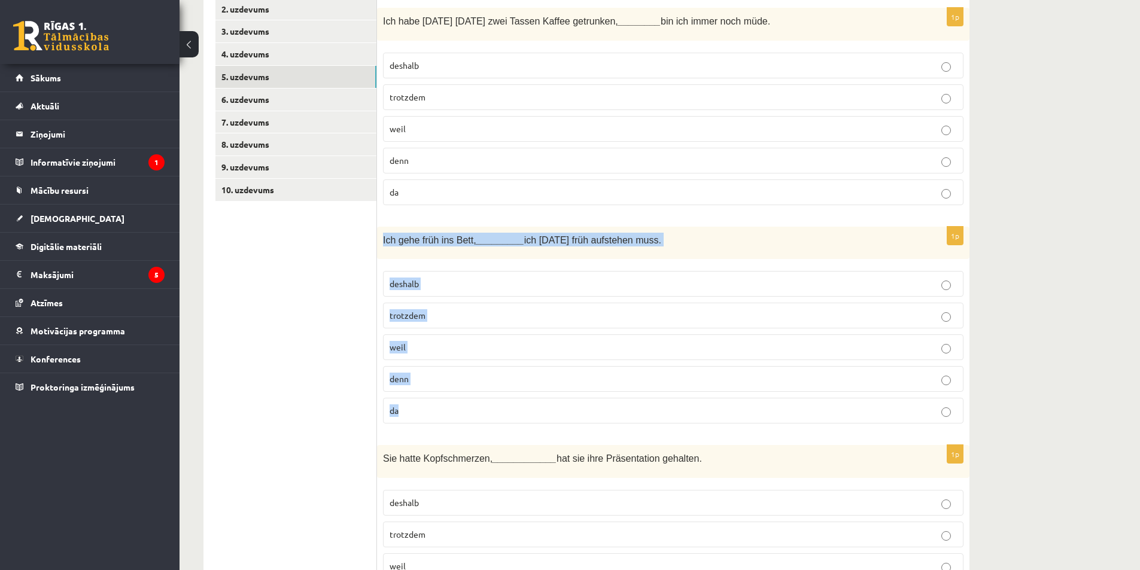
drag, startPoint x: 381, startPoint y: 237, endPoint x: 435, endPoint y: 419, distance: 189.6
click at [435, 419] on div "1p Ich gehe früh ins Bett, _________ ich morgen früh aufstehen muss. deshalb tr…" at bounding box center [673, 330] width 592 height 207
click at [444, 351] on p "weil" at bounding box center [672, 347] width 567 height 13
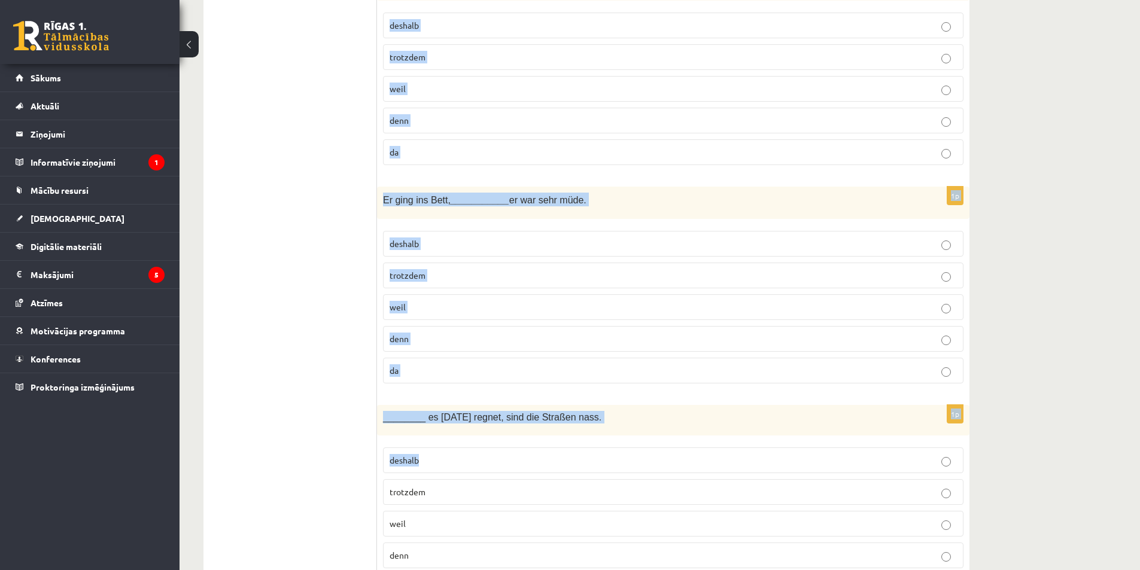
scroll to position [957, 0]
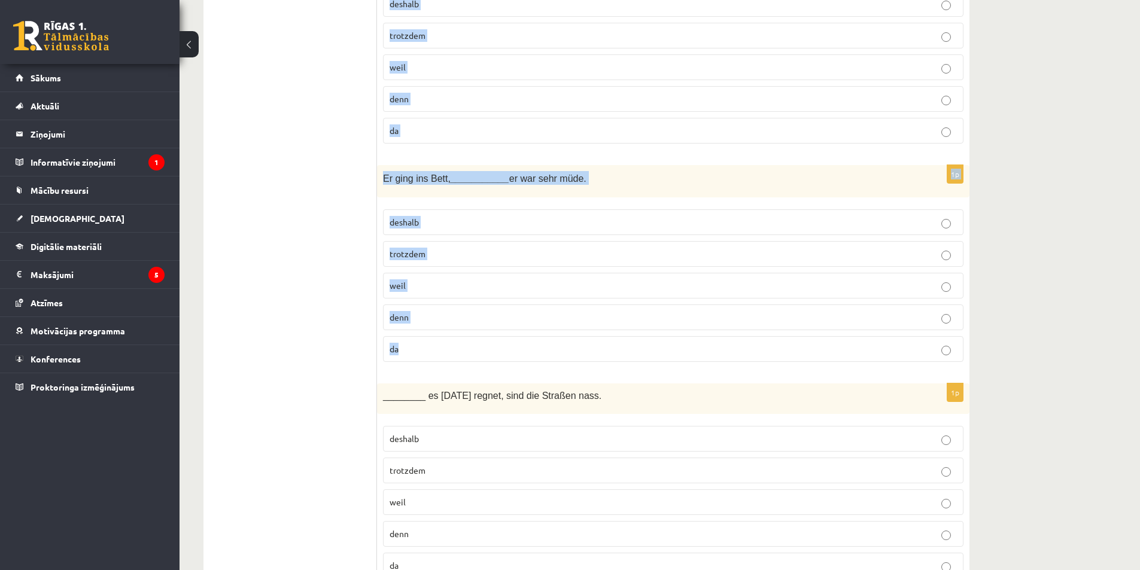
drag, startPoint x: 383, startPoint y: 159, endPoint x: 428, endPoint y: 354, distance: 200.0
click at [428, 354] on form "Welche Konjunktion passt? Kurš saiklis iederas? 1p Ich habe heute Morgen zwei T…" at bounding box center [673, 360] width 568 height 2204
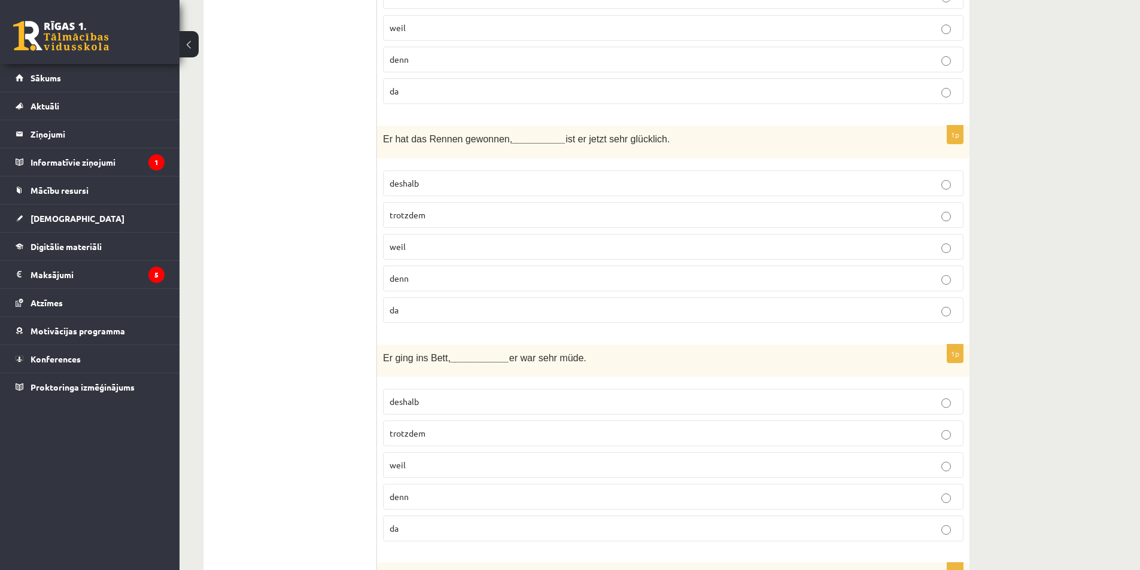
click at [318, 172] on ul "1. uzdevums 2. uzdevums 3. uzdevums 4. uzdevums 5. uzdevums 6. uzdevums 7. uzde…" at bounding box center [296, 539] width 162 height 2204
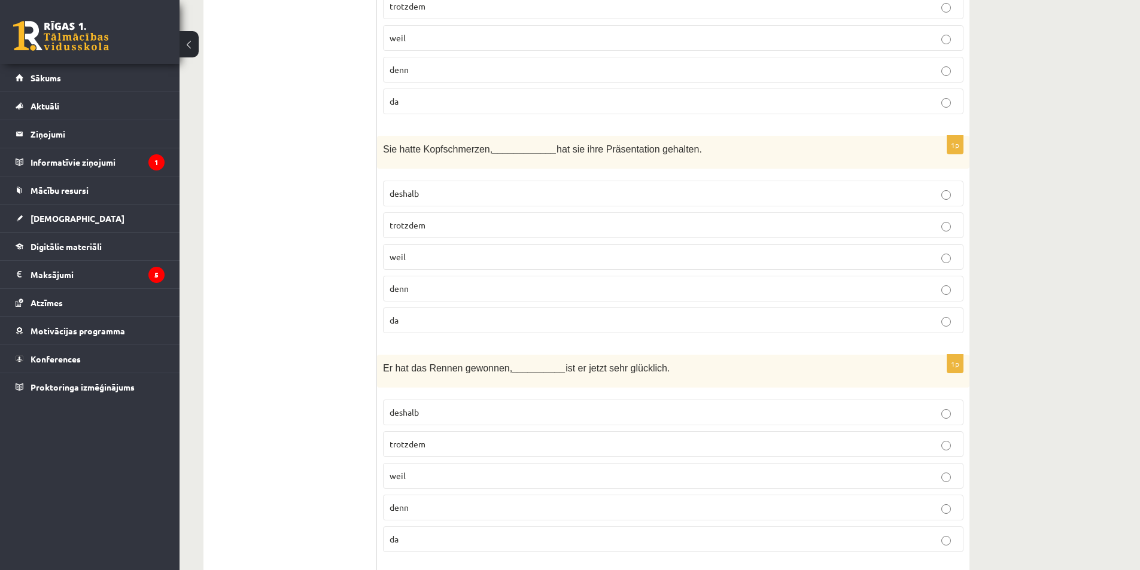
scroll to position [538, 0]
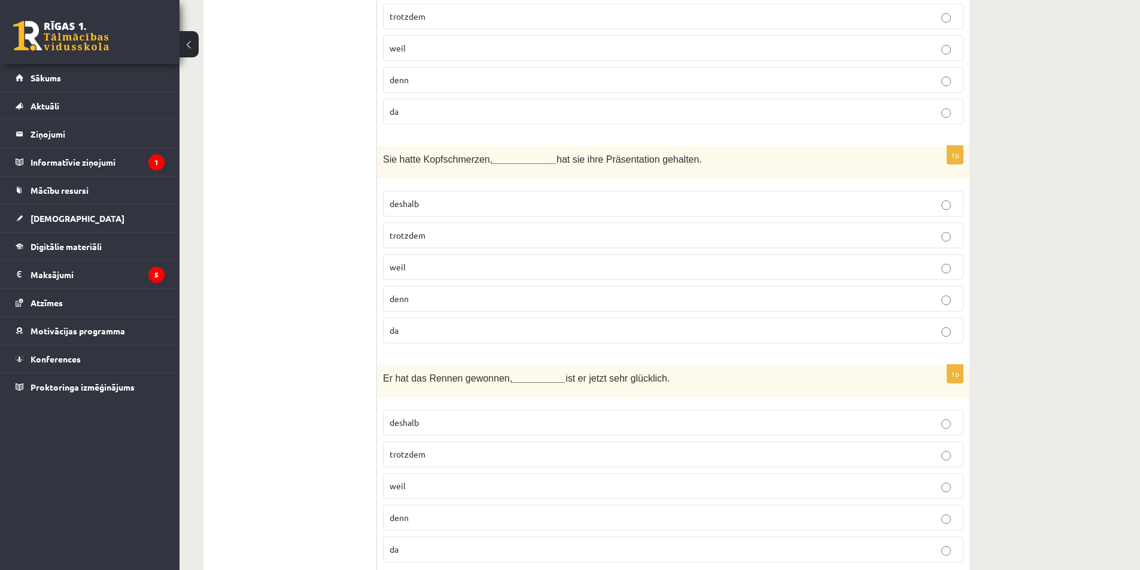
click at [424, 234] on span "trotzdem" at bounding box center [407, 235] width 36 height 11
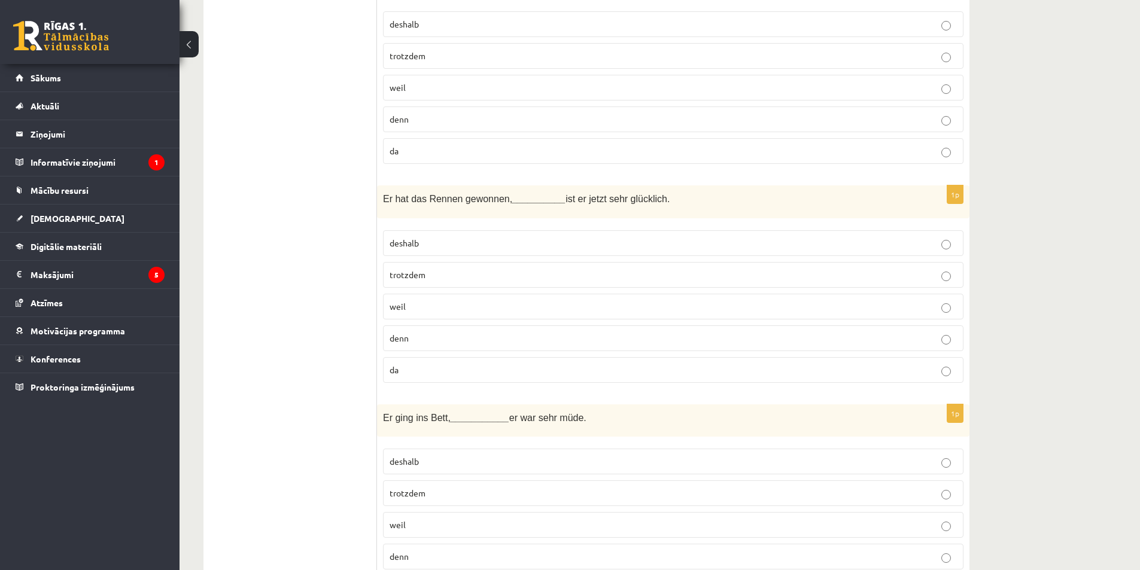
click at [435, 240] on p "deshalb" at bounding box center [672, 243] width 567 height 13
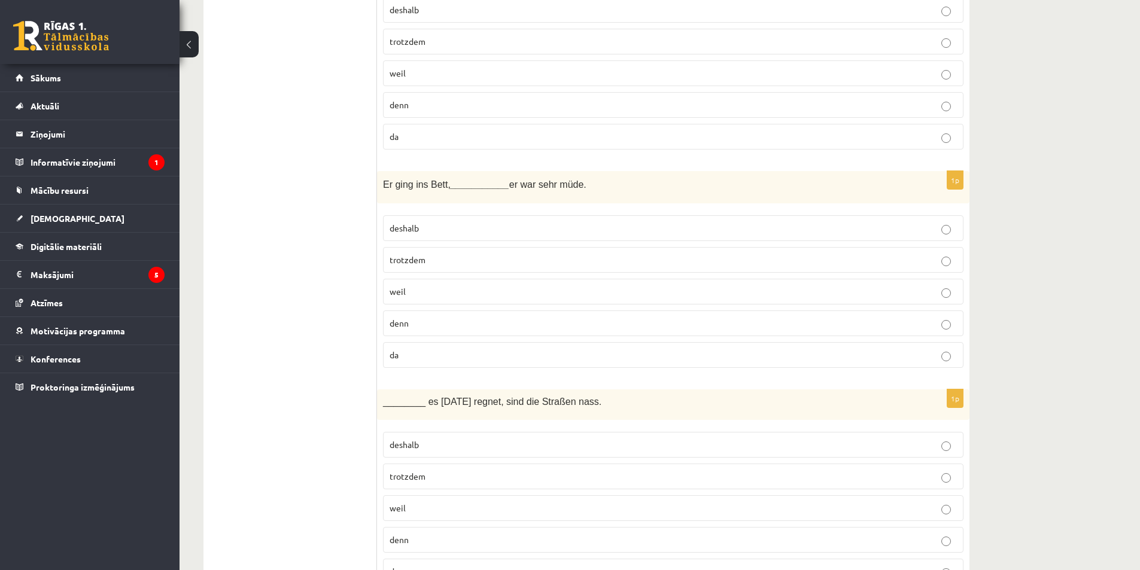
scroll to position [1017, 0]
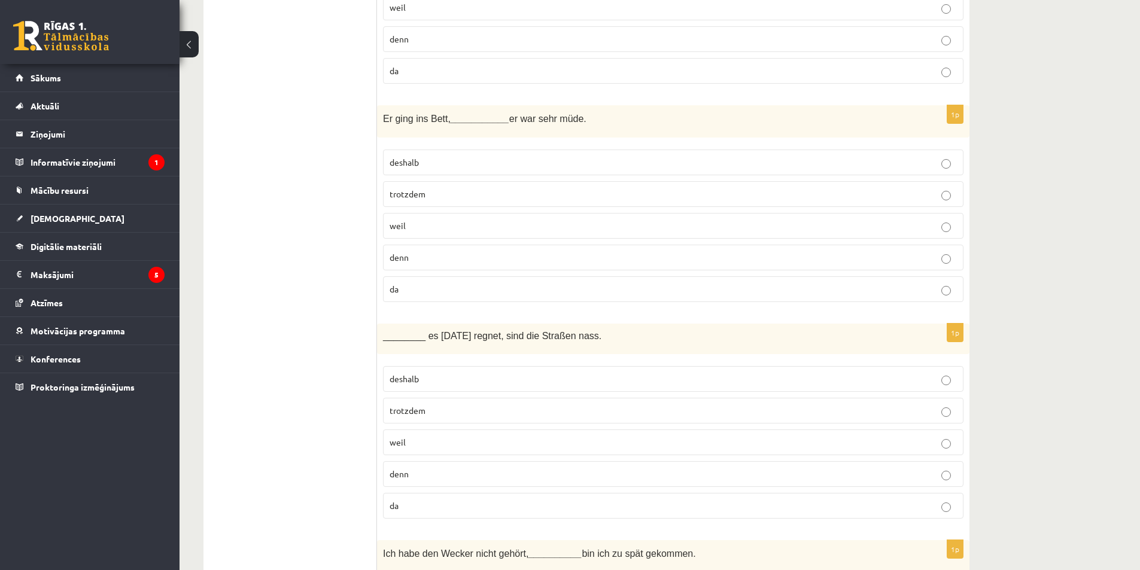
click at [392, 231] on span "weil" at bounding box center [397, 225] width 16 height 11
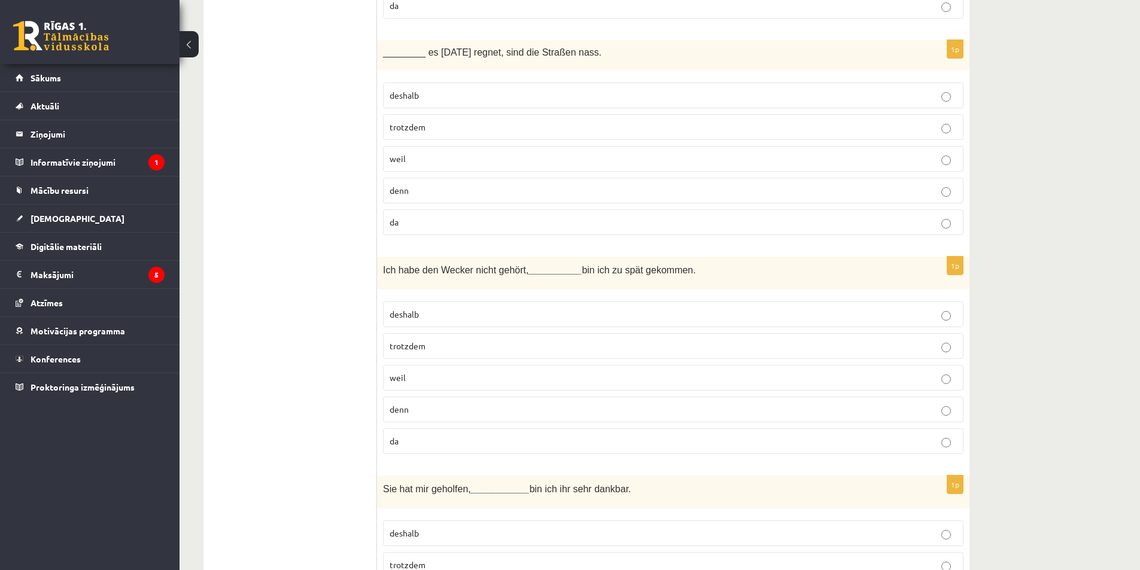
scroll to position [1316, 0]
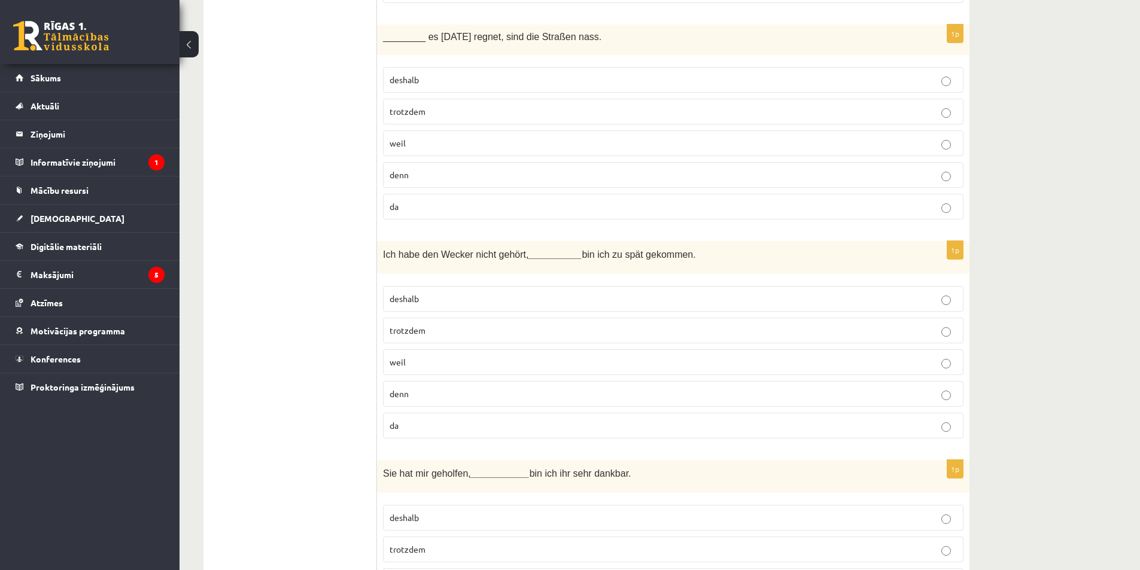
drag, startPoint x: 375, startPoint y: 35, endPoint x: 420, endPoint y: 67, distance: 54.9
click at [420, 67] on div "**********" at bounding box center [586, 1] width 766 height 2228
click at [321, 112] on ul "1. uzdevums 2. uzdevums 3. uzdevums 4. uzdevums 5. uzdevums 6. uzdevums 7. uzde…" at bounding box center [296, 1] width 162 height 2204
click at [421, 201] on p "da" at bounding box center [672, 206] width 567 height 13
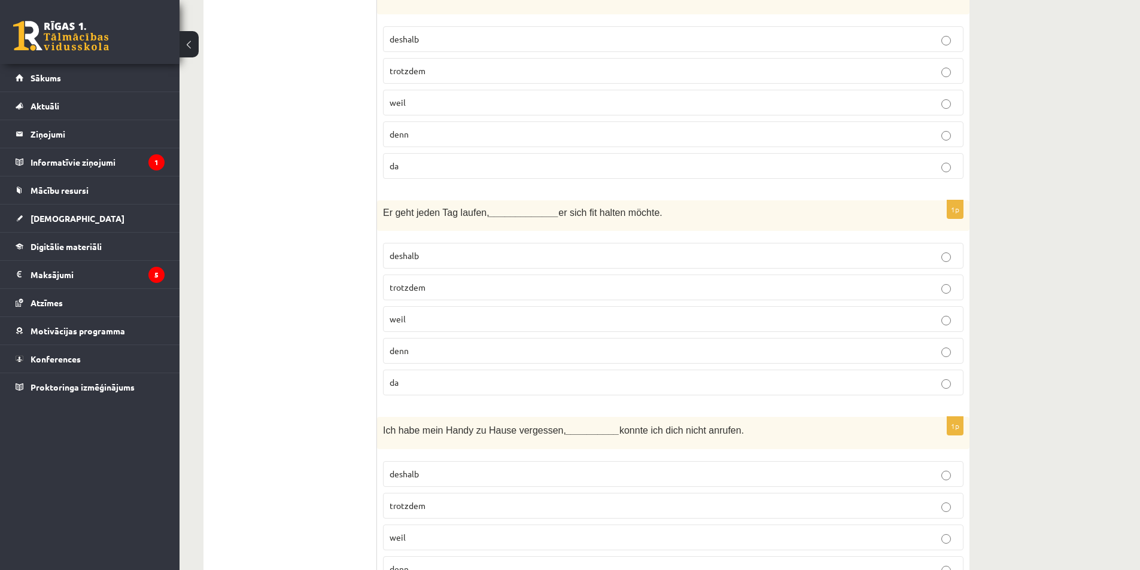
scroll to position [1885, 0]
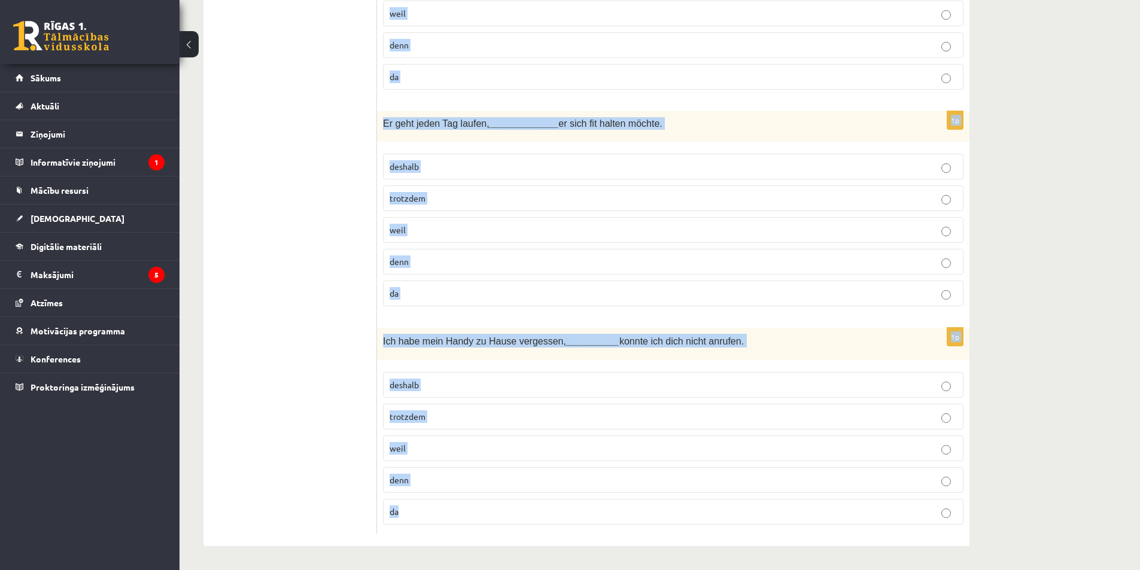
drag, startPoint x: 381, startPoint y: 225, endPoint x: 429, endPoint y: 517, distance: 295.9
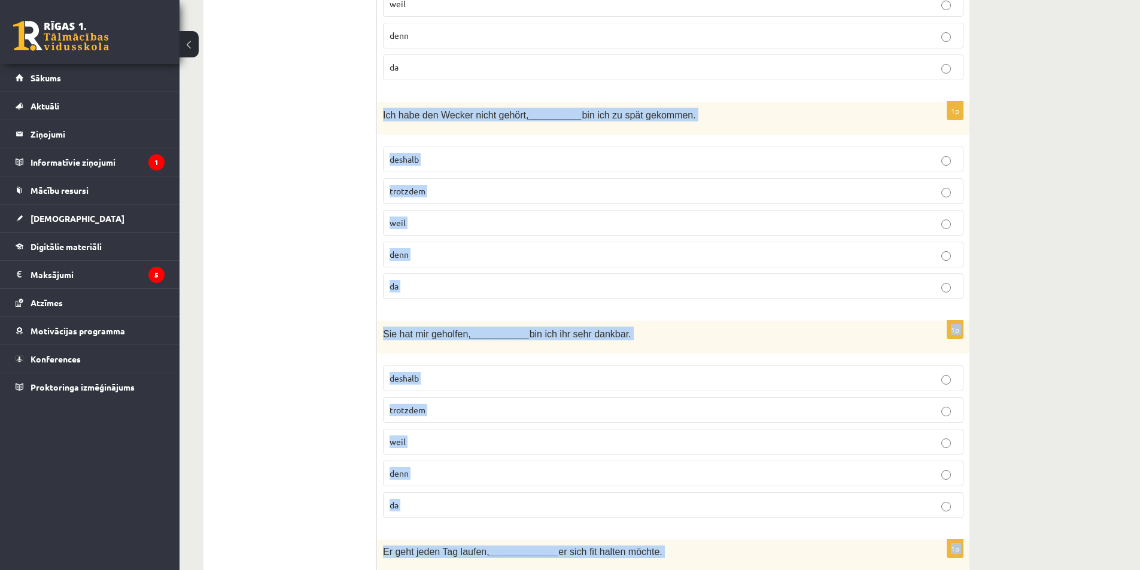
scroll to position [1347, 0]
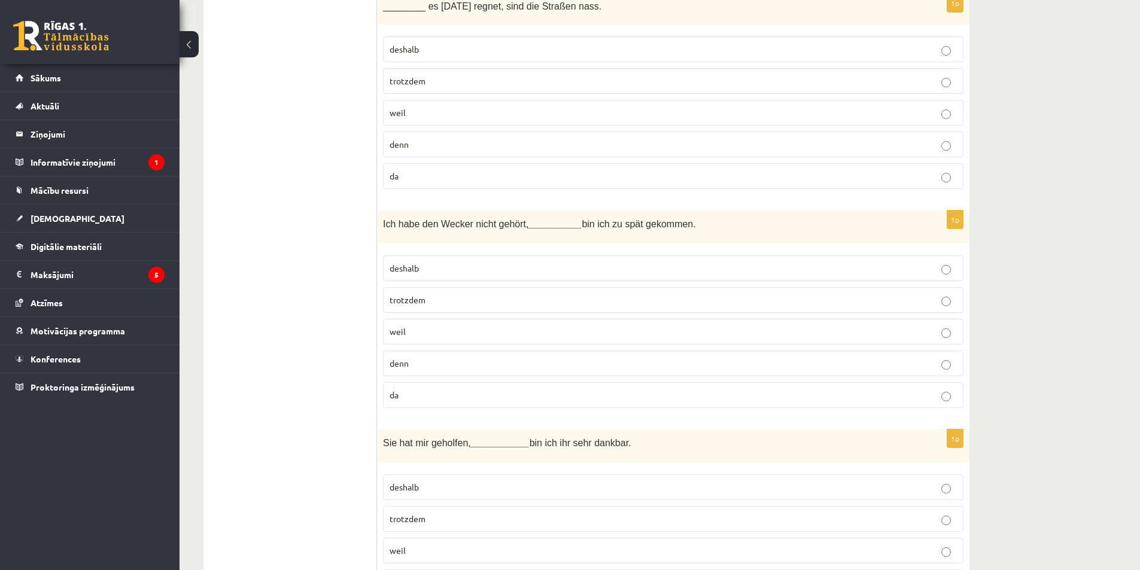
click at [416, 267] on span "deshalb" at bounding box center [403, 268] width 29 height 11
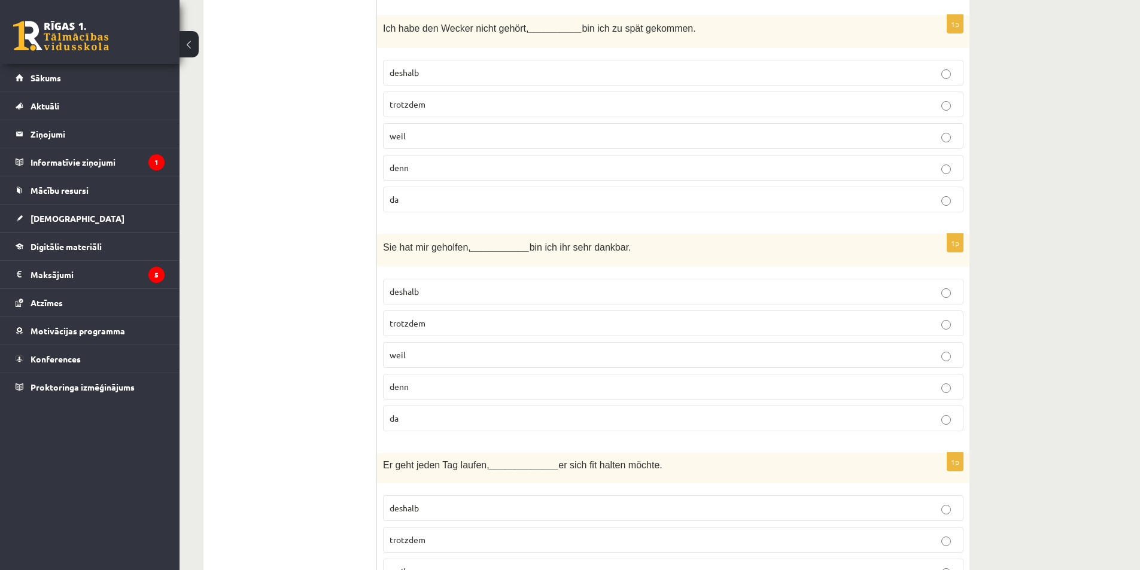
scroll to position [1586, 0]
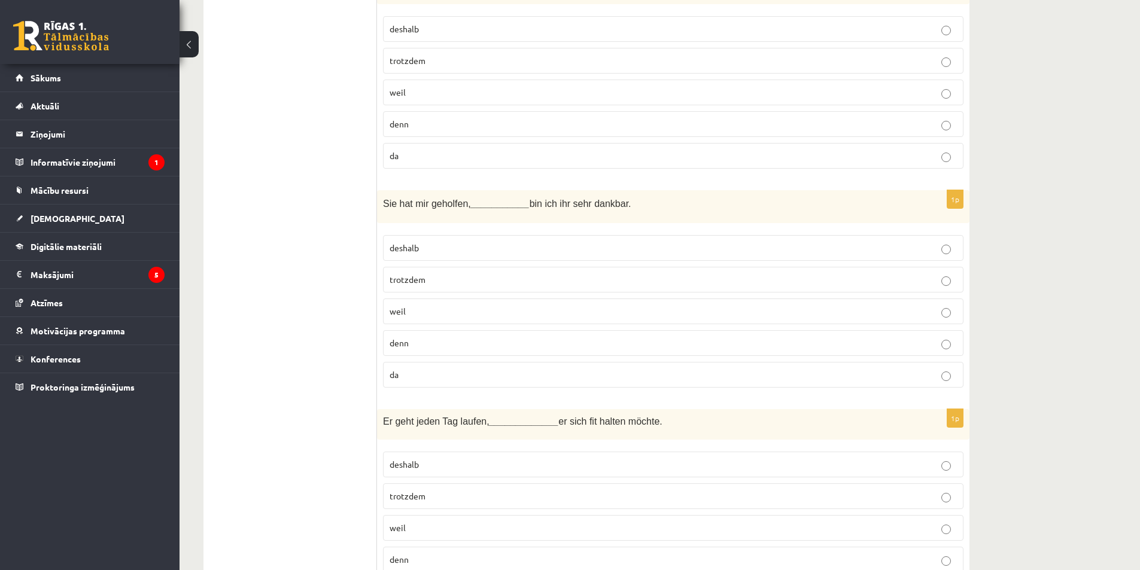
click at [405, 253] on p "deshalb" at bounding box center [672, 248] width 567 height 13
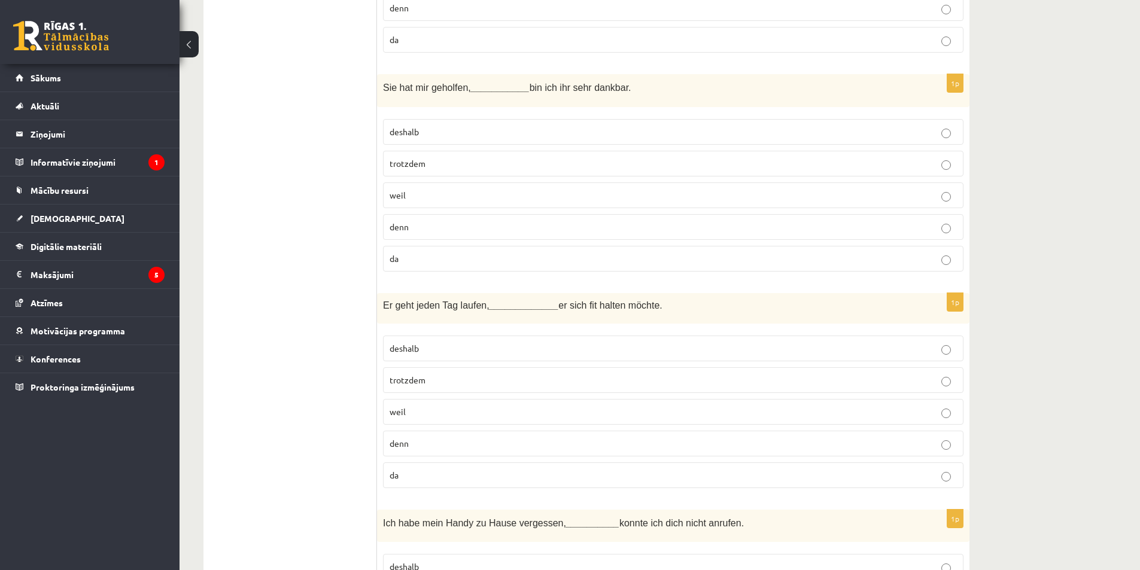
scroll to position [1765, 0]
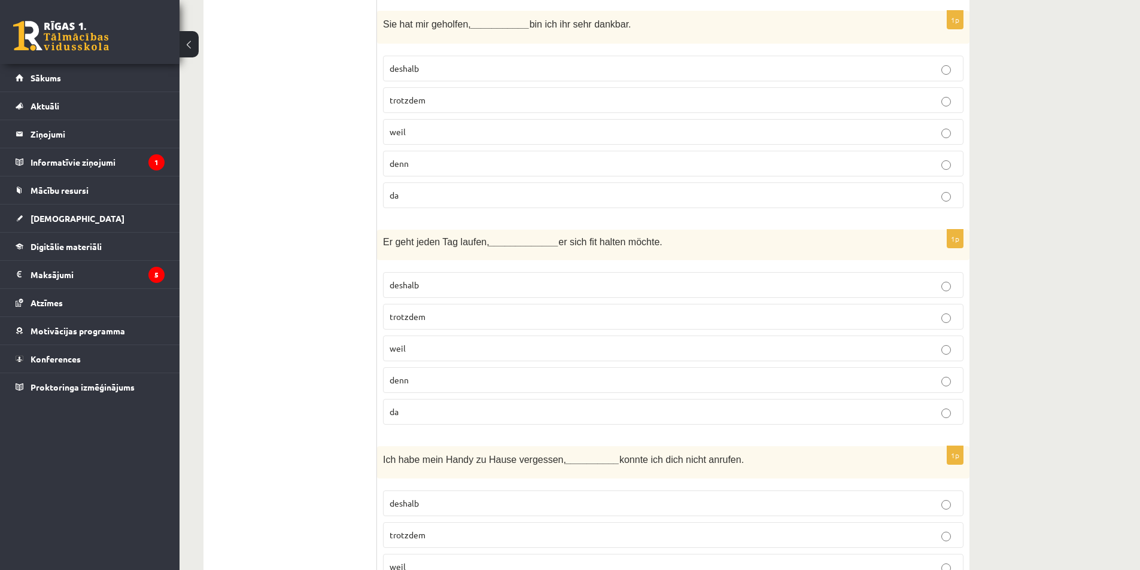
click at [419, 349] on p "weil" at bounding box center [672, 348] width 567 height 13
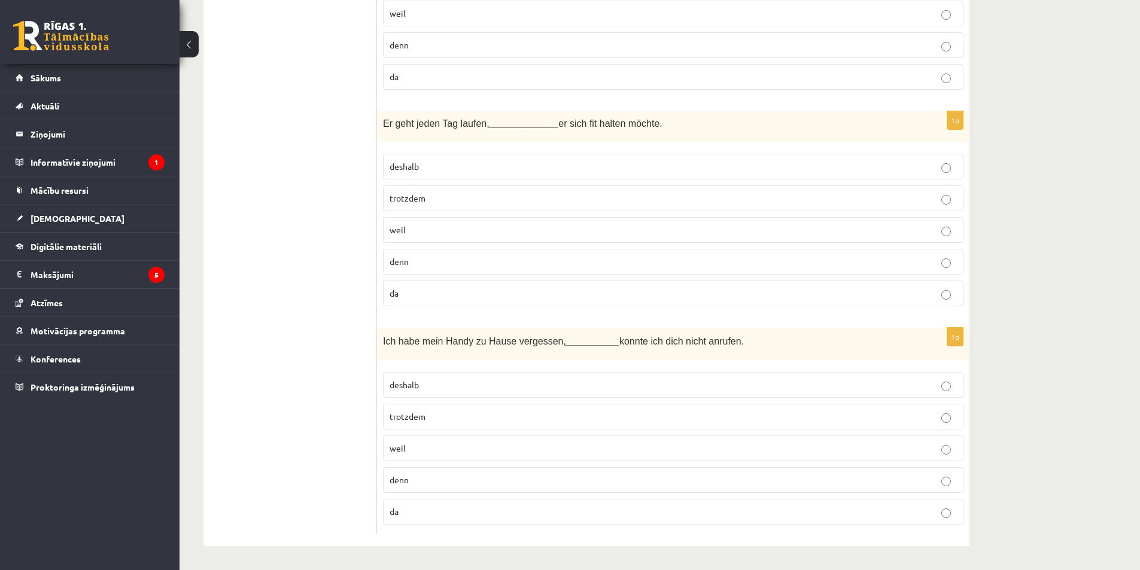
scroll to position [1885, 0]
click at [414, 390] on p "deshalb" at bounding box center [672, 385] width 567 height 13
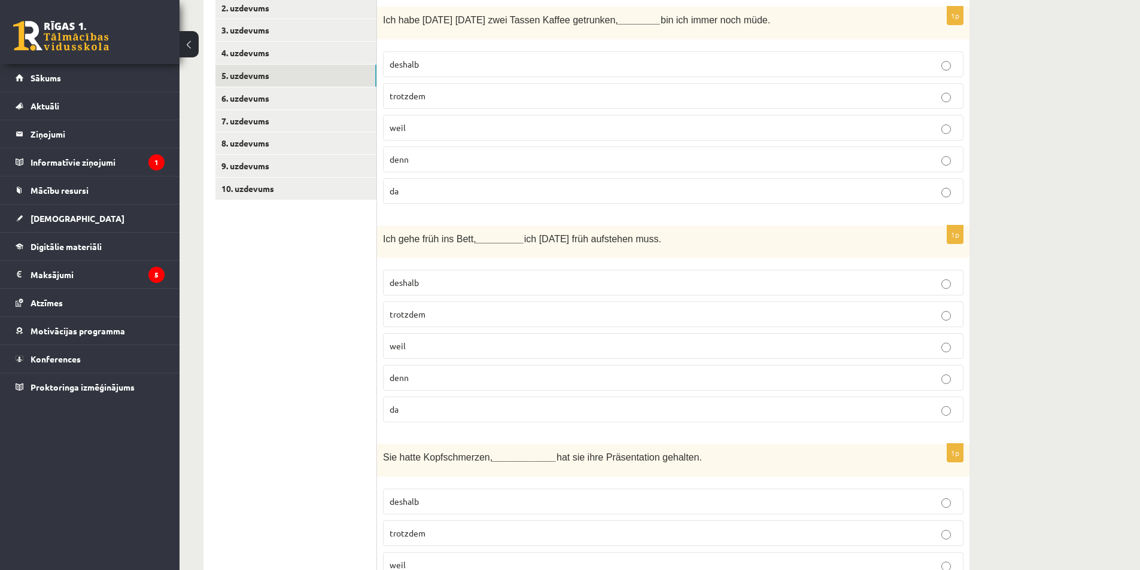
scroll to position [90, 0]
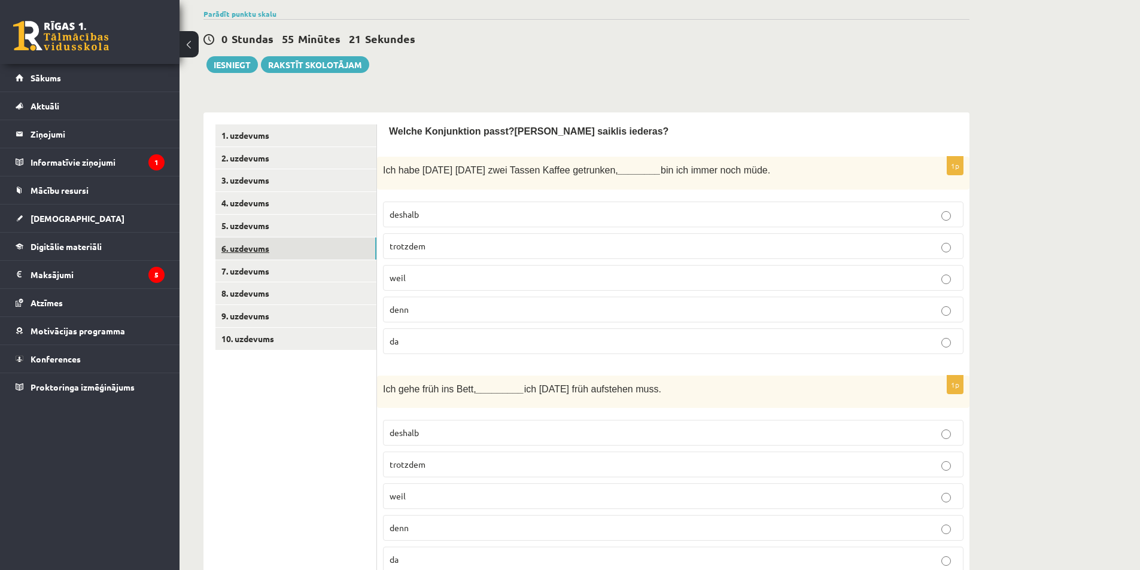
click at [356, 249] on link "6. uzdevums" at bounding box center [295, 248] width 161 height 22
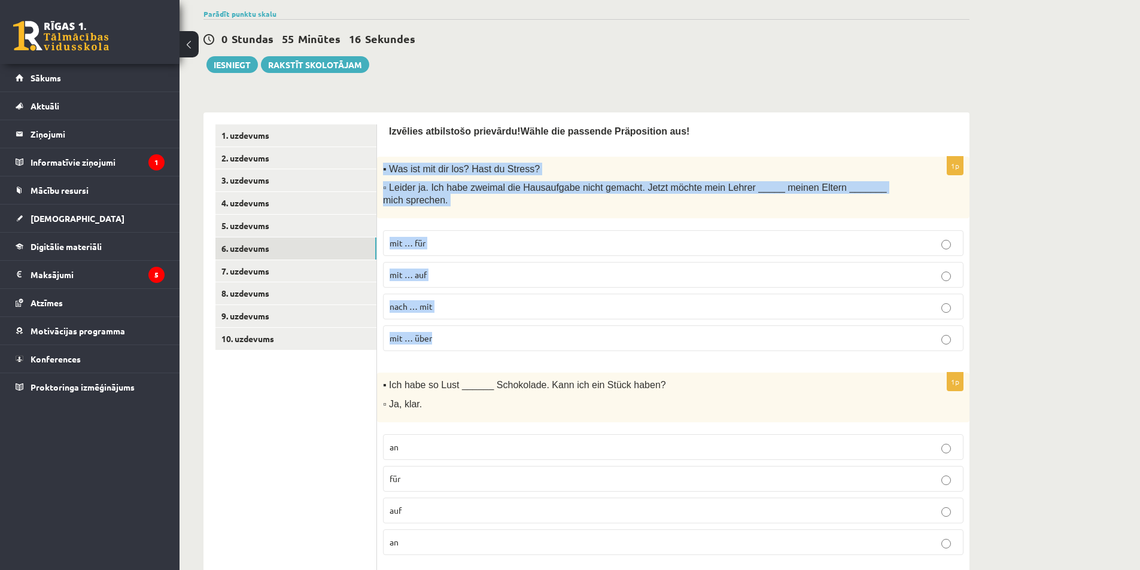
drag, startPoint x: 383, startPoint y: 164, endPoint x: 440, endPoint y: 329, distance: 174.6
click at [441, 336] on div "1p ▪ Was ist mit dir los? Hast du Stress? ▫ Leider ja. Ich habe zweimal die Hau…" at bounding box center [673, 259] width 592 height 204
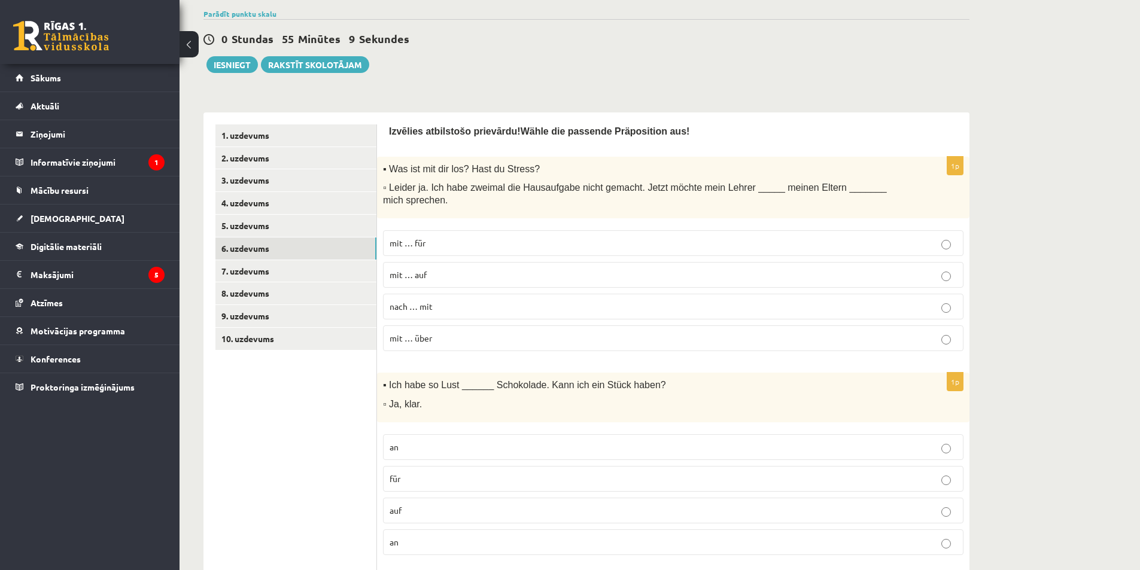
drag, startPoint x: 345, startPoint y: 426, endPoint x: 352, endPoint y: 391, distance: 35.6
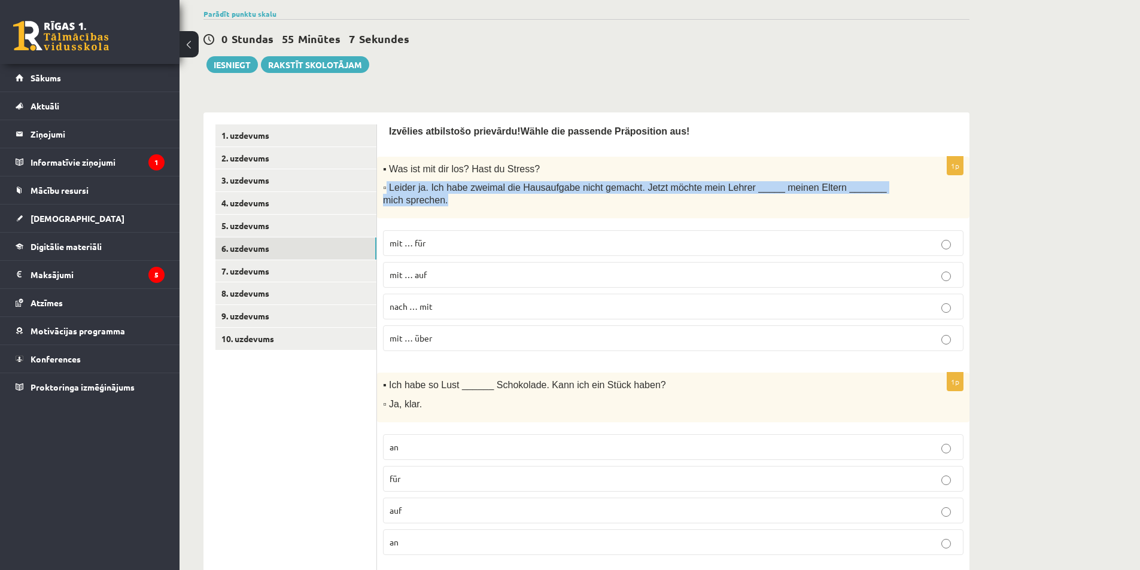
drag, startPoint x: 387, startPoint y: 191, endPoint x: 910, endPoint y: 176, distance: 523.6
click at [910, 176] on div "▪ Was ist mit dir los? Hast du Stress? ▫ Leider ja. Ich habe zweimal die Hausau…" at bounding box center [673, 188] width 592 height 62
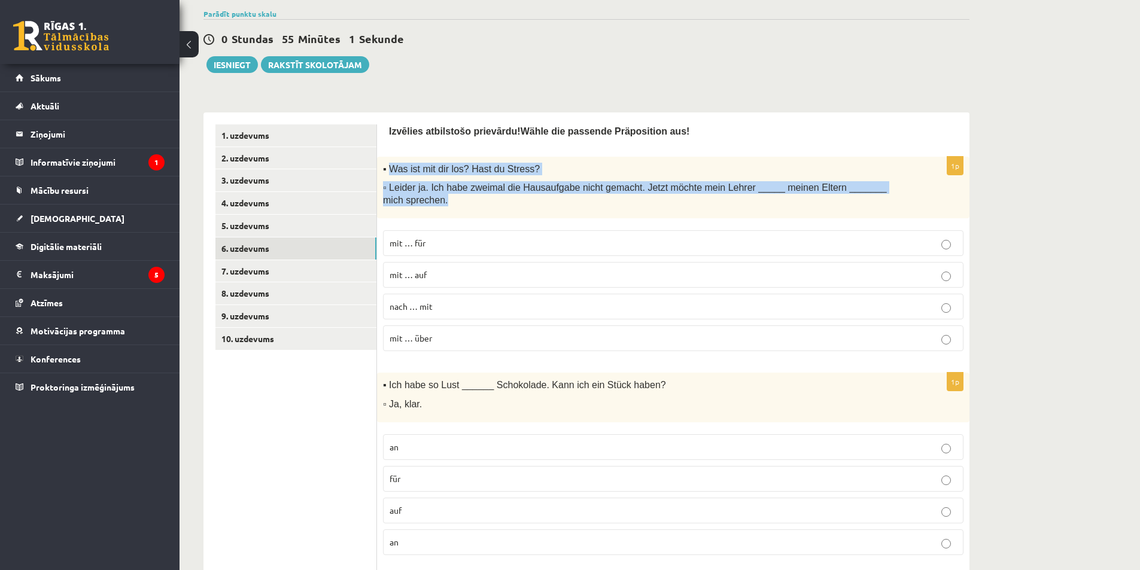
drag, startPoint x: 388, startPoint y: 170, endPoint x: 916, endPoint y: 187, distance: 528.5
click at [916, 187] on div "▪ Was ist mit dir los? Hast du Stress? ▫ Leider ja. Ich habe zweimal die Hausau…" at bounding box center [673, 188] width 592 height 62
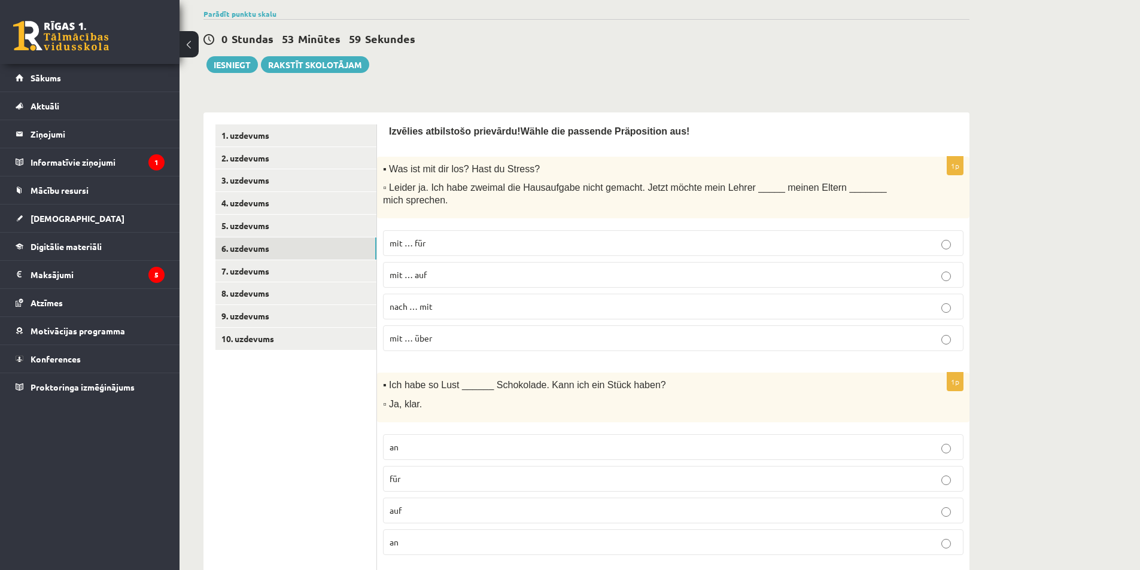
drag, startPoint x: 375, startPoint y: 392, endPoint x: 371, endPoint y: 384, distance: 9.4
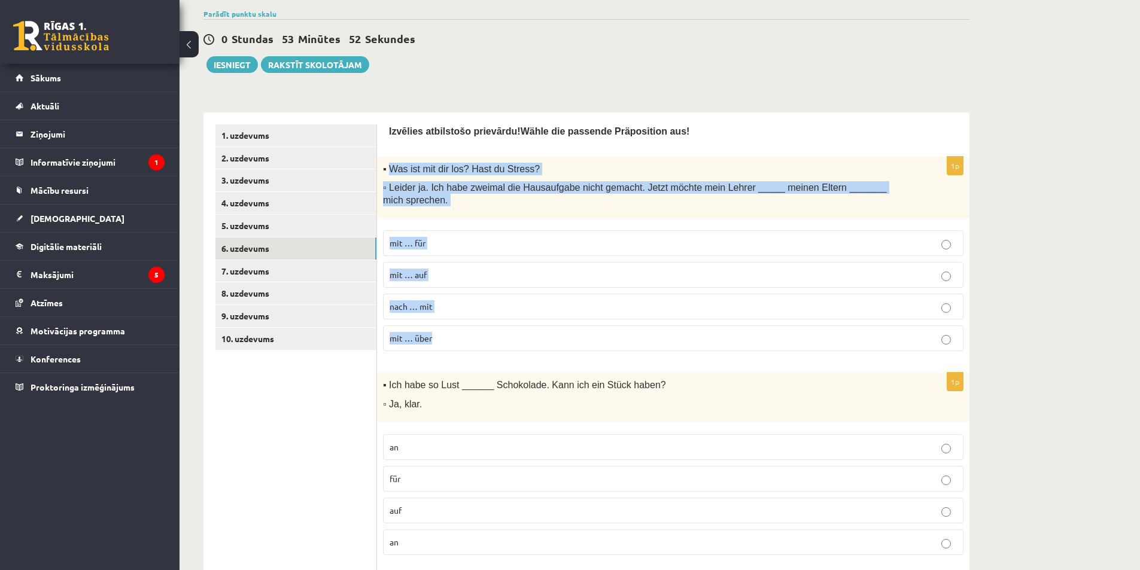
drag, startPoint x: 388, startPoint y: 169, endPoint x: 494, endPoint y: 334, distance: 196.0
click at [494, 334] on div "1p ▪ Was ist mit dir los? Hast du Stress? ▫ Leider ja. Ich habe zweimal die Hau…" at bounding box center [673, 259] width 592 height 204
click at [429, 333] on span "mit … über" at bounding box center [410, 338] width 42 height 11
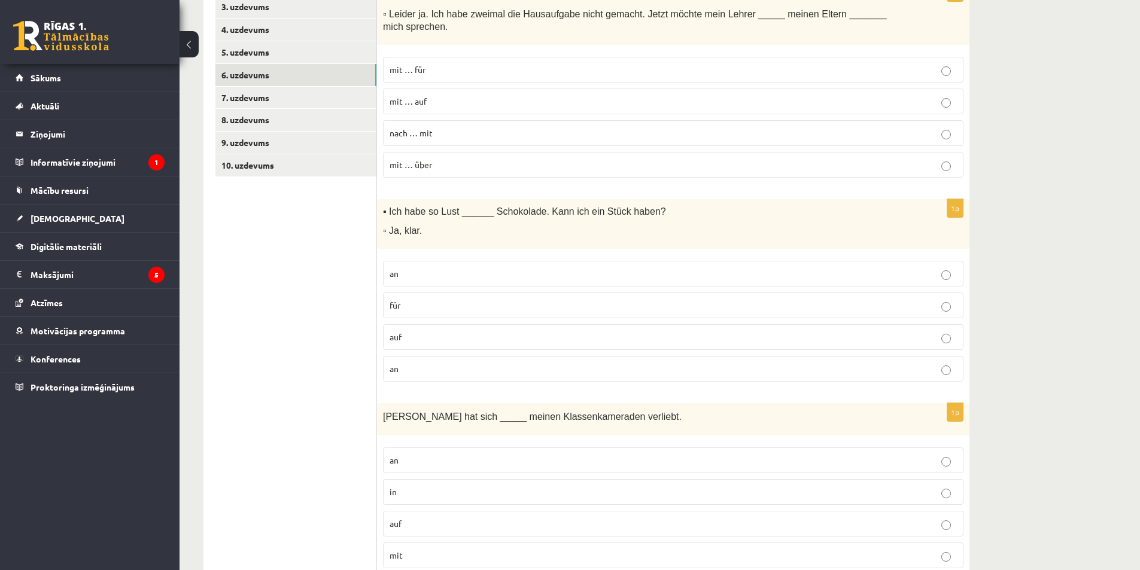
scroll to position [270, 0]
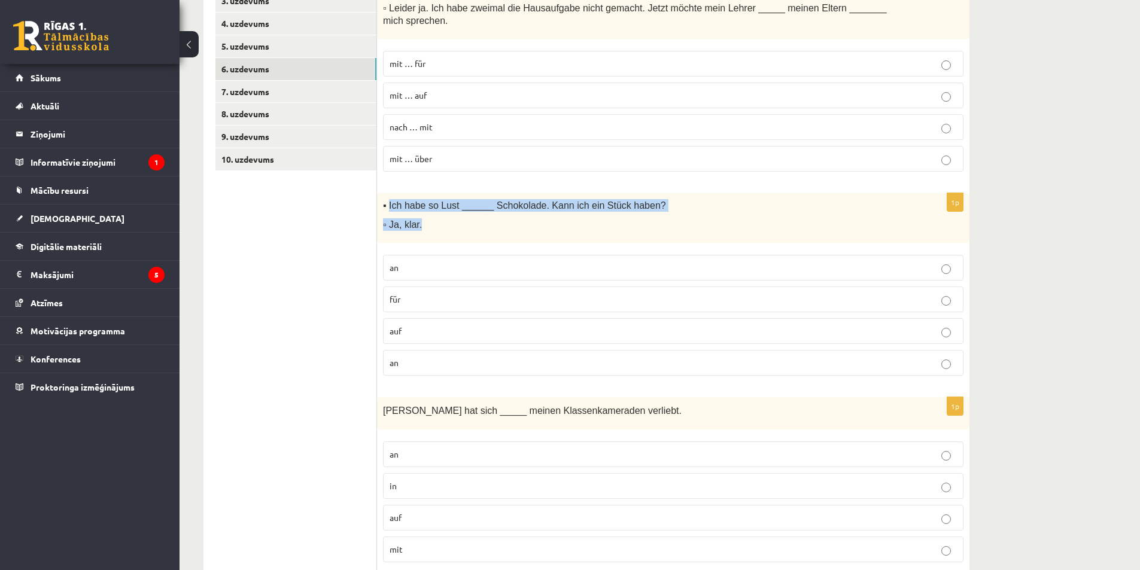
drag, startPoint x: 388, startPoint y: 193, endPoint x: 431, endPoint y: 221, distance: 51.8
click at [431, 221] on div "▪ Ich habe so Lust ______ Schokolade. Kann ich ein Stück haben? ▫ Ja, klar." at bounding box center [673, 218] width 592 height 50
drag, startPoint x: 386, startPoint y: 288, endPoint x: 400, endPoint y: 288, distance: 13.2
click at [400, 288] on label "für" at bounding box center [673, 300] width 580 height 26
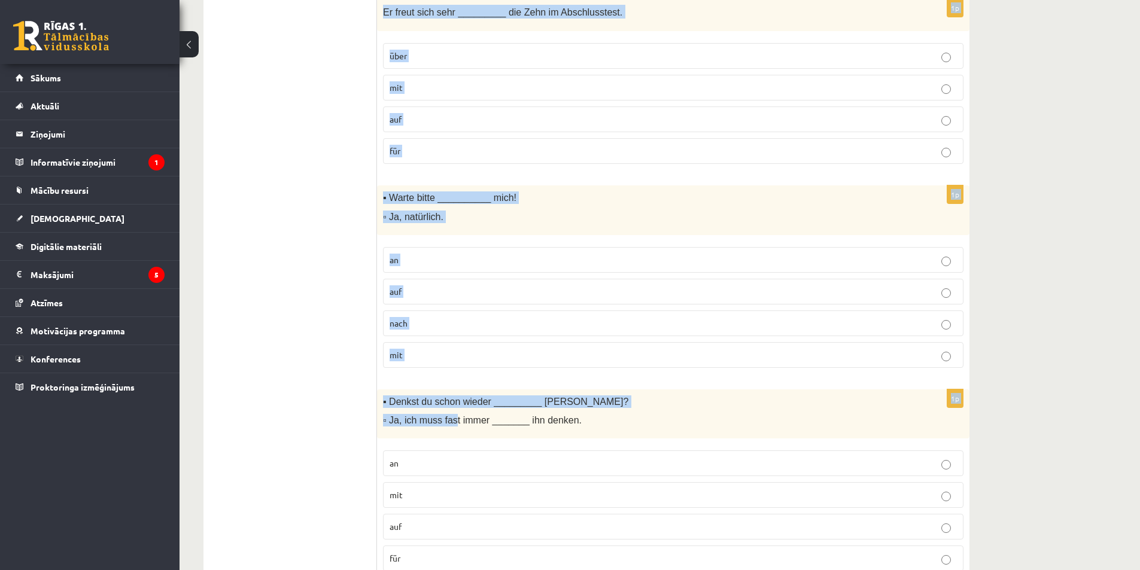
scroll to position [1705, 0]
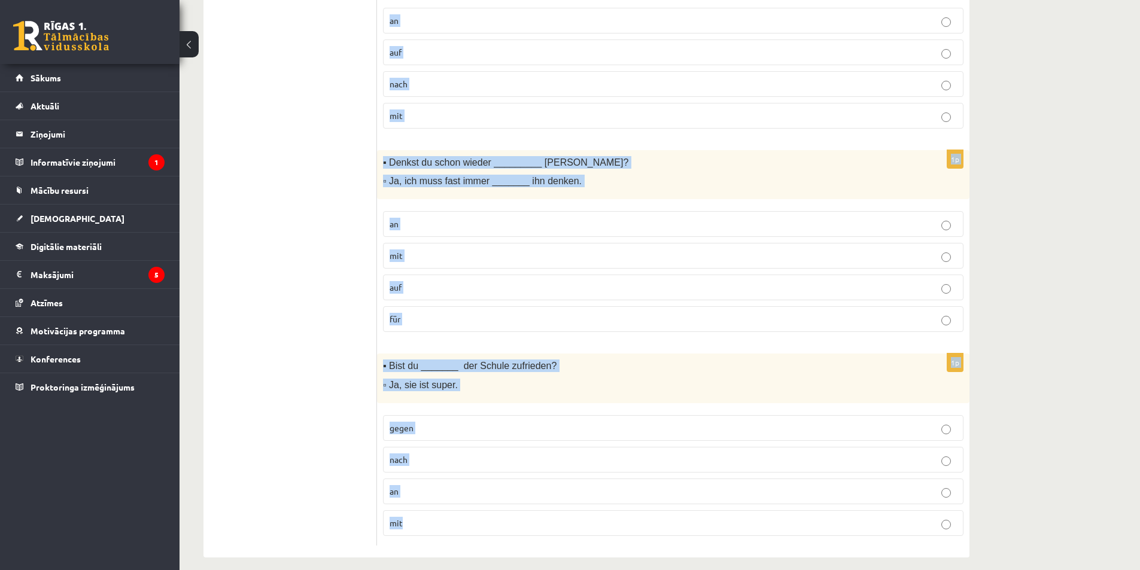
drag, startPoint x: 384, startPoint y: 191, endPoint x: 444, endPoint y: 525, distance: 338.5
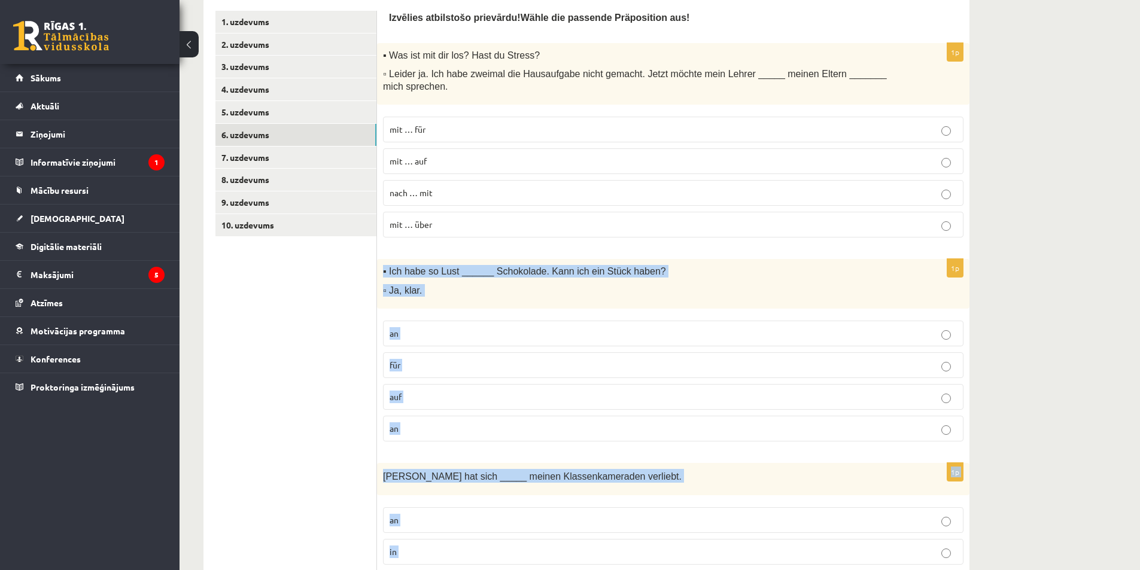
scroll to position [150, 0]
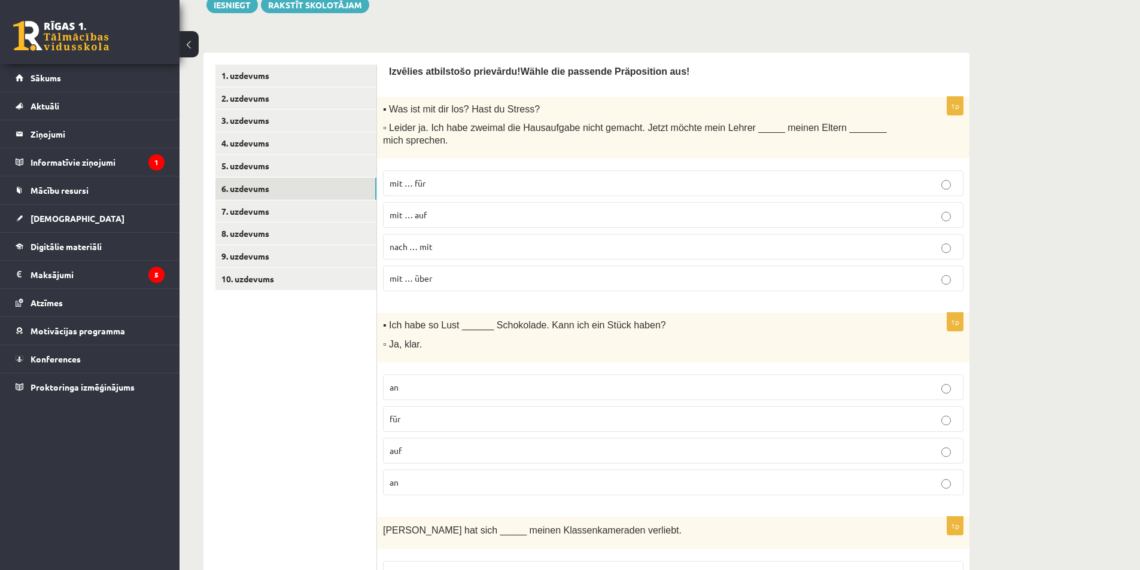
click at [385, 438] on label "auf" at bounding box center [673, 451] width 580 height 26
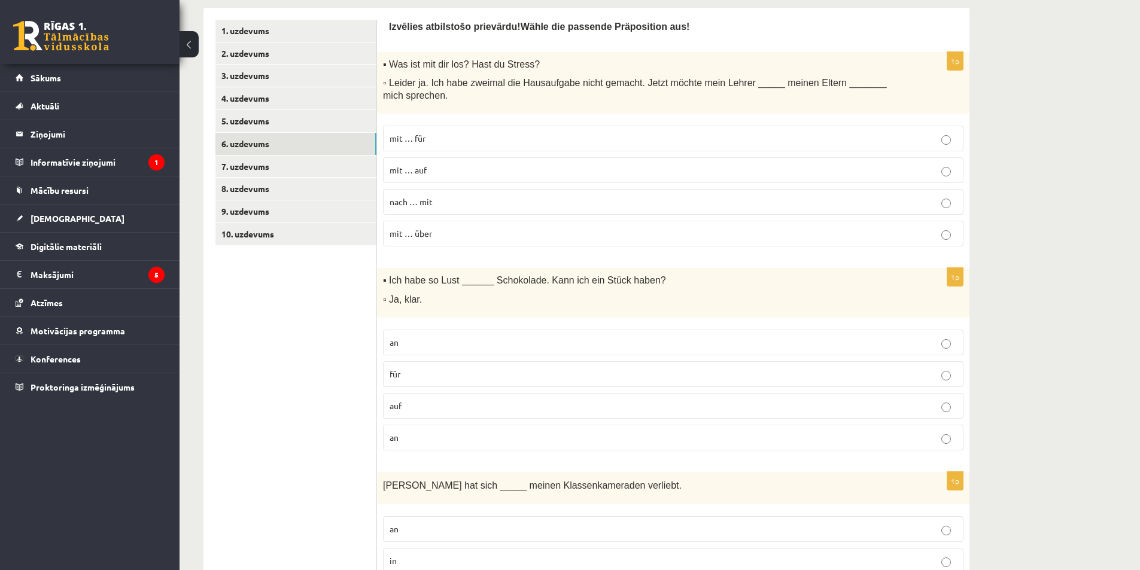
scroll to position [330, 0]
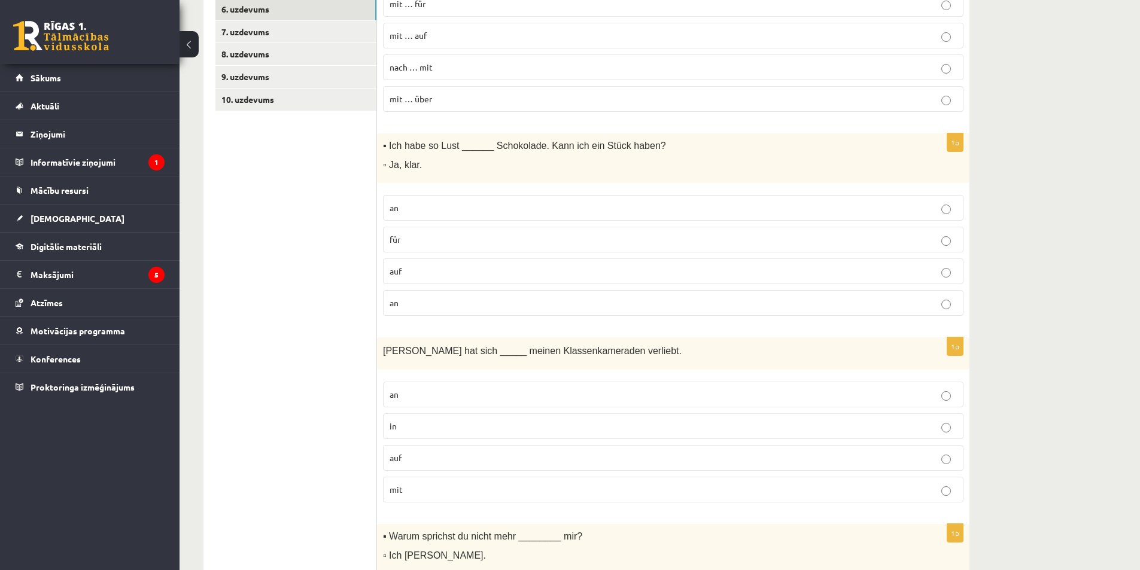
click at [394, 421] on span "in" at bounding box center [392, 426] width 7 height 11
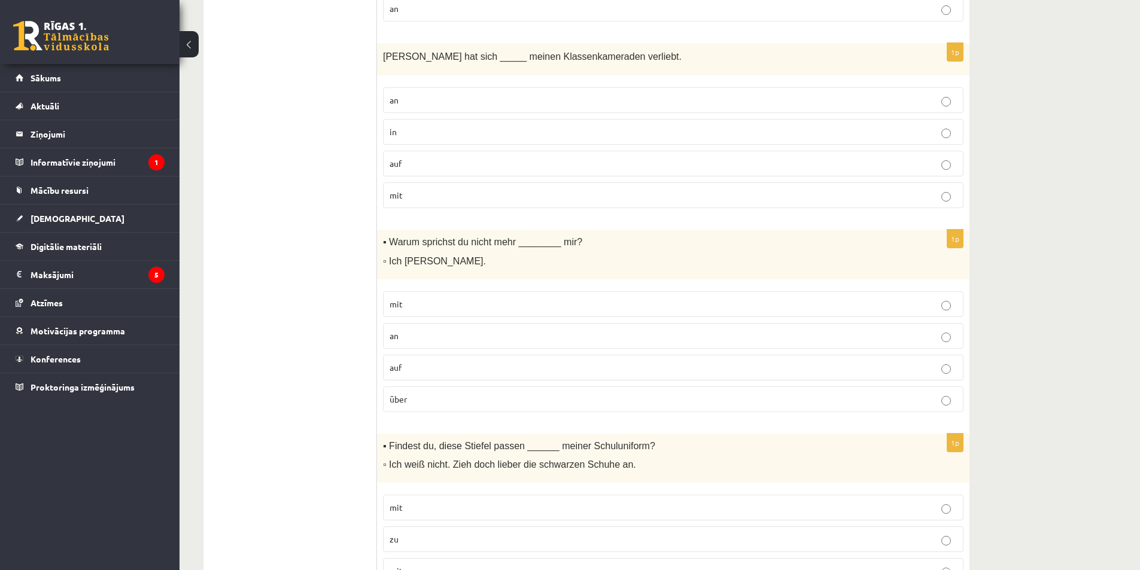
scroll to position [629, 0]
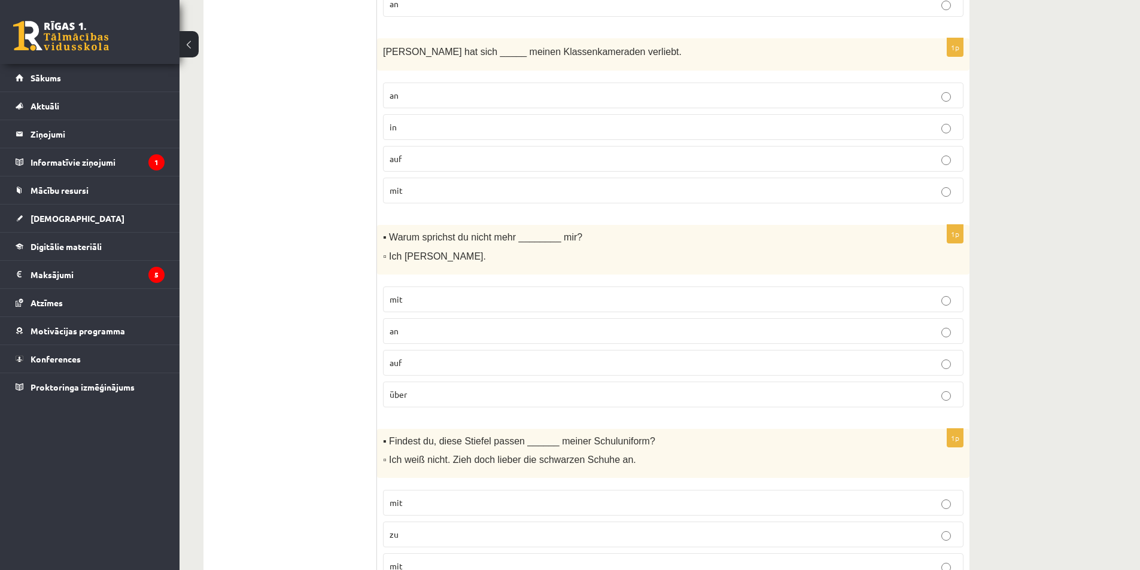
click at [404, 293] on p "mit" at bounding box center [672, 299] width 567 height 13
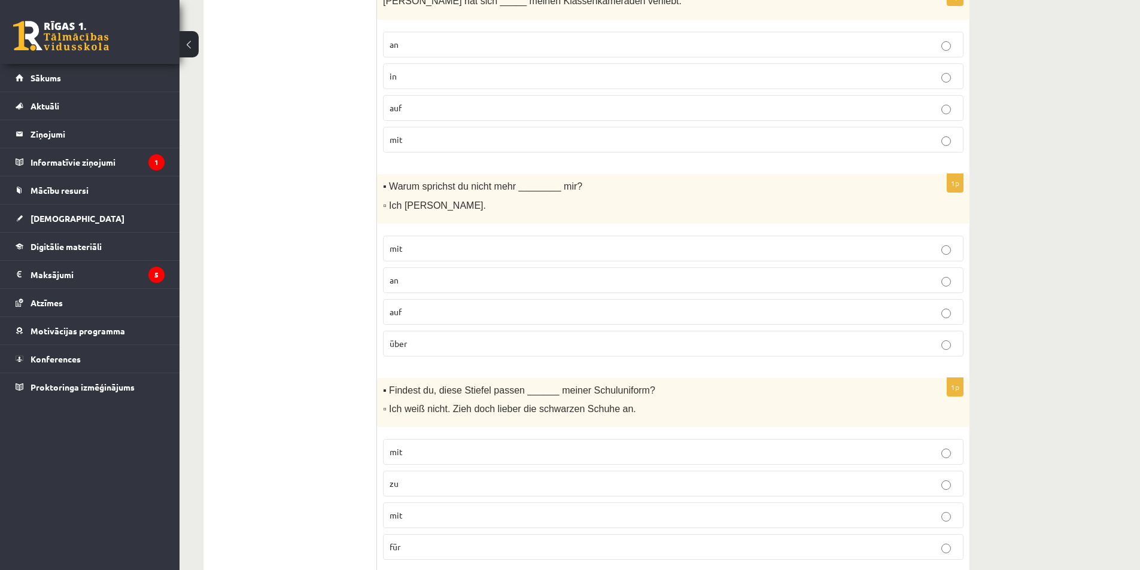
scroll to position [748, 0]
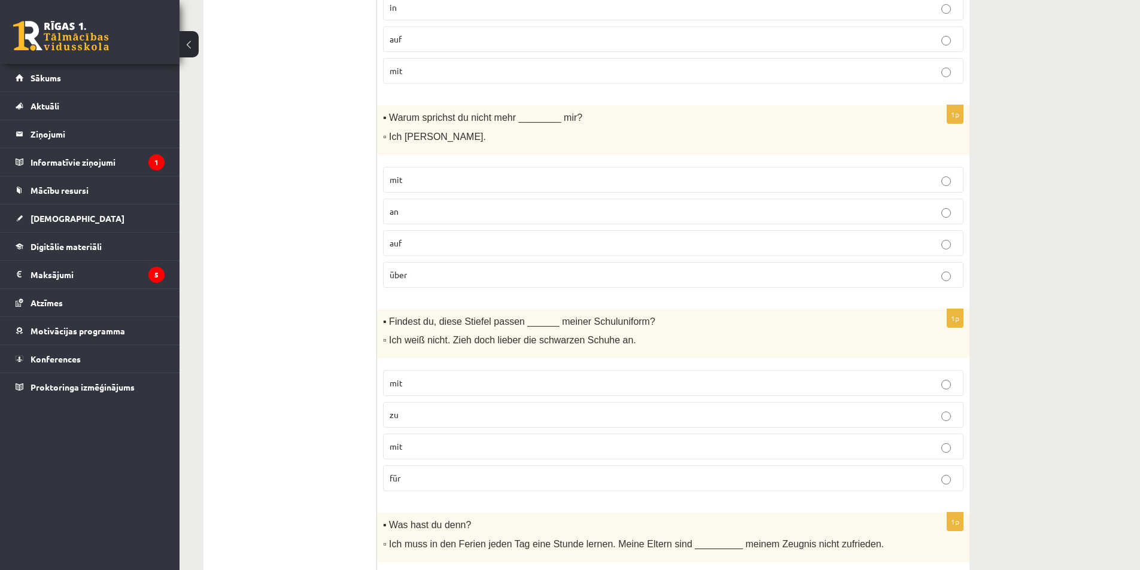
click at [410, 409] on p "zu" at bounding box center [672, 415] width 567 height 13
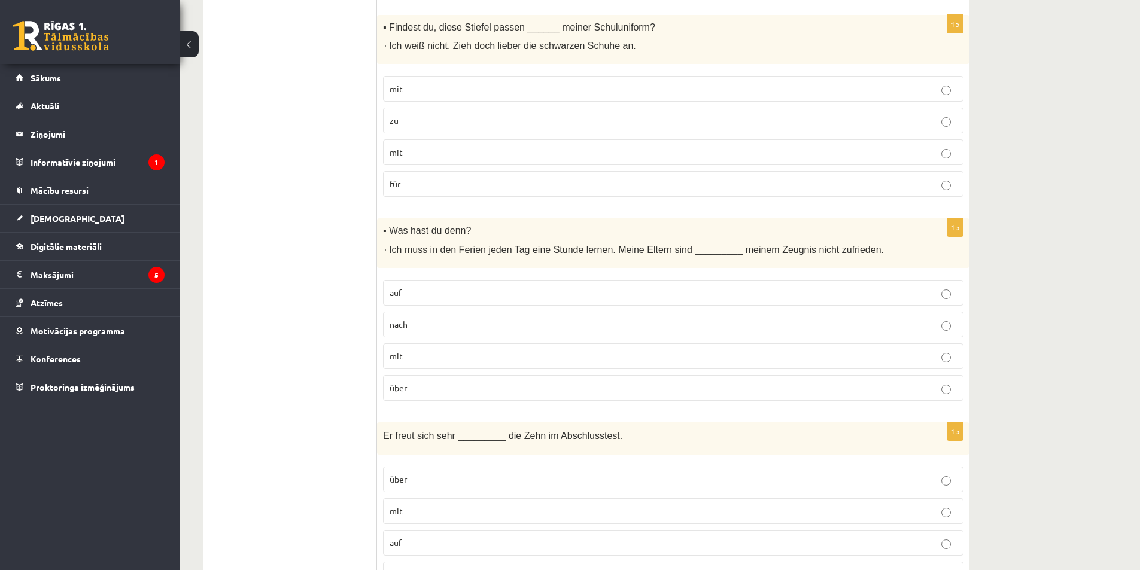
scroll to position [1047, 0]
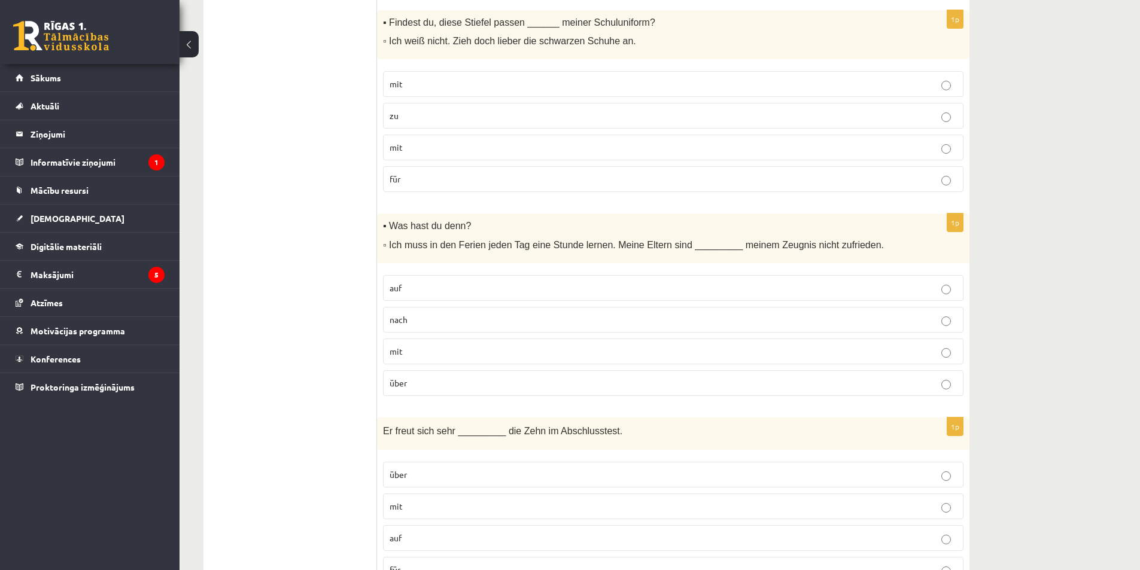
click at [405, 345] on p "mit" at bounding box center [672, 351] width 567 height 13
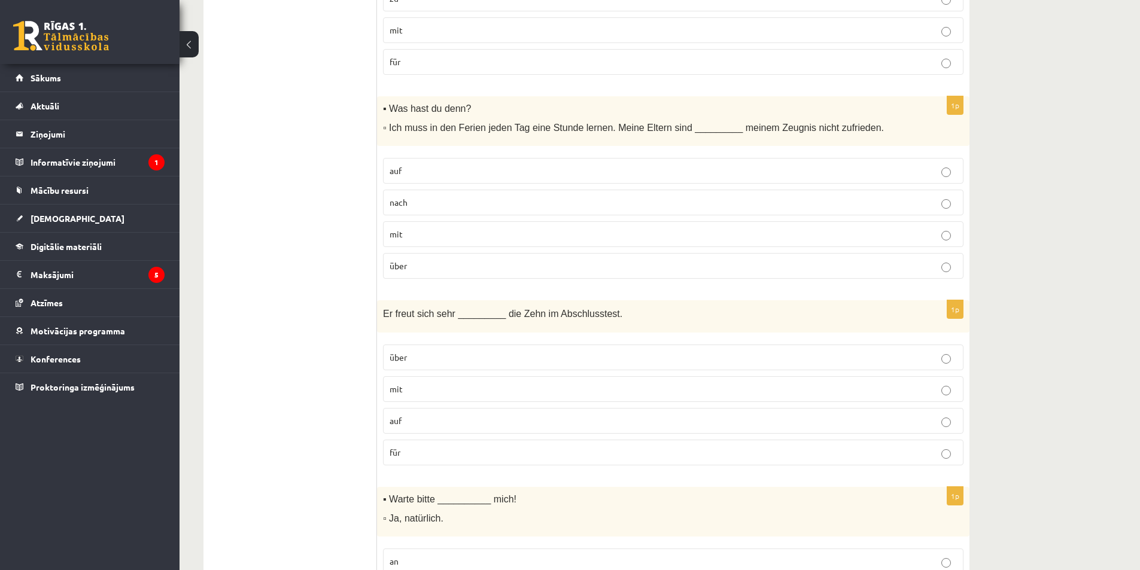
scroll to position [1227, 0]
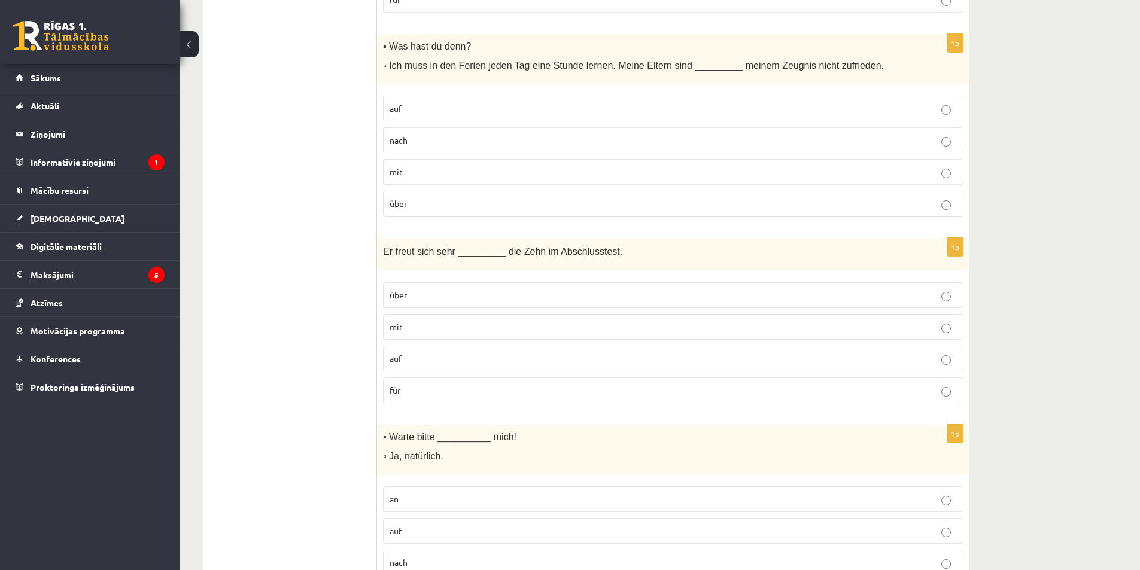
click at [415, 289] on p "über" at bounding box center [672, 295] width 567 height 13
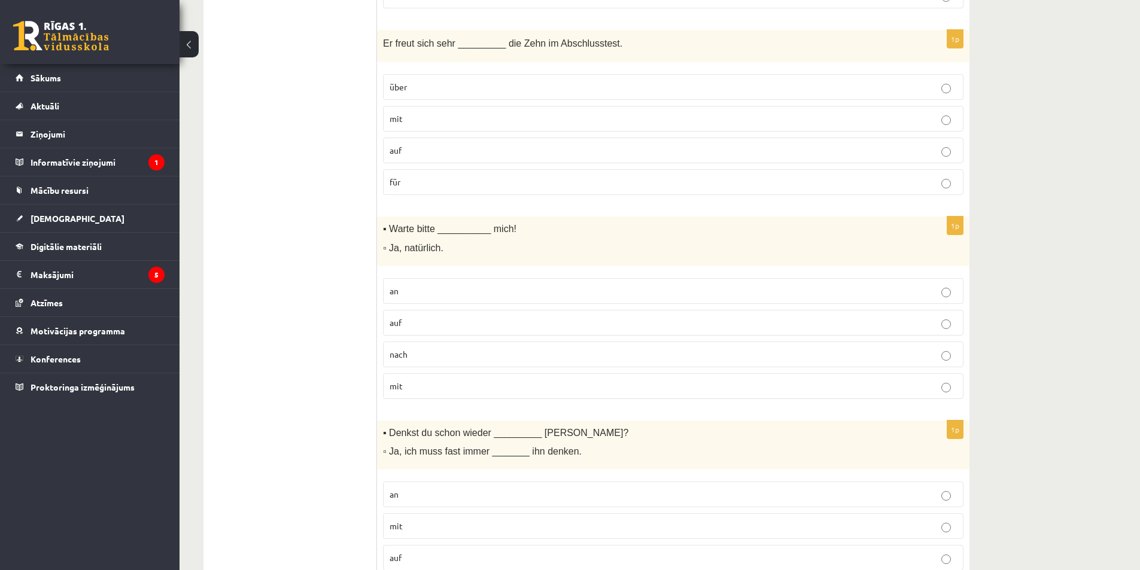
scroll to position [1466, 0]
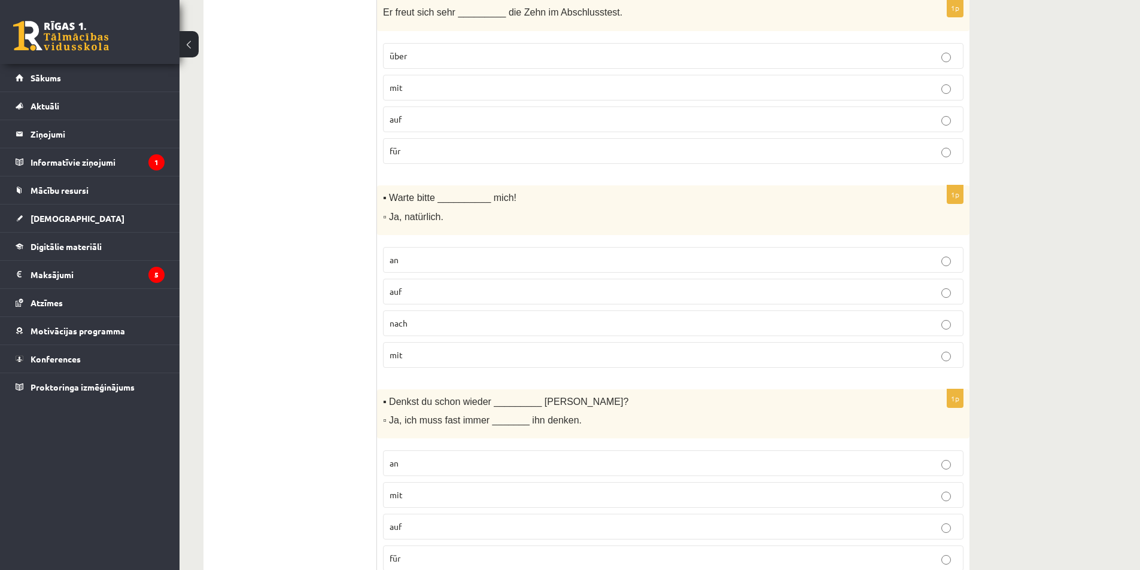
click at [410, 285] on p "auf" at bounding box center [672, 291] width 567 height 13
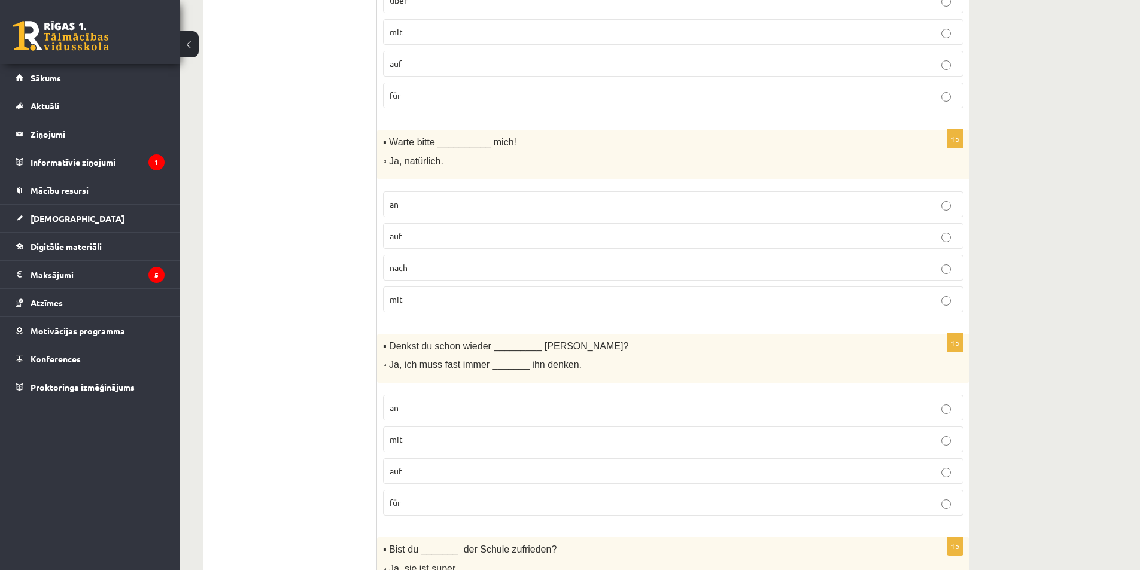
scroll to position [1705, 0]
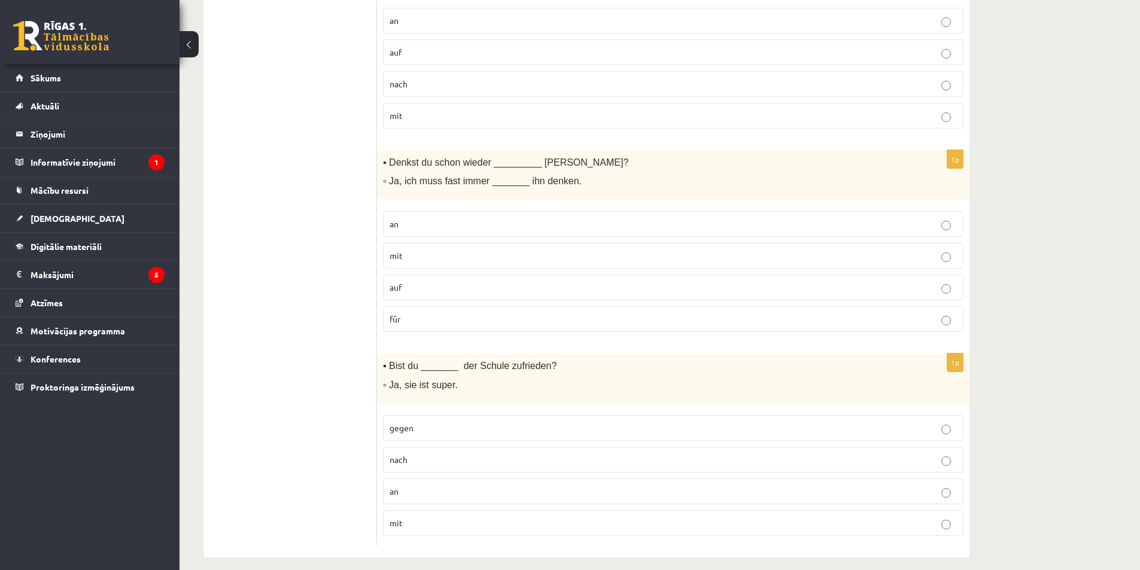
click at [385, 216] on label "an" at bounding box center [673, 224] width 580 height 26
click at [416, 519] on label "mit" at bounding box center [673, 523] width 580 height 26
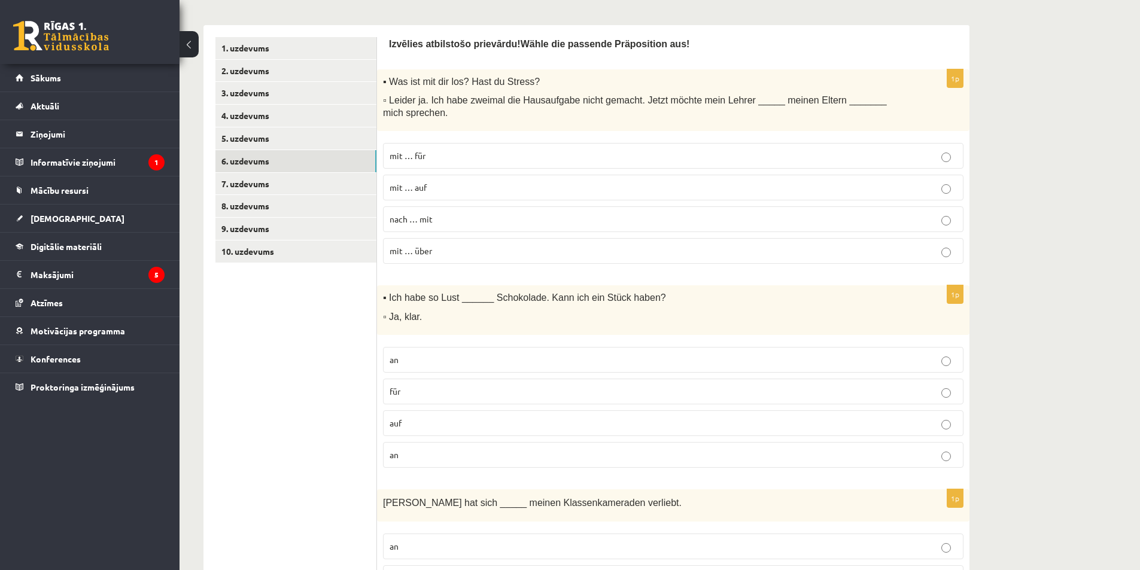
scroll to position [150, 0]
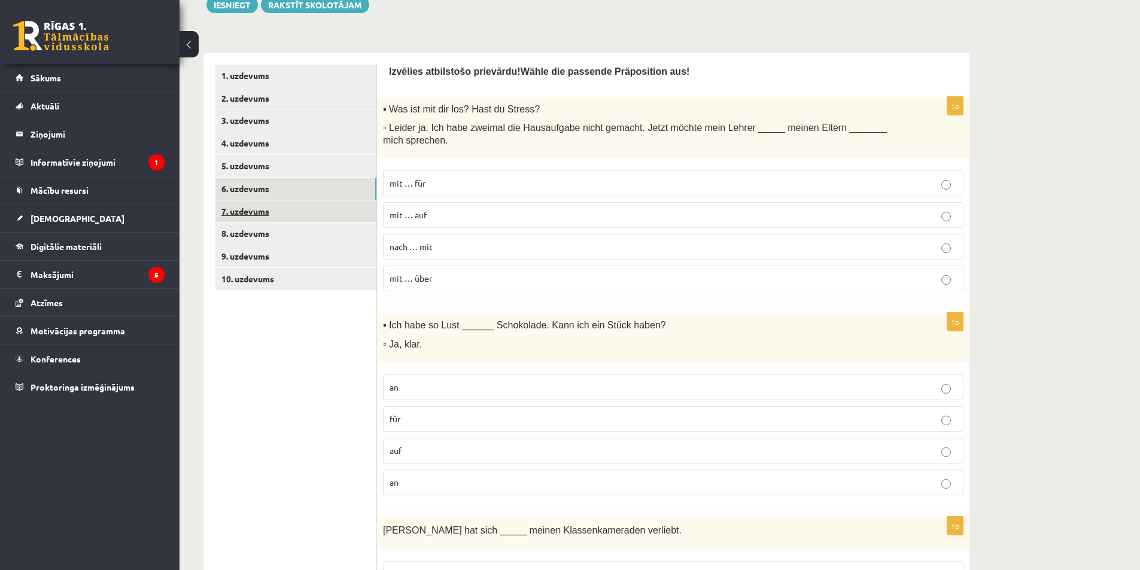
click at [309, 204] on link "7. uzdevums" at bounding box center [295, 211] width 161 height 22
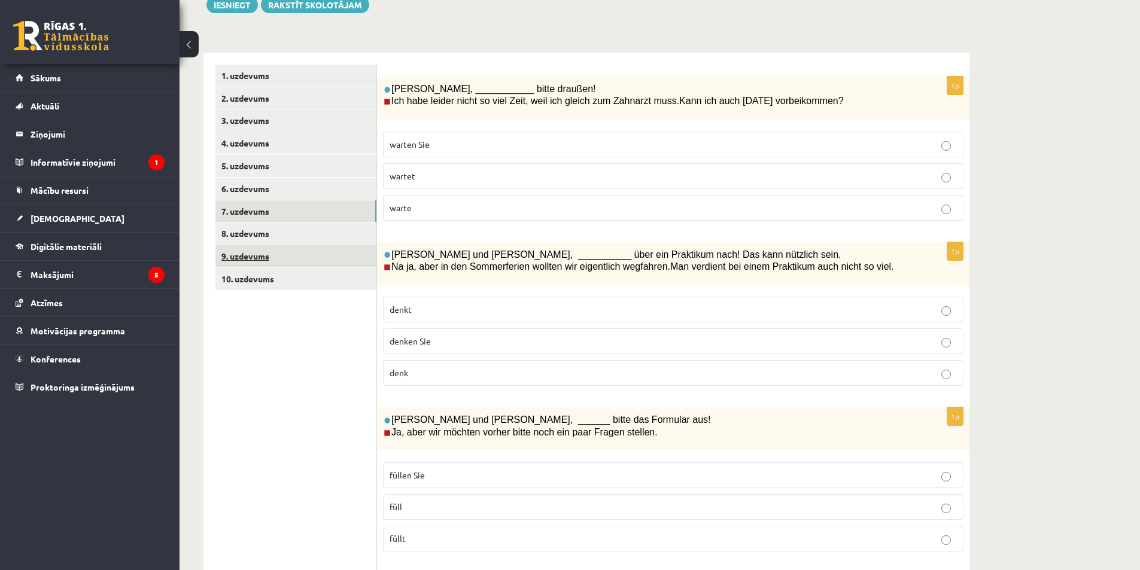
click at [259, 248] on link "9. uzdevums" at bounding box center [295, 256] width 161 height 22
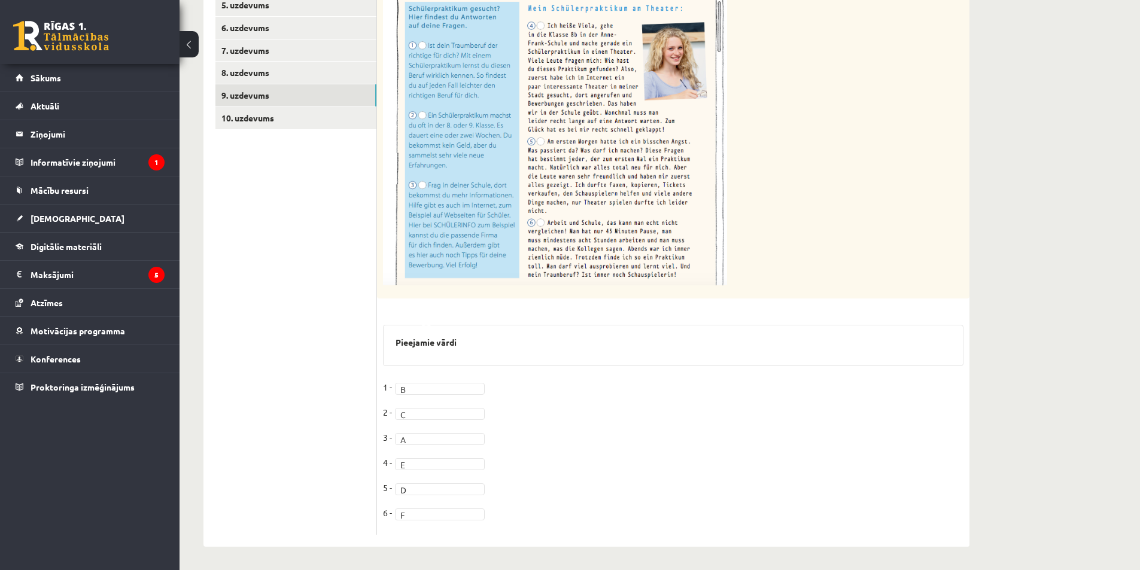
scroll to position [312, 0]
click at [217, 115] on link "10. uzdevums" at bounding box center [295, 117] width 161 height 22
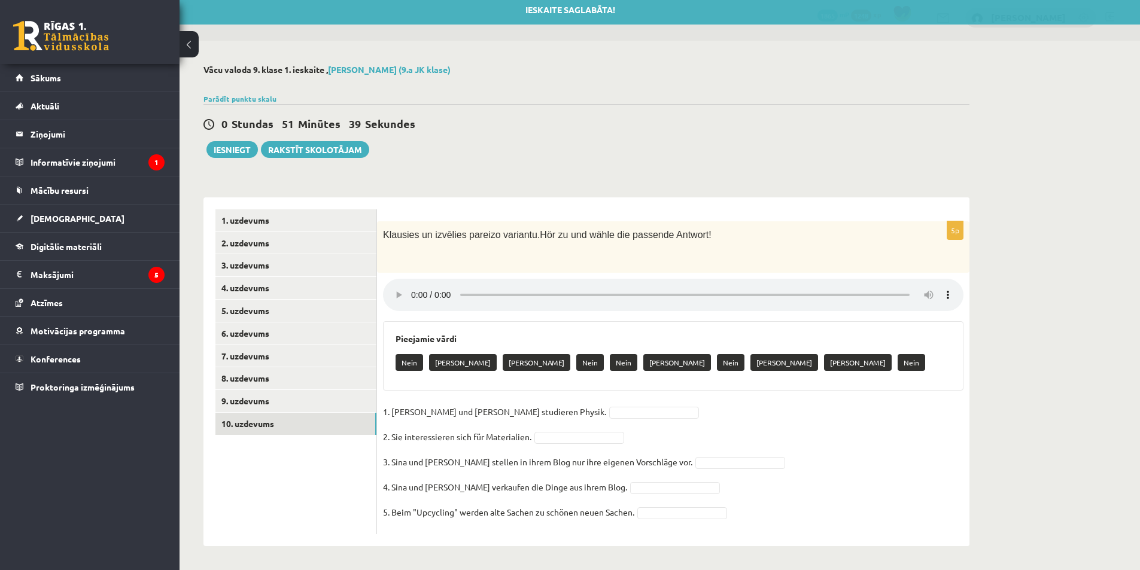
scroll to position [7, 0]
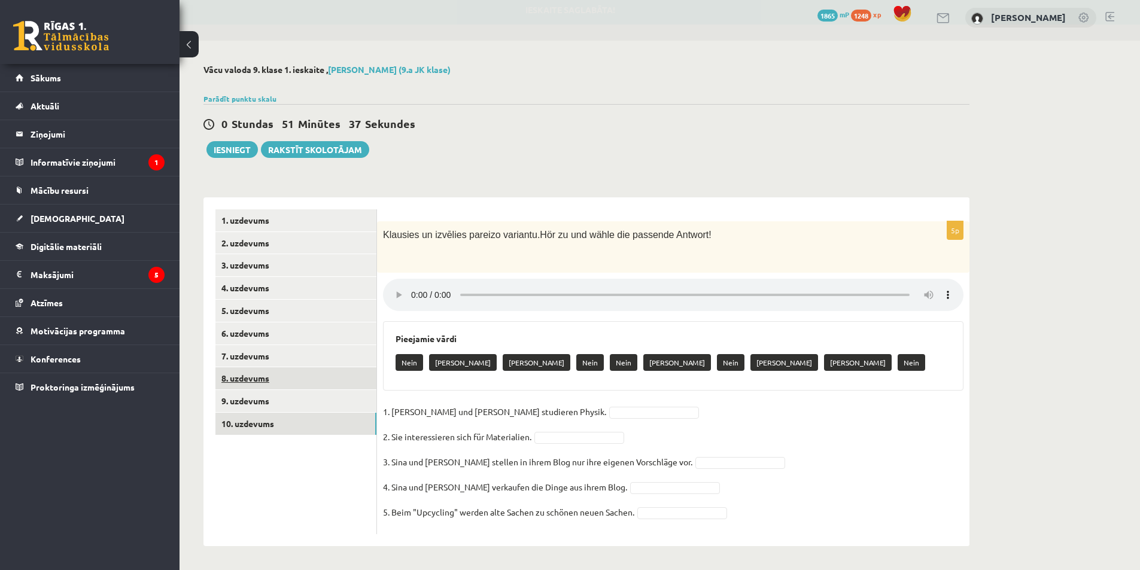
click at [292, 383] on link "8. uzdevums" at bounding box center [295, 378] width 161 height 22
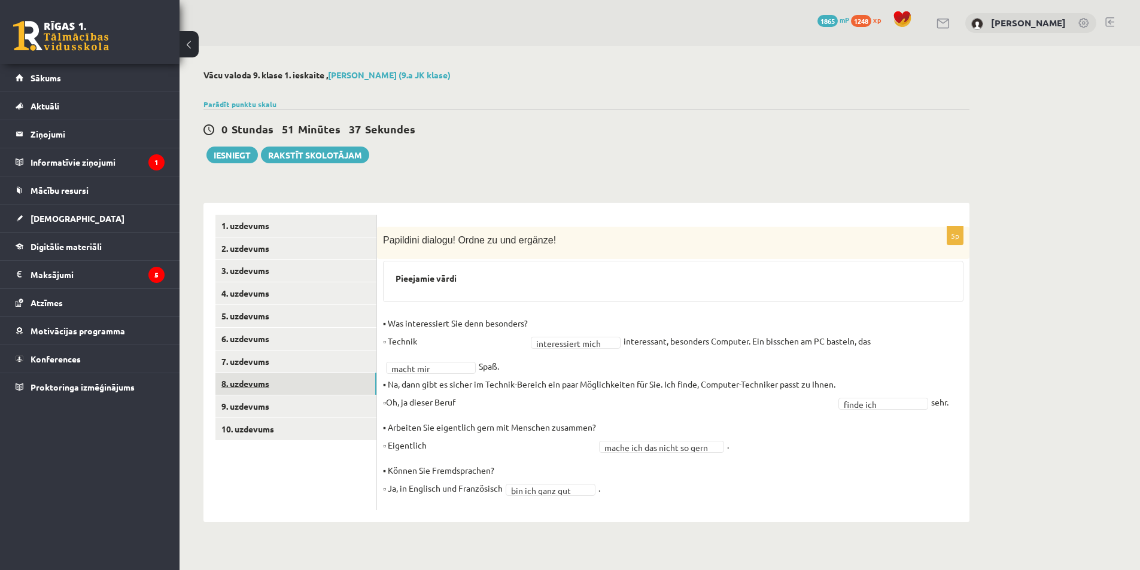
scroll to position [0, 0]
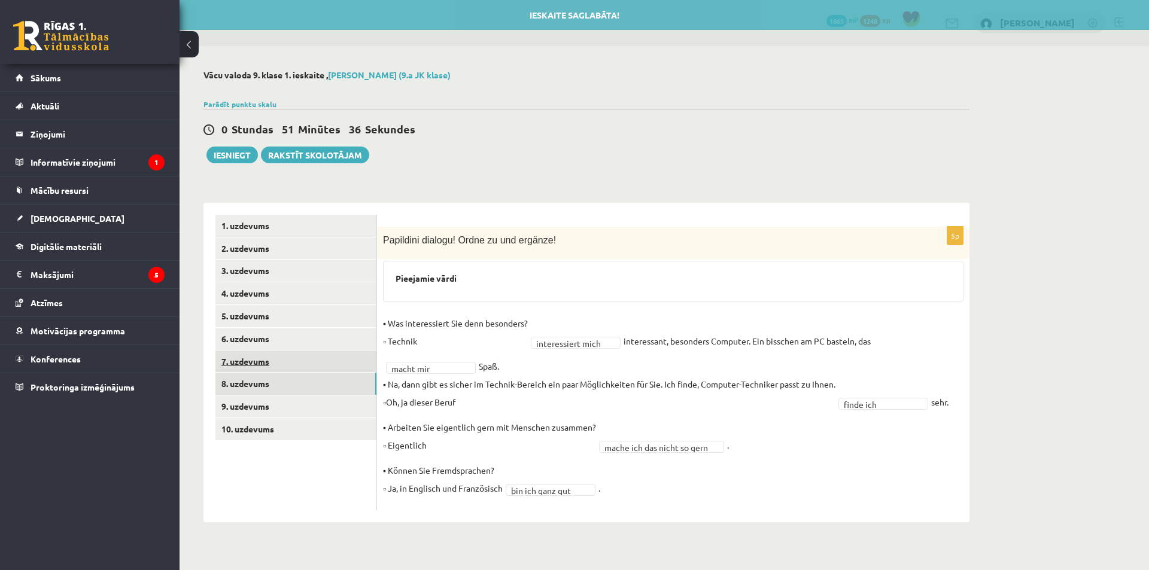
click at [288, 360] on link "7. uzdevums" at bounding box center [295, 362] width 161 height 22
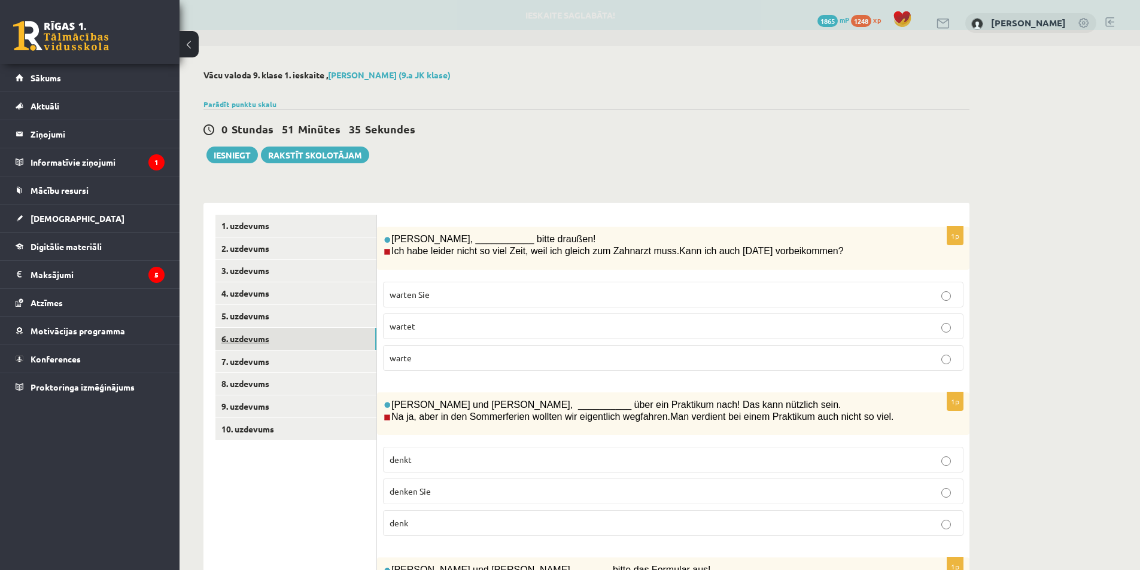
click at [288, 342] on link "6. uzdevums" at bounding box center [295, 339] width 161 height 22
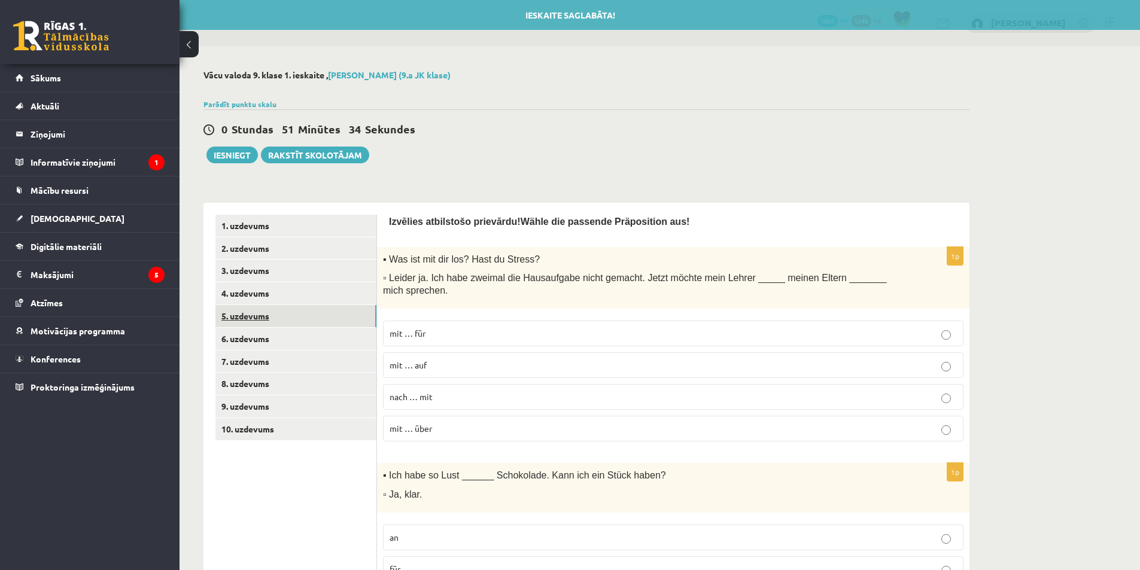
click at [278, 308] on link "5. uzdevums" at bounding box center [295, 316] width 161 height 22
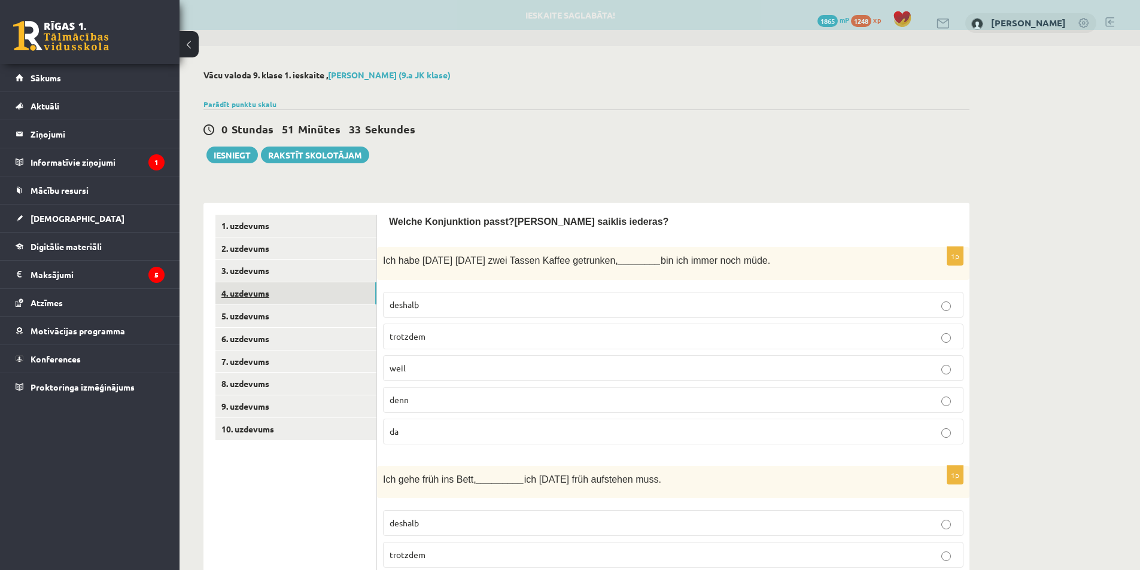
click at [278, 300] on link "4. uzdevums" at bounding box center [295, 293] width 161 height 22
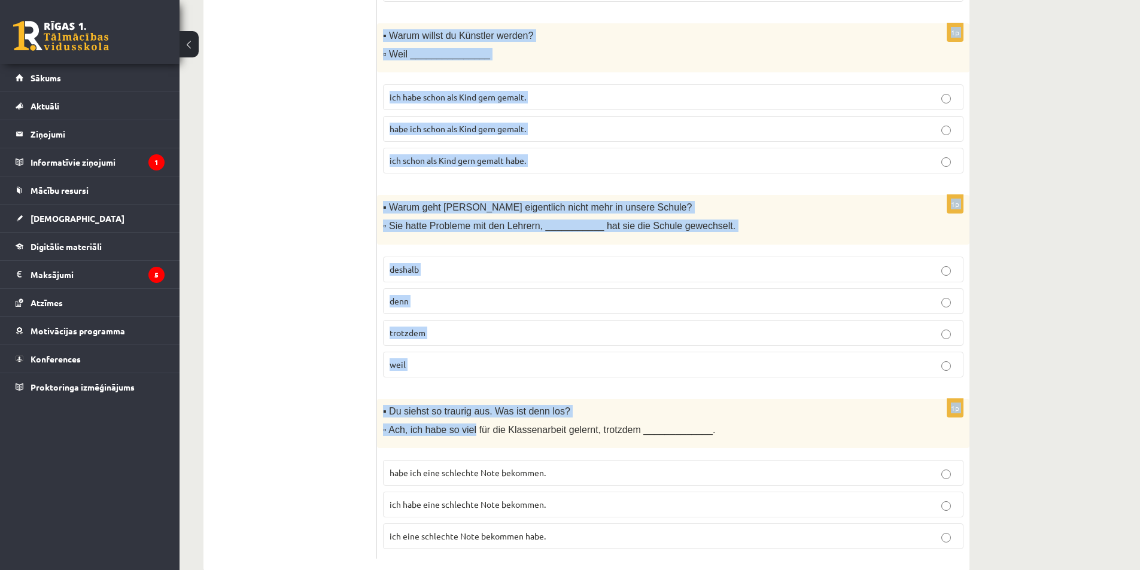
scroll to position [860, 0]
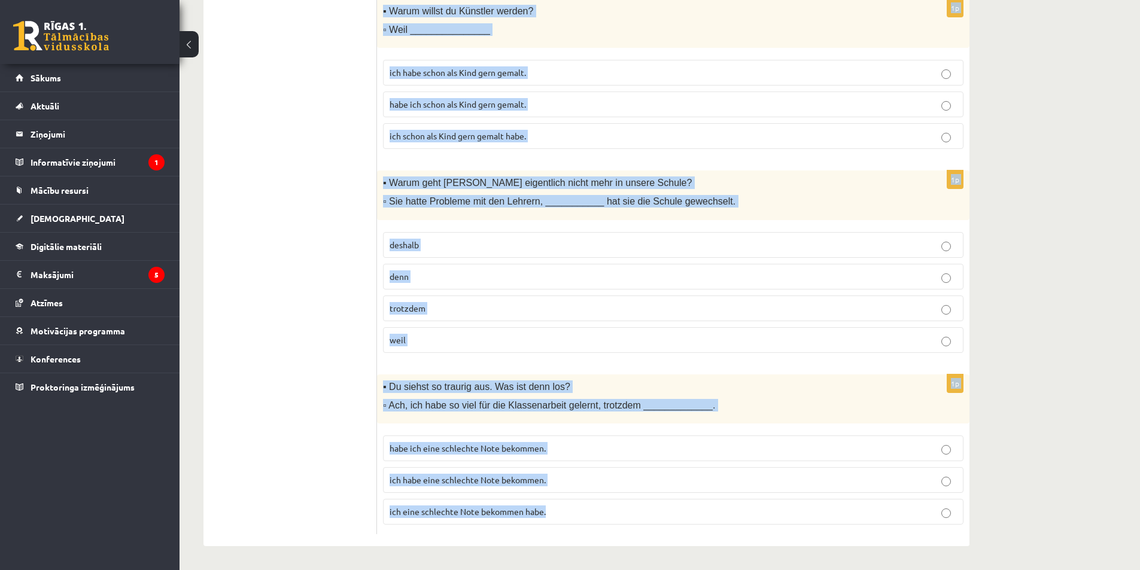
drag, startPoint x: 388, startPoint y: 260, endPoint x: 568, endPoint y: 512, distance: 310.1
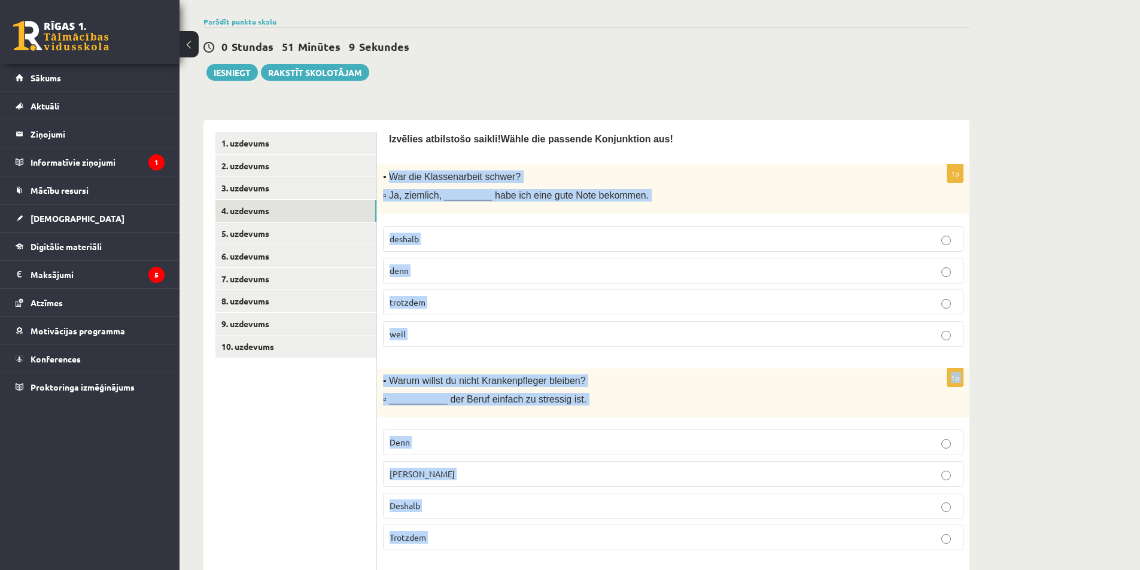
scroll to position [0, 0]
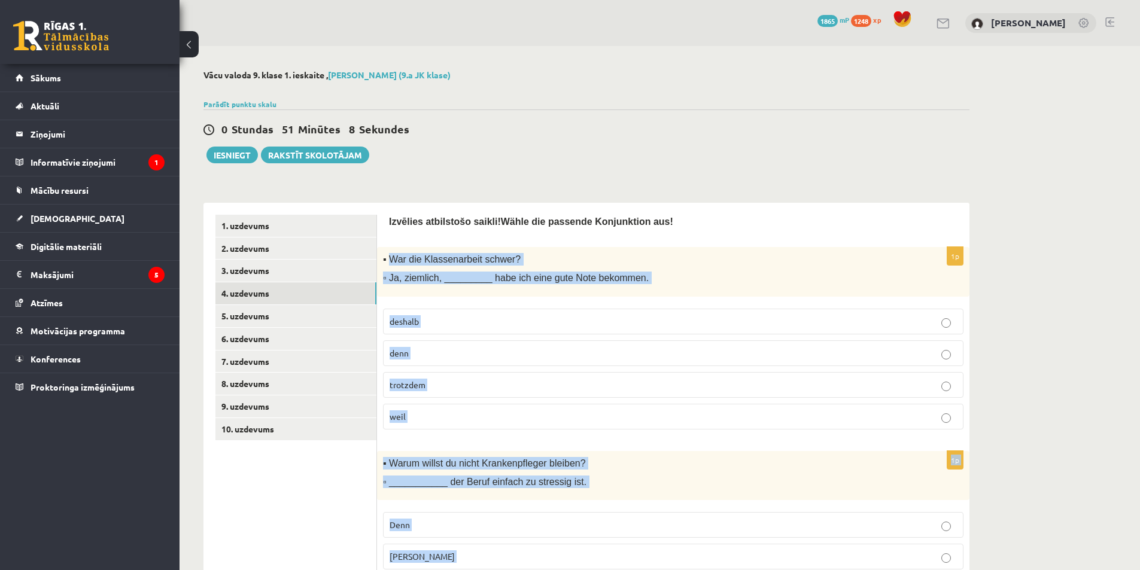
click at [451, 385] on p "trotzdem" at bounding box center [672, 385] width 567 height 13
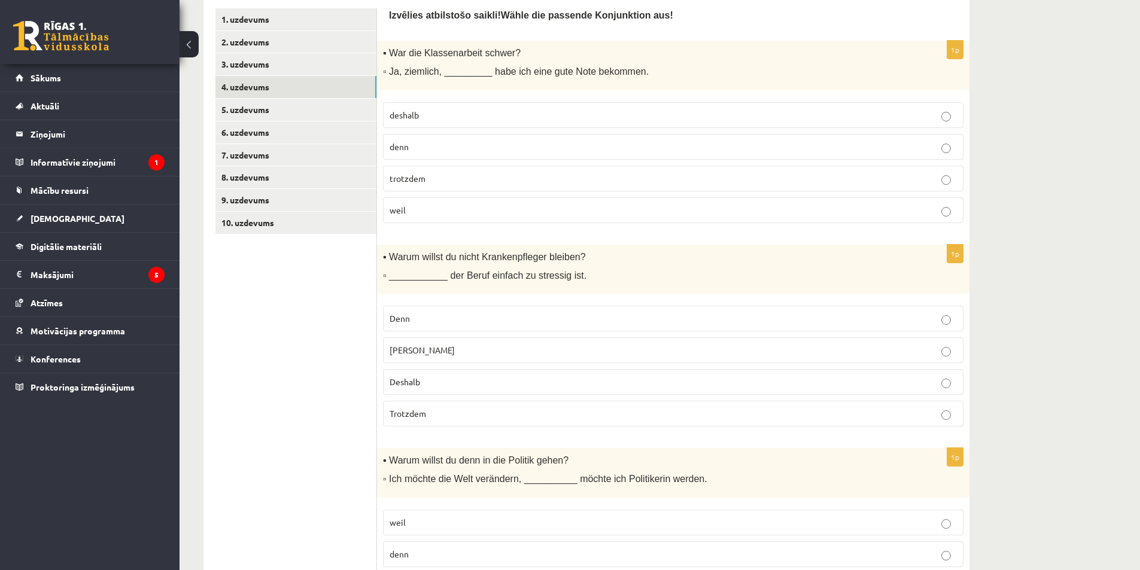
scroll to position [239, 0]
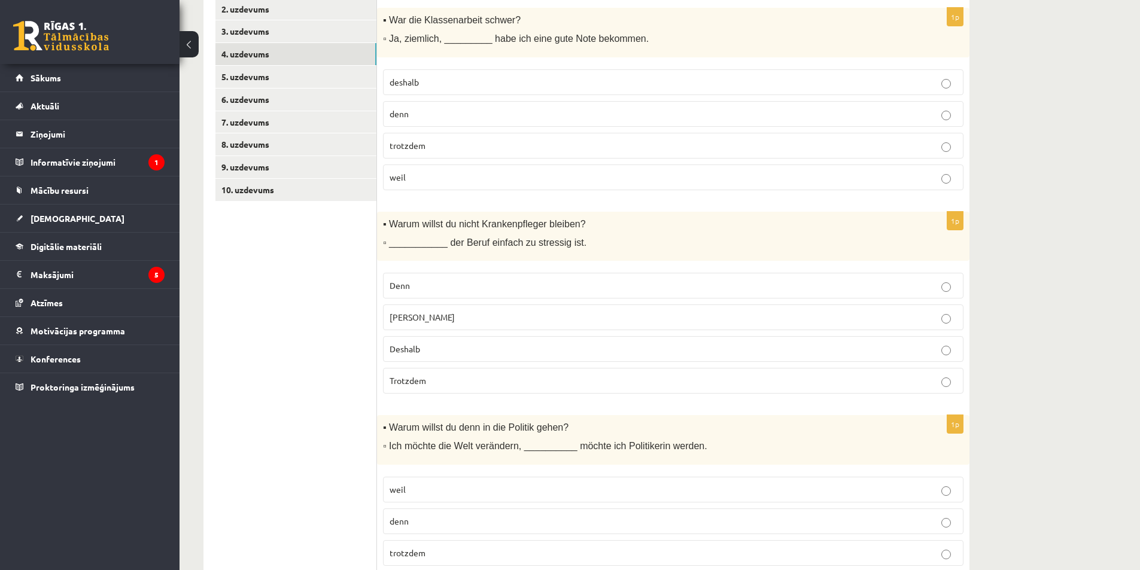
click at [416, 322] on p "Weil" at bounding box center [672, 317] width 567 height 13
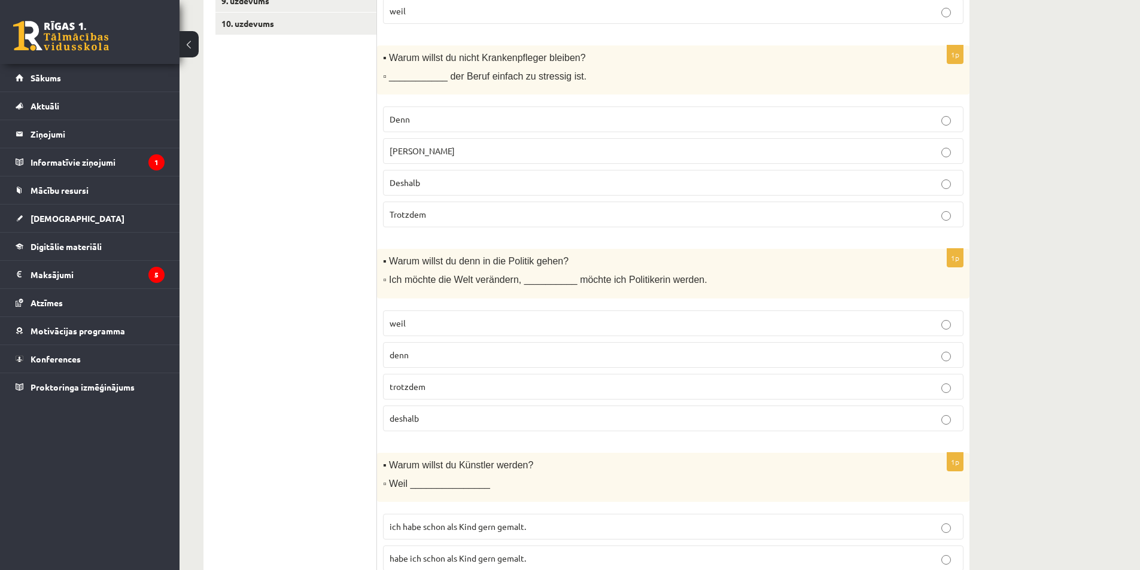
scroll to position [419, 0]
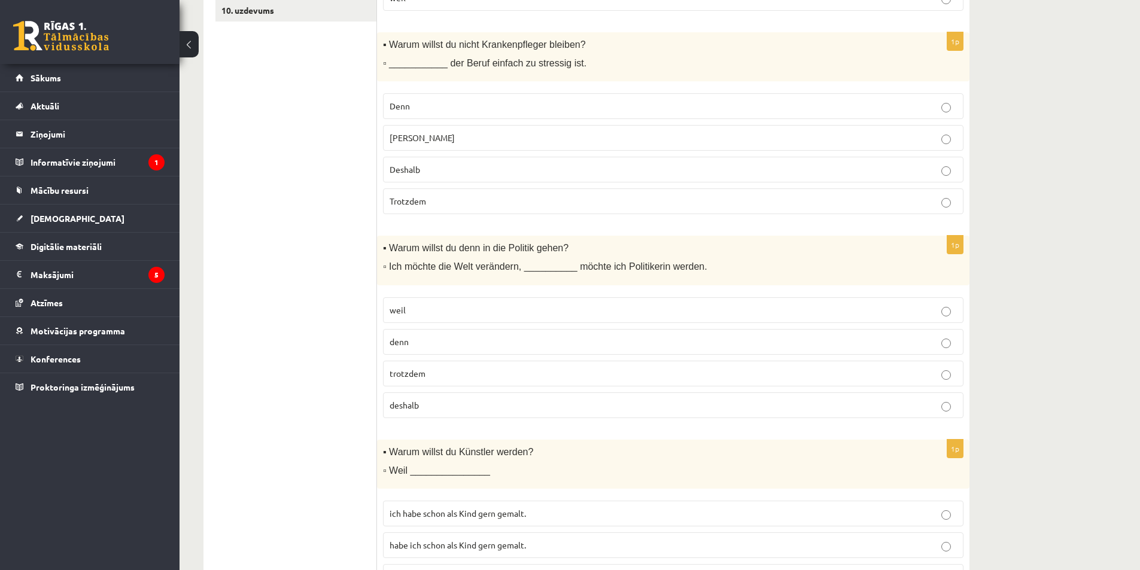
click at [422, 403] on p "deshalb" at bounding box center [672, 405] width 567 height 13
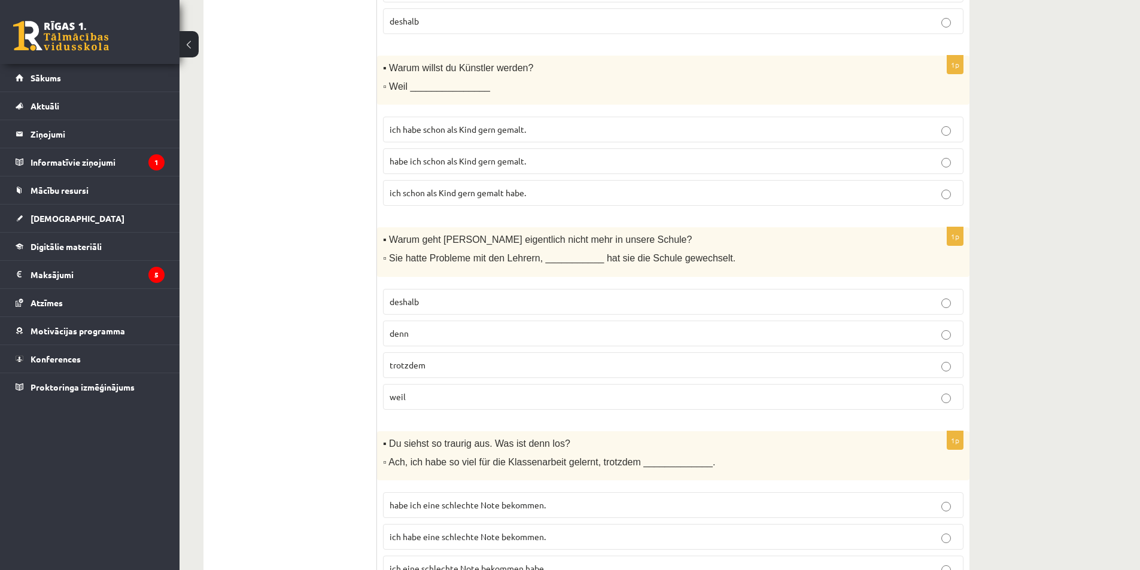
scroll to position [860, 0]
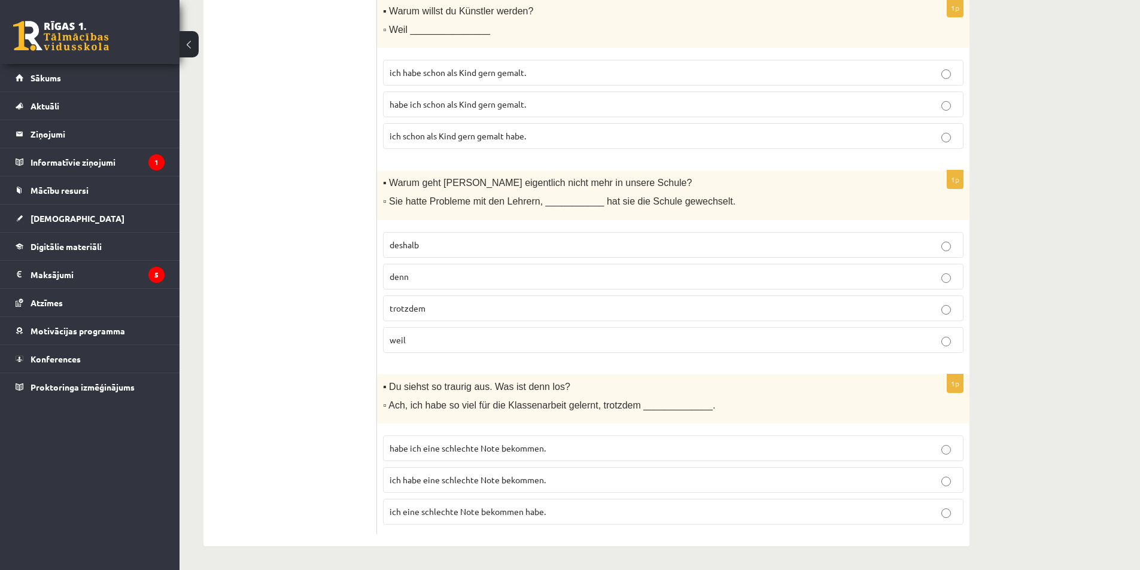
click at [441, 452] on span "habe ich eine schlechte Note bekommen." at bounding box center [467, 448] width 156 height 11
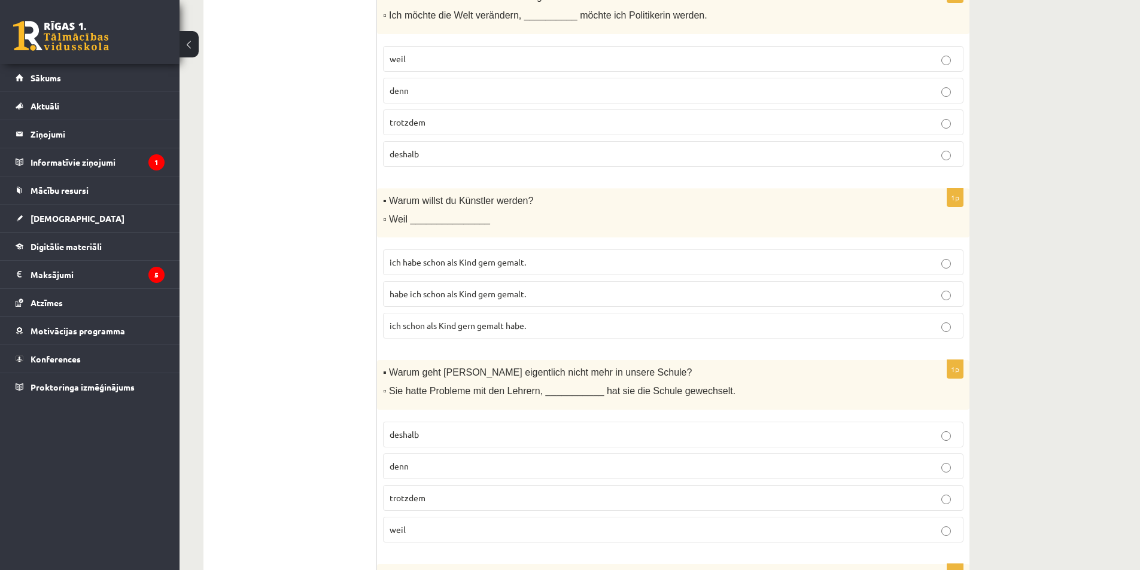
scroll to position [681, 0]
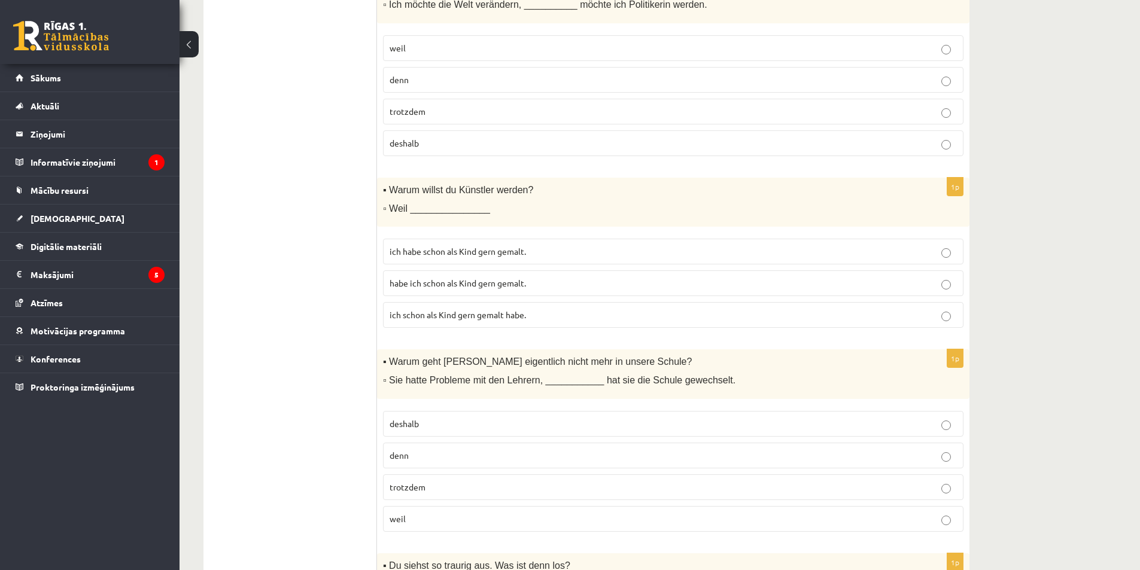
click at [423, 308] on label "ich schon als Kind gern gemalt habe." at bounding box center [673, 315] width 580 height 26
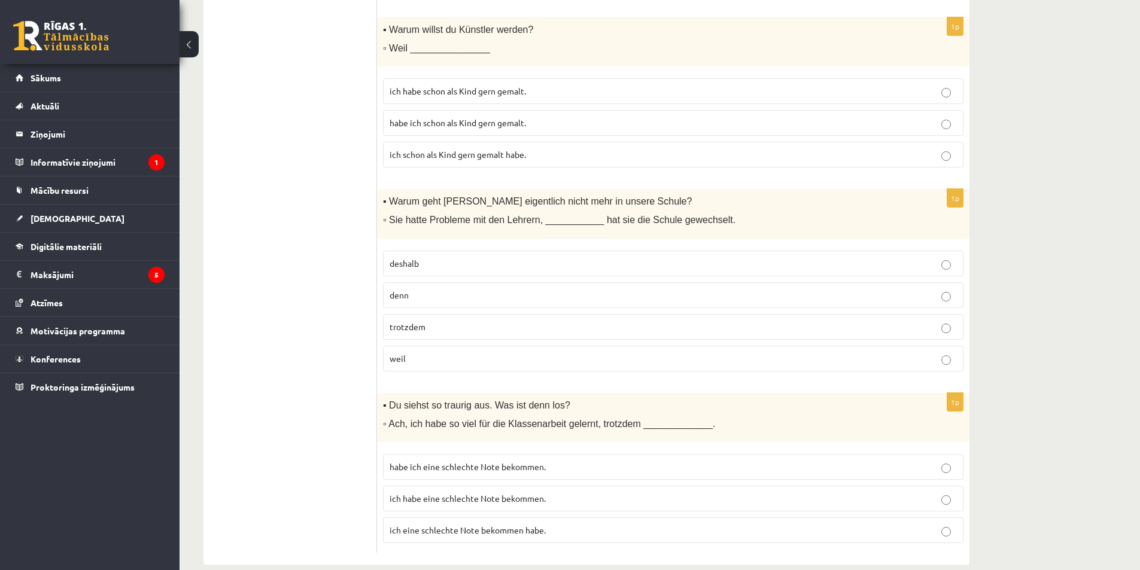
scroll to position [860, 0]
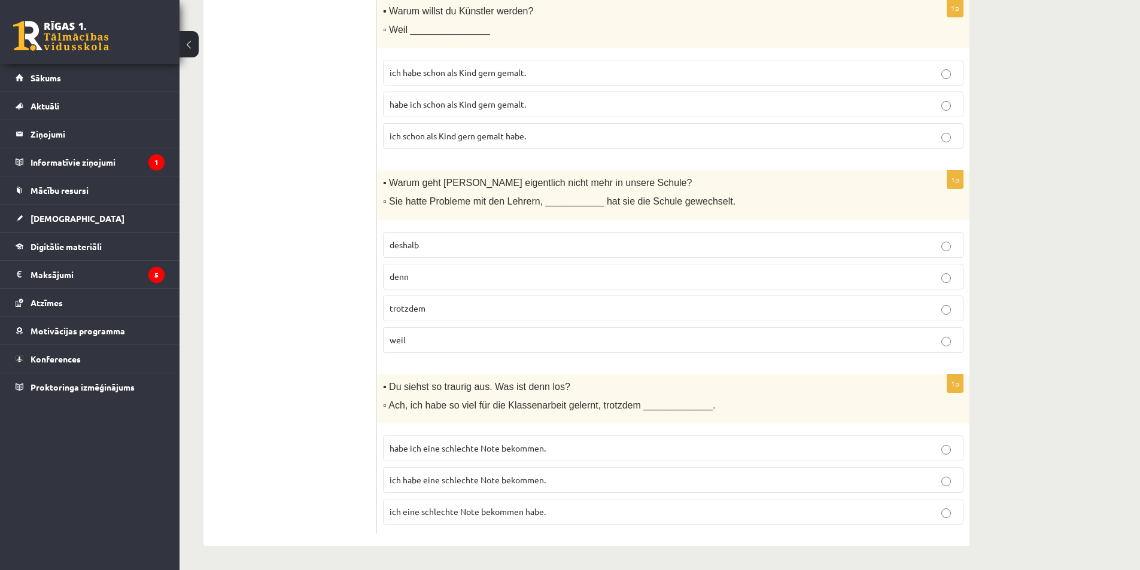
click at [419, 239] on p "deshalb" at bounding box center [672, 245] width 567 height 13
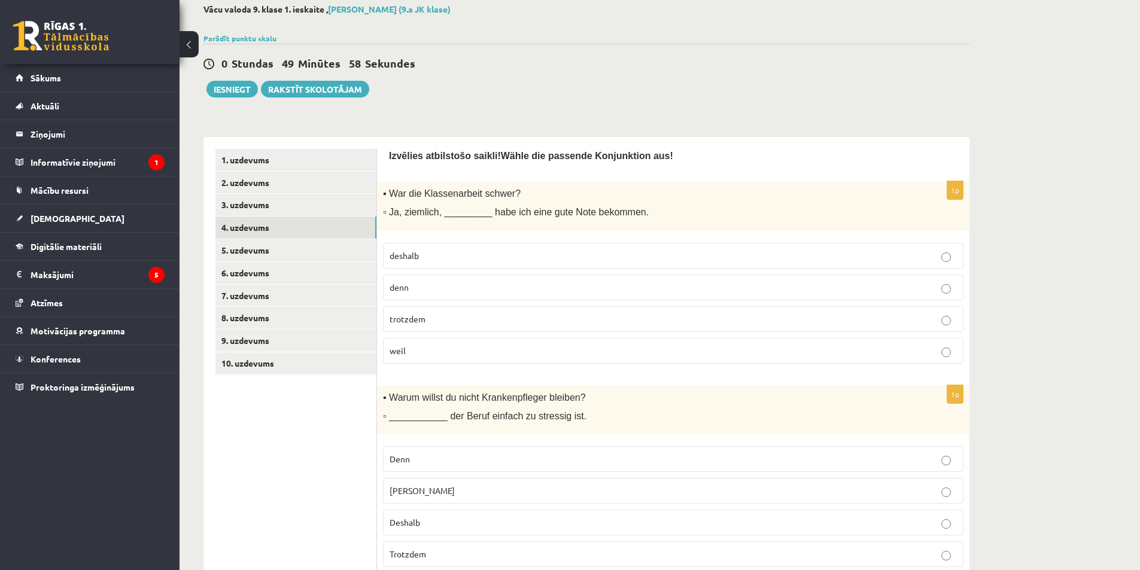
scroll to position [0, 0]
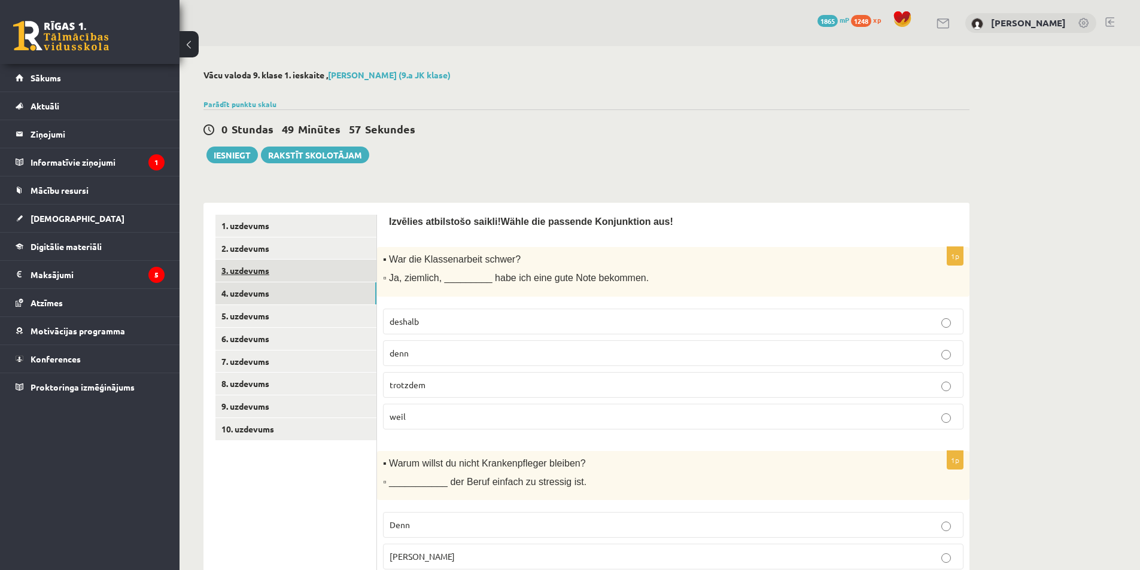
click at [325, 267] on link "3. uzdevums" at bounding box center [295, 271] width 161 height 22
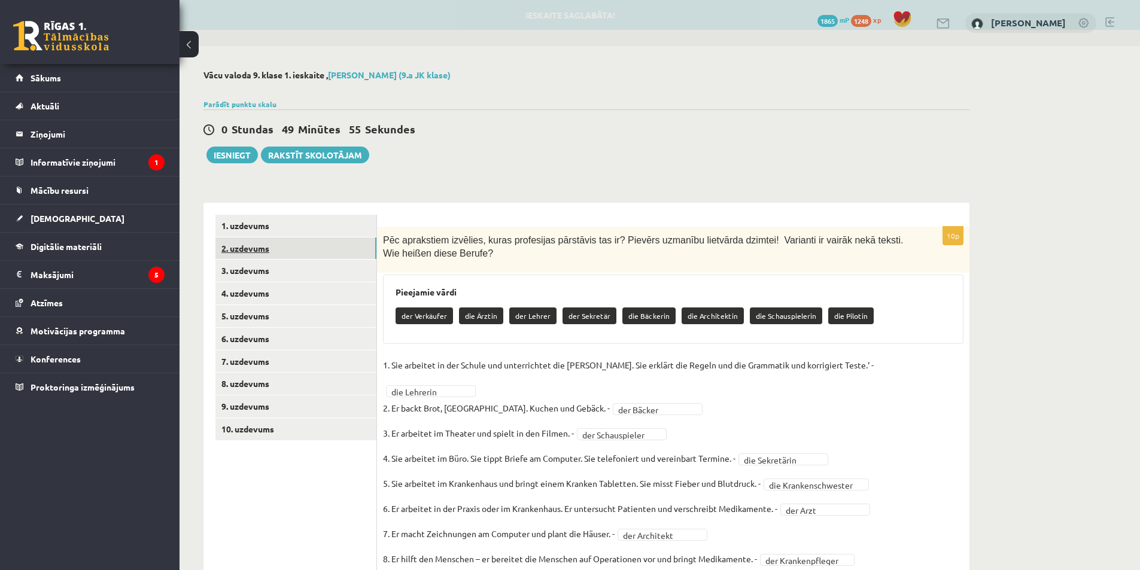
click at [298, 257] on link "2. uzdevums" at bounding box center [295, 248] width 161 height 22
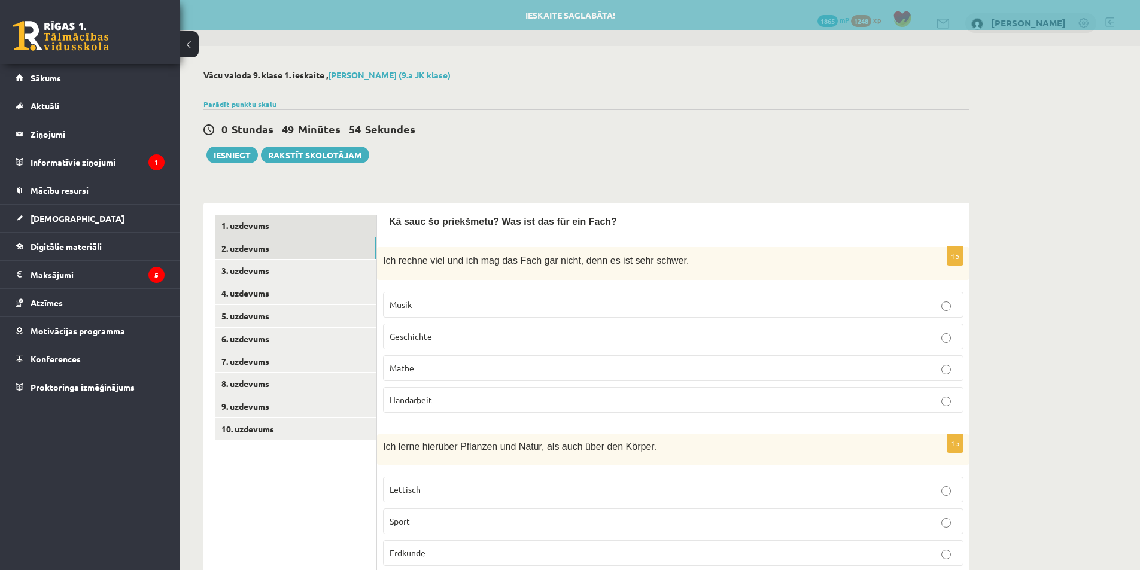
click at [302, 226] on link "1. uzdevums" at bounding box center [295, 226] width 161 height 22
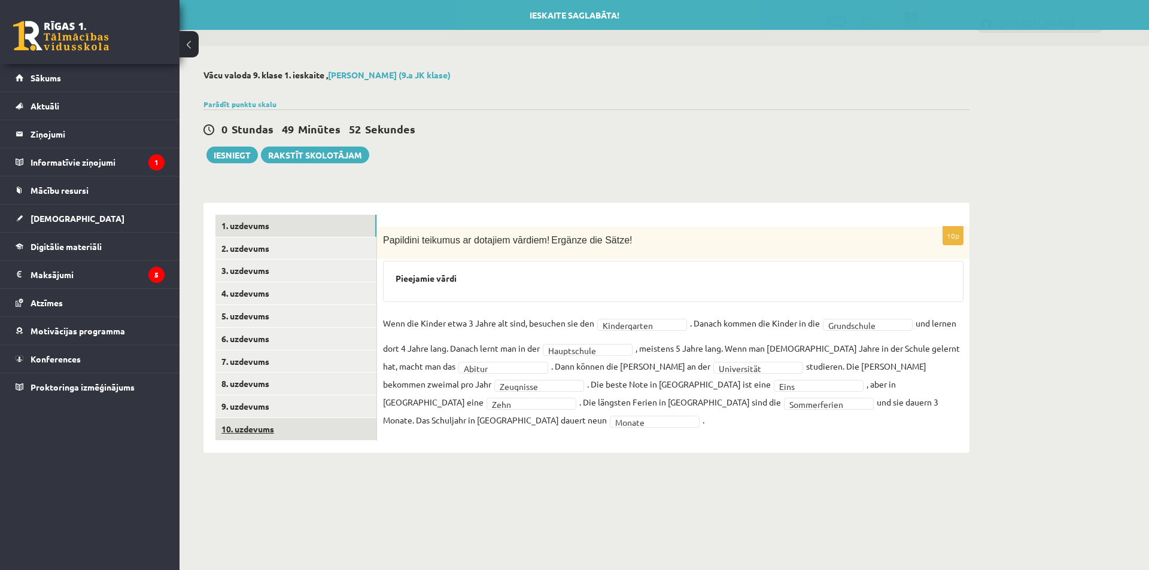
click at [303, 438] on link "10. uzdevums" at bounding box center [295, 429] width 161 height 22
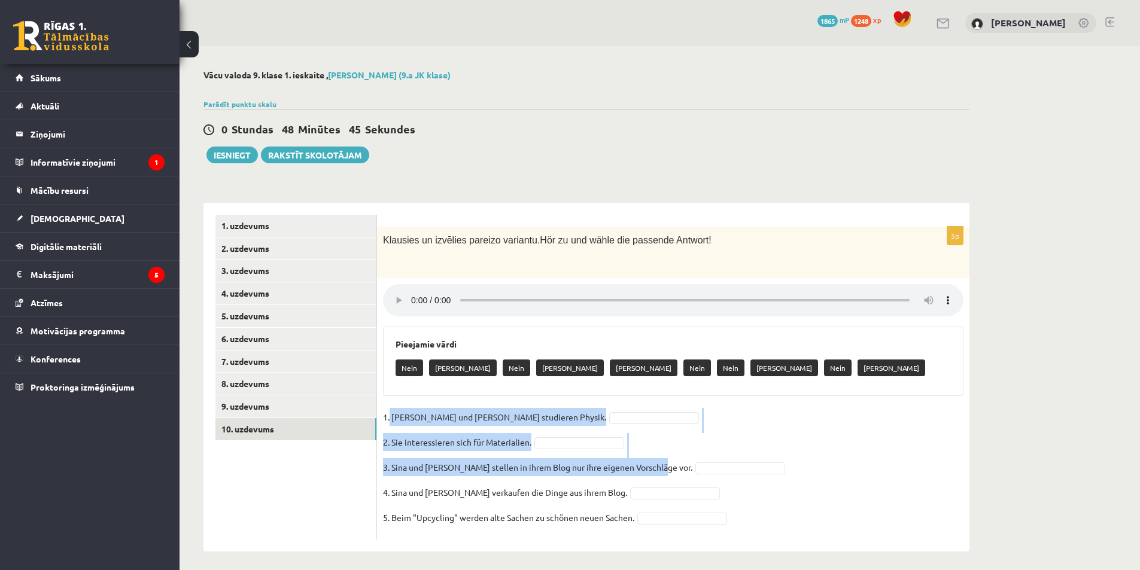
drag, startPoint x: 389, startPoint y: 419, endPoint x: 540, endPoint y: 478, distance: 161.2
click at [540, 478] on fieldset "1. Sina und Moritz studieren Physik. 2. Sie interessieren sich für Materialien.…" at bounding box center [673, 471] width 580 height 126
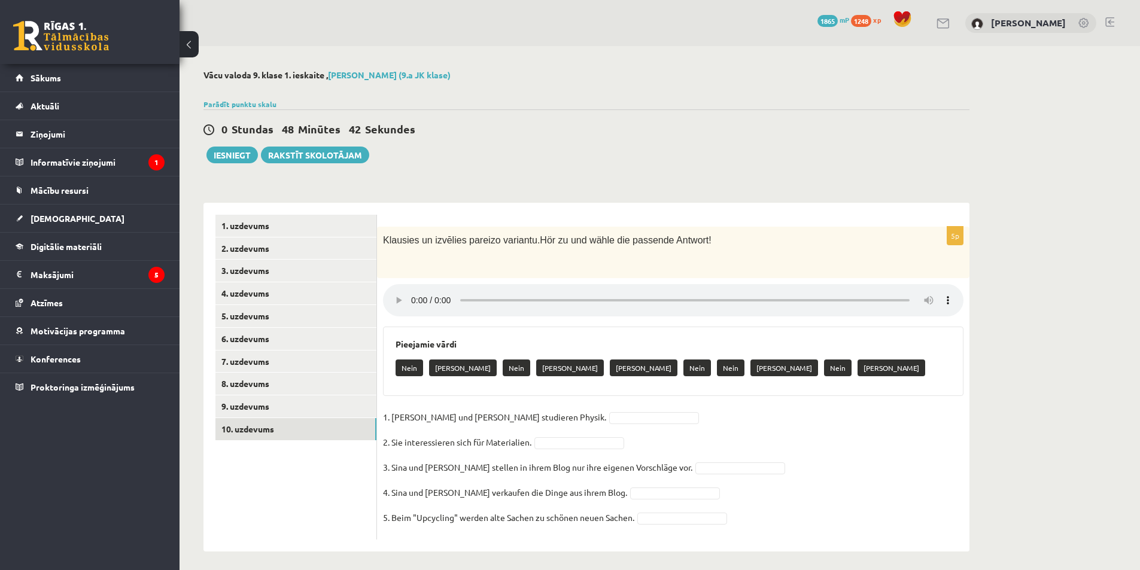
click at [364, 499] on ul "1. uzdevums 2. uzdevums 3. uzdevums 4. uzdevums 5. uzdevums 6. uzdevums 7. uzde…" at bounding box center [296, 377] width 162 height 325
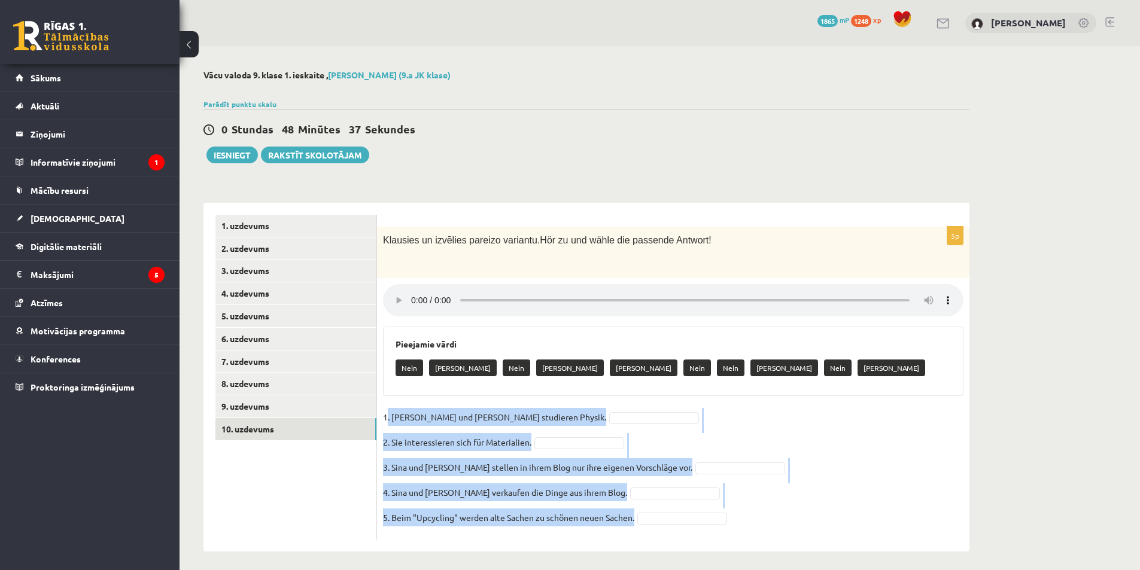
drag, startPoint x: 386, startPoint y: 410, endPoint x: 639, endPoint y: 524, distance: 276.8
click at [639, 524] on fieldset "1. Sina und Moritz studieren Physik. 2. Sie interessieren sich für Materialien.…" at bounding box center [673, 471] width 580 height 126
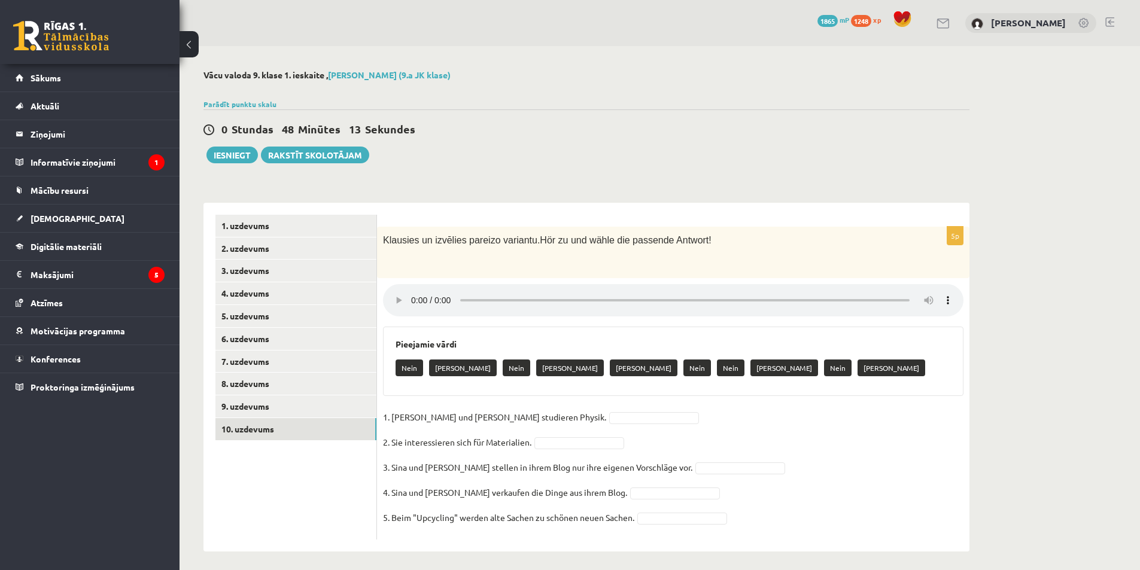
click at [214, 496] on div "1. uzdevums 2. uzdevums 3. uzdevums 4. uzdevums 5. uzdevums 6. uzdevums 7. uzde…" at bounding box center [289, 377] width 173 height 349
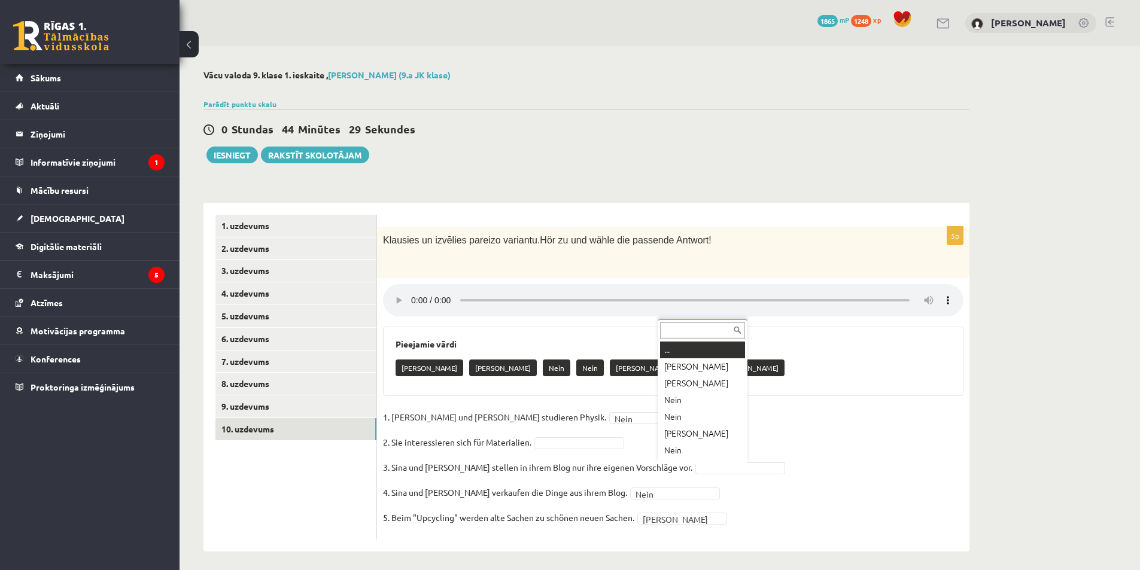
scroll to position [14, 0]
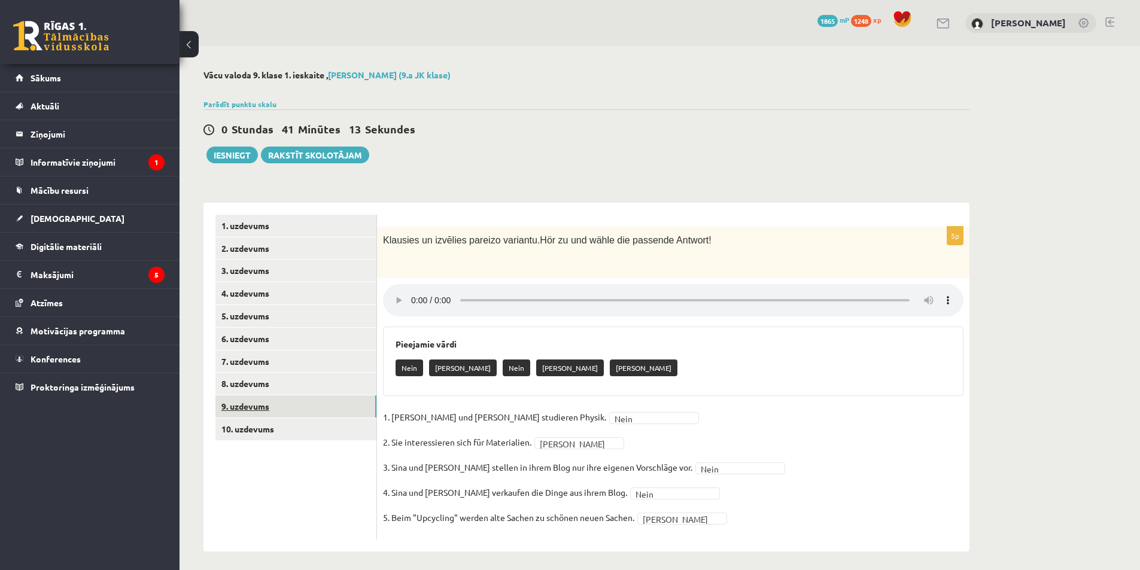
click at [298, 405] on link "9. uzdevums" at bounding box center [295, 406] width 161 height 22
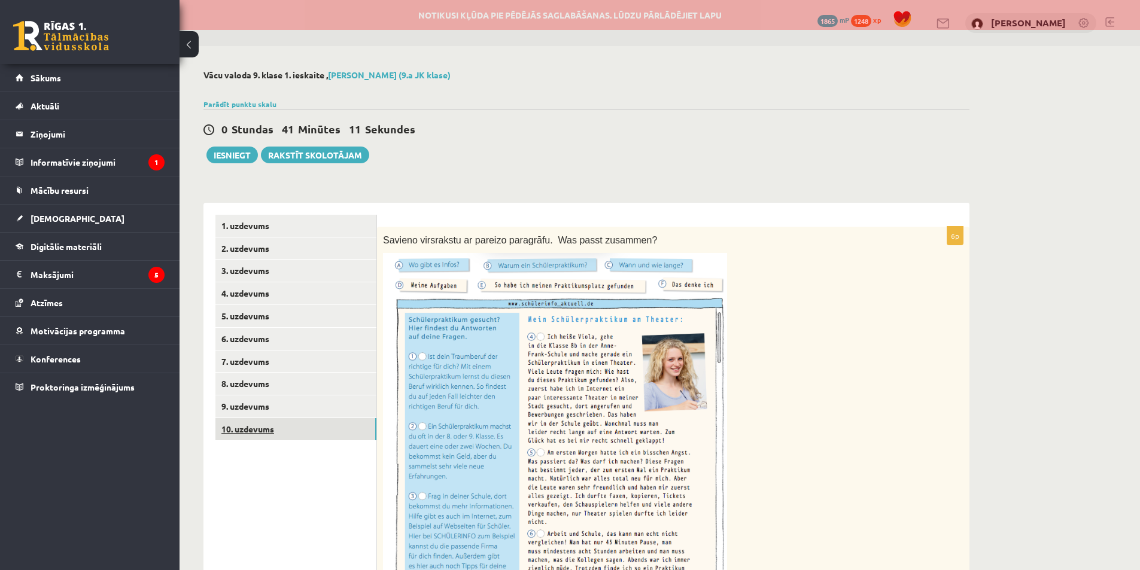
click at [326, 429] on link "10. uzdevums" at bounding box center [295, 429] width 161 height 22
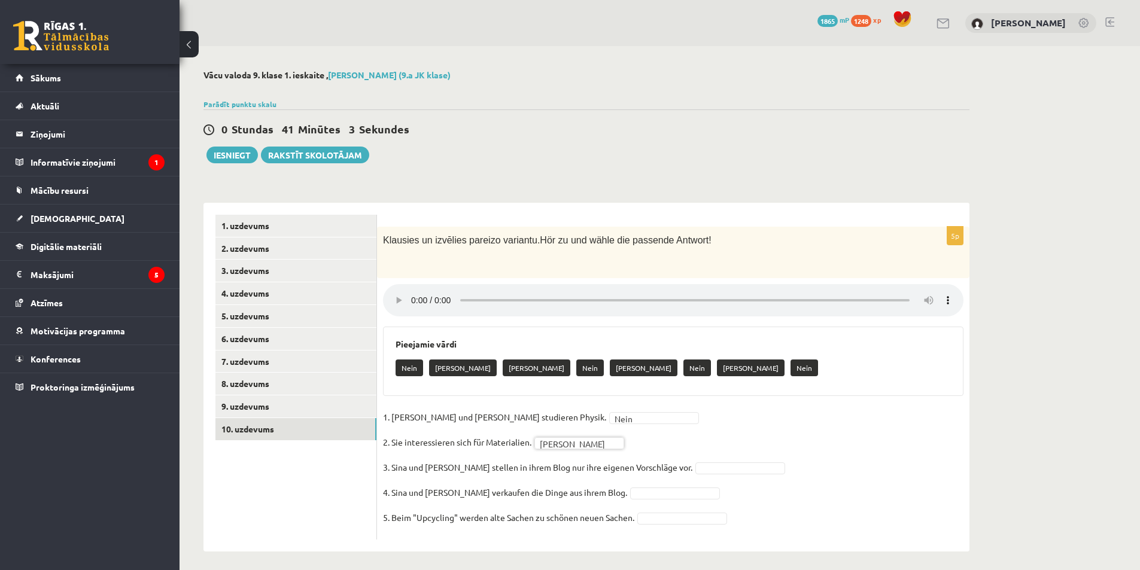
click at [672, 476] on fieldset "1. Sina und Moritz studieren Physik. Nein **** 2. Sie interessieren sich für Ma…" at bounding box center [673, 471] width 580 height 126
click at [659, 513] on fieldset "1. Sina und Moritz studieren Physik. Nein **** 2. Sie interessieren sich für Ma…" at bounding box center [673, 471] width 580 height 126
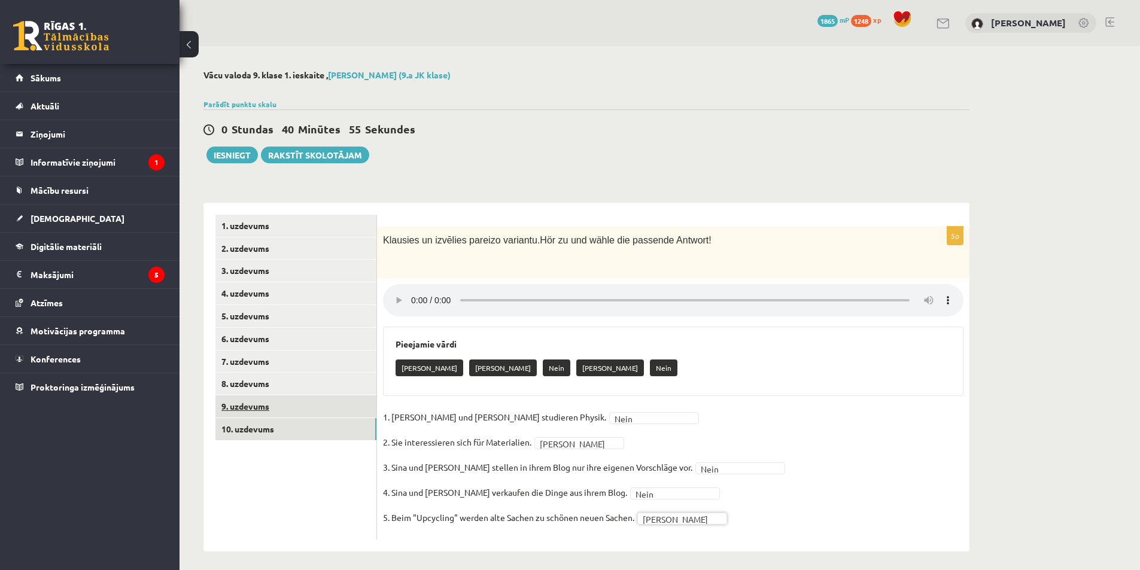
click at [333, 403] on link "9. uzdevums" at bounding box center [295, 406] width 161 height 22
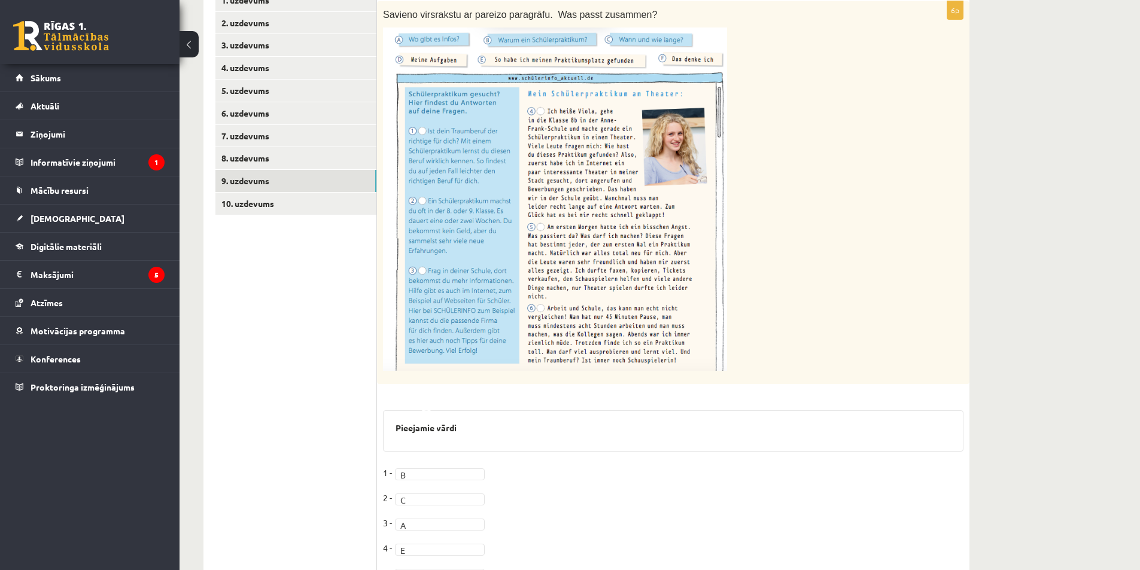
scroll to position [120, 0]
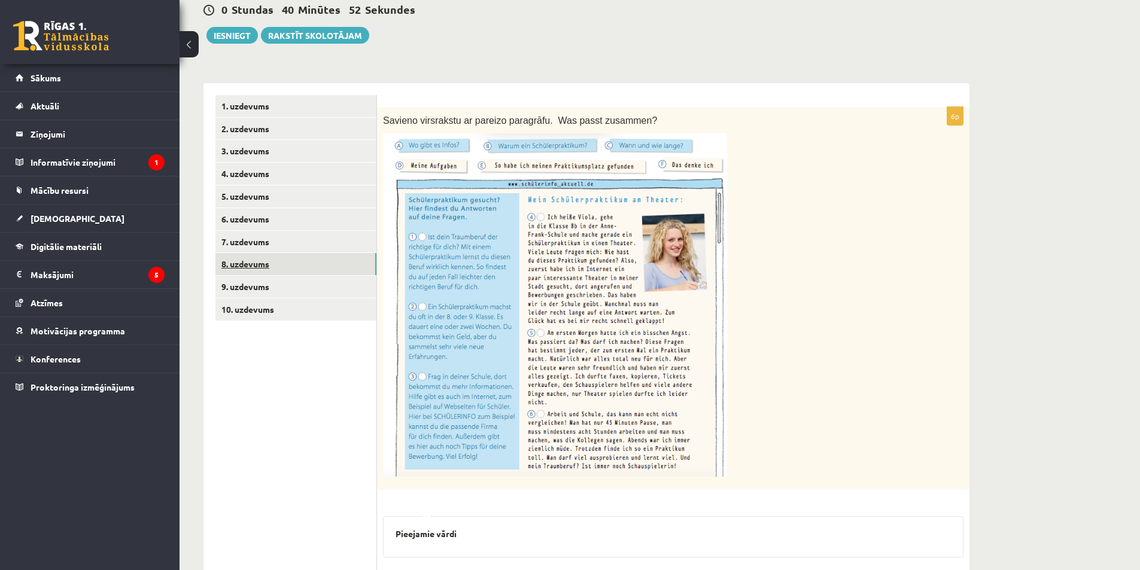
click at [337, 268] on link "8. uzdevums" at bounding box center [295, 264] width 161 height 22
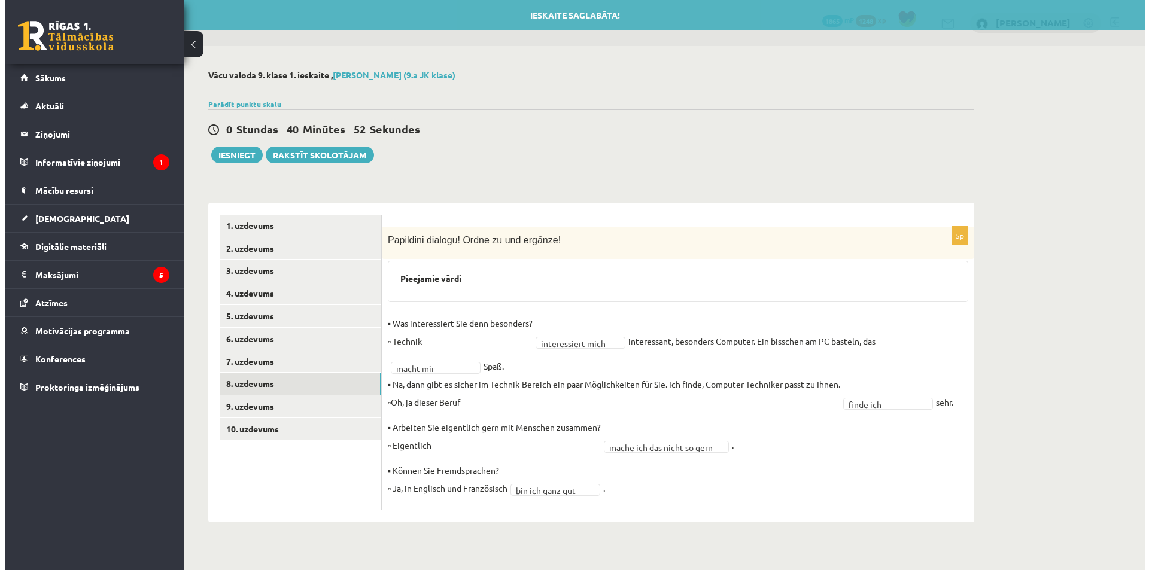
scroll to position [0, 0]
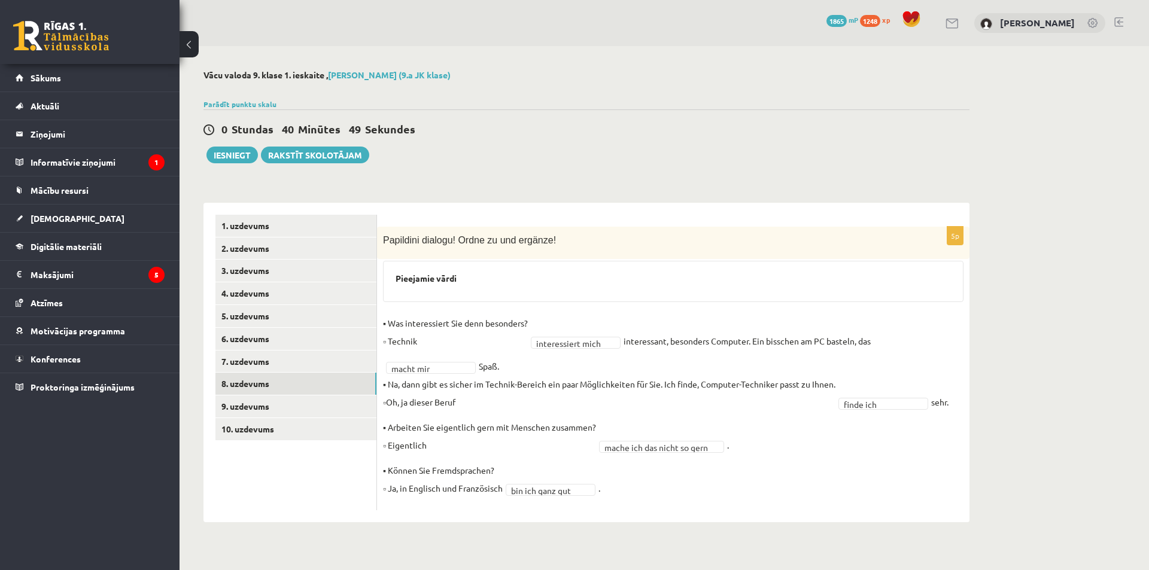
click at [771, 449] on fieldset "**********" at bounding box center [673, 409] width 580 height 190
click at [290, 361] on link "7. uzdevums" at bounding box center [295, 362] width 161 height 22
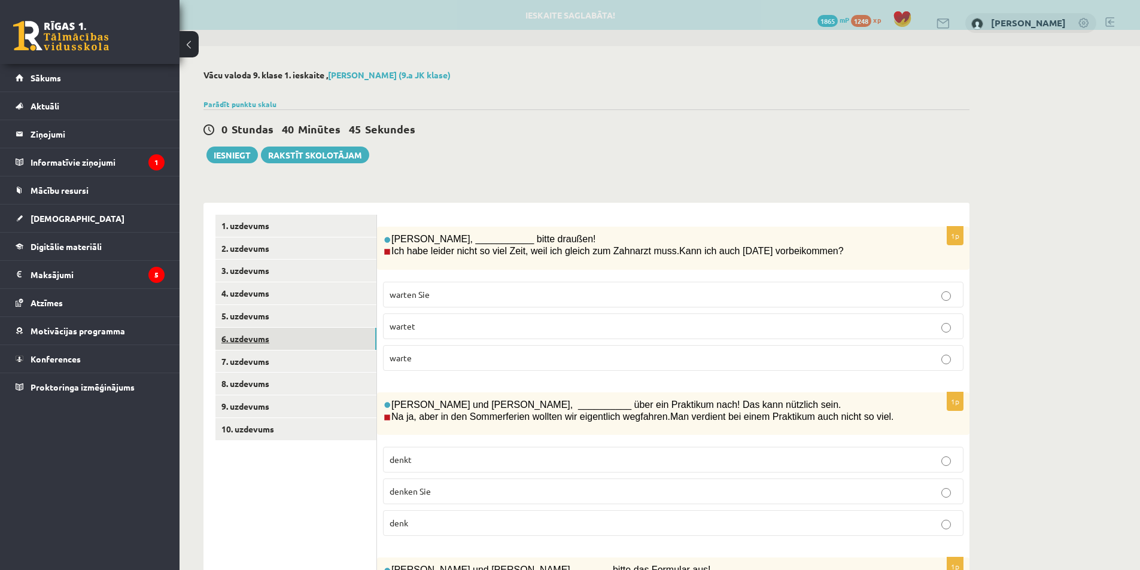
click at [292, 339] on link "6. uzdevums" at bounding box center [295, 339] width 161 height 22
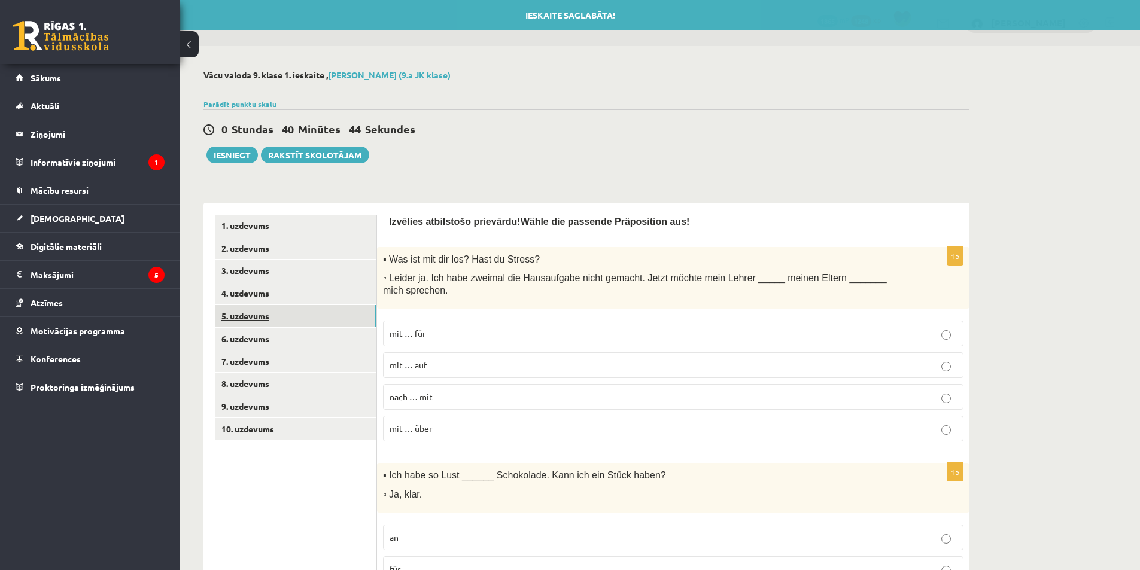
click at [294, 322] on link "5. uzdevums" at bounding box center [295, 316] width 161 height 22
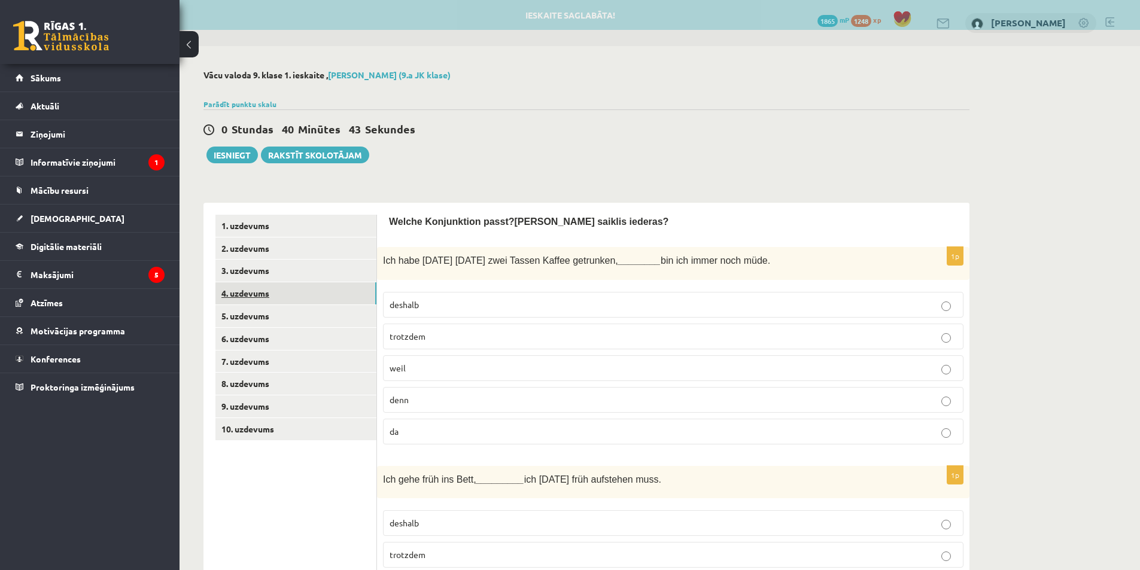
click at [306, 297] on link "4. uzdevums" at bounding box center [295, 293] width 161 height 22
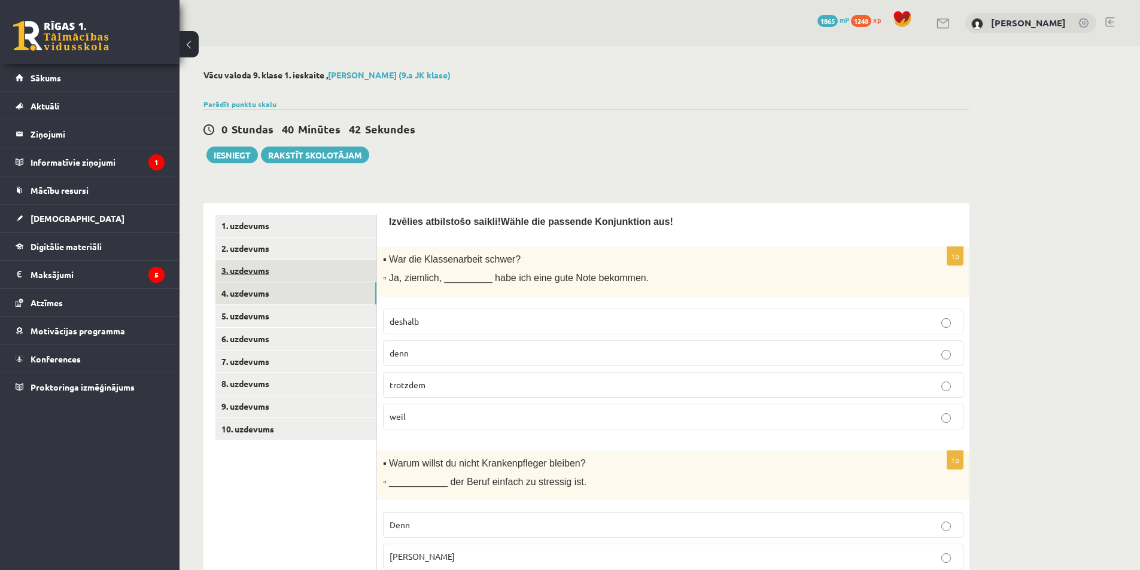
click at [312, 273] on link "3. uzdevums" at bounding box center [295, 271] width 161 height 22
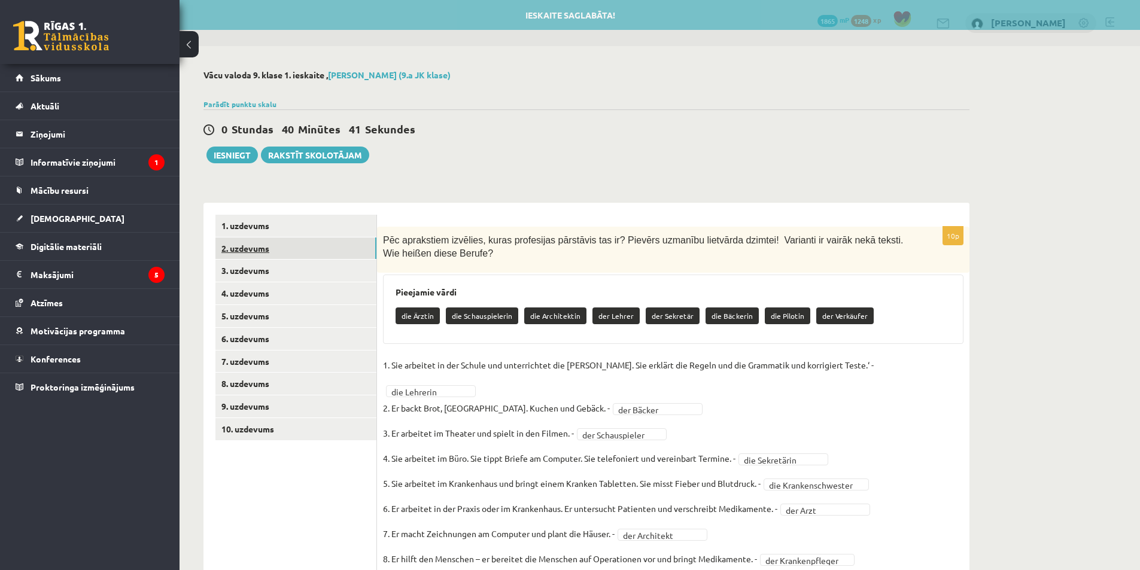
click at [319, 251] on link "2. uzdevums" at bounding box center [295, 248] width 161 height 22
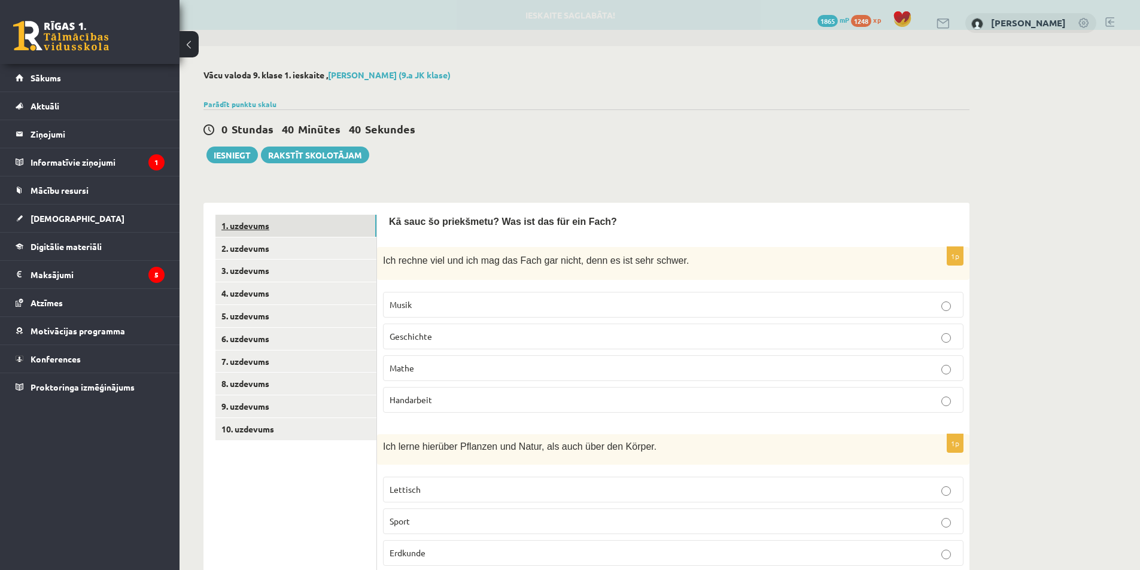
click at [312, 226] on link "1. uzdevums" at bounding box center [295, 226] width 161 height 22
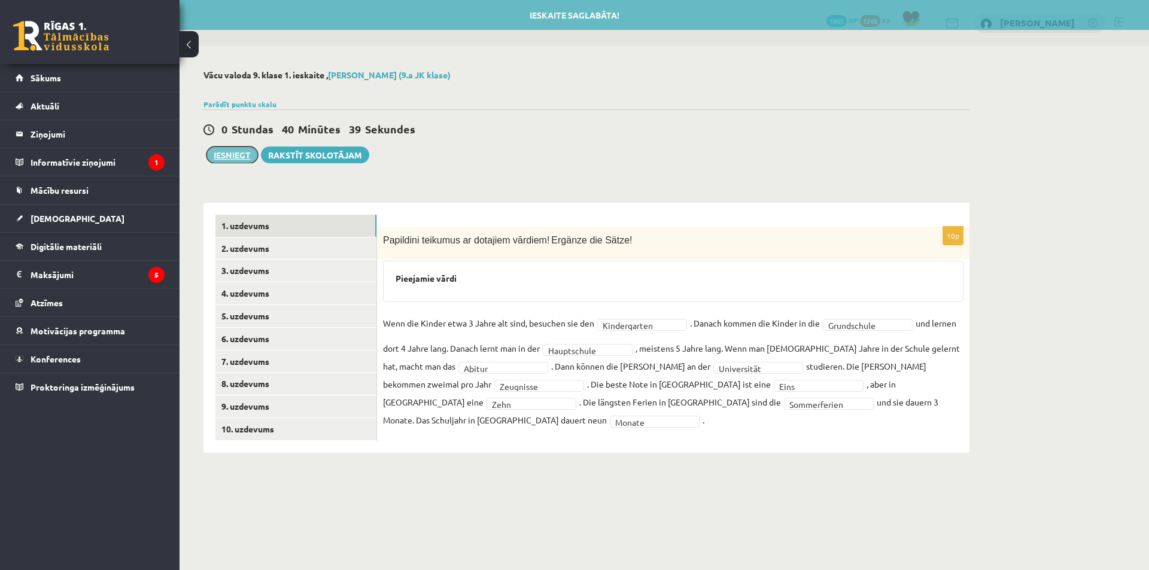
click at [224, 152] on button "Iesniegt" at bounding box center [231, 155] width 51 height 17
